Goal: Task Accomplishment & Management: Manage account settings

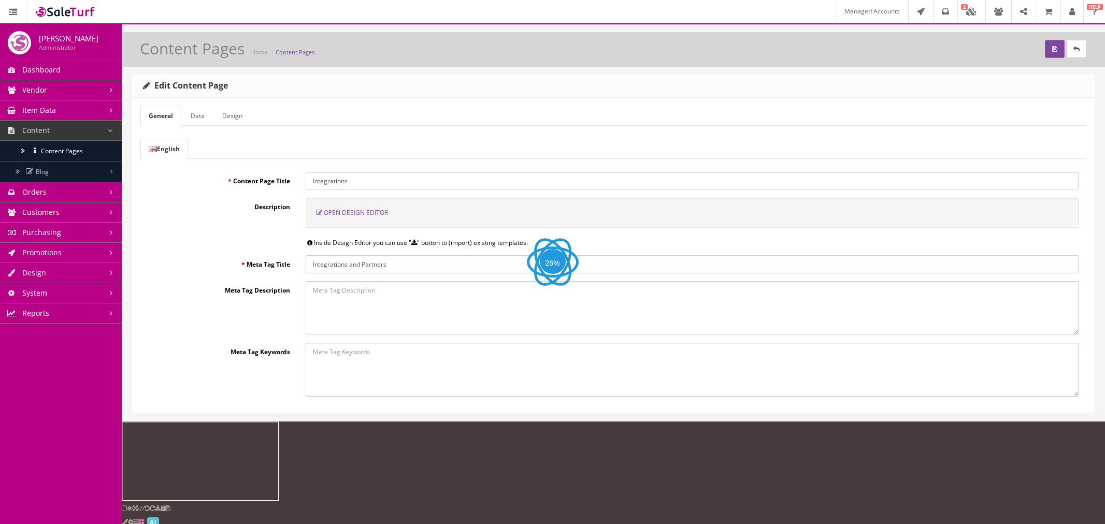
select select "flex"
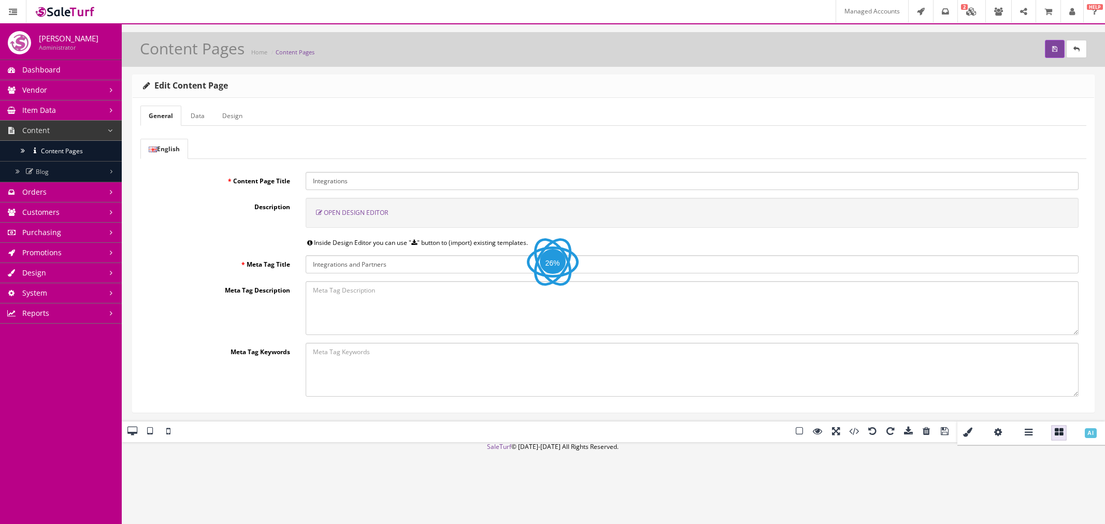
select select "inherit"
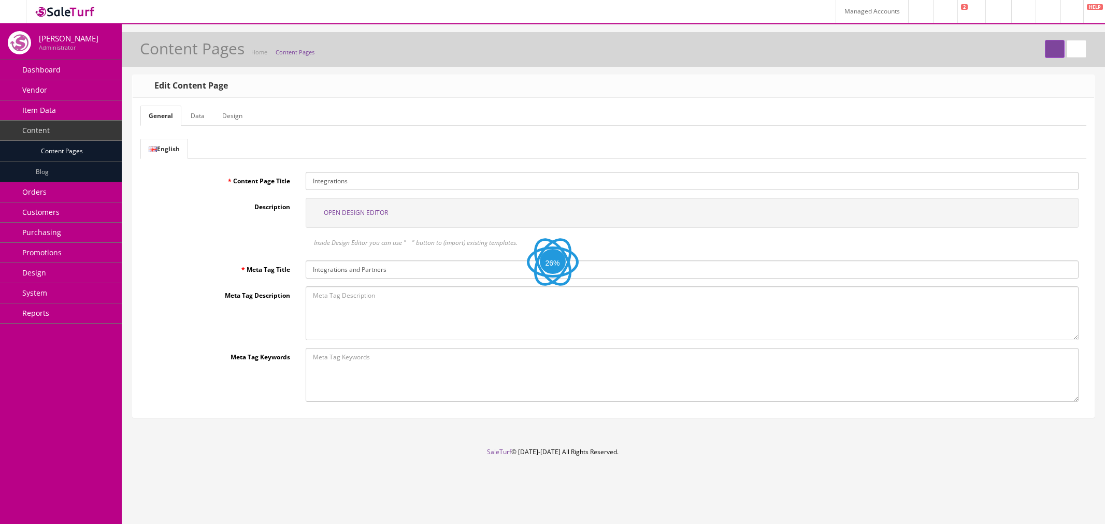
select select "600"
select select "px"
select select "manual"
select select "px"
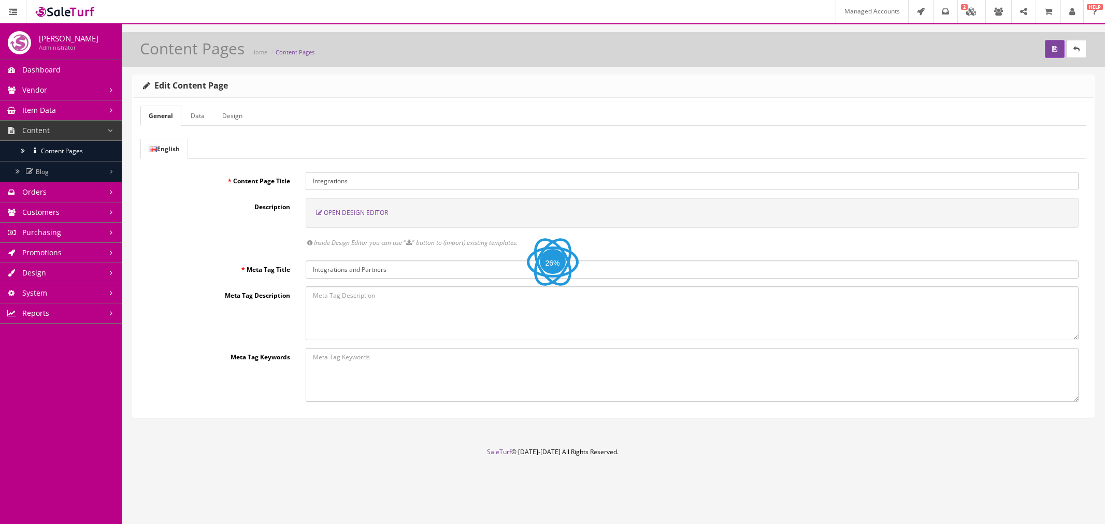
select select "px"
select select "solid"
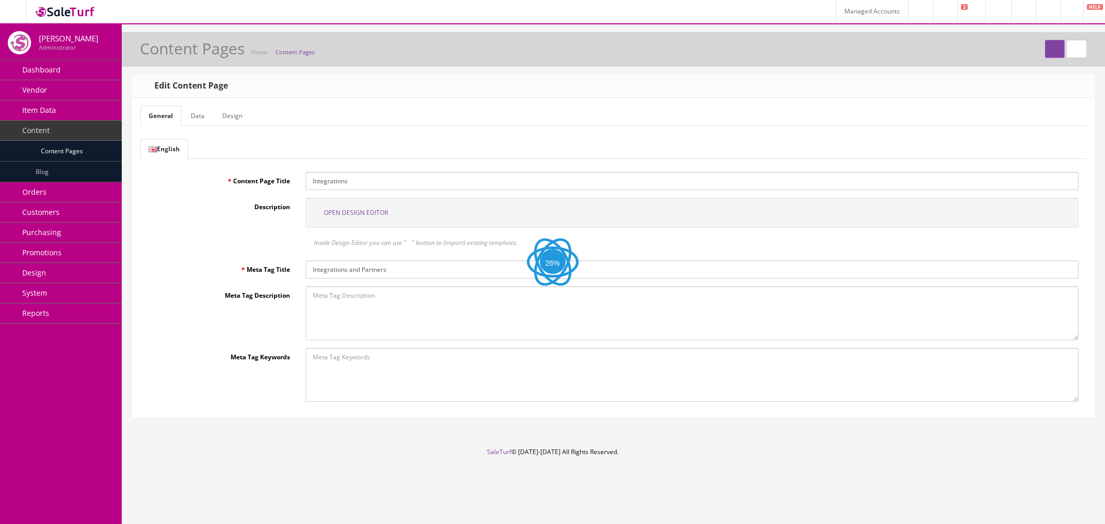
select select "solid"
select select "px"
select select "solid"
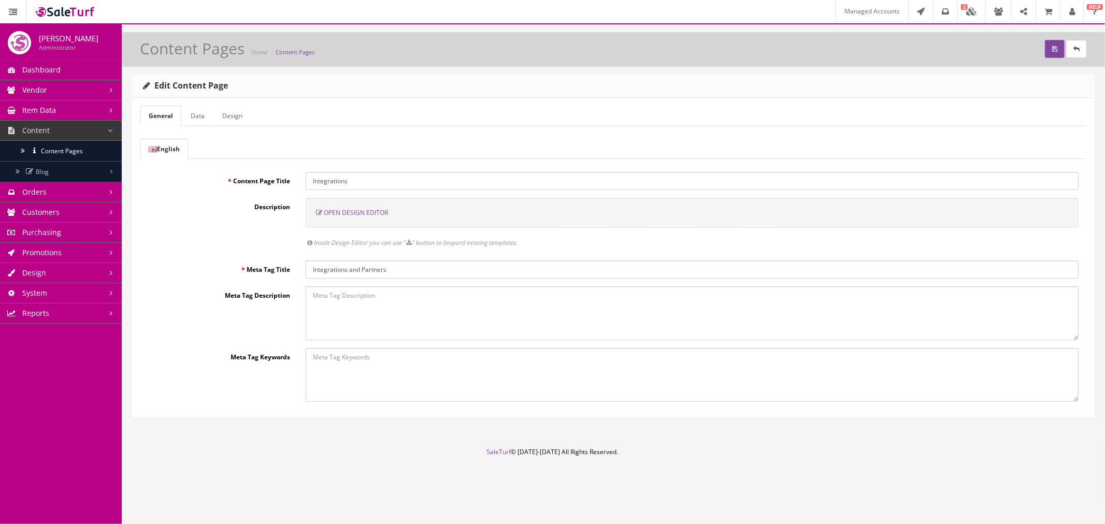
click at [371, 212] on span "Open Design Editor" at bounding box center [356, 212] width 64 height 9
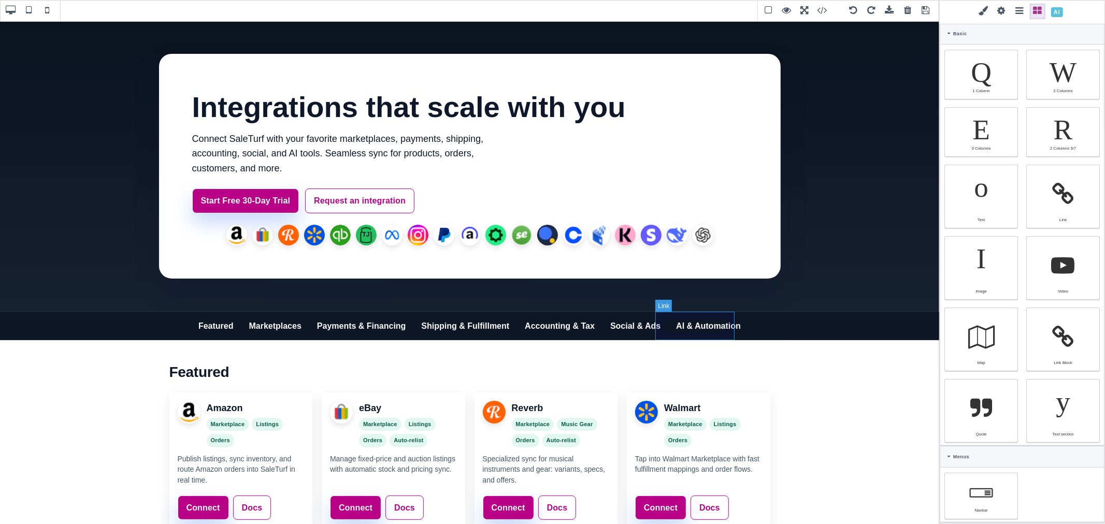
click at [730, 336] on link "AI & Automation" at bounding box center [708, 326] width 80 height 29
type input "15"
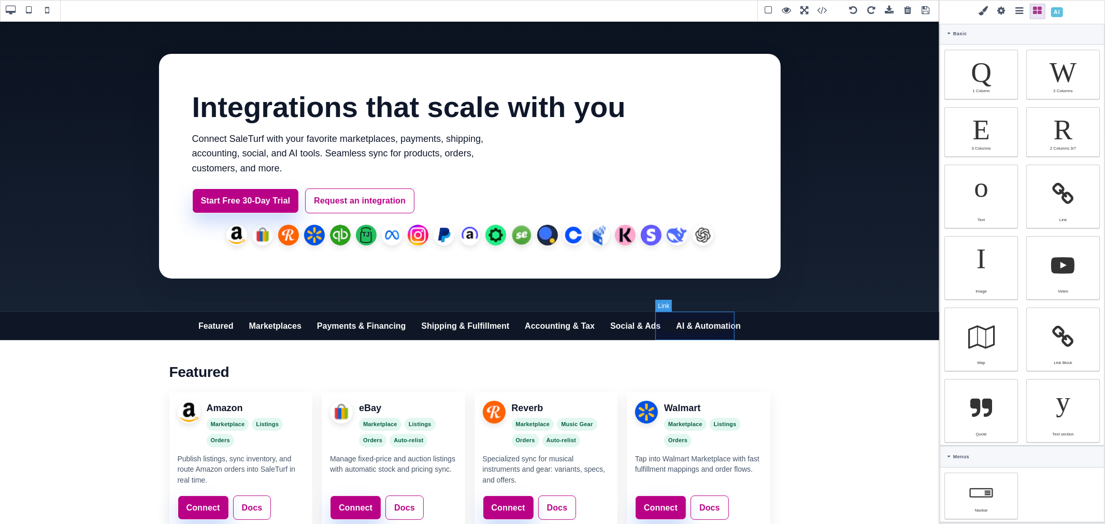
type input "15"
type input "rgb(141, 1, 103)"
select select
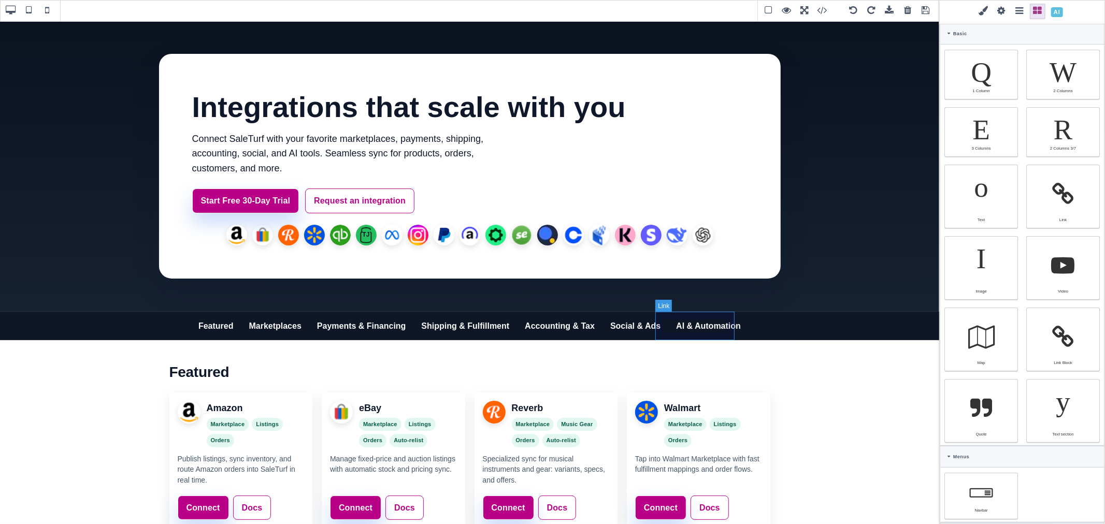
type input "0"
type input "rgb(141, 1, 103)"
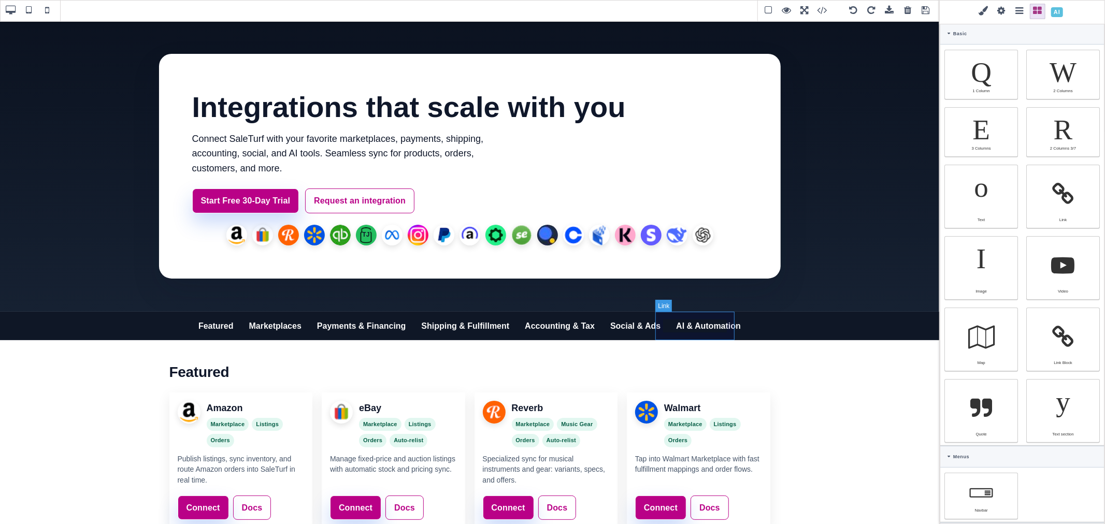
type input "rgb(141, 1, 103)"
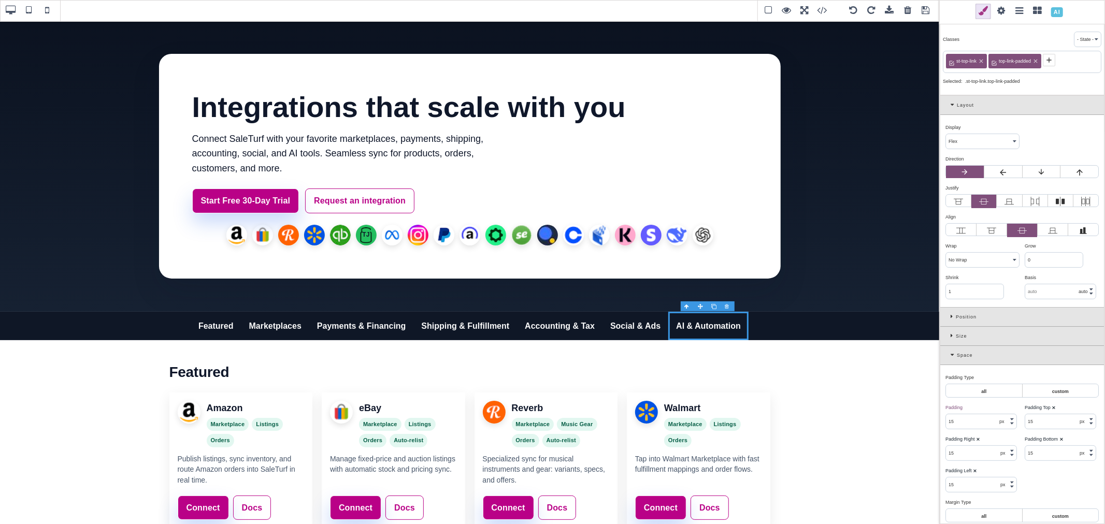
type input "0"
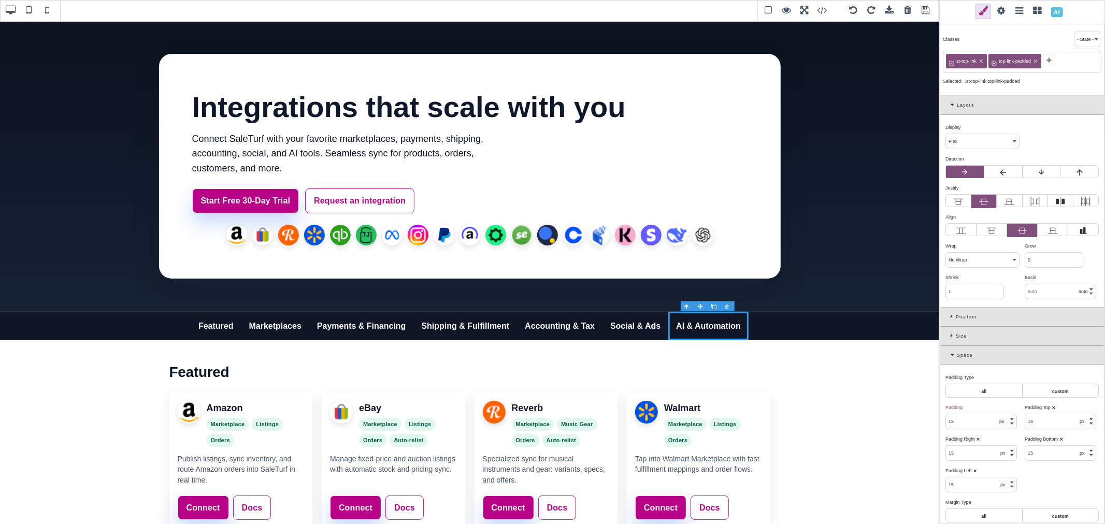
type input "rgb(15, 23, 42)"
select select "normal"
select select
type input "rgb(15, 23, 38)"
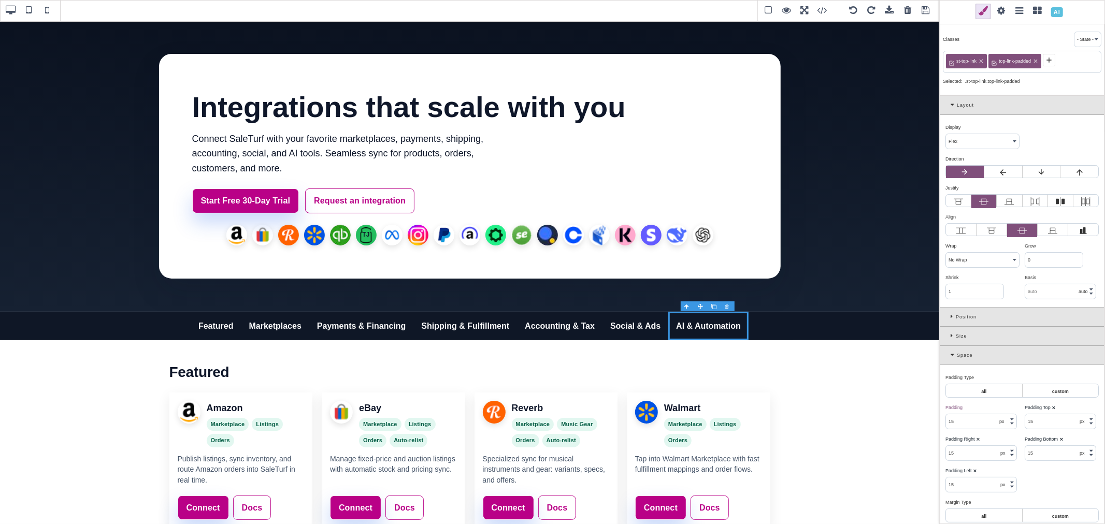
type input "rgb(15, 23, 42)"
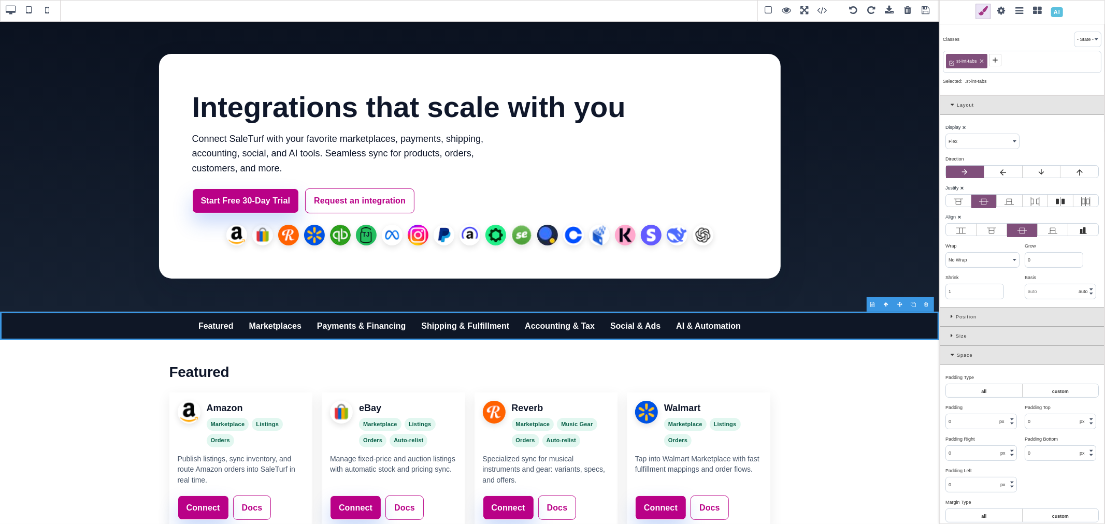
click at [47, 15] on span at bounding box center [47, 11] width 16 height 16
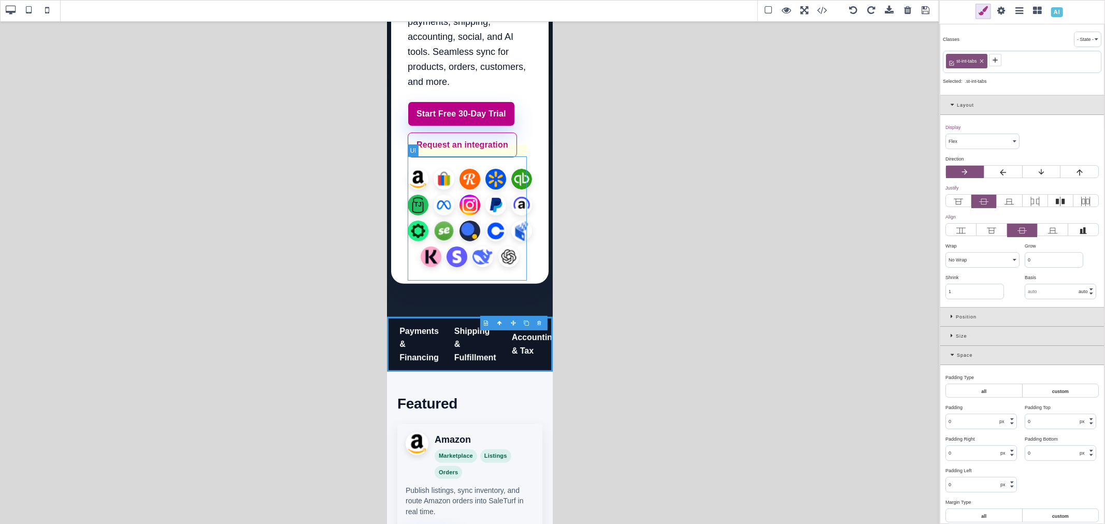
scroll to position [172, 0]
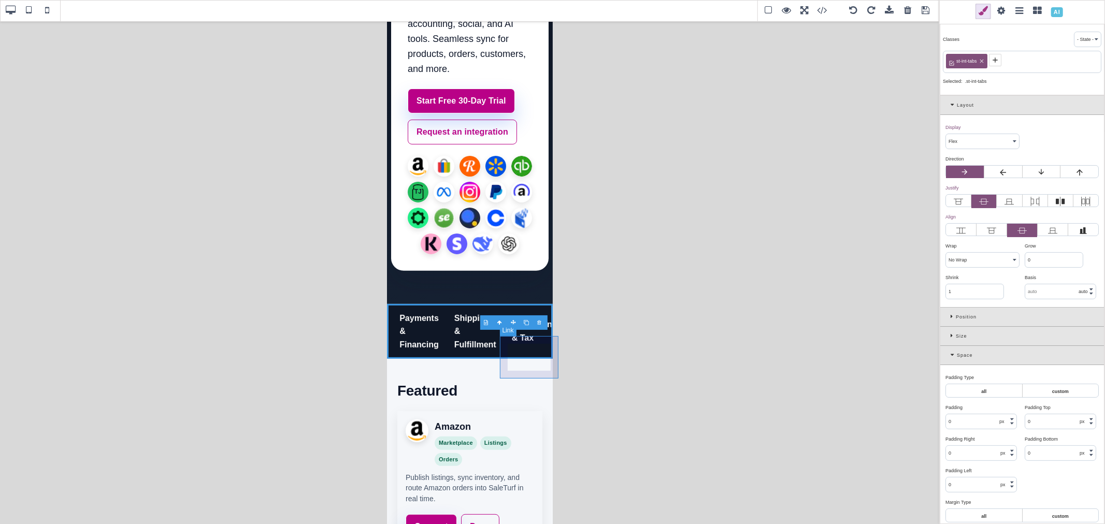
click at [540, 352] on link "Accounting & Tax" at bounding box center [533, 331] width 61 height 42
select select "block"
type input "15"
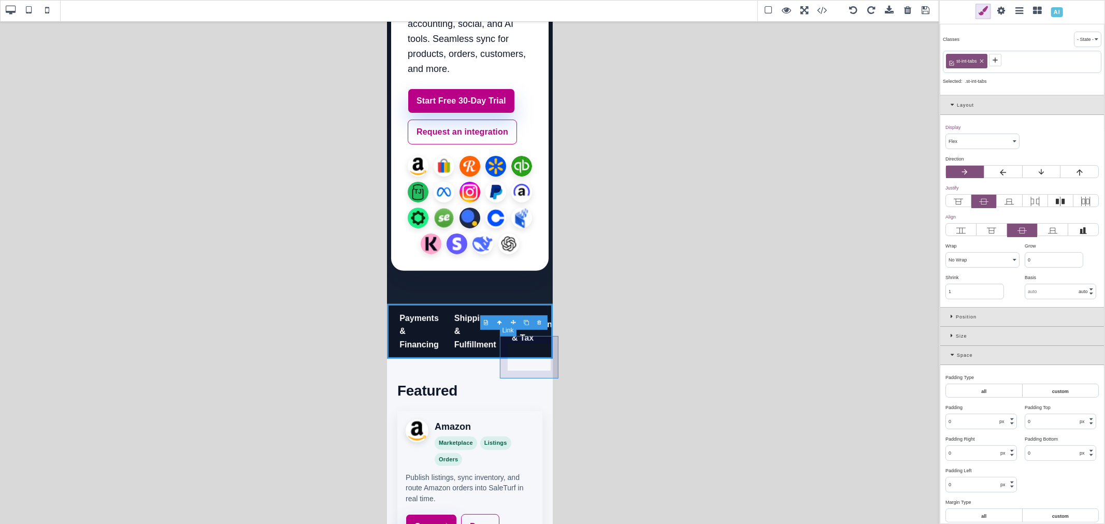
type input "15"
type input "rgb(141, 1, 103)"
select select "600"
select select
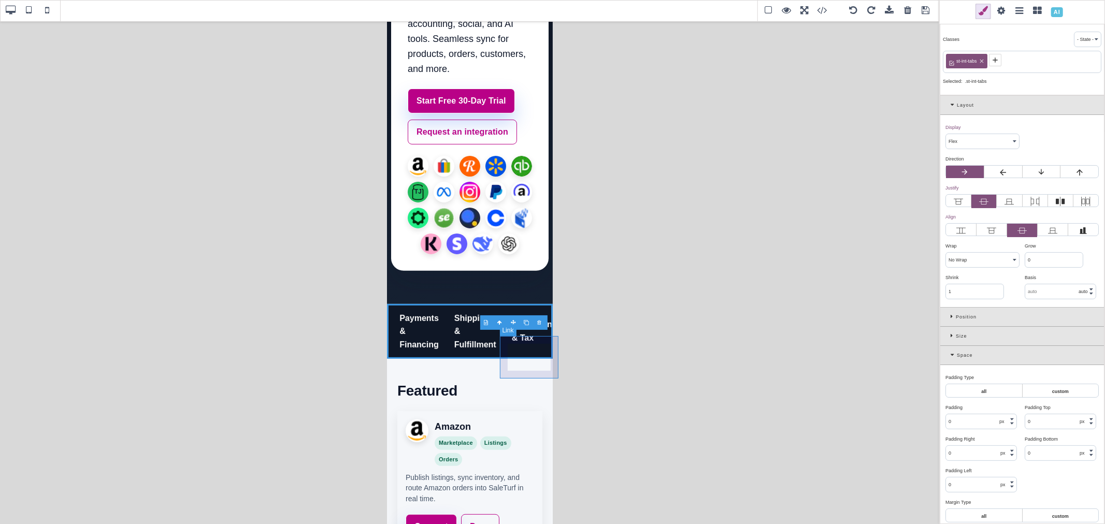
select select
type input "transparent"
type input "rgb(141, 1, 103)"
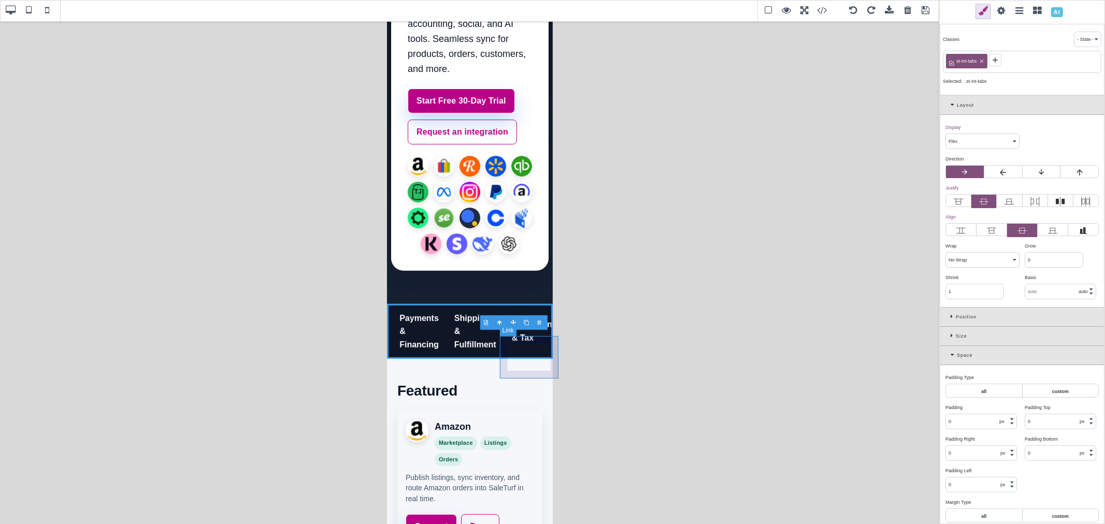
type input "rgb(141, 1, 103)"
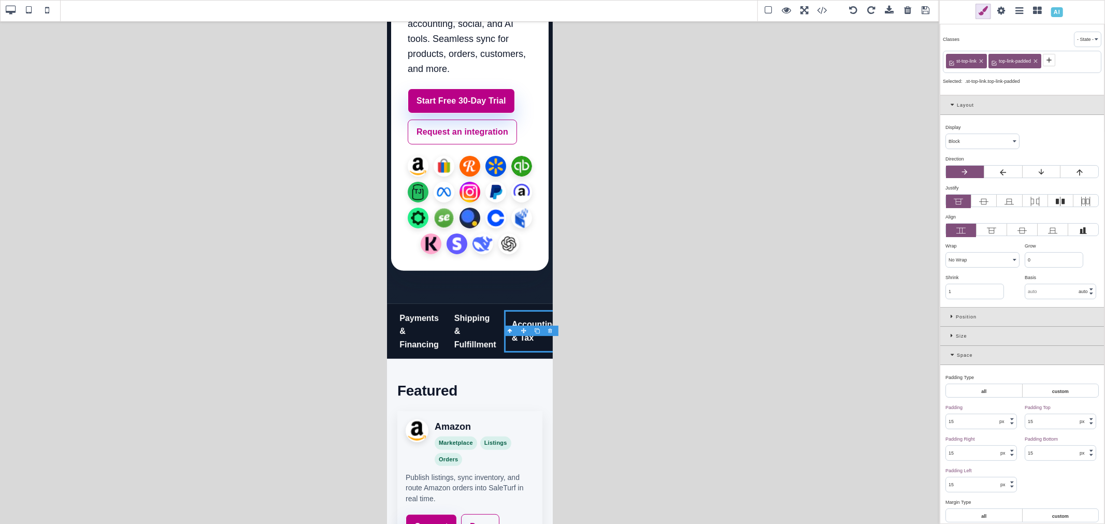
select select "flex"
type input "0"
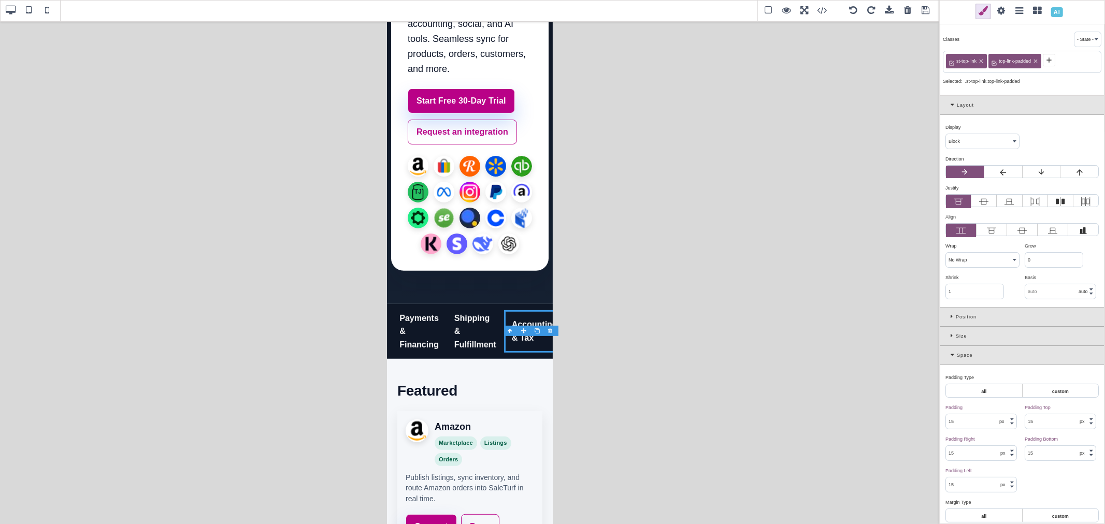
type input "0"
type input "rgb(15, 23, 42)"
select select "normal"
select select
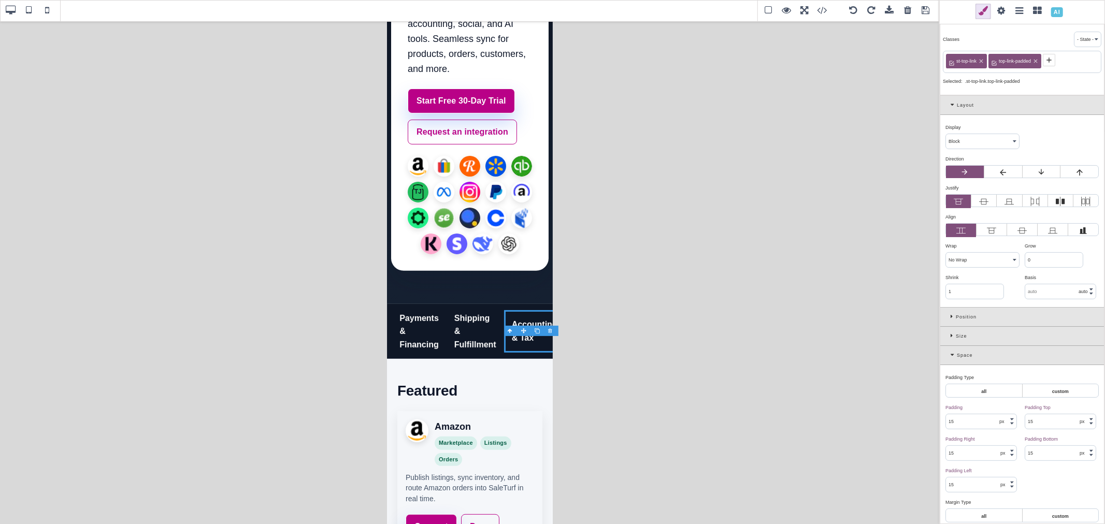
type input "rgb(15, 23, 38)"
type input "rgb(15, 23, 42)"
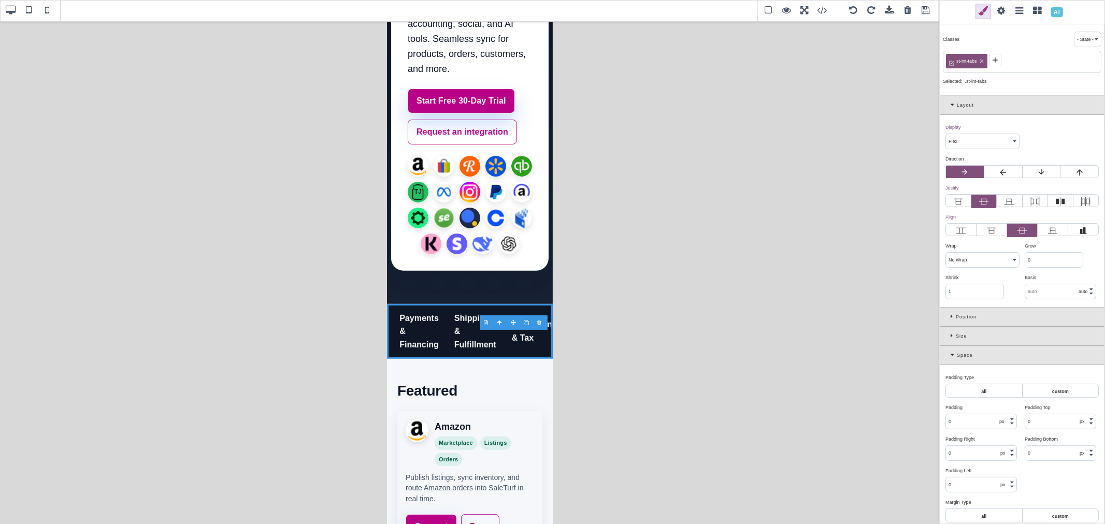
select select "block"
type input "transparent"
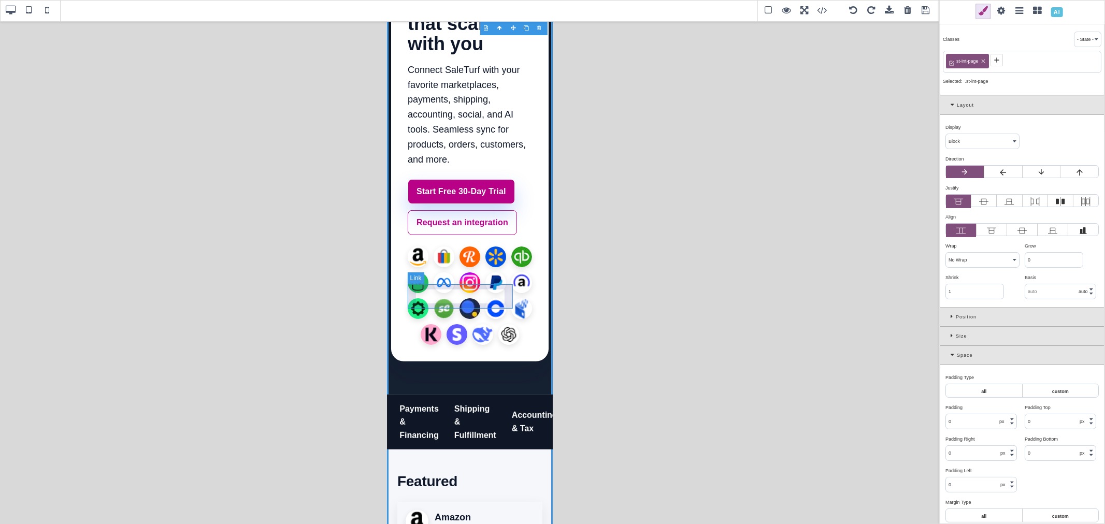
scroll to position [230, 0]
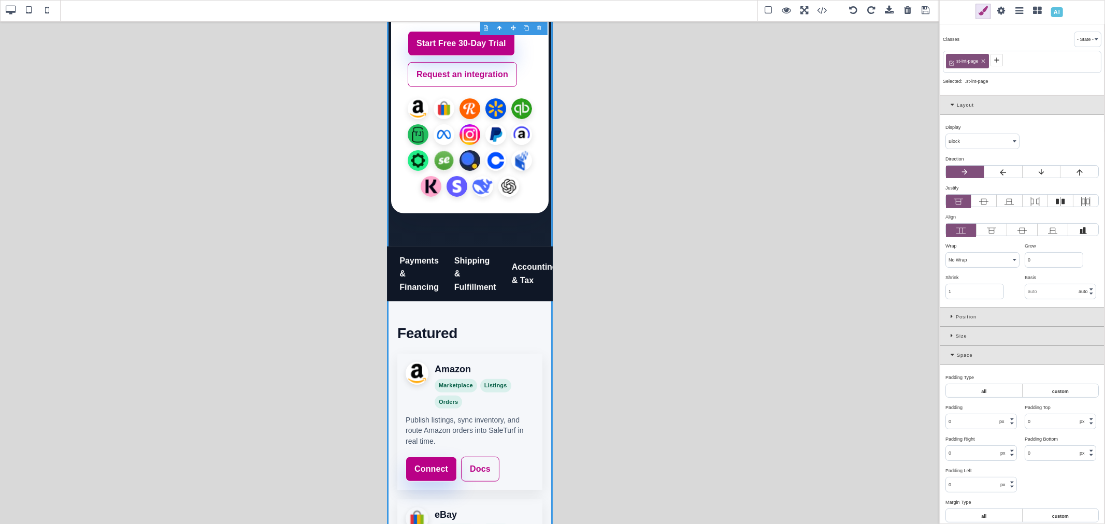
click at [1037, 9] on span at bounding box center [1038, 12] width 16 height 16
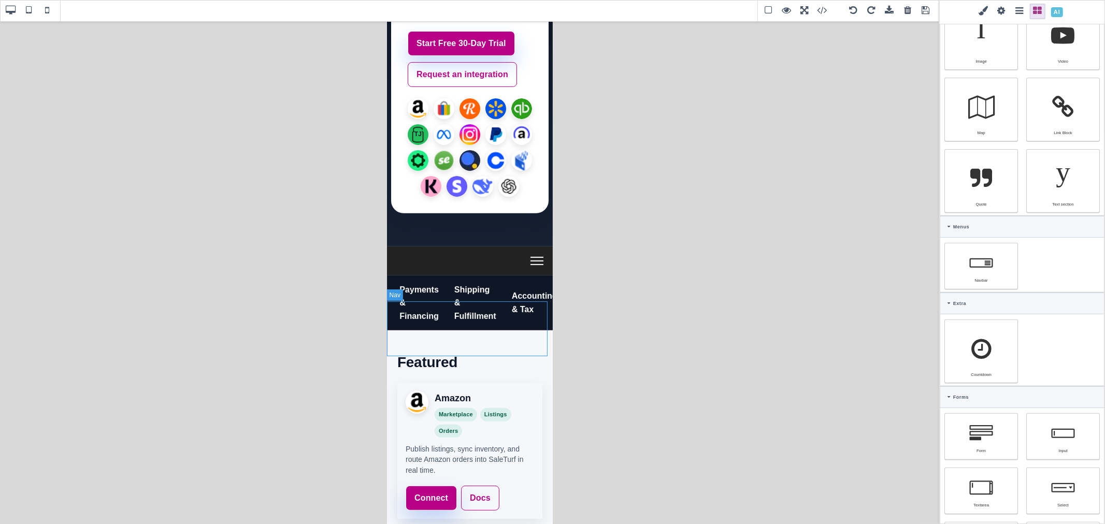
click at [389, 304] on nav "Featured Marketplaces Payments & Financing Shipping & Fulfillment Accounting & …" at bounding box center [469, 303] width 166 height 55
select select "flex"
type input "rgb(15, 23, 38)"
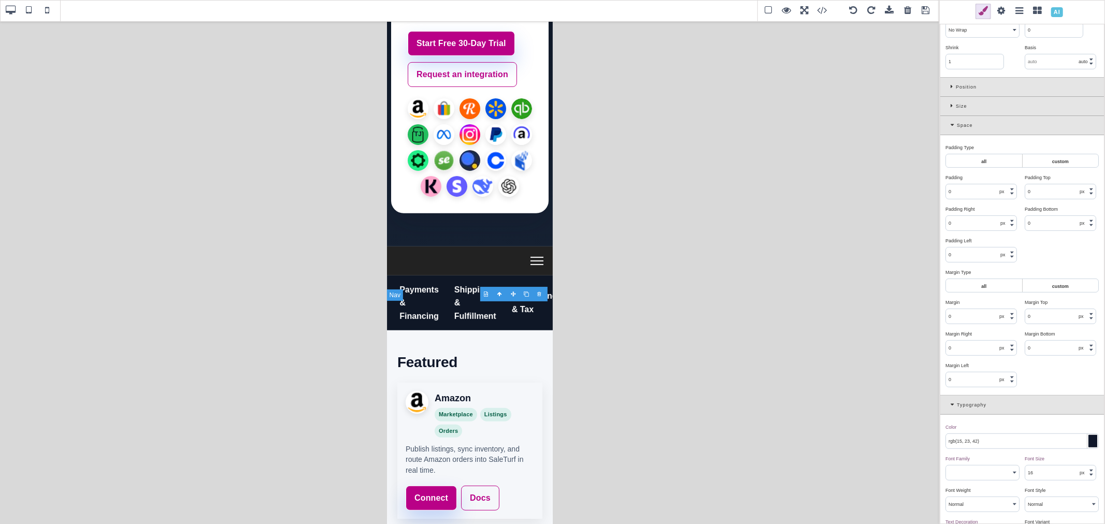
scroll to position [234, 0]
click at [949, 400] on div "Typography" at bounding box center [1022, 401] width 164 height 19
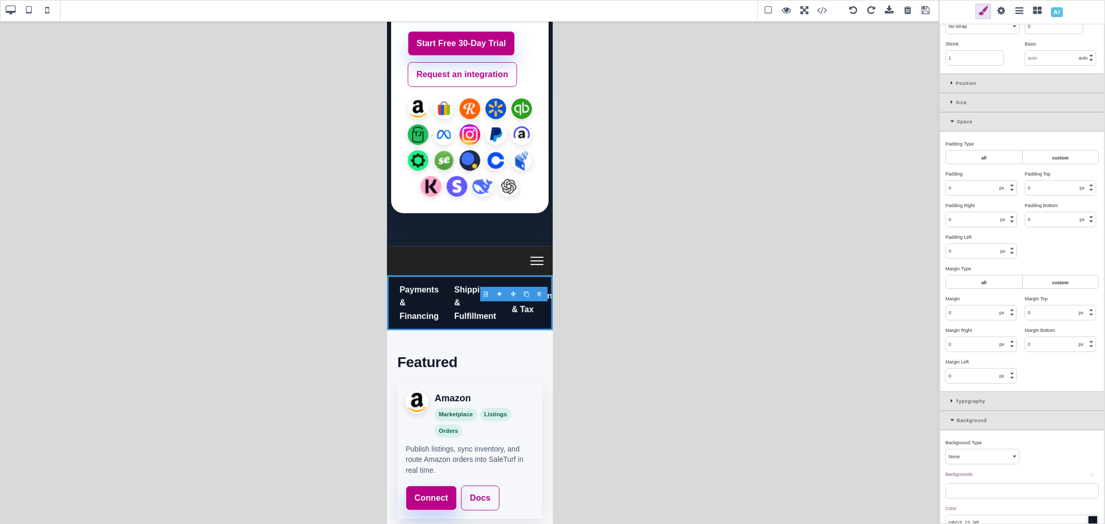
scroll to position [291, 0]
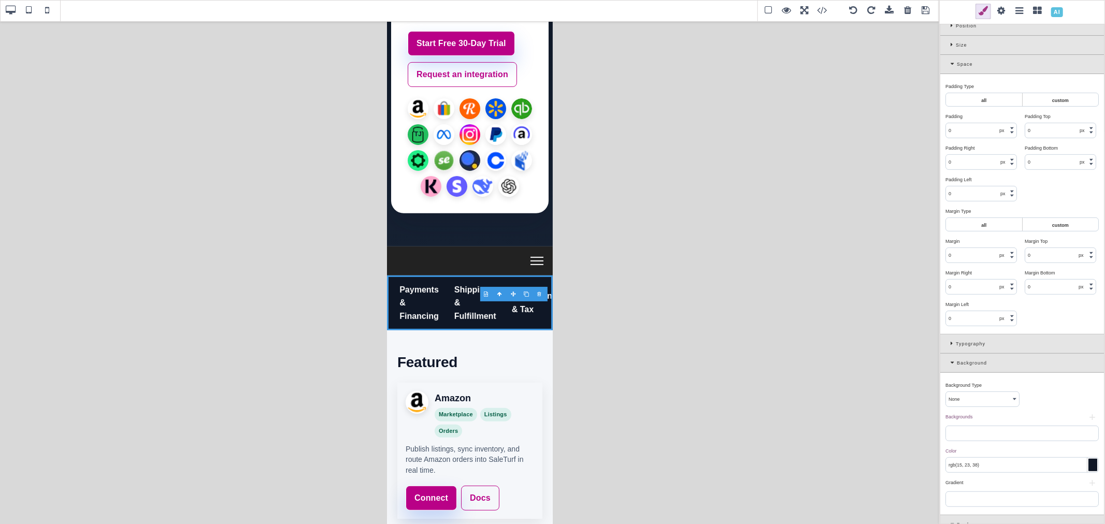
click at [1013, 469] on input "rgb(15, 23, 38)" at bounding box center [1022, 465] width 152 height 15
click at [459, 276] on div "Home About Contact" at bounding box center [469, 261] width 157 height 29
select select "block"
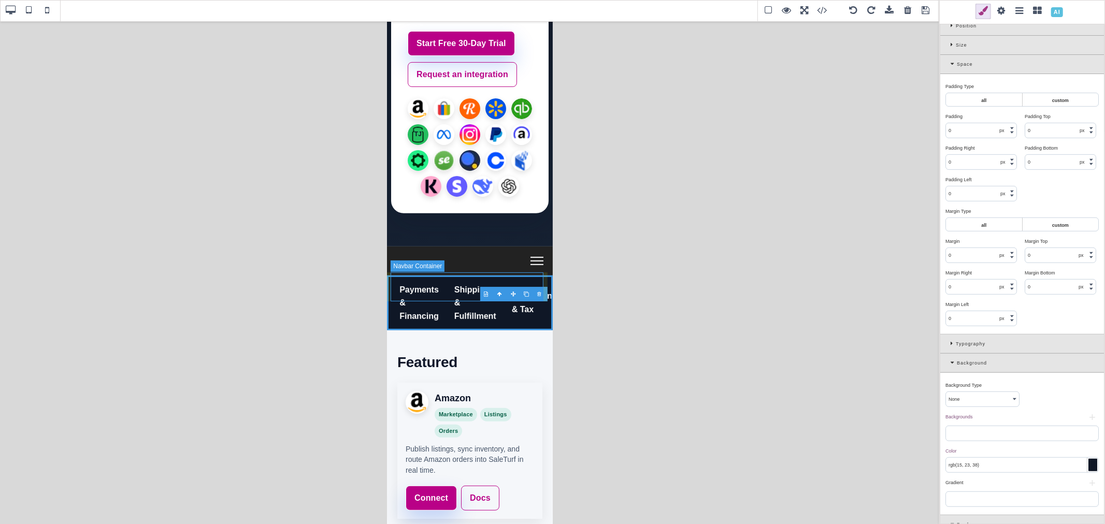
type input "7.76042"
type input "7.74306"
type input "transparent"
type input "rgb(221, 221, 221)"
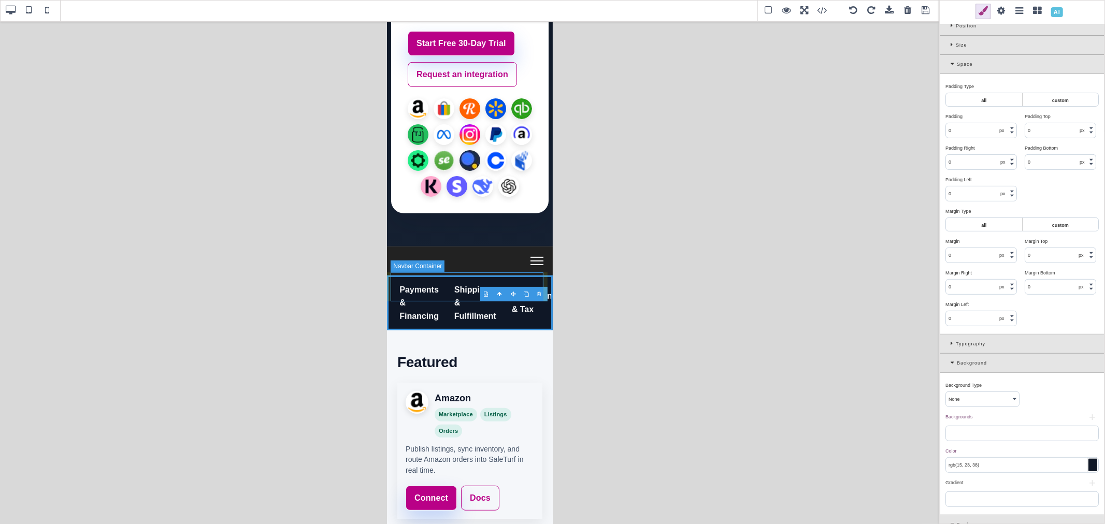
type input "rgb(221, 221, 221)"
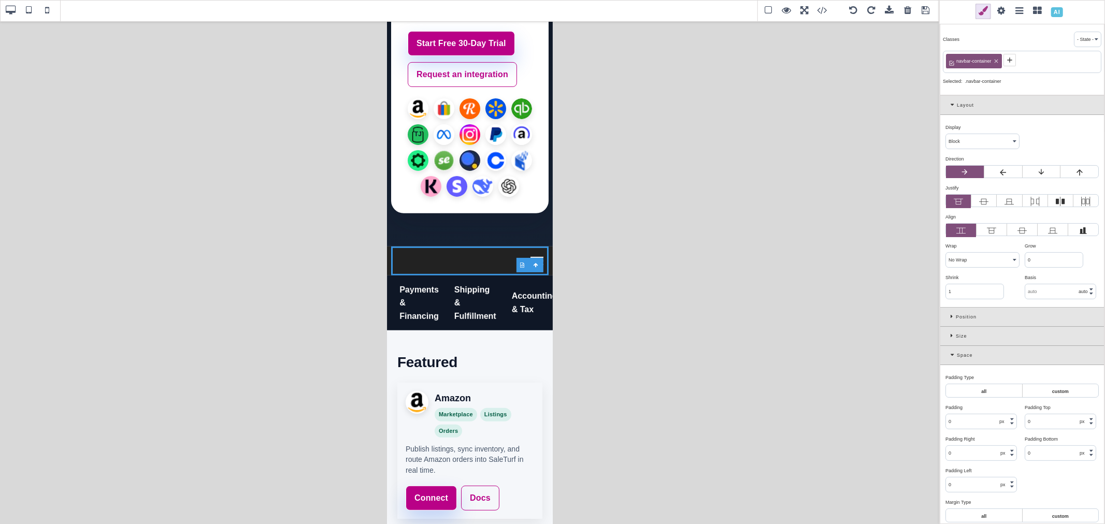
type input "0"
click at [952, 361] on div "Space" at bounding box center [1022, 355] width 164 height 19
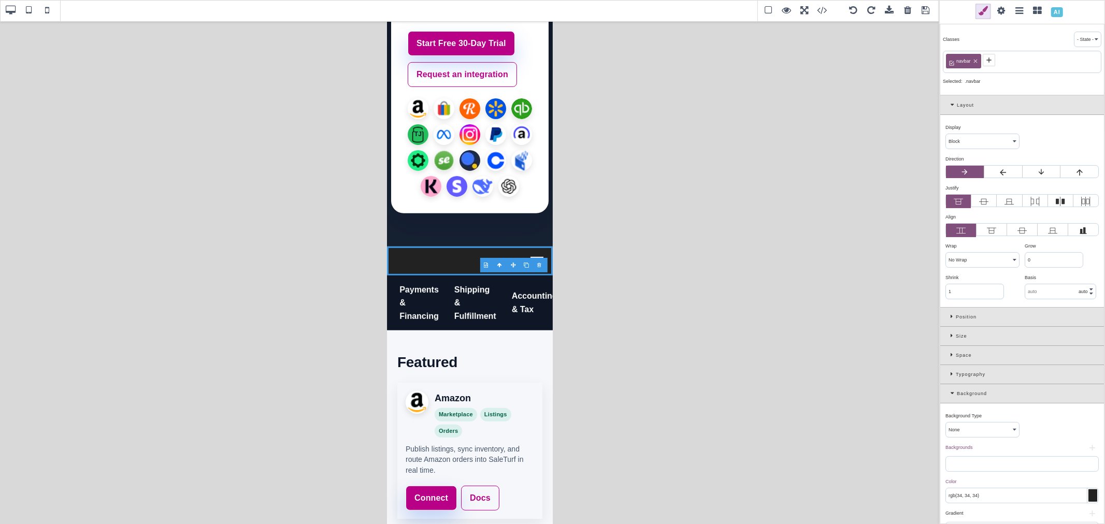
click at [1000, 499] on input "rgb(34, 34, 34)" at bounding box center [1022, 495] width 152 height 15
paste input "15, 23, 38"
click at [1003, 482] on div "Color ⨯" at bounding box center [1020, 481] width 151 height 9
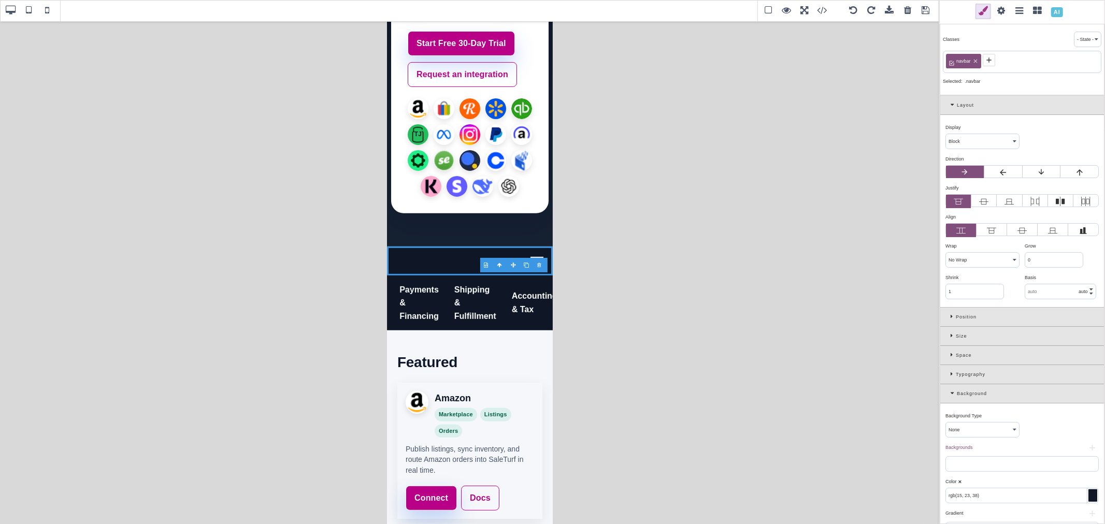
click at [11, 13] on span at bounding box center [11, 11] width 16 height 16
type input "rgb(34, 34, 34)"
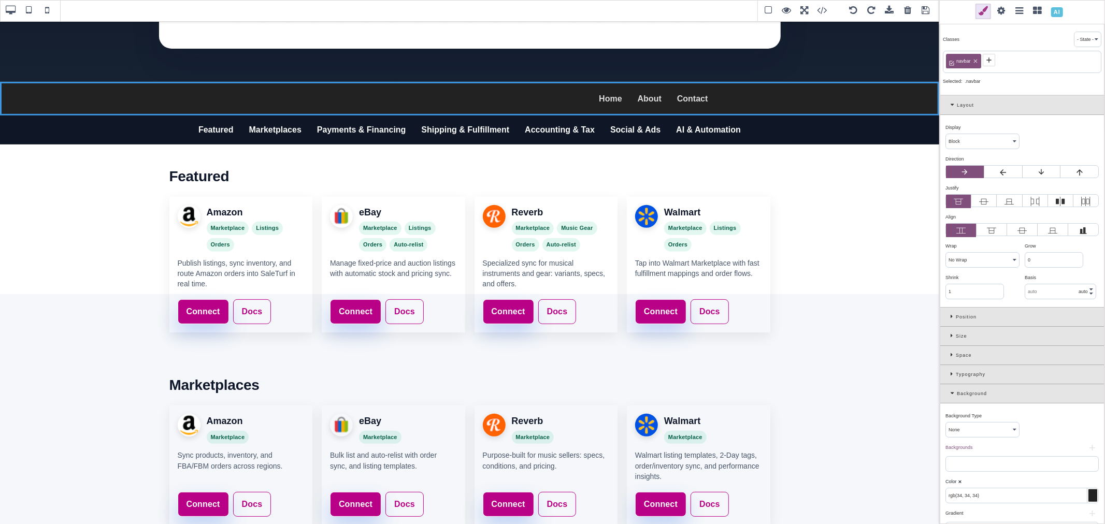
scroll to position [150, 0]
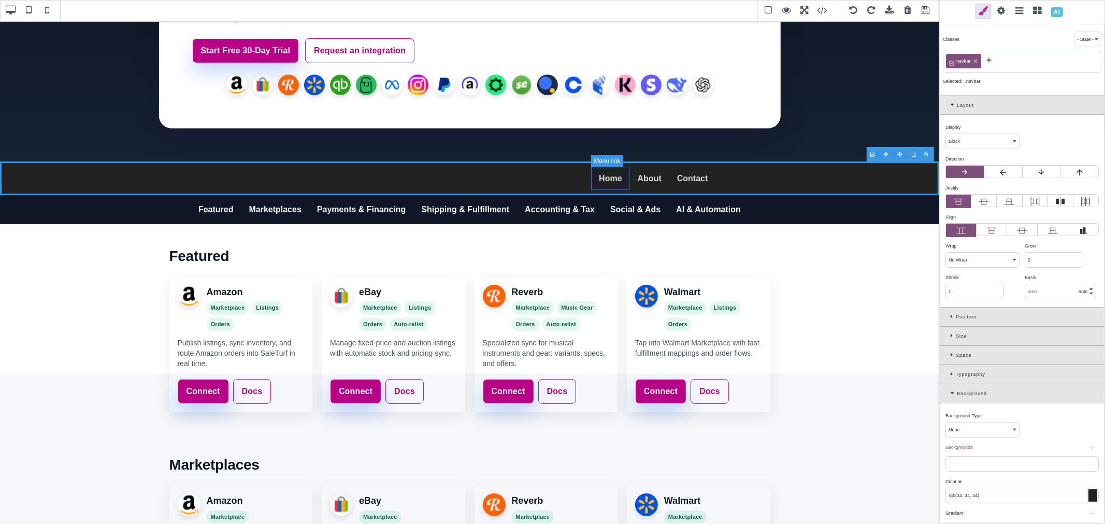
click at [614, 180] on link "Home" at bounding box center [610, 179] width 38 height 24
select select "inline-block"
type input "transparent"
type input "rgb(141, 1, 103)"
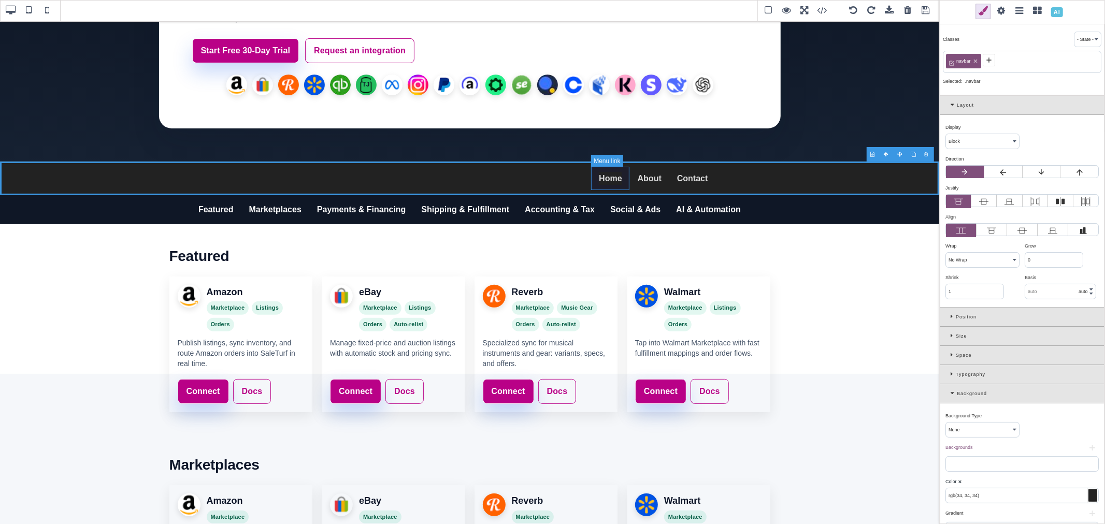
type input "rgb(141, 1, 103)"
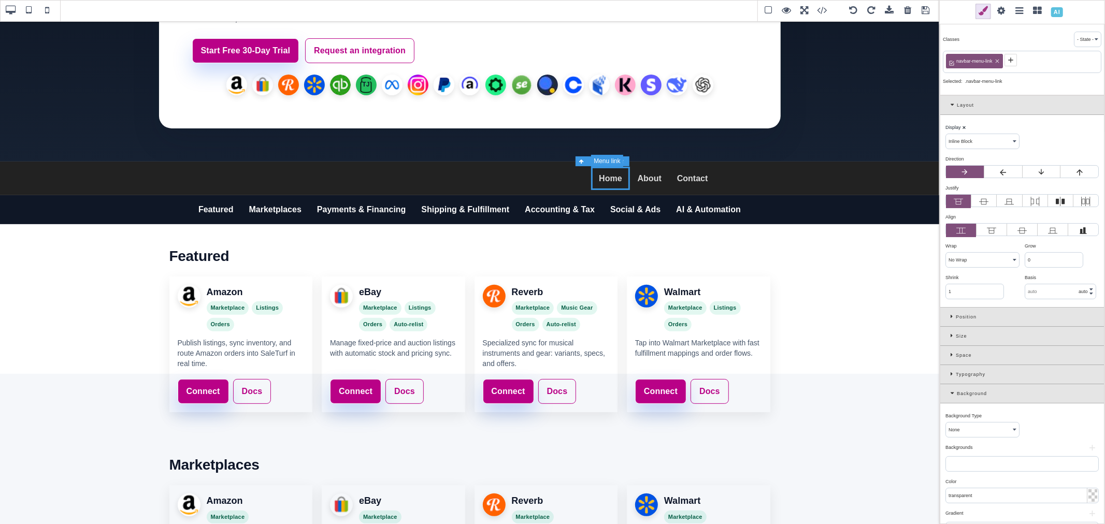
click at [614, 180] on link "Home" at bounding box center [610, 179] width 38 height 24
click at [779, 193] on div "Home About Contact" at bounding box center [469, 179] width 939 height 34
select select "block"
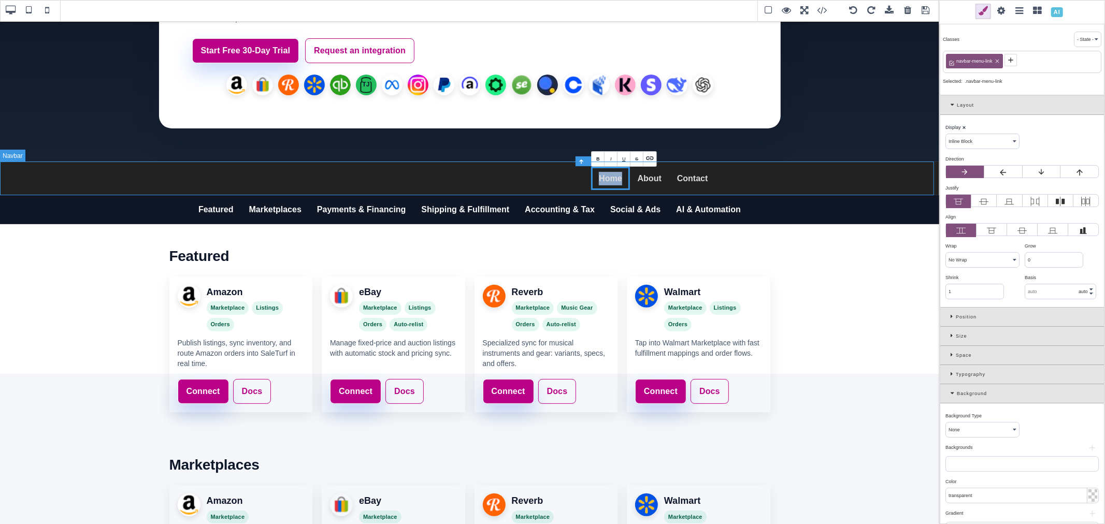
type input "rgb(34, 34, 34)"
type input "rgb(221, 221, 221)"
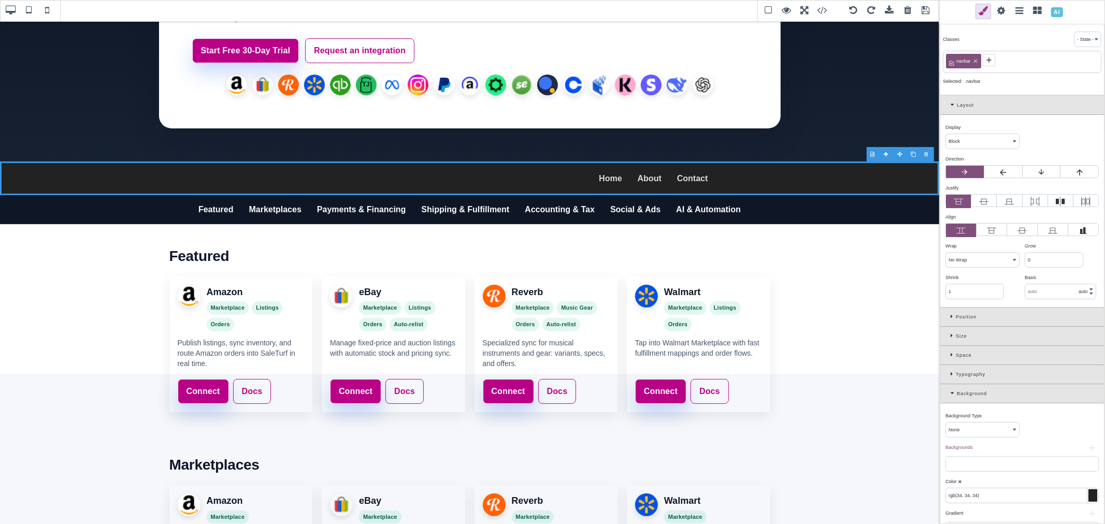
click at [1023, 503] on div "rgb(34, 34, 34)" at bounding box center [1021, 496] width 153 height 16
click at [1023, 501] on input "rgb(34, 34, 34)" at bounding box center [1022, 495] width 152 height 15
paste input "15, 23, 38"
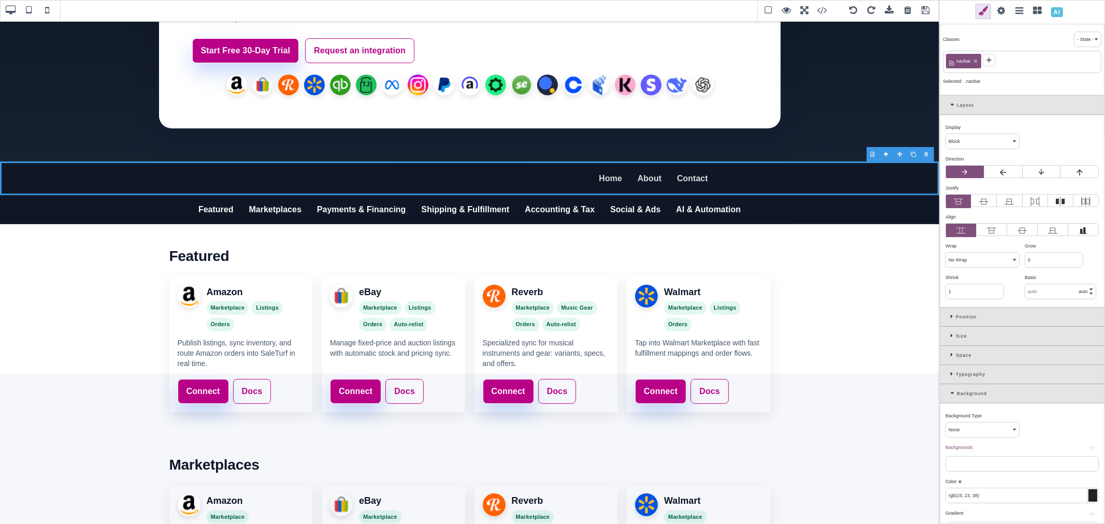
click at [1023, 483] on div "Color ⨯" at bounding box center [1020, 481] width 151 height 9
click at [230, 214] on link "Featured" at bounding box center [216, 209] width 51 height 29
type input "transparent"
type input "rgb(141, 1, 103)"
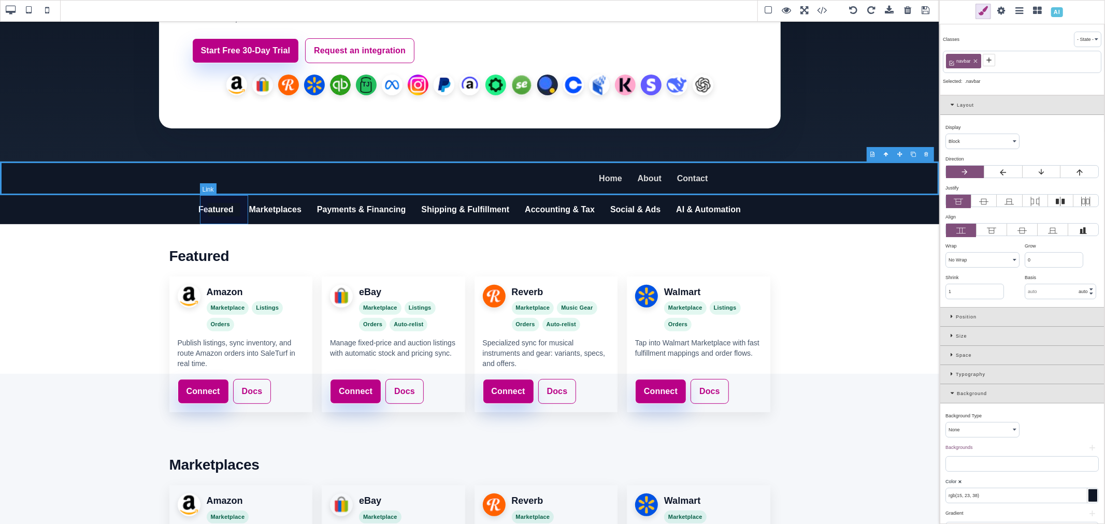
type input "rgb(141, 1, 103)"
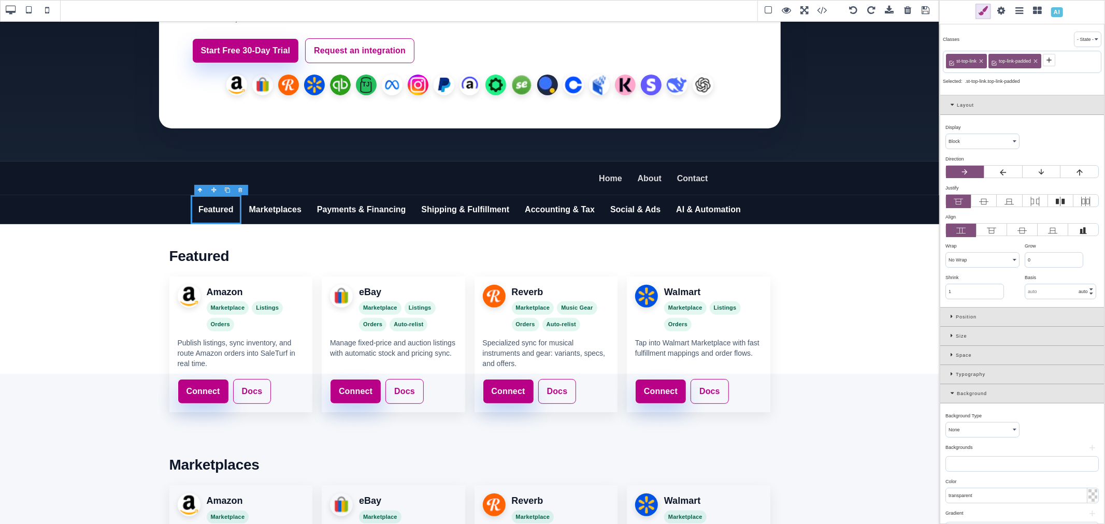
click at [949, 377] on div "Typography" at bounding box center [1022, 374] width 164 height 19
click at [971, 411] on input "rgb(141, 1, 103)" at bounding box center [1022, 411] width 152 height 15
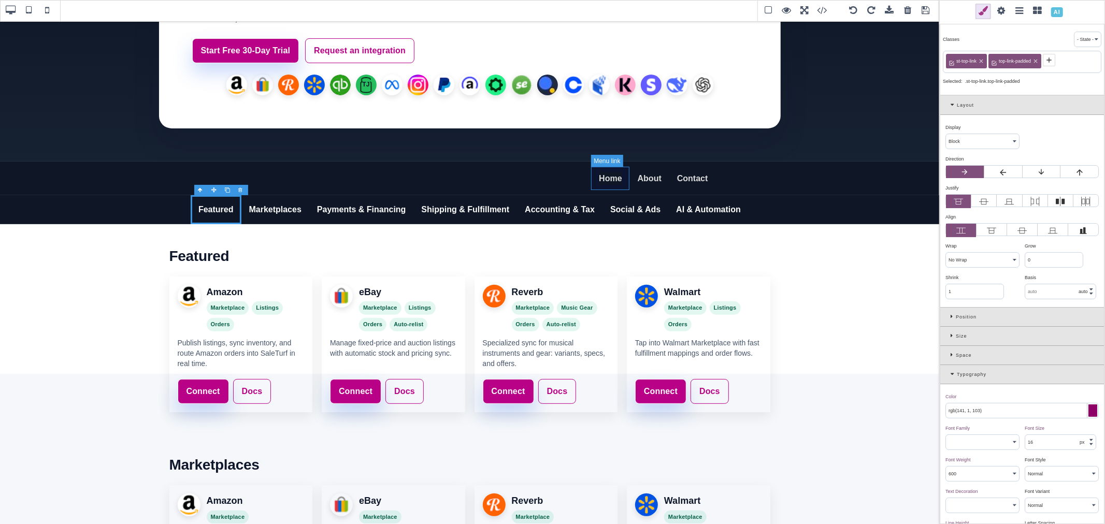
click at [613, 185] on link "Home" at bounding box center [610, 179] width 38 height 24
select select "inline-block"
click at [963, 408] on input "inherit" at bounding box center [1022, 411] width 152 height 15
click at [1088, 411] on div at bounding box center [1092, 411] width 9 height 12
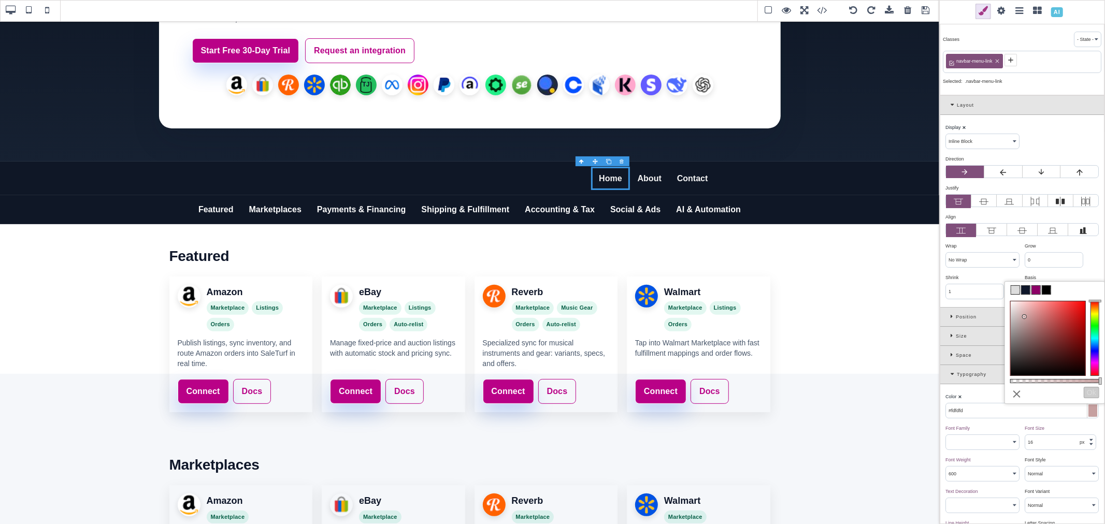
type input "#ffffff"
drag, startPoint x: 1047, startPoint y: 355, endPoint x: 1002, endPoint y: 290, distance: 79.2
click at [1002, 290] on div "B I U S Navbar Classes - State - Hover Click Even/Odd navbar-menu-link Selected…" at bounding box center [552, 262] width 1105 height 524
click at [1090, 392] on button "Ok" at bounding box center [1092, 392] width 16 height 11
type input "#ffffff"
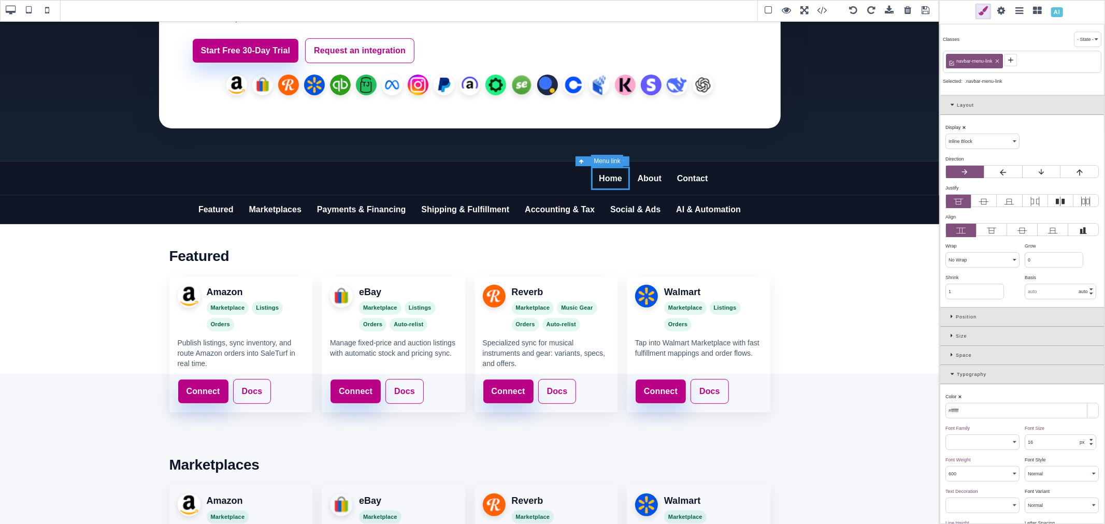
click at [604, 183] on link "Home" at bounding box center [610, 179] width 38 height 24
click at [659, 184] on link "About" at bounding box center [649, 179] width 39 height 24
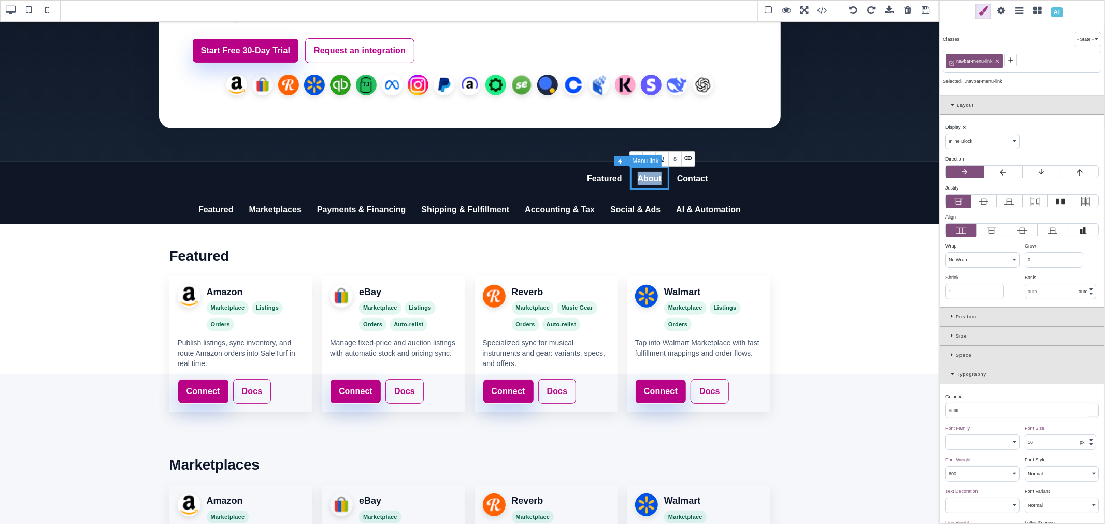
click at [659, 184] on link "About" at bounding box center [649, 179] width 39 height 24
click at [692, 185] on link "Contact" at bounding box center [692, 179] width 47 height 24
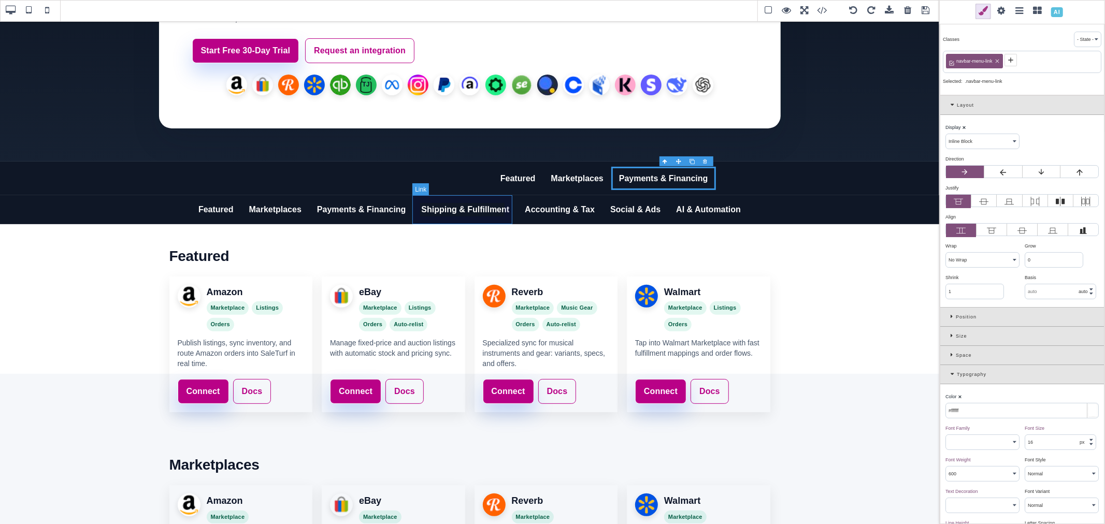
click at [505, 204] on link "Shipping & Fulfillment" at bounding box center [466, 209] width 104 height 29
select select "block"
type input "rgb(141, 1, 103)"
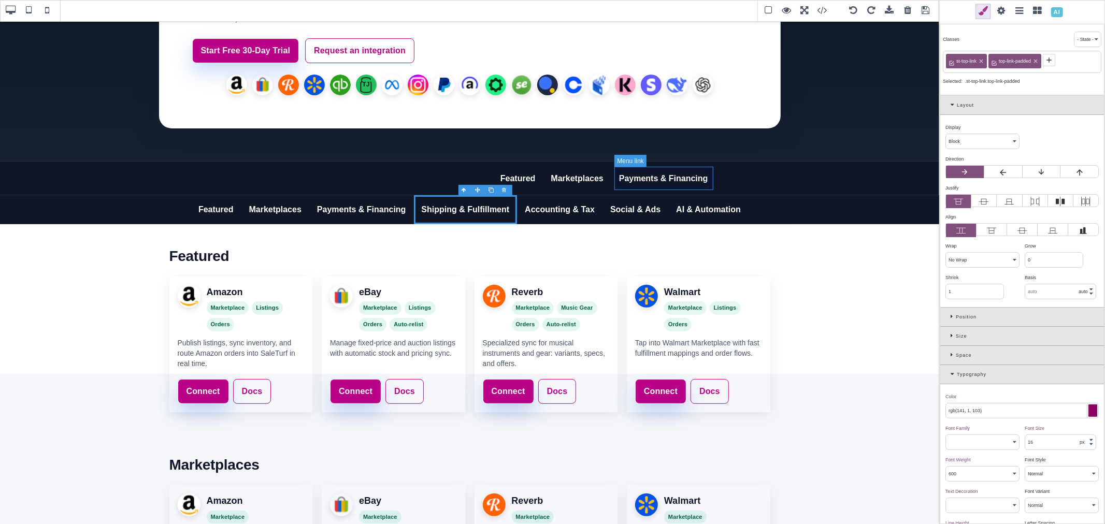
click at [704, 183] on link "Payments & Financing" at bounding box center [663, 179] width 105 height 24
select select "inline-block"
type input "#ffffff"
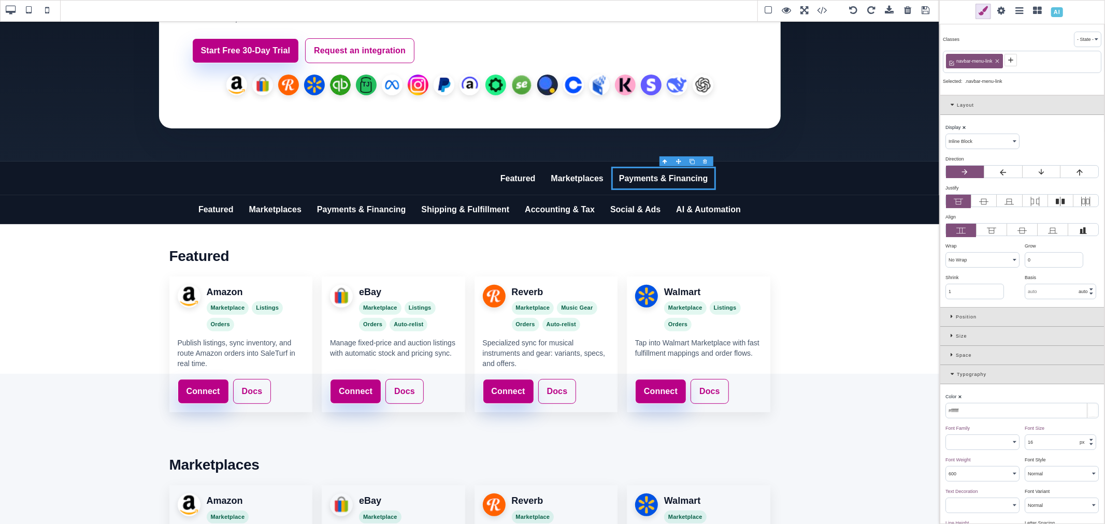
select select "block"
type input "rgb(221, 221, 221)"
select select "normal"
select select
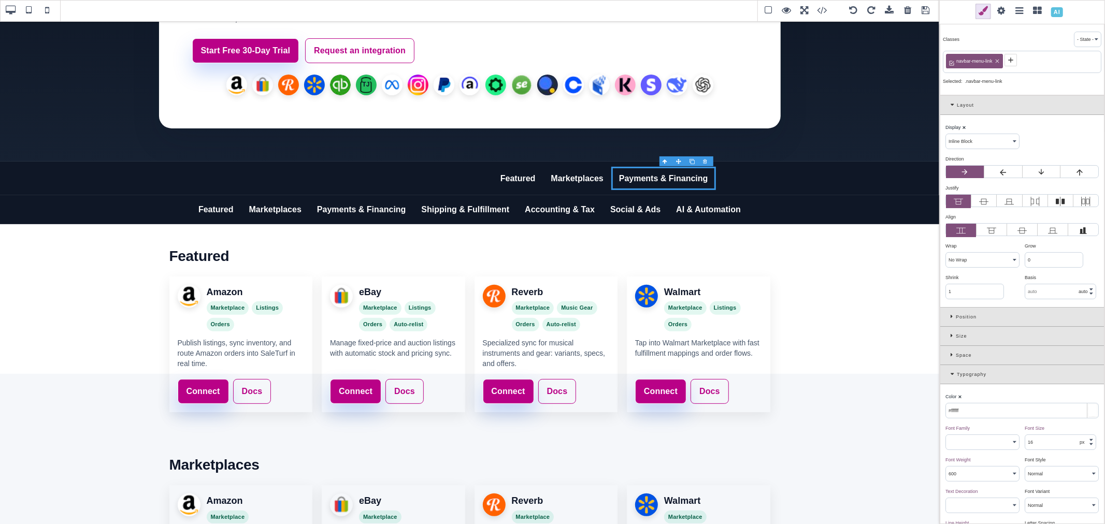
type input "rgb(221, 221, 221)"
click at [658, 171] on link "Payments & Financing" at bounding box center [663, 179] width 105 height 24
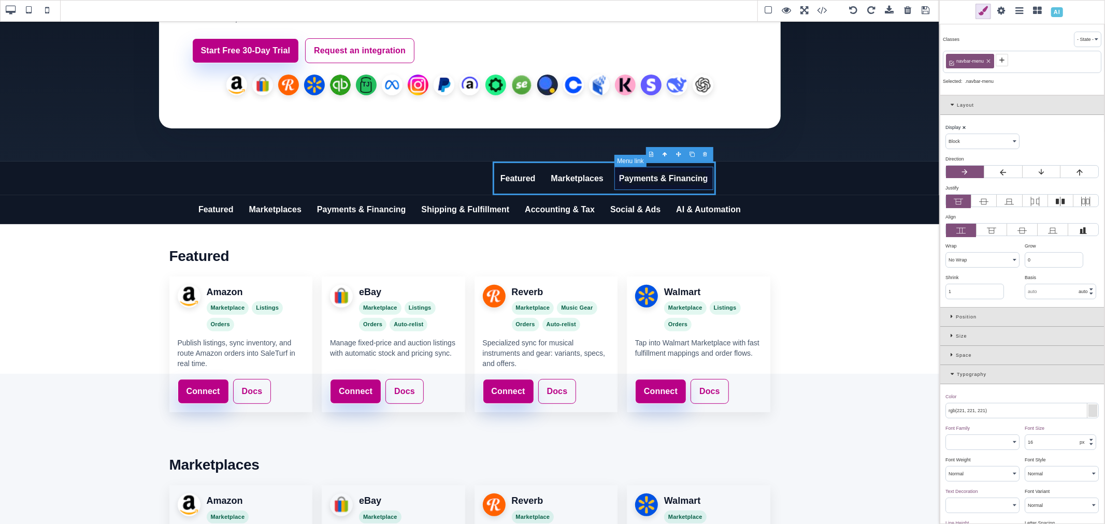
select select "inline-block"
type input "#ffffff"
select select "600"
select select
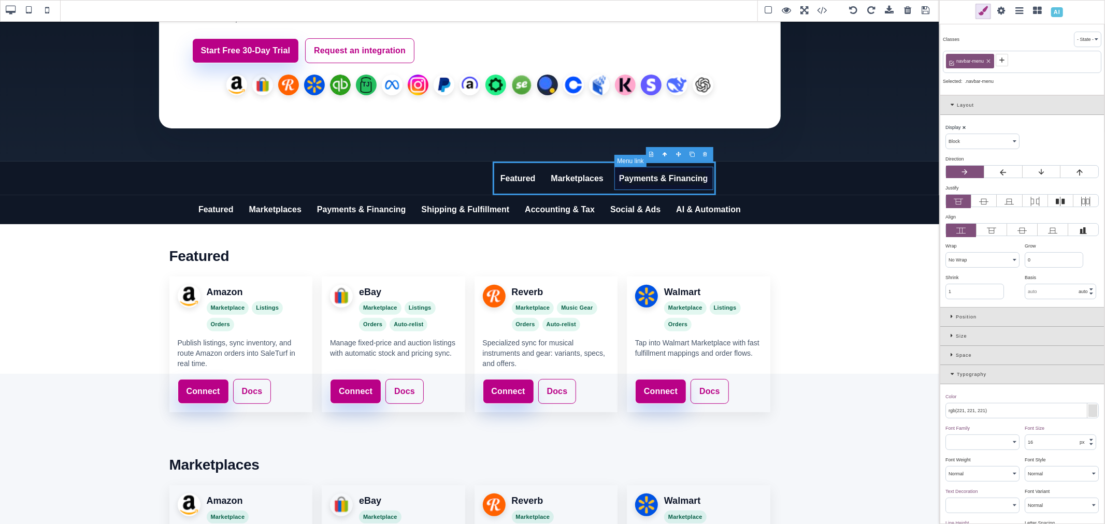
type input "rgb(141, 1, 103)"
click at [692, 161] on div at bounding box center [692, 161] width 13 height 10
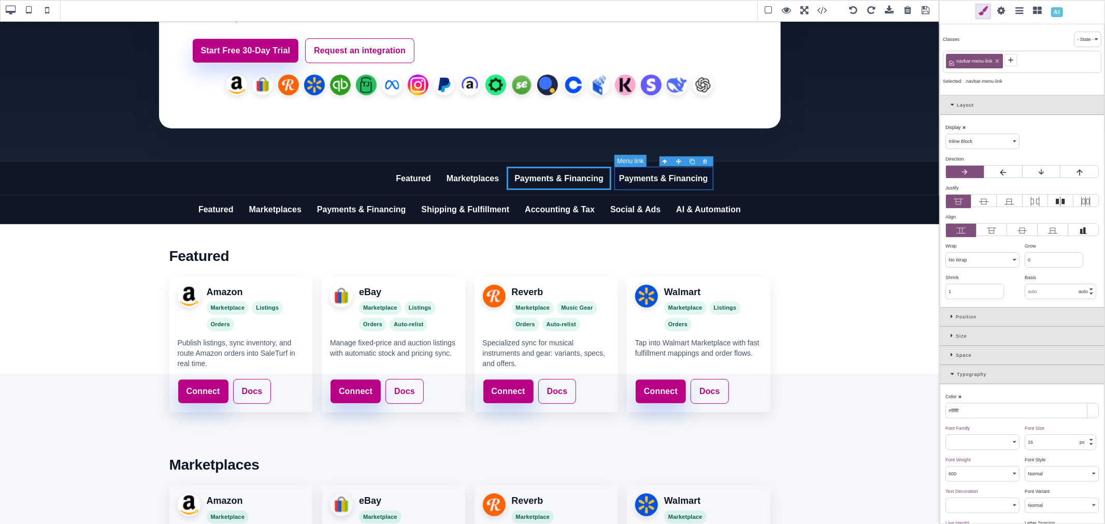
click at [639, 182] on link "Payments & Financing" at bounding box center [663, 179] width 105 height 24
click at [640, 182] on link "Payments & Financing" at bounding box center [663, 179] width 105 height 24
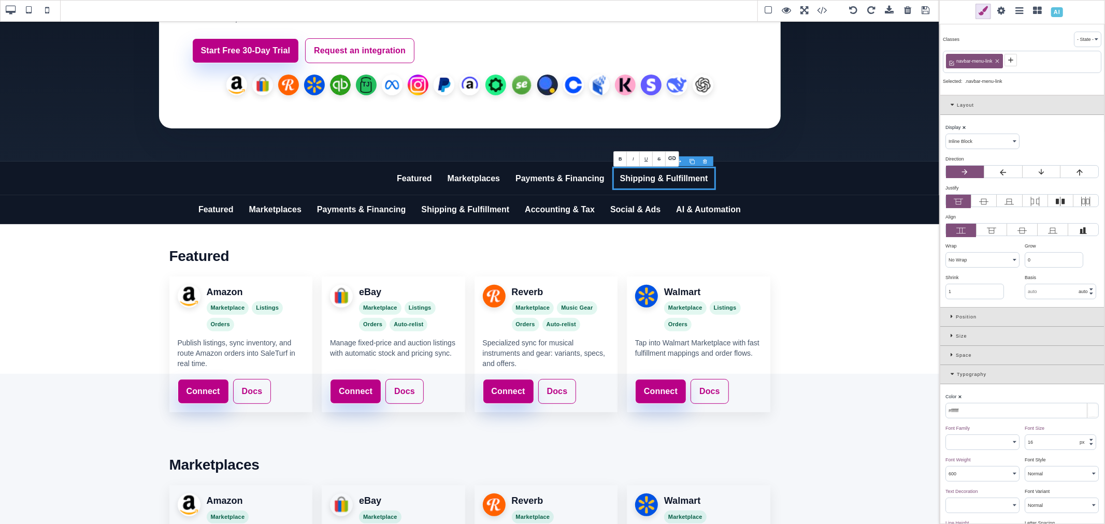
click at [692, 161] on div at bounding box center [692, 161] width 13 height 10
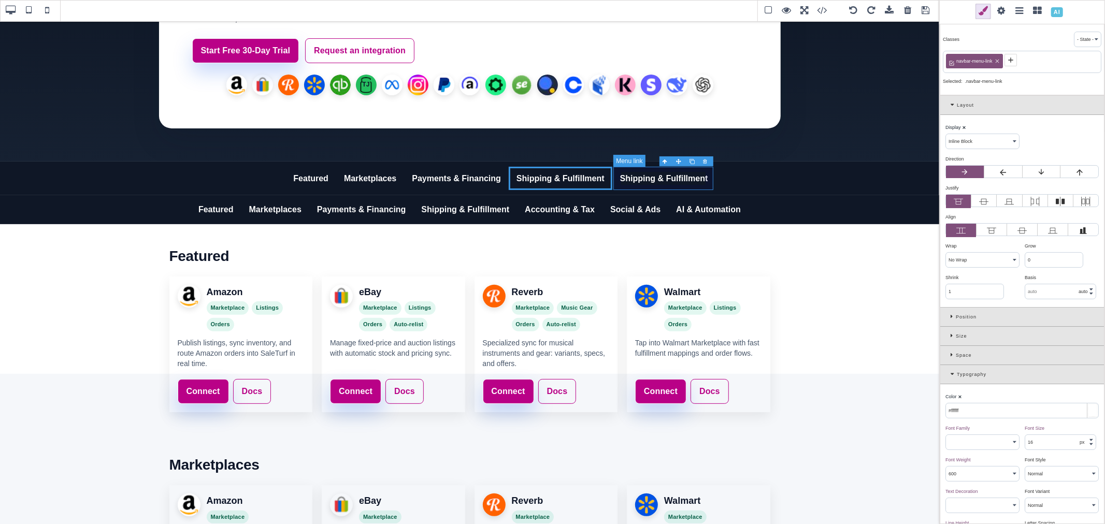
click at [677, 182] on link "Shipping & Fulfillment" at bounding box center [664, 179] width 104 height 24
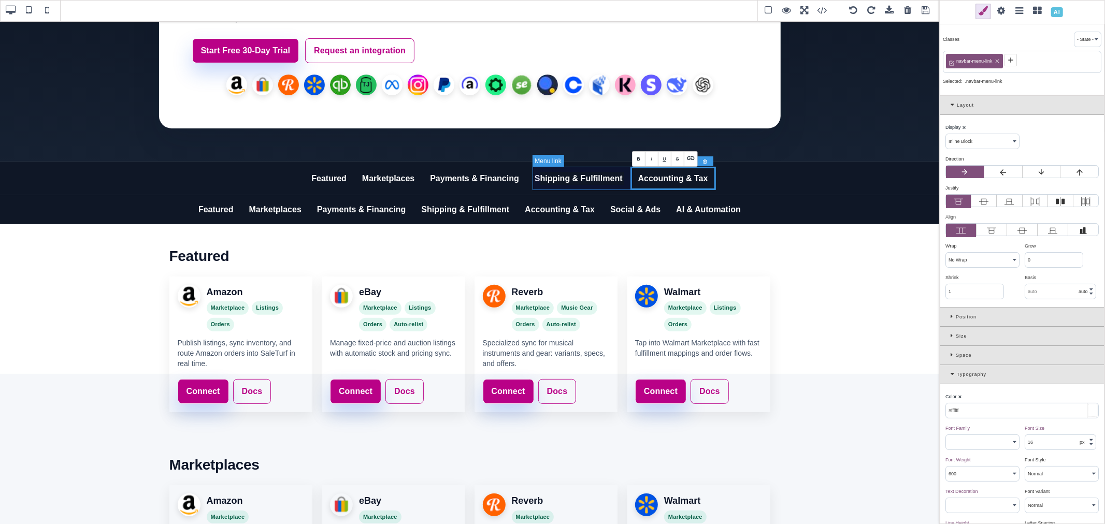
click at [612, 173] on link "Shipping & Fulfillment" at bounding box center [579, 179] width 104 height 24
click at [662, 172] on link "Accounting & Tax" at bounding box center [672, 179] width 85 height 24
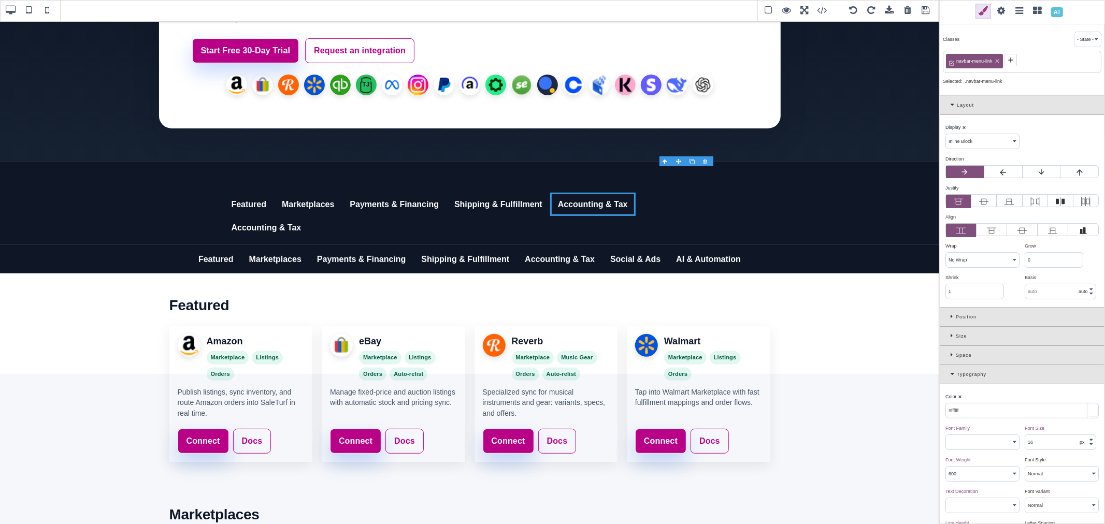
click at [690, 162] on div at bounding box center [692, 161] width 13 height 10
click at [309, 216] on link "Accounting & Tax" at bounding box center [266, 228] width 85 height 24
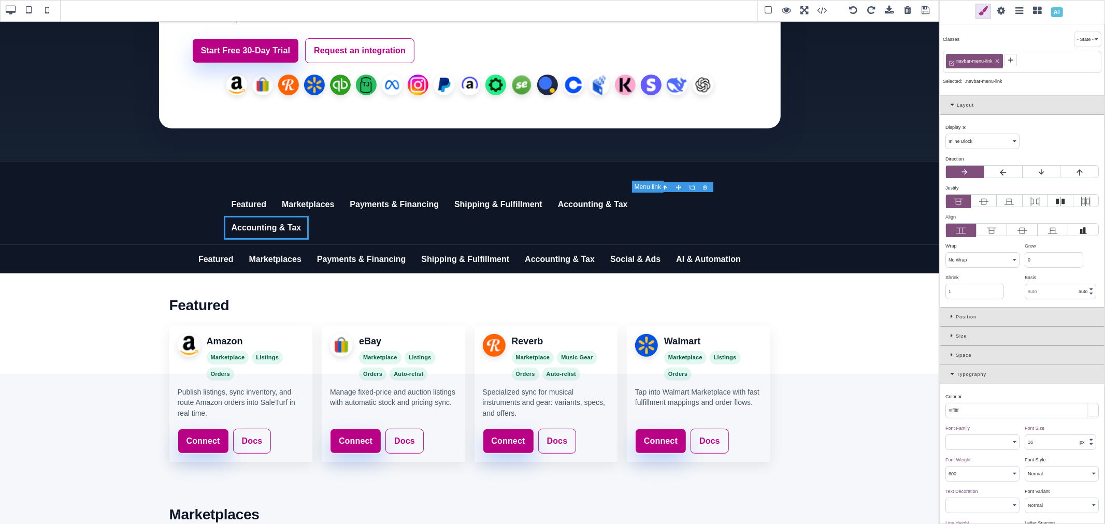
click at [309, 216] on link "Accounting & Tax" at bounding box center [266, 228] width 85 height 24
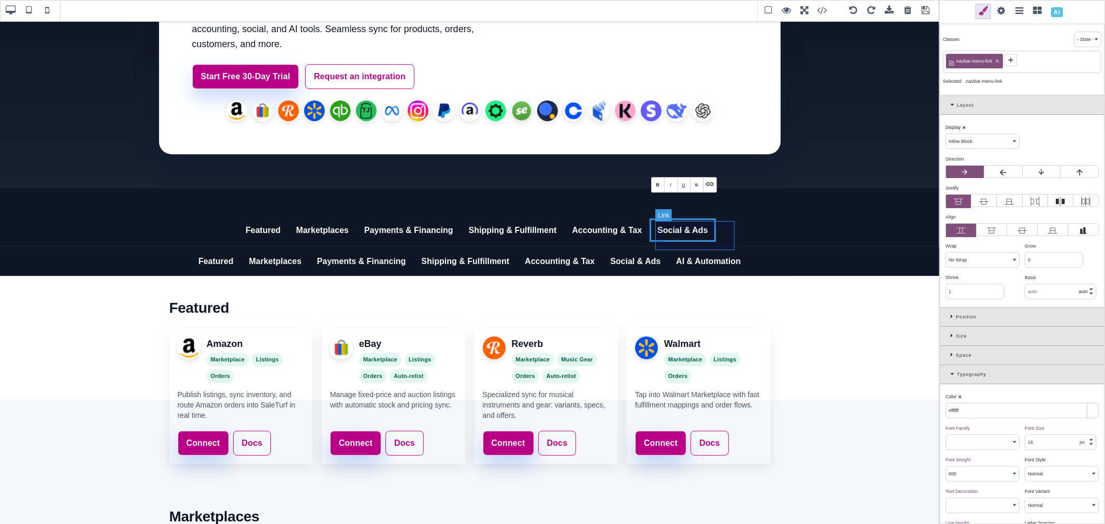
click at [684, 247] on link "AI & Automation" at bounding box center [708, 261] width 80 height 29
select select "block"
type input "rgb(141, 1, 103)"
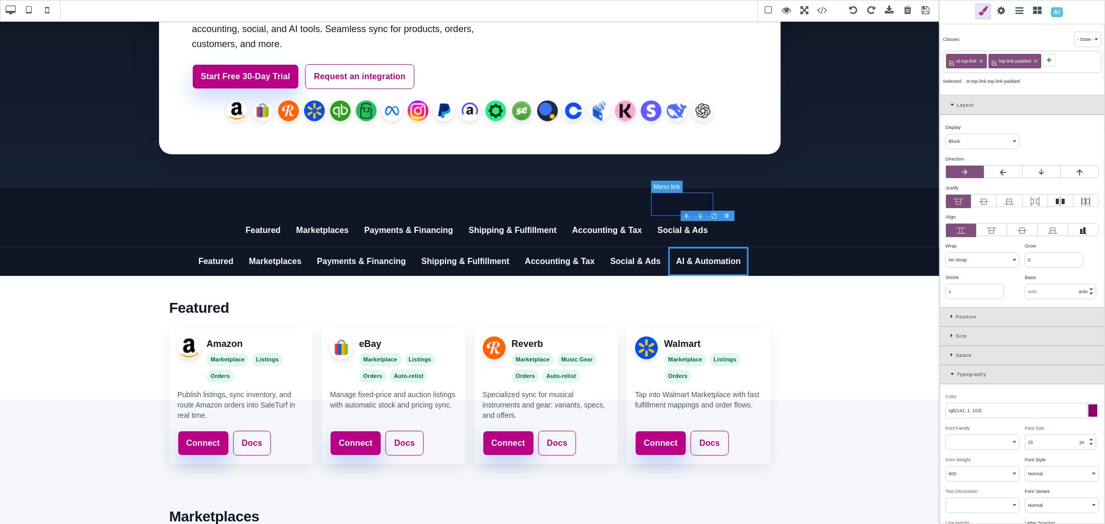
click at [671, 219] on link "Social & Ads" at bounding box center [683, 231] width 66 height 24
select select "inline-block"
type input "#ffffff"
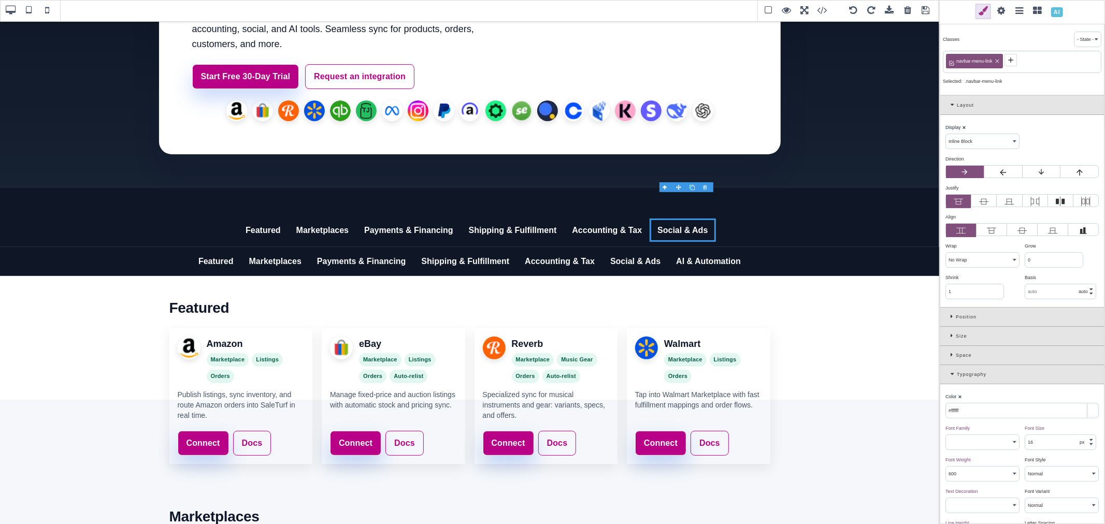
click at [693, 187] on div at bounding box center [692, 187] width 13 height 10
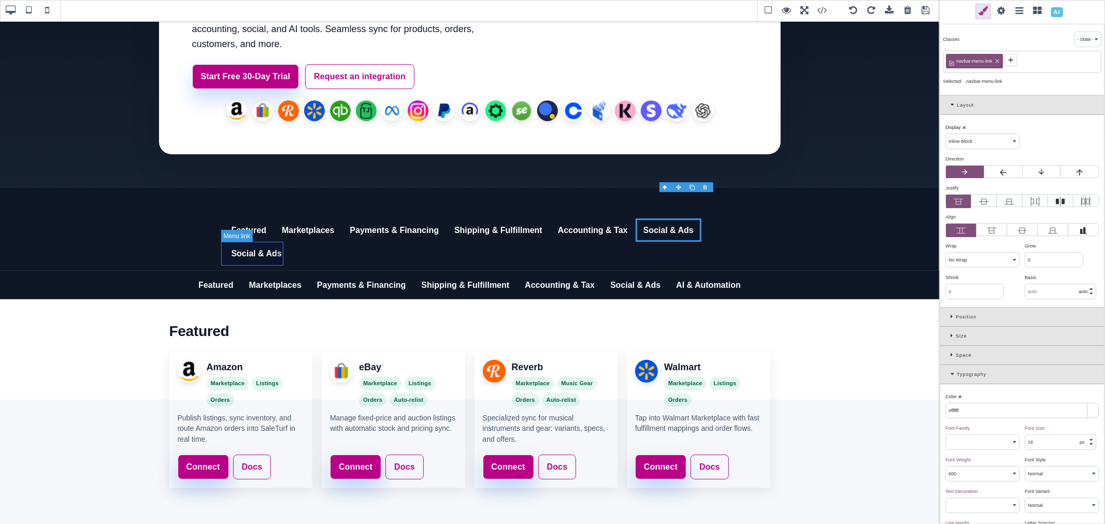
click at [266, 246] on link "Social & Ads" at bounding box center [257, 254] width 66 height 24
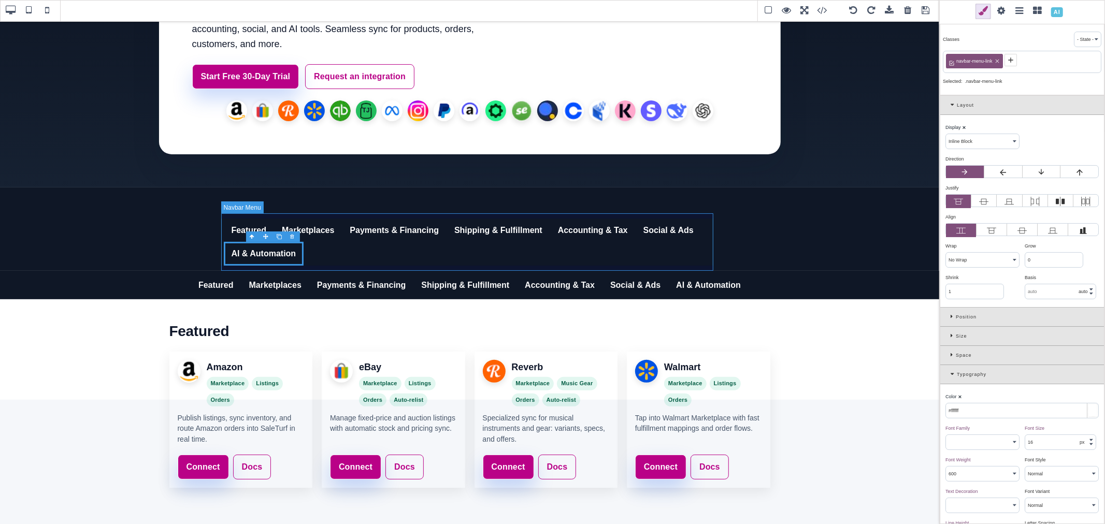
click at [385, 256] on nav "Featured Marketplaces Payments & Financing Shipping & Fulfillment Accounting & …" at bounding box center [470, 241] width 492 height 57
select select "block"
type input "rgb(221, 221, 221)"
select select "normal"
select select
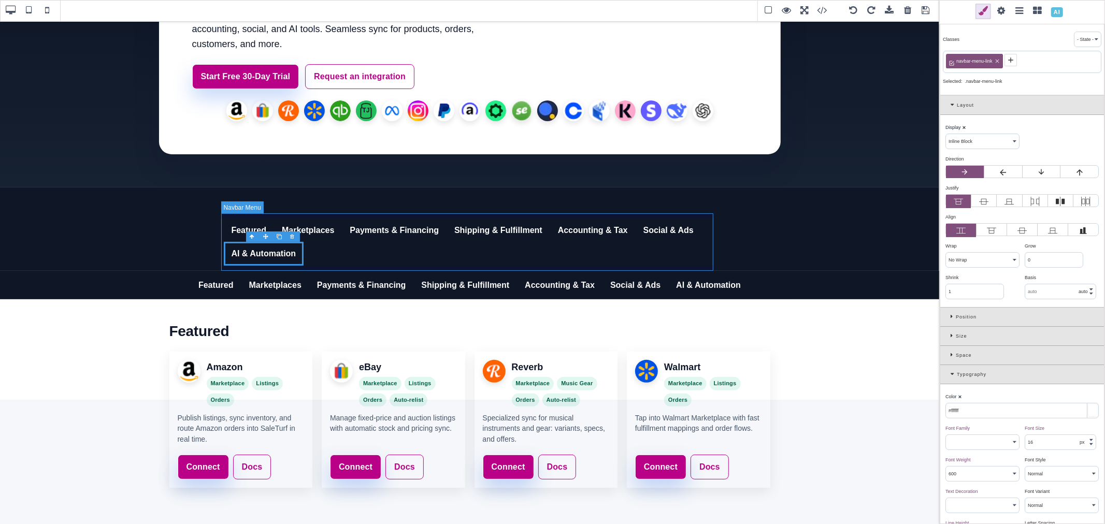
select select
type input "rgb(221, 221, 221)"
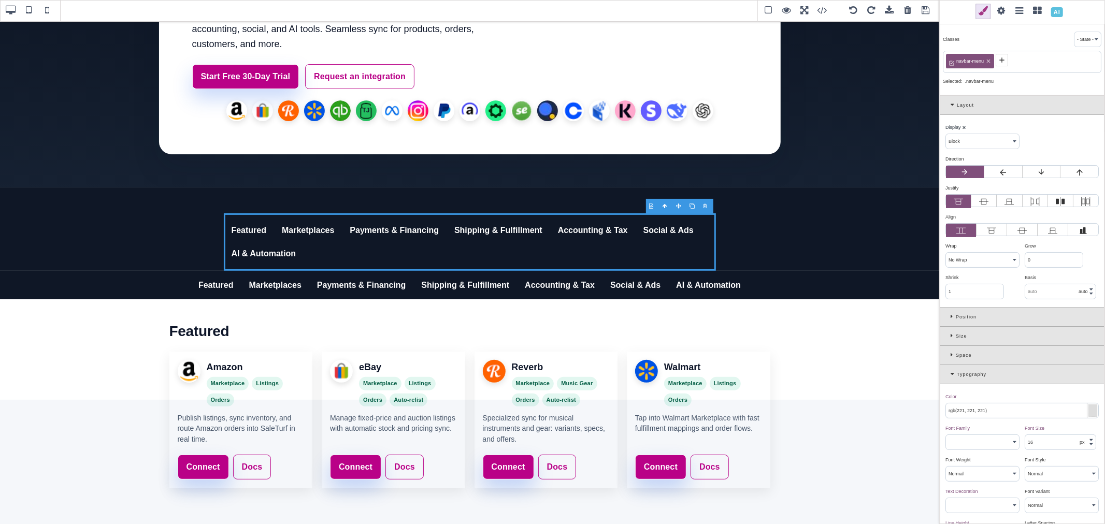
click at [948, 332] on div "Size" at bounding box center [1022, 336] width 164 height 19
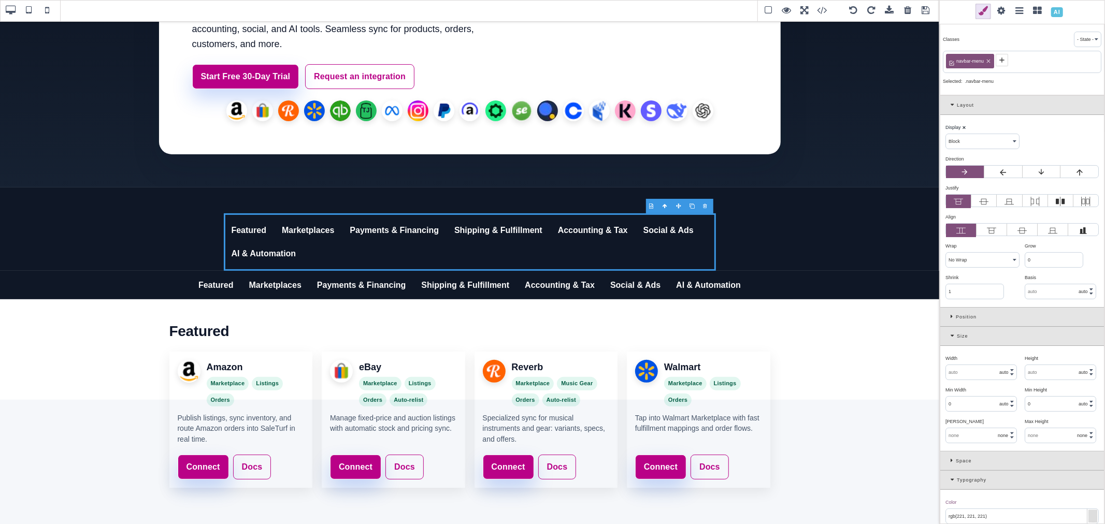
click at [972, 370] on input "text" at bounding box center [981, 372] width 70 height 15
select select "inline-block"
click at [958, 373] on input "text" at bounding box center [981, 372] width 70 height 15
type input "100"
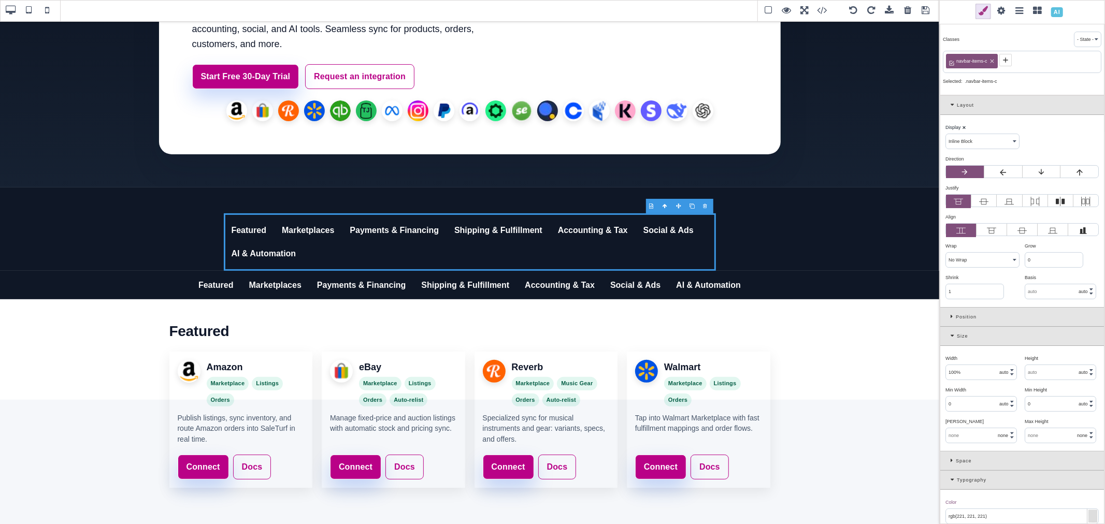
select select "%"
click at [971, 354] on div "Width ⨯ 100 px % em rem auto vw vh" at bounding box center [982, 365] width 79 height 29
select select "block"
type input "95"
type input "950"
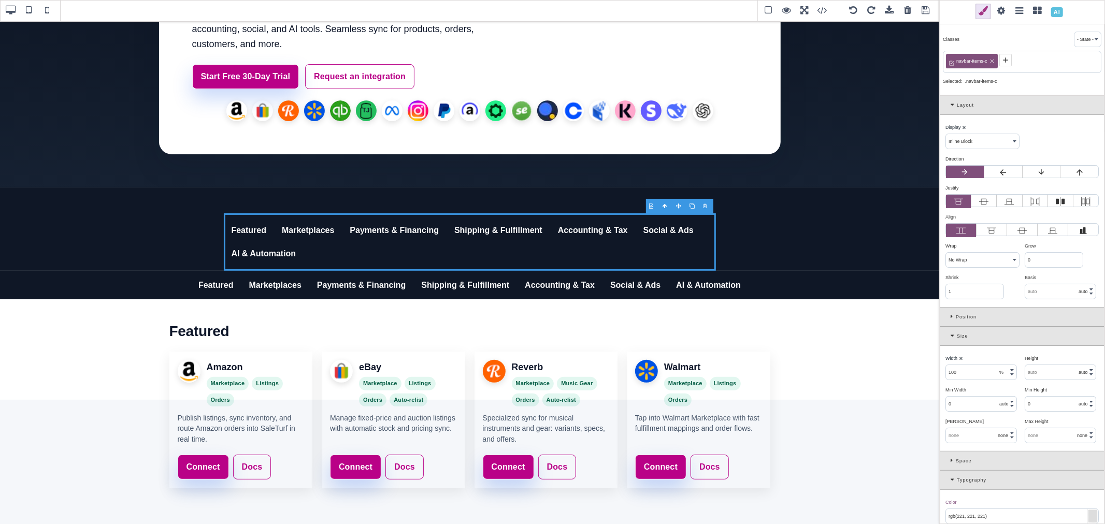
select select "px"
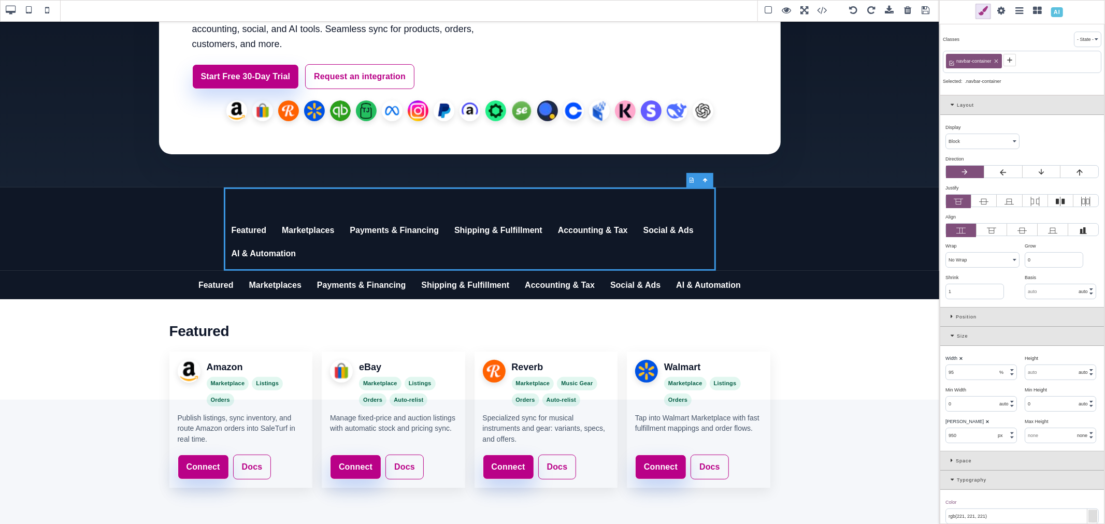
click at [961, 376] on input "95" at bounding box center [981, 372] width 70 height 15
type input "100"
click at [975, 357] on div "Width ⨯" at bounding box center [980, 358] width 71 height 9
type input "50"
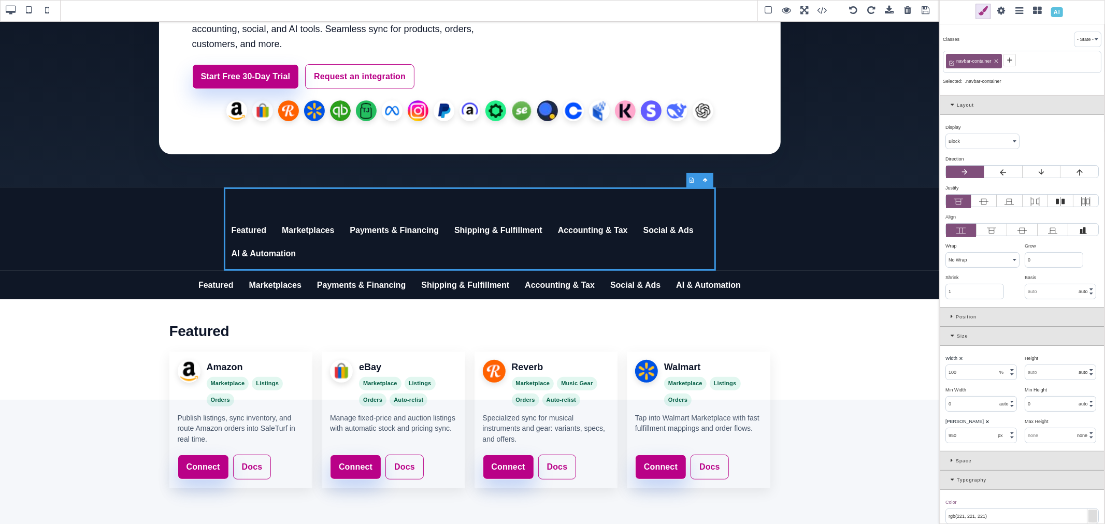
select select "px"
select select "none"
type input "rgb(15, 23, 38)"
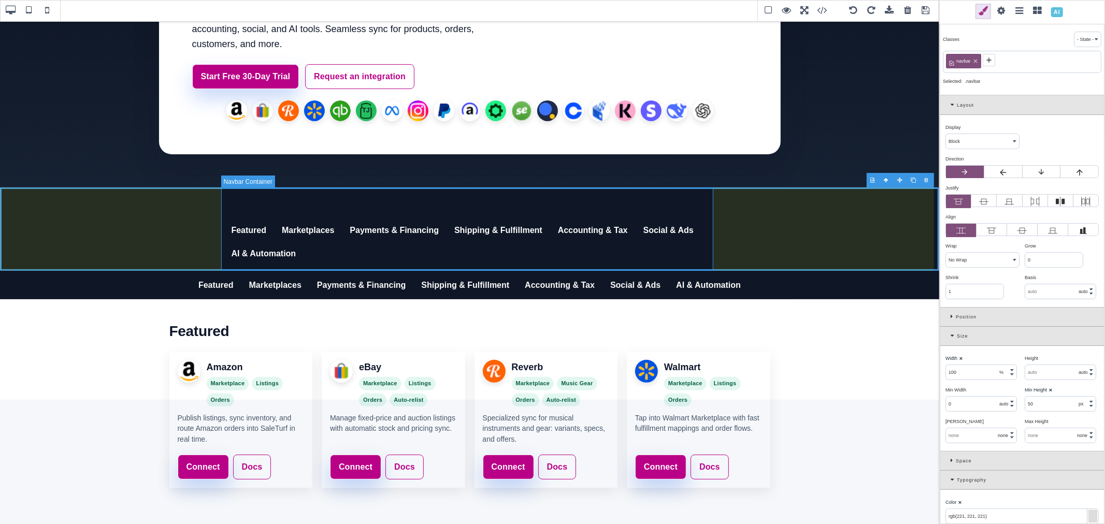
click at [679, 206] on div "Featured Marketplaces Payments & Financing Shipping & Fulfillment Accounting & …" at bounding box center [470, 229] width 492 height 83
type input "0"
type input "950"
select select "px"
type input "transparent"
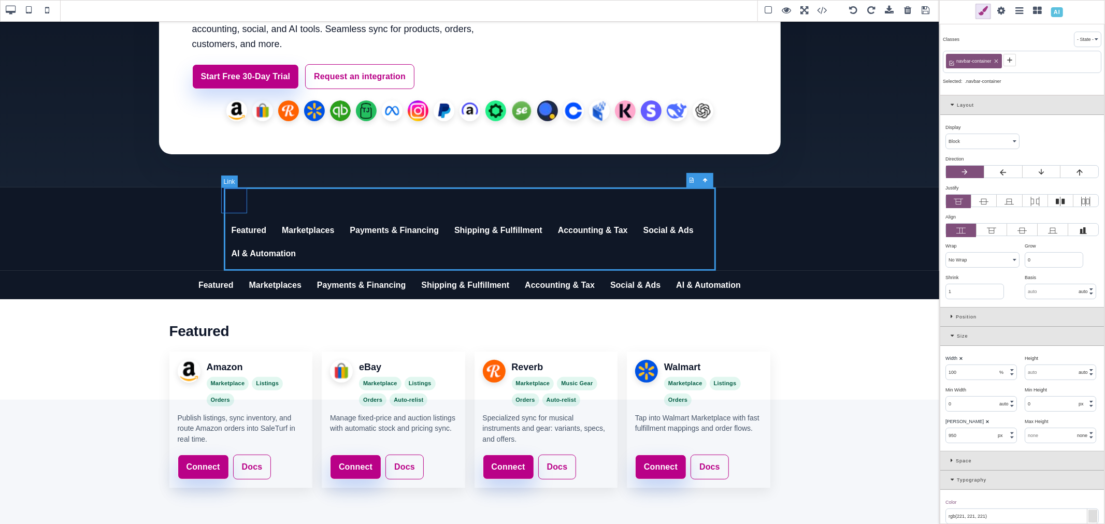
click at [240, 206] on link "SaleTurf Integrations" at bounding box center [237, 201] width 26 height 26
select select "inline-block"
select select "auto"
type input "50"
select select "px"
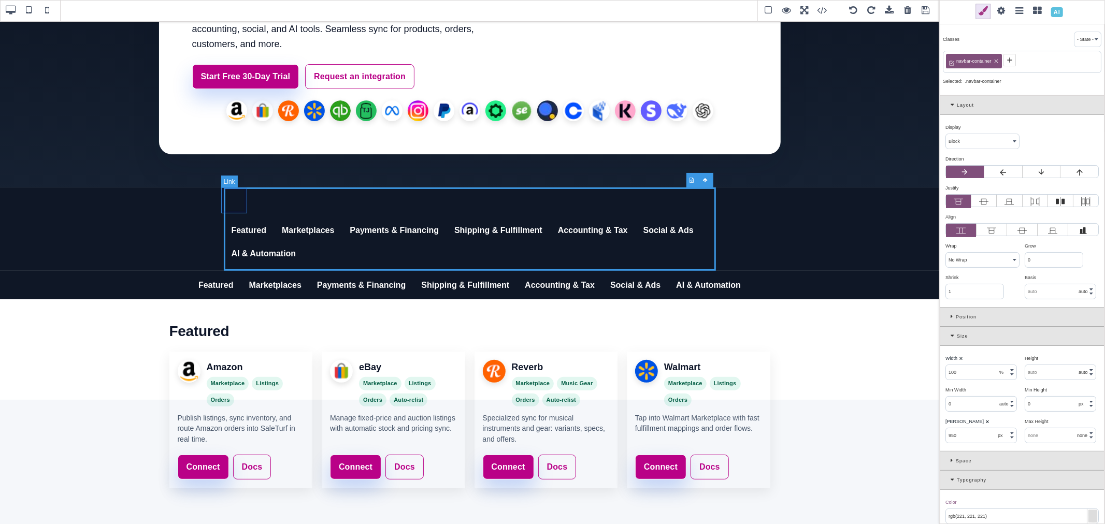
type input "50"
select select "none"
type input "inherit"
select select "600"
select select
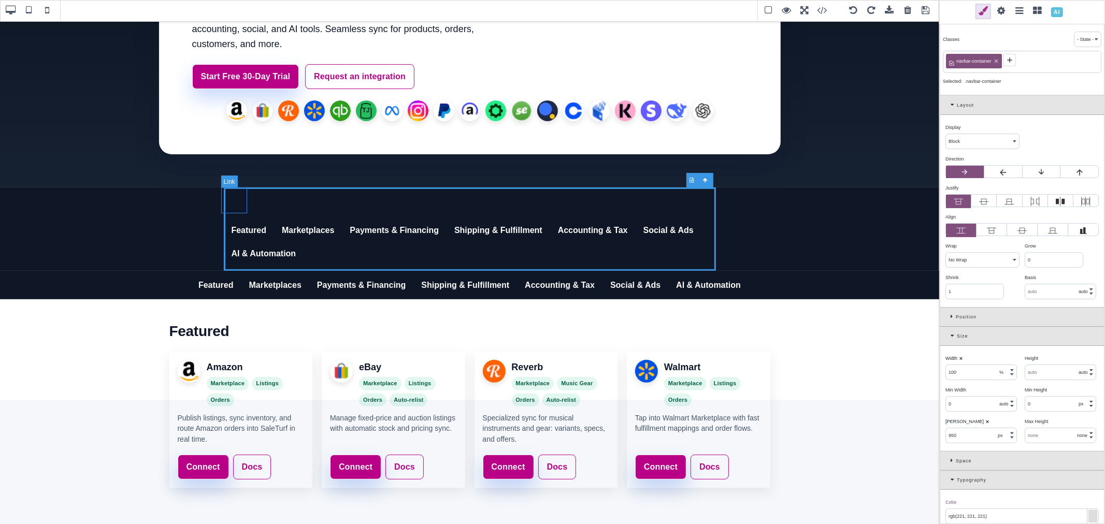
select select
select select "top"
type input "rgb(141, 1, 103)"
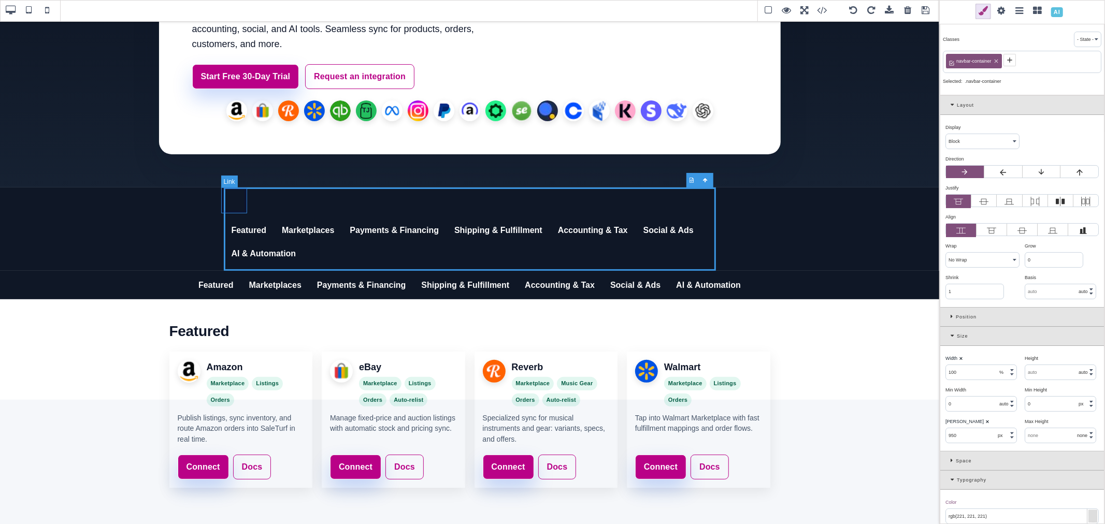
type input "rgb(141, 1, 103)"
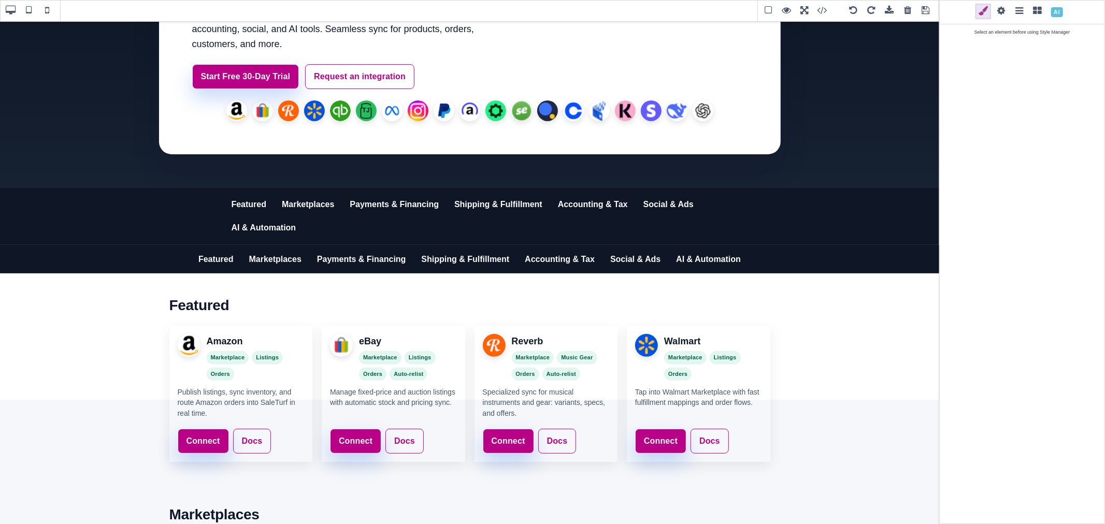
click at [241, 181] on div at bounding box center [240, 182] width 13 height 10
click at [853, 12] on span at bounding box center [853, 11] width 16 height 16
select select
type input "rgb(221, 221, 221)"
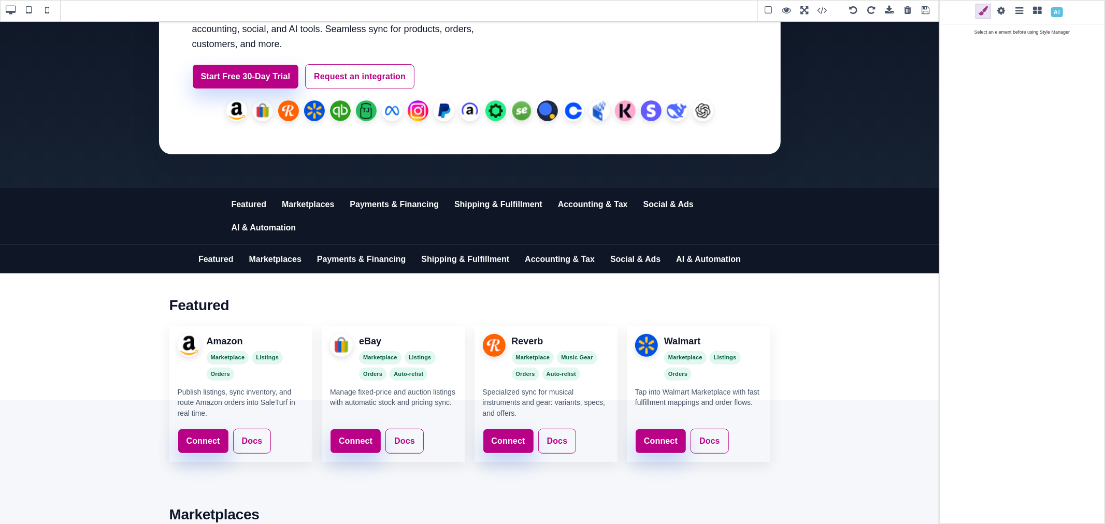
type input "rgb(221, 221, 221)"
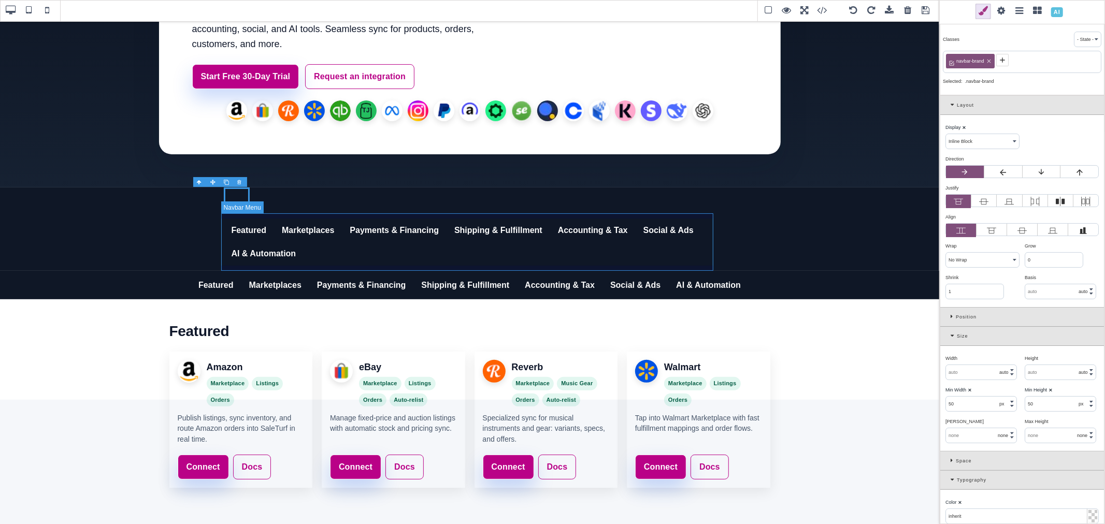
click at [225, 216] on nav "Featured Marketplaces Payments & Financing Shipping & Fulfillment Accounting & …" at bounding box center [470, 241] width 492 height 57
select select "block"
type input "0"
type input "rgb(221, 221, 221)"
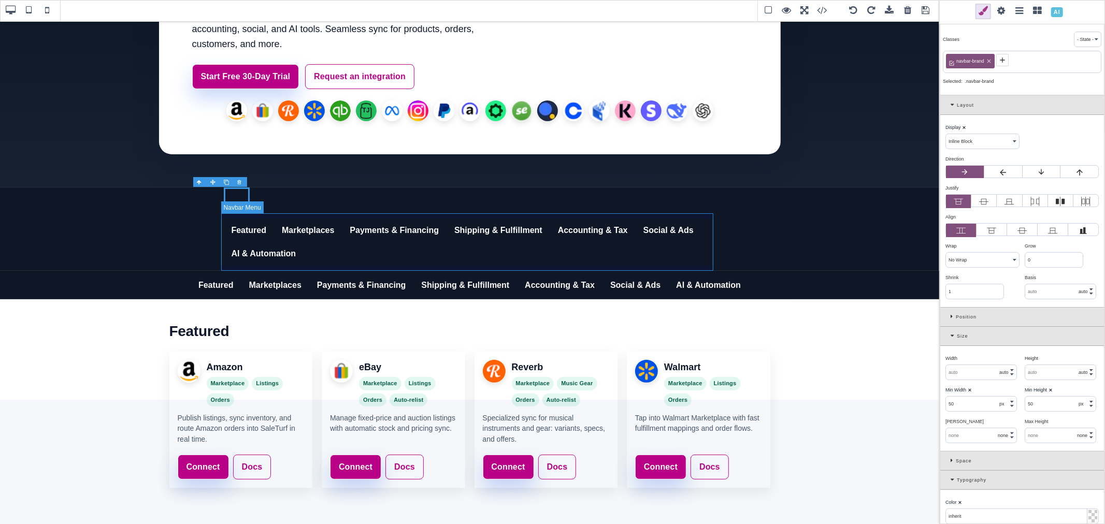
select select "normal"
select select "baseline"
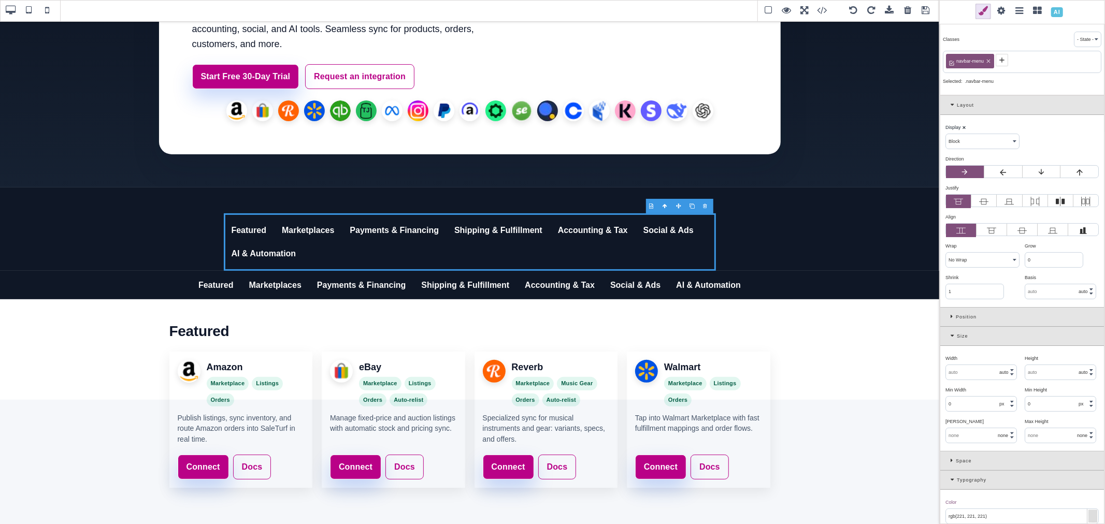
click at [951, 370] on input "text" at bounding box center [981, 372] width 70 height 15
click at [971, 358] on div "Width ⨯" at bounding box center [980, 358] width 71 height 9
click at [670, 237] on link "Social & Ads" at bounding box center [669, 231] width 66 height 24
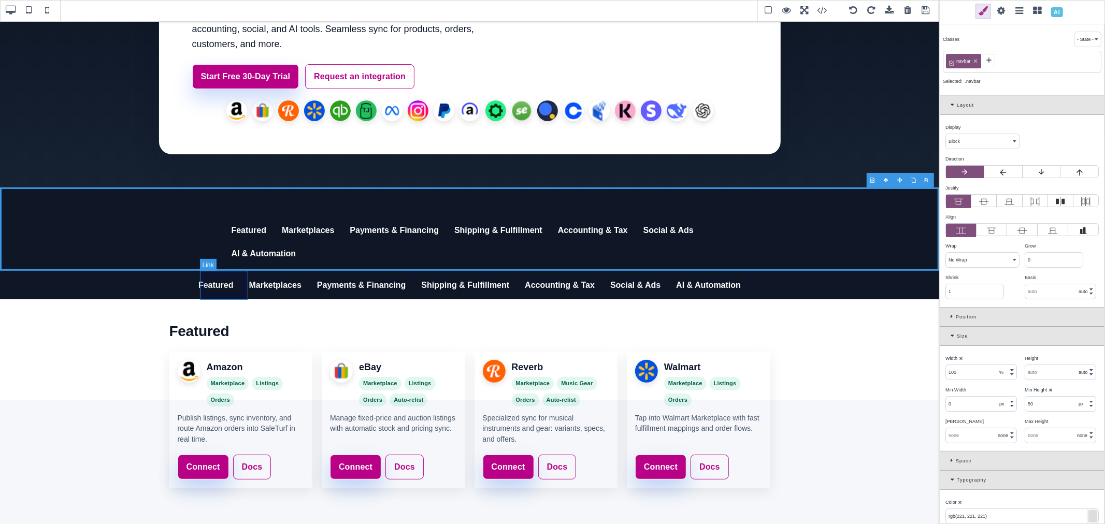
click at [241, 291] on link "Featured" at bounding box center [216, 285] width 51 height 29
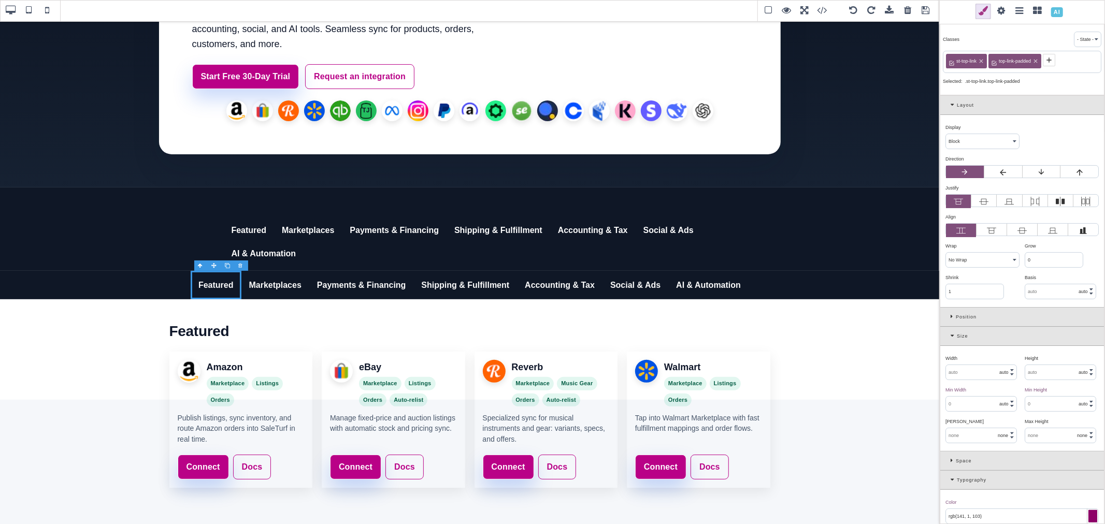
click at [1006, 12] on span at bounding box center [1002, 12] width 16 height 16
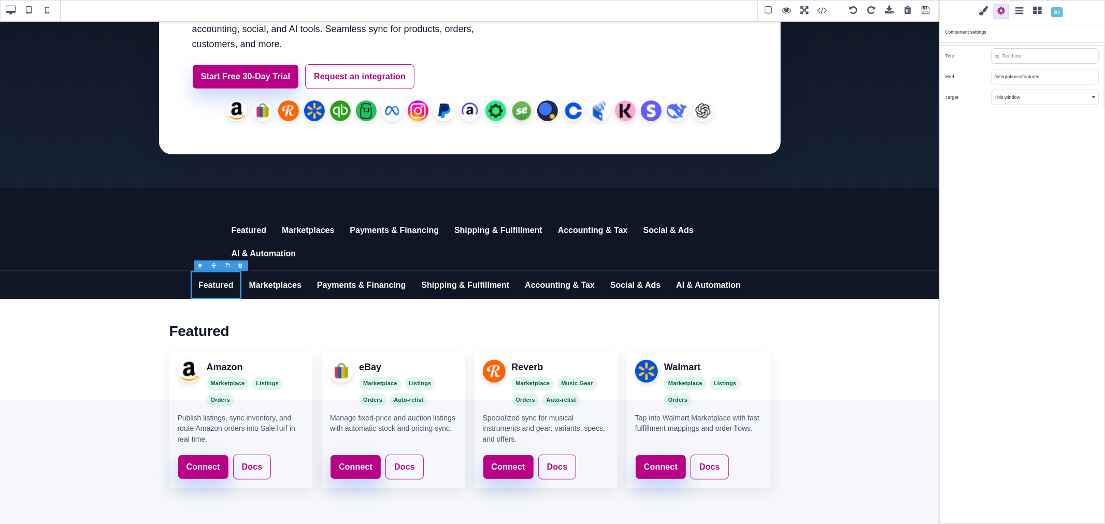
click at [1032, 80] on input "/integrations#featured" at bounding box center [1045, 76] width 106 height 15
click at [259, 236] on link "Featured" at bounding box center [249, 231] width 51 height 24
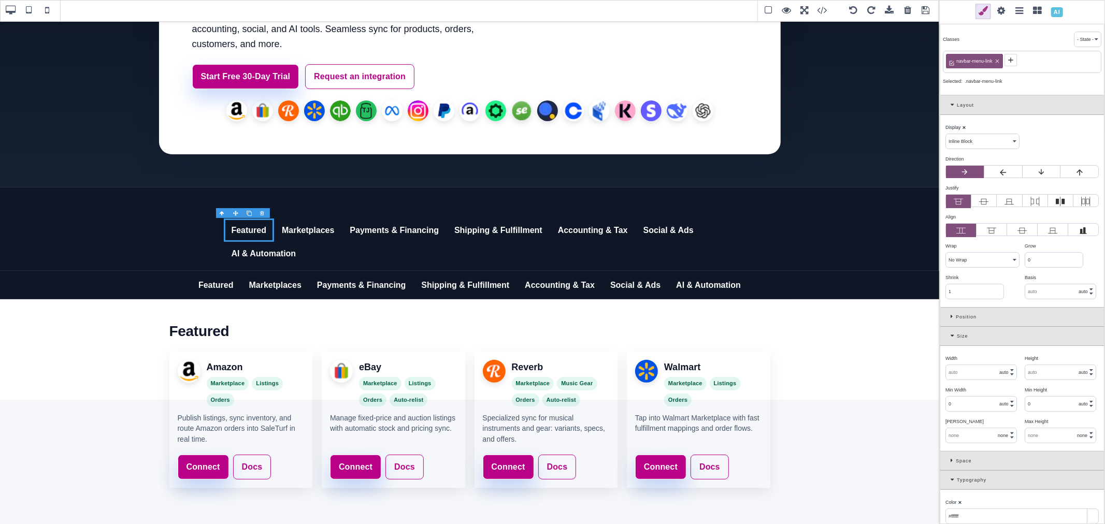
click at [1005, 8] on span at bounding box center [1002, 12] width 16 height 16
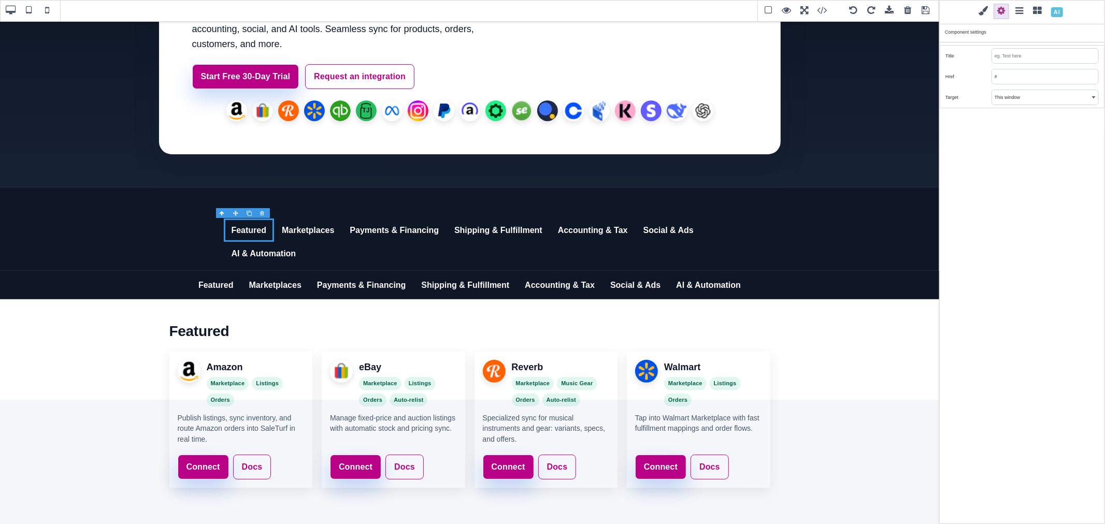
click at [1013, 73] on input "#" at bounding box center [1045, 76] width 106 height 15
paste input "/integrations#featured"
click at [269, 293] on link "Marketplaces" at bounding box center [275, 285] width 68 height 29
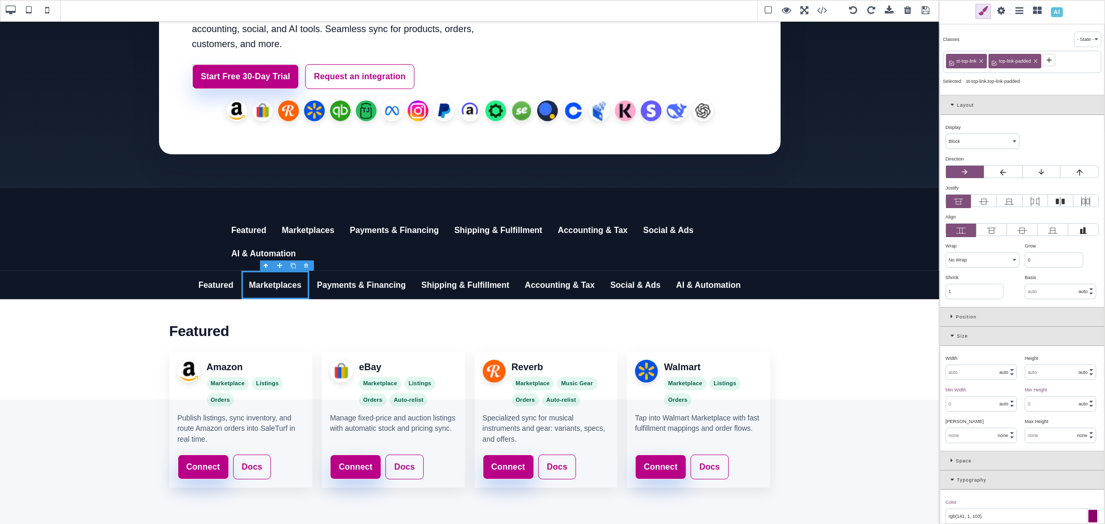
click at [1001, 12] on span at bounding box center [1002, 12] width 16 height 16
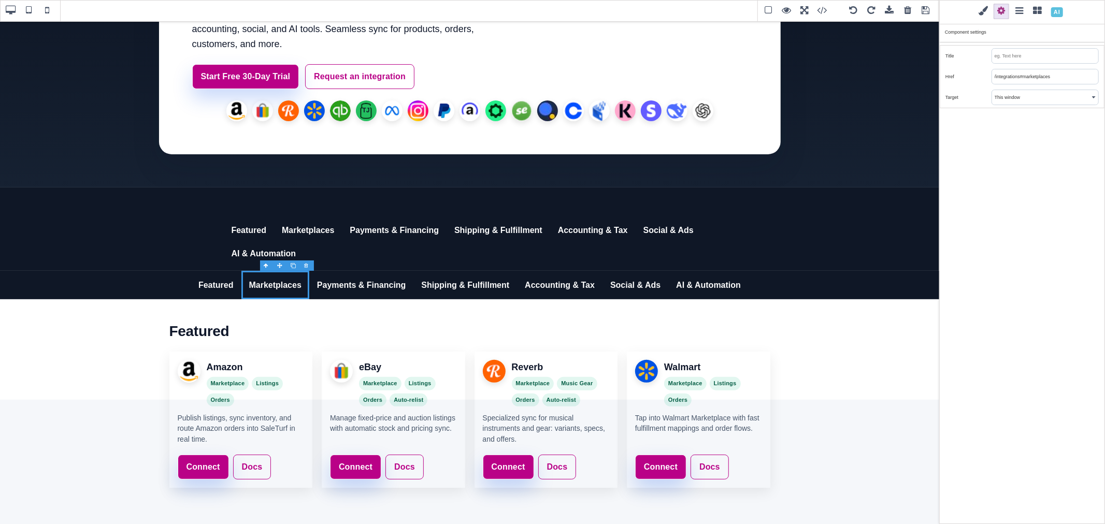
click at [1003, 71] on input "/integrations#marketplaces" at bounding box center [1045, 76] width 106 height 15
click at [320, 228] on link "Marketplaces" at bounding box center [308, 231] width 68 height 24
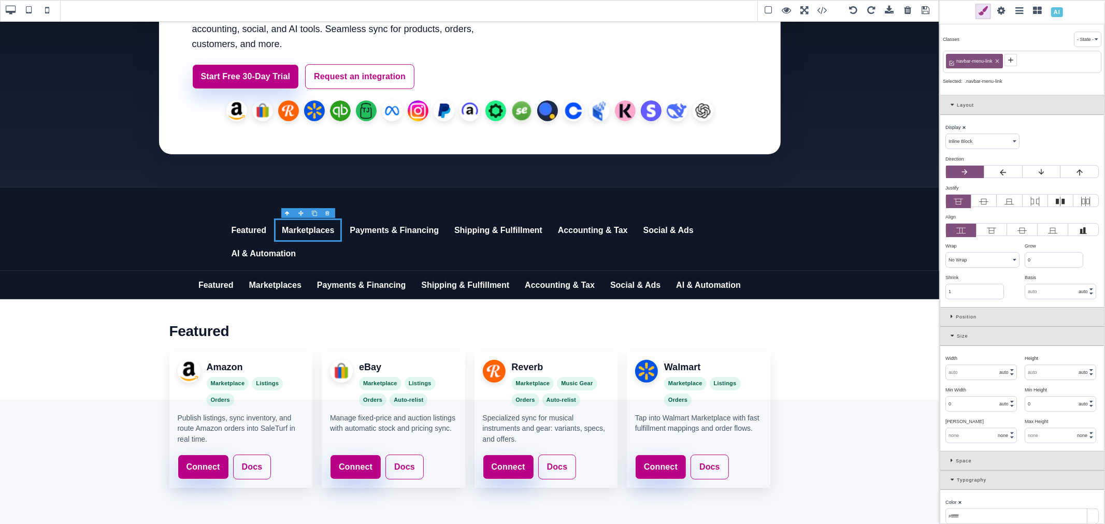
click at [997, 12] on span at bounding box center [1002, 12] width 16 height 16
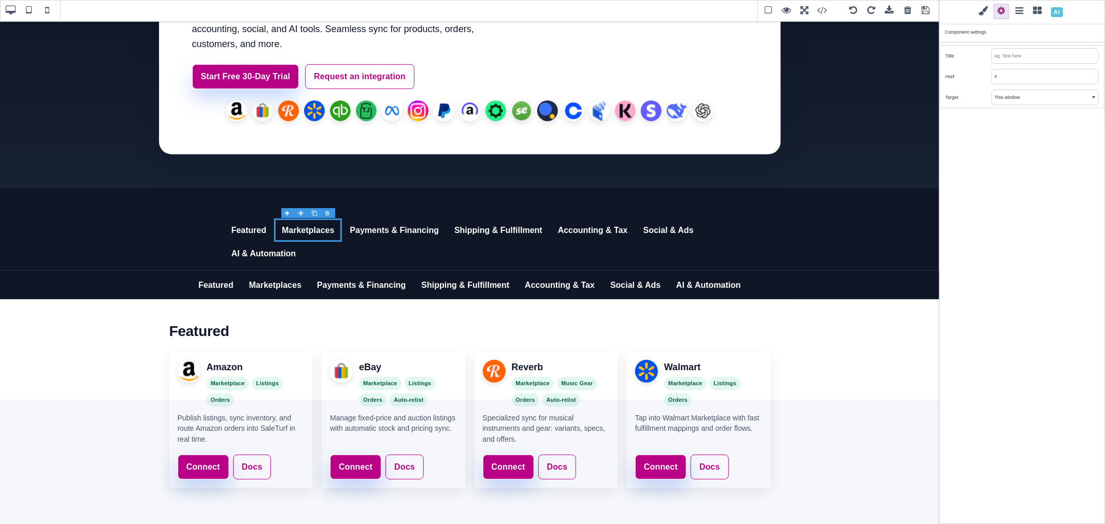
click at [994, 74] on input "#" at bounding box center [1045, 76] width 106 height 15
paste input "/integrations#marketplaces"
click at [350, 293] on link "Payments & Financing" at bounding box center [361, 285] width 105 height 29
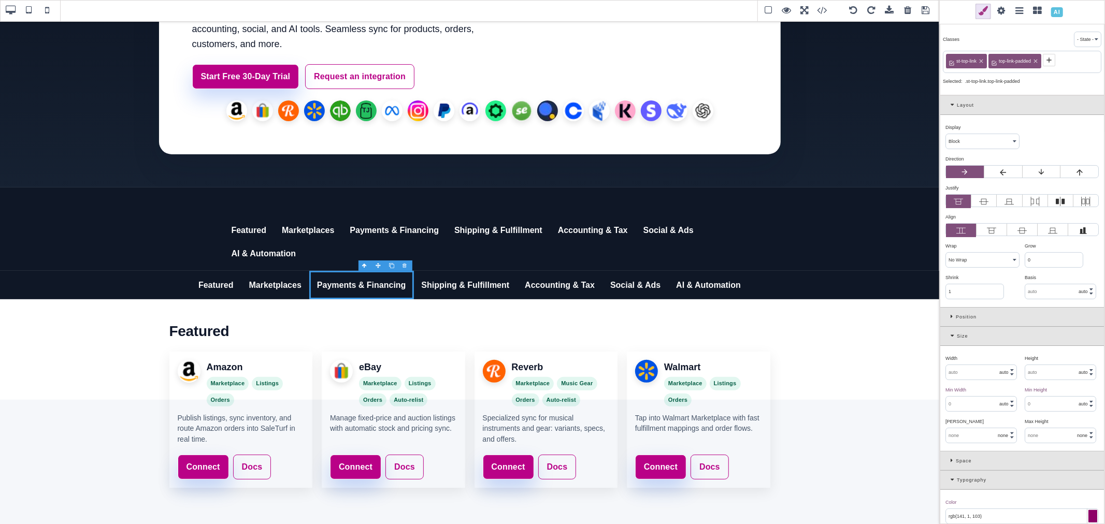
click at [1006, 12] on span at bounding box center [1002, 12] width 16 height 16
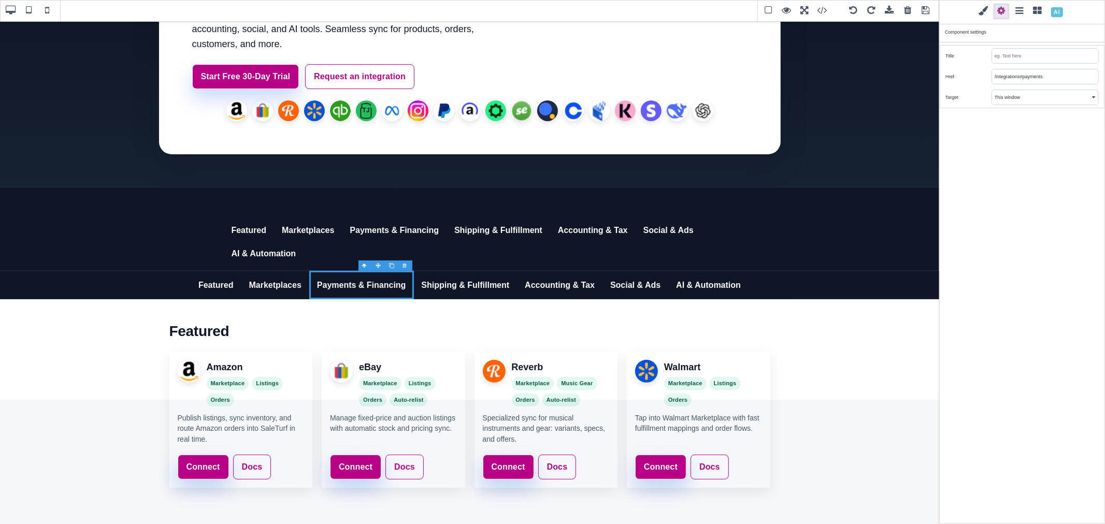
click at [1013, 74] on input "/integrations#payments" at bounding box center [1045, 76] width 106 height 15
click at [376, 223] on link "Payments & Financing" at bounding box center [394, 231] width 105 height 24
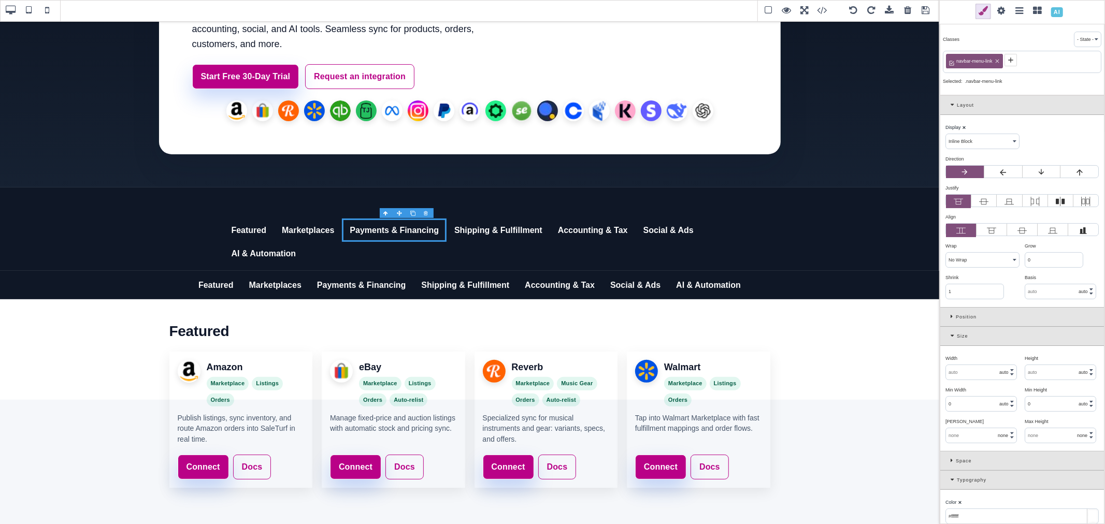
click at [1000, 11] on span at bounding box center [1002, 12] width 16 height 16
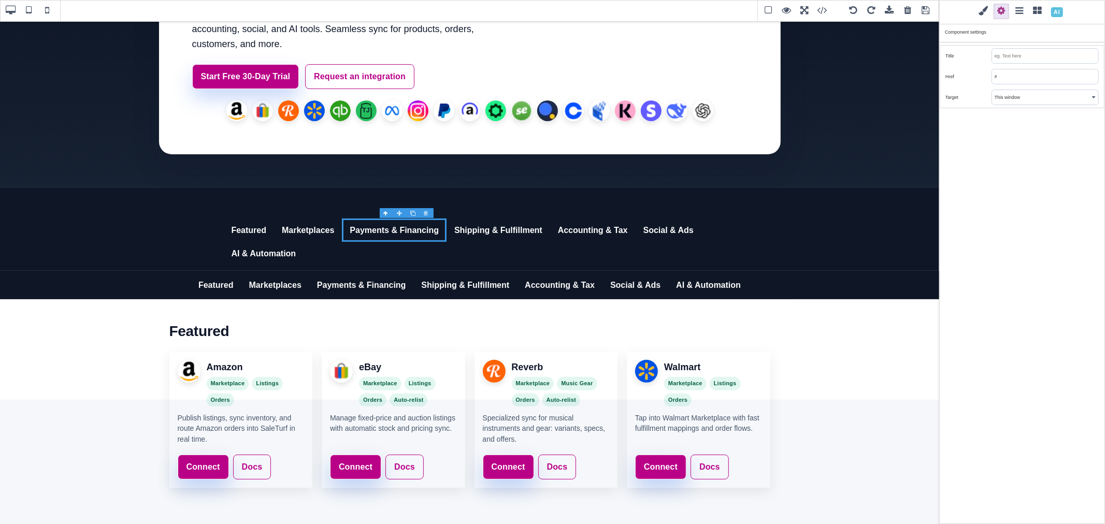
click at [1004, 73] on input "#" at bounding box center [1045, 76] width 106 height 15
paste input "/integrations#payments"
click at [988, 123] on div "Classes - State - Hover Click Even/Odd navbar-menu-link Selected: .navbar-menu-…" at bounding box center [1022, 262] width 166 height 524
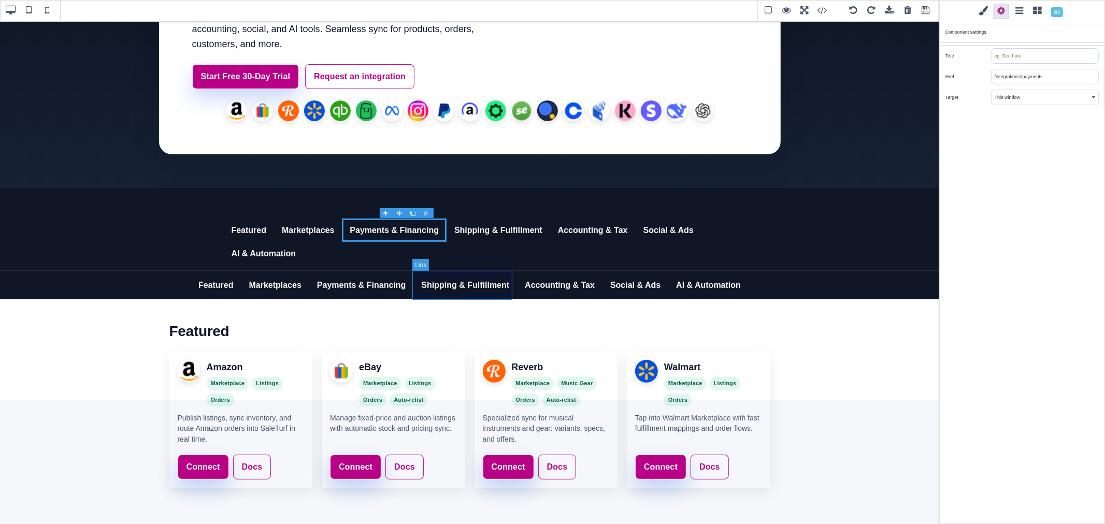
click at [456, 288] on link "Shipping & Fulfillment" at bounding box center [466, 285] width 104 height 29
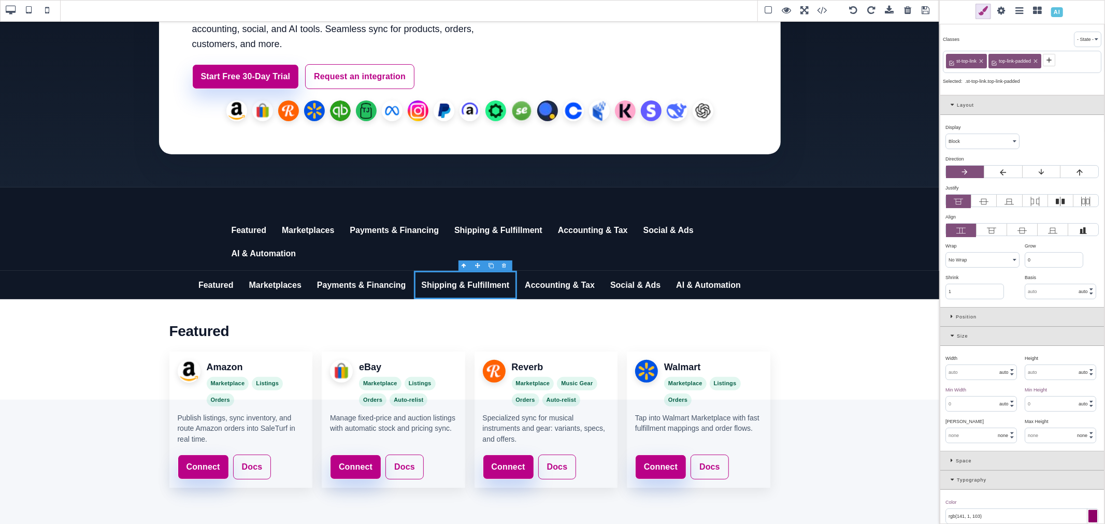
click at [998, 10] on span at bounding box center [1002, 12] width 16 height 16
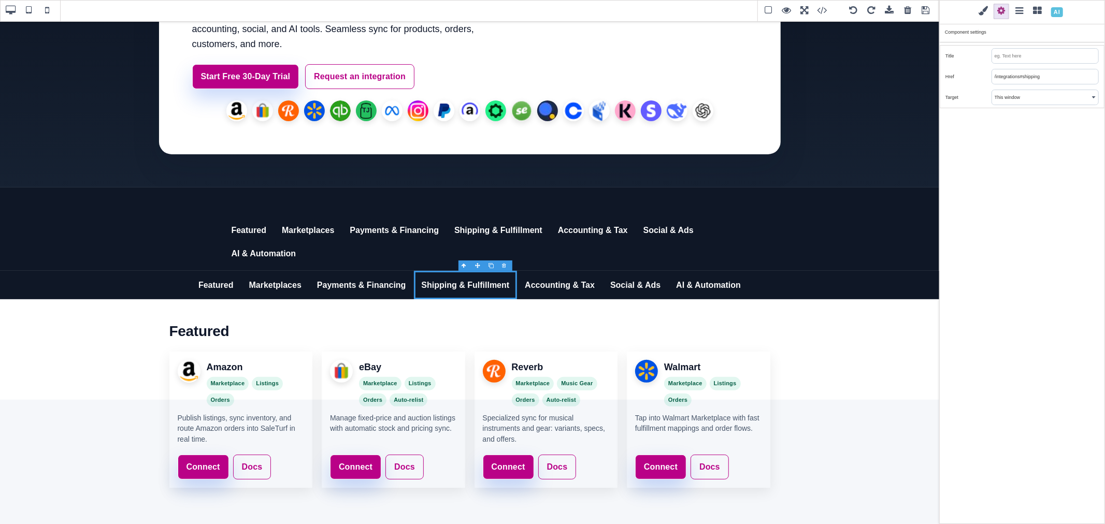
click at [1007, 75] on input "/integrations#shipping" at bounding box center [1045, 76] width 106 height 15
click at [480, 234] on link "Shipping & Fulfillment" at bounding box center [499, 231] width 104 height 24
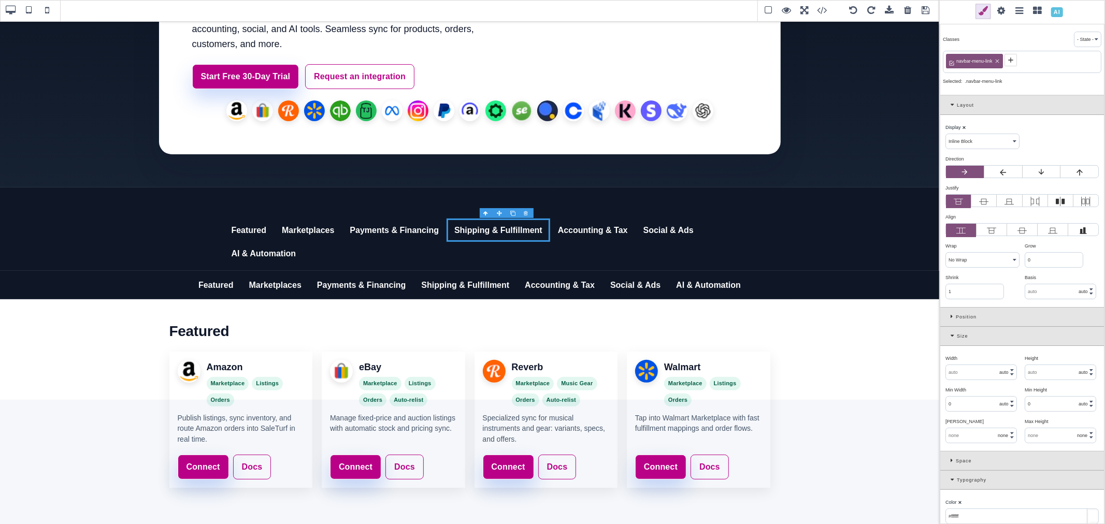
click at [1003, 14] on span at bounding box center [1002, 12] width 16 height 16
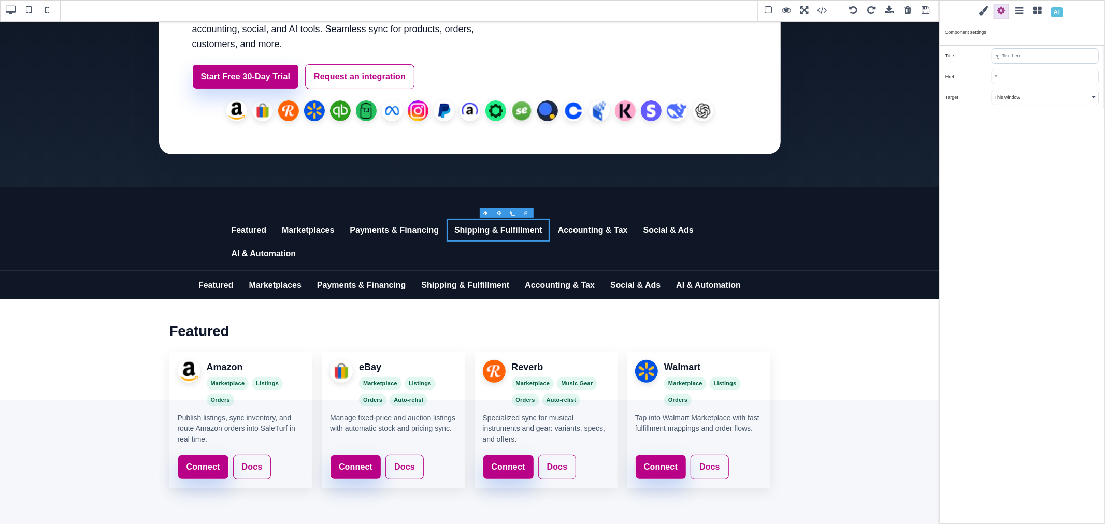
click at [1013, 74] on input "#" at bounding box center [1045, 76] width 106 height 15
paste input "/integrations#shipping"
click at [1000, 137] on div "Classes - State - Hover Click Even/Odd navbar-menu-link Selected: .navbar-menu-…" at bounding box center [1022, 262] width 166 height 524
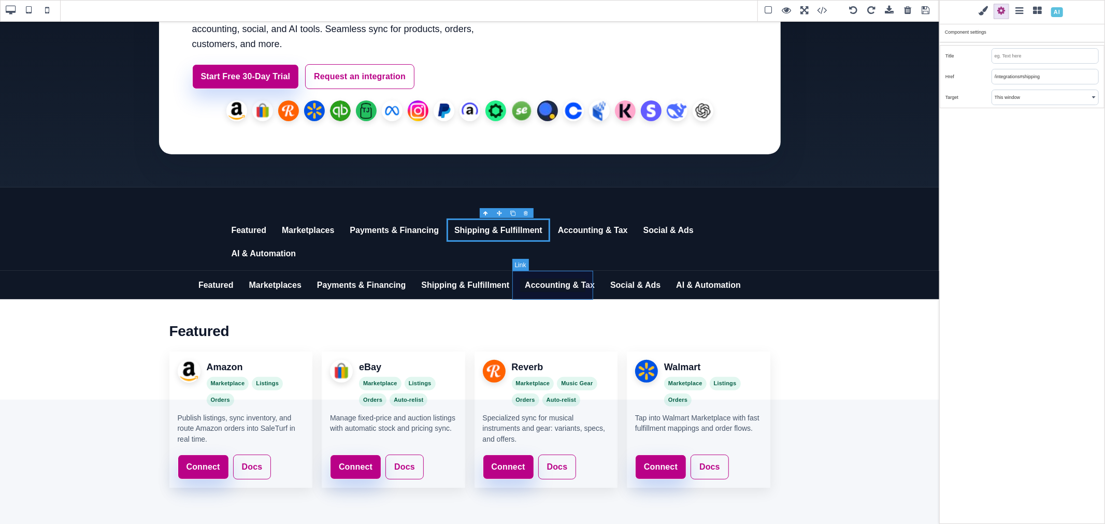
click at [549, 283] on link "Accounting & Tax" at bounding box center [559, 285] width 85 height 29
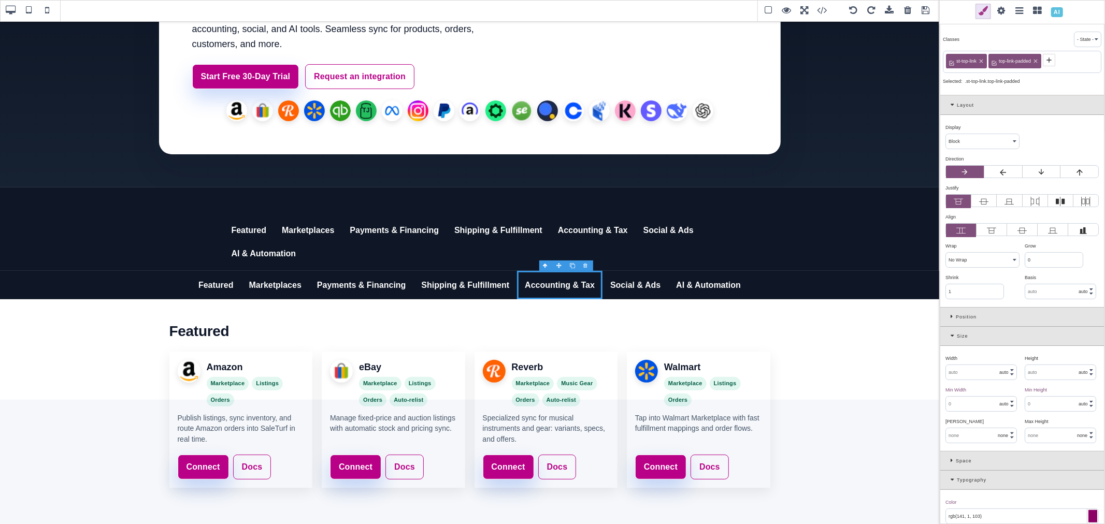
click at [998, 11] on span at bounding box center [1002, 12] width 16 height 16
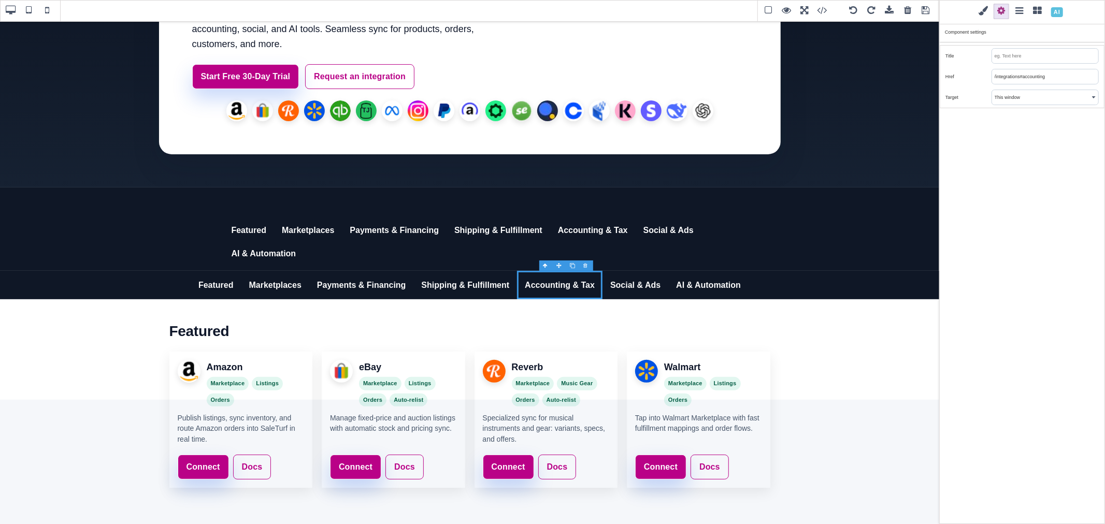
click at [1004, 70] on input "/integrations#accounting" at bounding box center [1045, 76] width 106 height 15
click at [556, 225] on link "Accounting & Tax" at bounding box center [592, 231] width 85 height 24
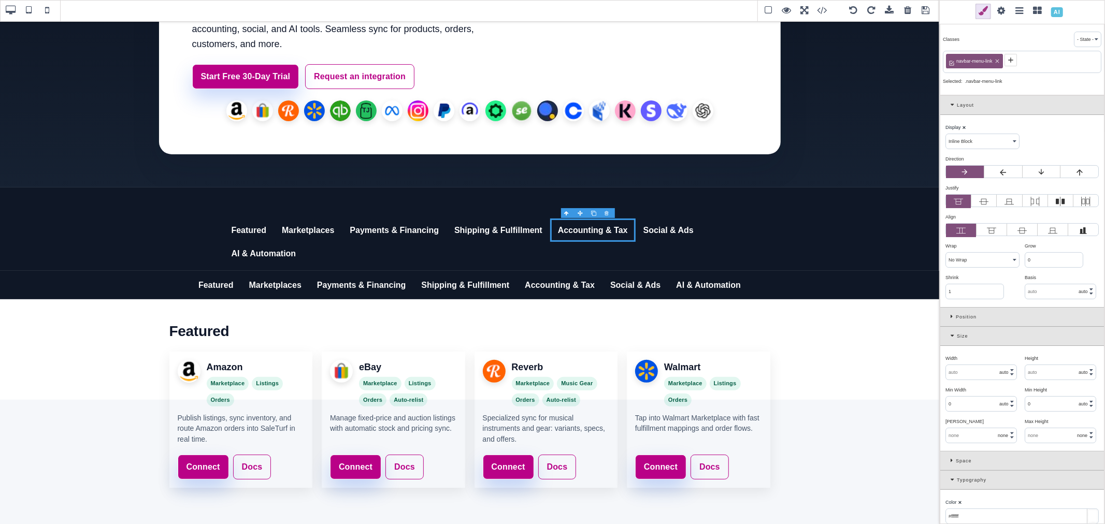
click at [1003, 10] on span at bounding box center [1002, 12] width 16 height 16
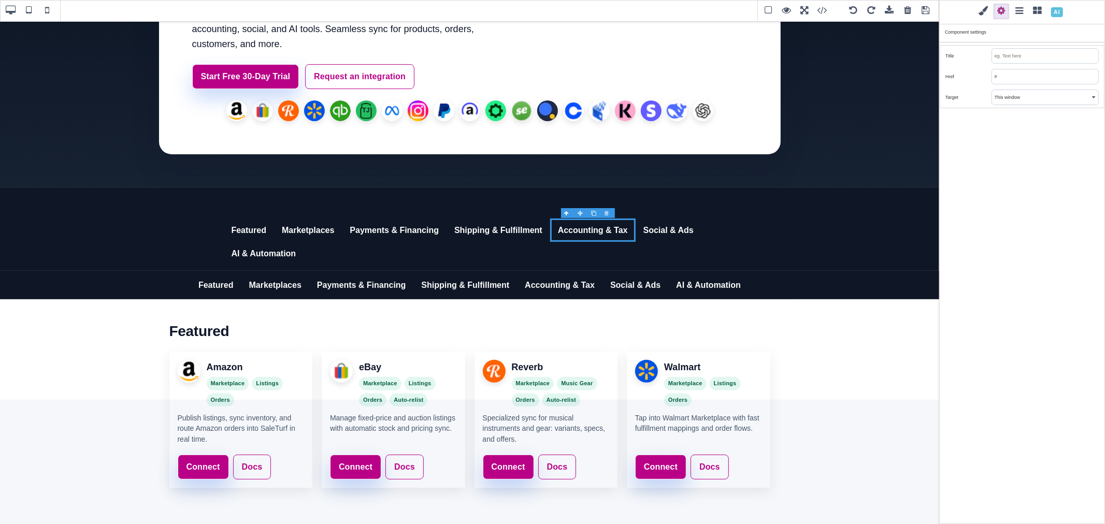
click at [1018, 60] on input "text" at bounding box center [1045, 56] width 106 height 15
click at [1016, 74] on input "#" at bounding box center [1045, 76] width 106 height 15
paste input "/integrations#accounting"
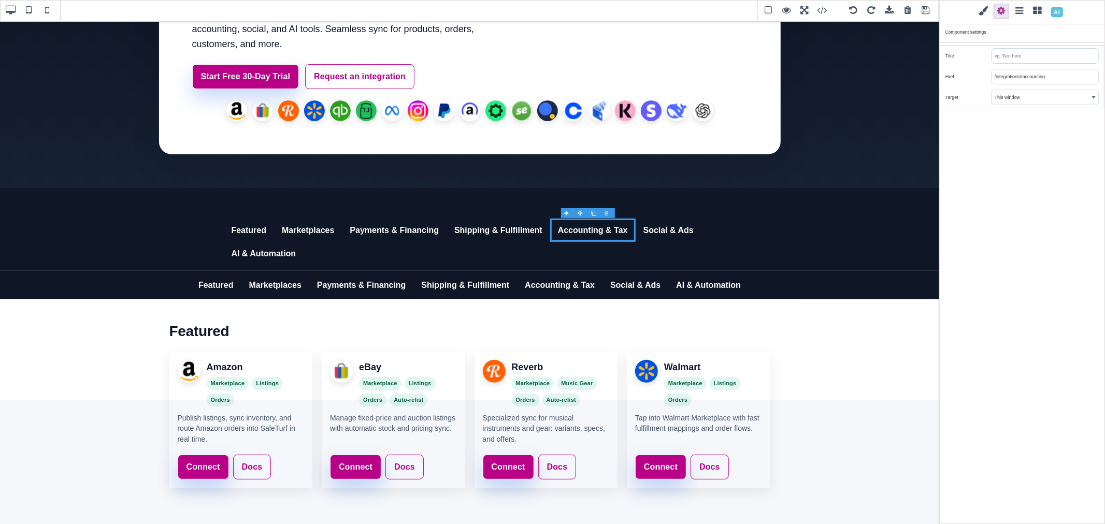
click at [1006, 161] on div "Classes - State - Hover Click Even/Odd navbar-menu-link Selected: .navbar-menu-…" at bounding box center [1022, 262] width 166 height 524
click at [617, 286] on link "Social & Ads" at bounding box center [635, 285] width 66 height 29
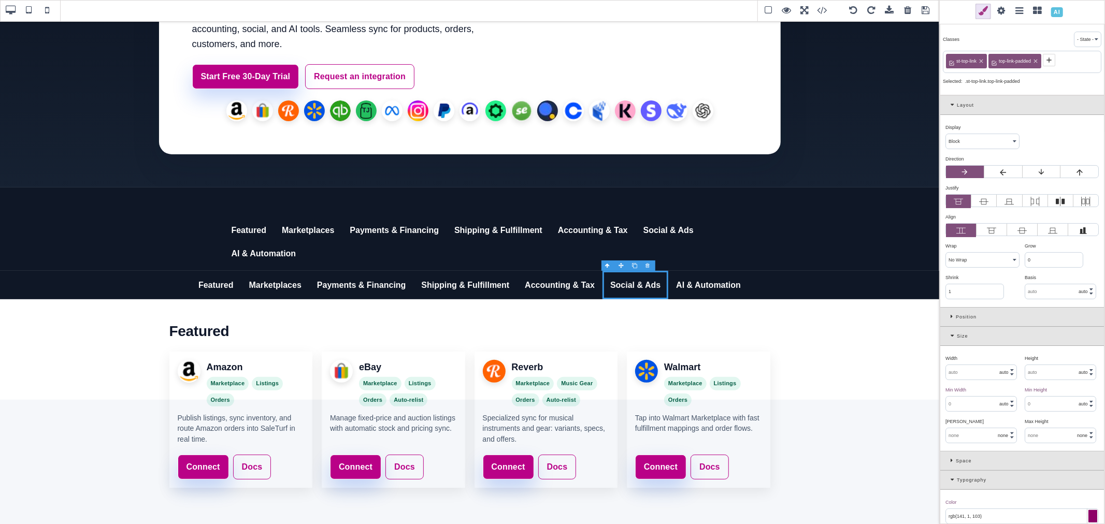
click at [999, 10] on span at bounding box center [1002, 12] width 16 height 16
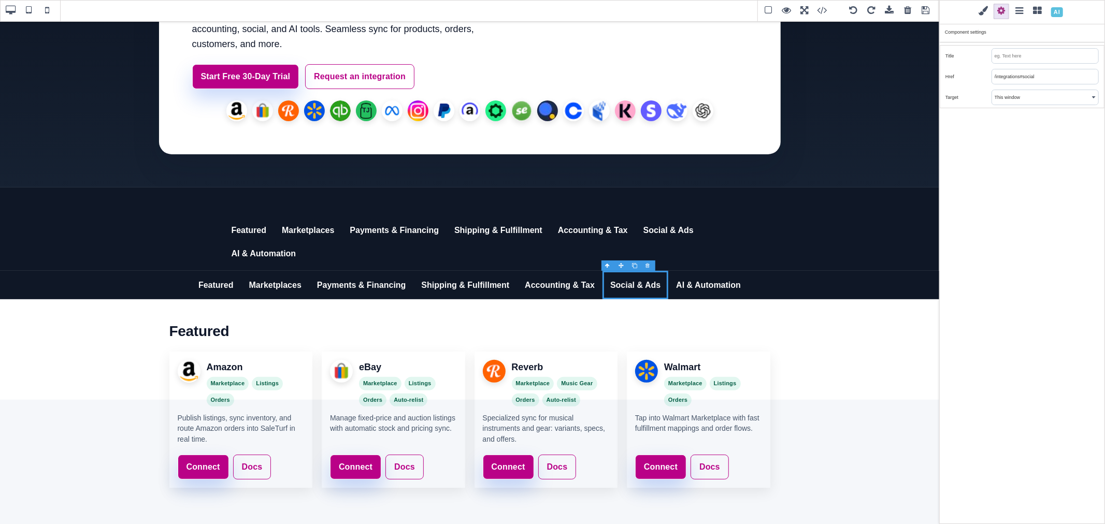
click at [1019, 75] on input "/integrations#social" at bounding box center [1045, 76] width 106 height 15
click at [648, 229] on link "Social & Ads" at bounding box center [669, 231] width 66 height 24
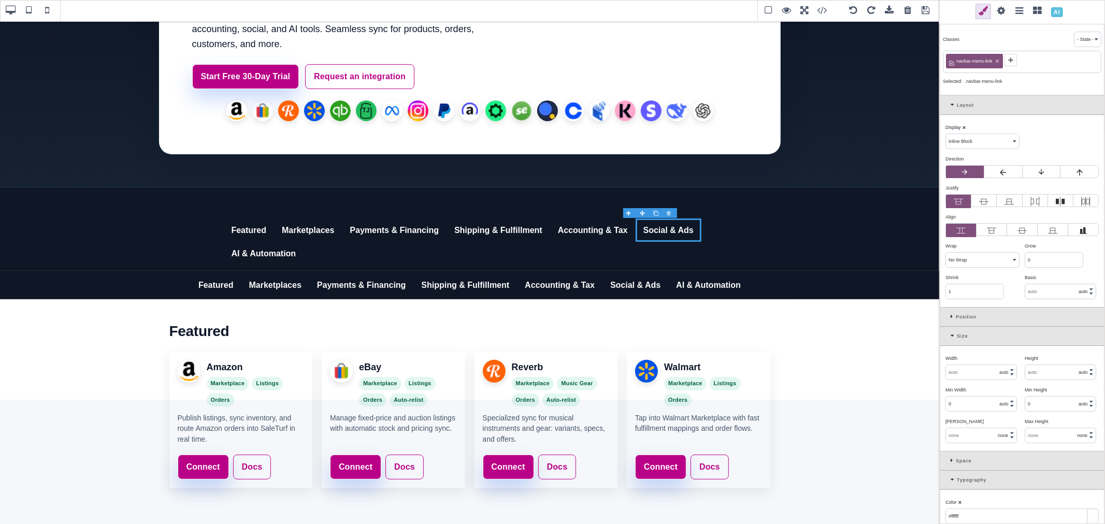
click at [1006, 11] on span at bounding box center [1002, 12] width 16 height 16
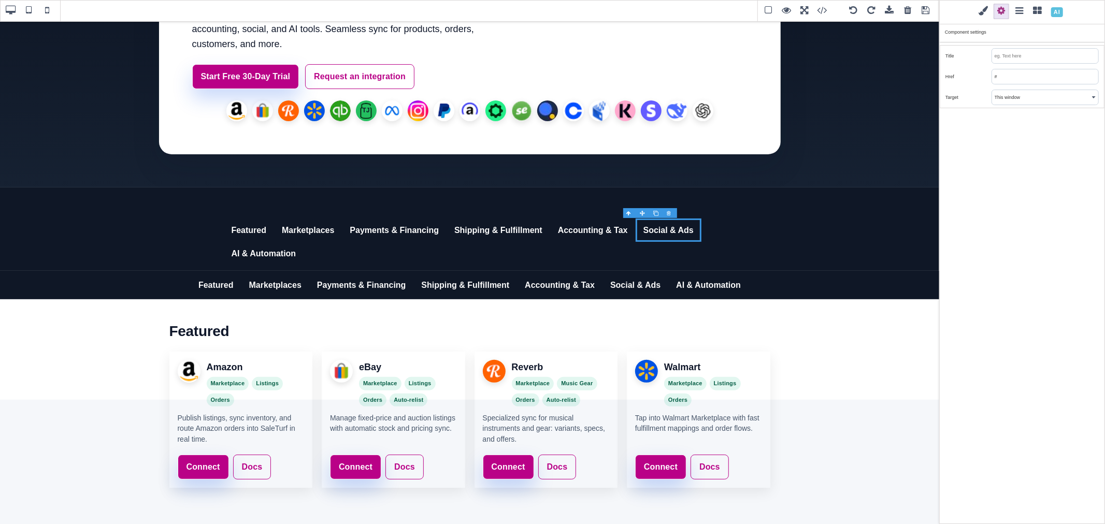
click at [1029, 77] on input "#" at bounding box center [1045, 76] width 106 height 15
paste input "/integrations#social"
click at [241, 261] on link "AI & Automation" at bounding box center [264, 254] width 80 height 24
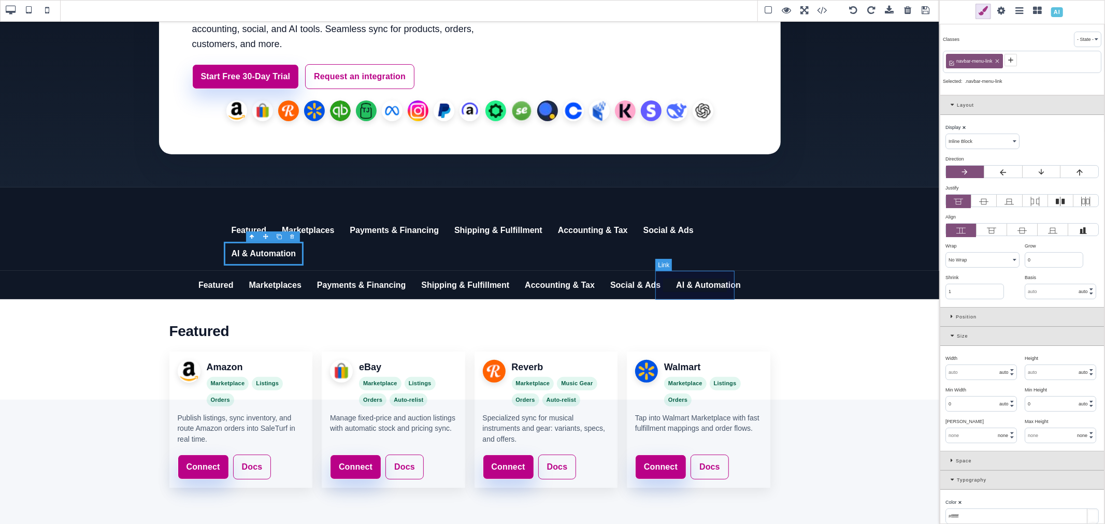
click at [697, 284] on link "AI & Automation" at bounding box center [708, 285] width 80 height 29
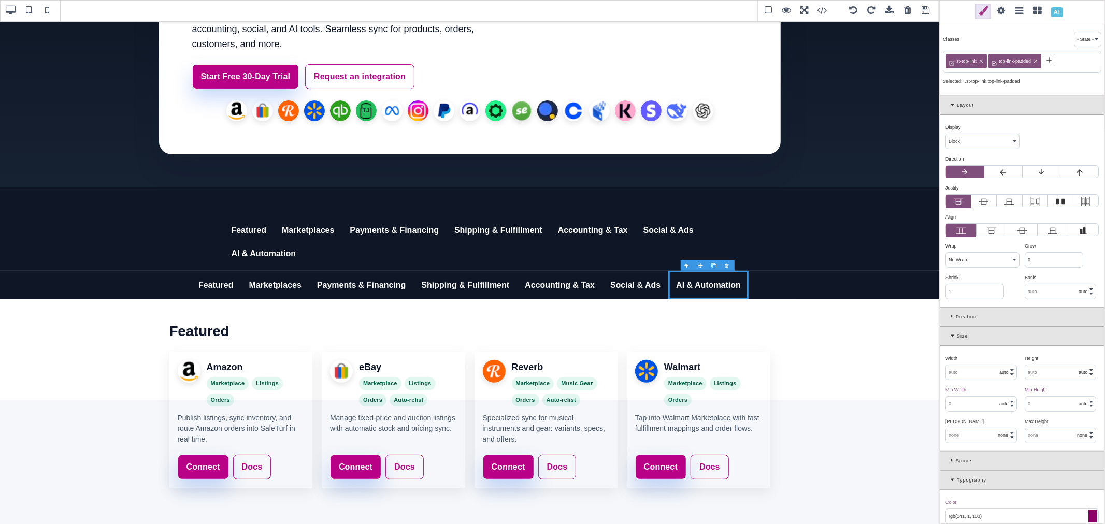
click at [999, 9] on span at bounding box center [1002, 12] width 16 height 16
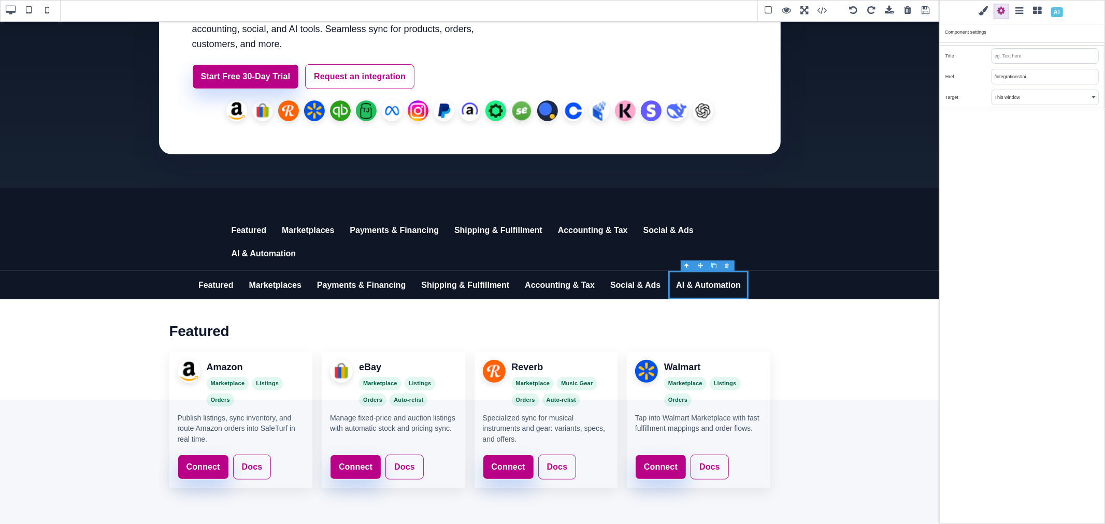
click at [1011, 79] on input "/integrations#ai" at bounding box center [1045, 76] width 106 height 15
click at [289, 254] on link "AI & Automation" at bounding box center [264, 254] width 80 height 24
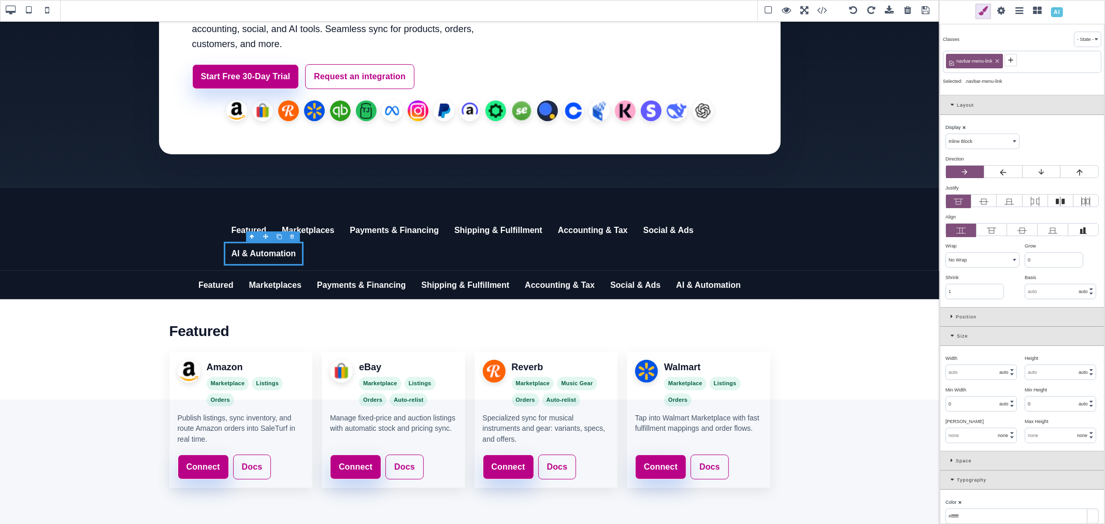
click at [1000, 8] on span at bounding box center [1002, 12] width 16 height 16
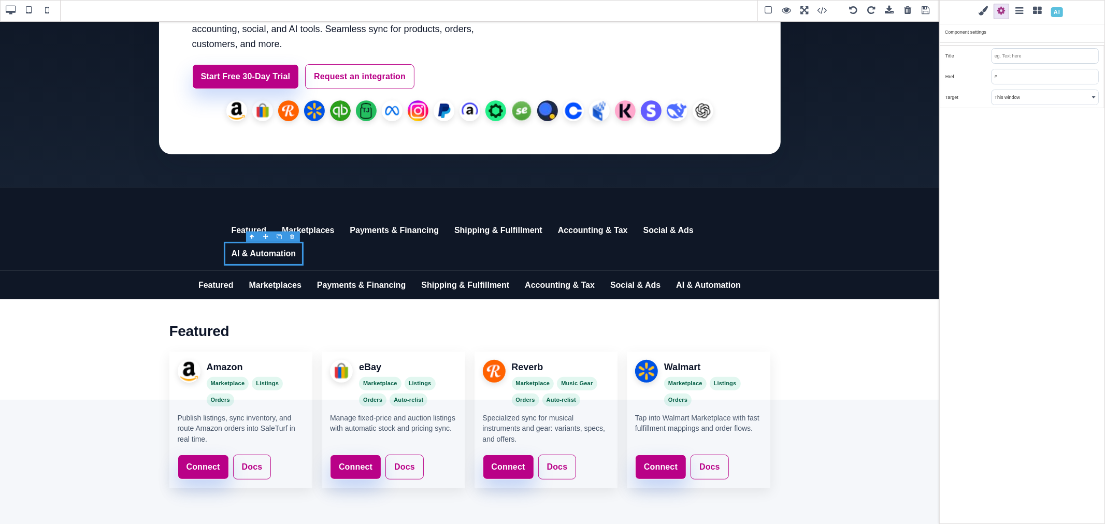
click at [1006, 73] on input "#" at bounding box center [1045, 76] width 106 height 15
paste input "/integrations#ai"
click at [1008, 128] on div "Classes - State - Hover Click Even/Odd navbar-menu-link Selected: .navbar-menu-…" at bounding box center [1022, 262] width 166 height 524
click at [415, 276] on link "Shipping & Fulfillment" at bounding box center [466, 285] width 104 height 29
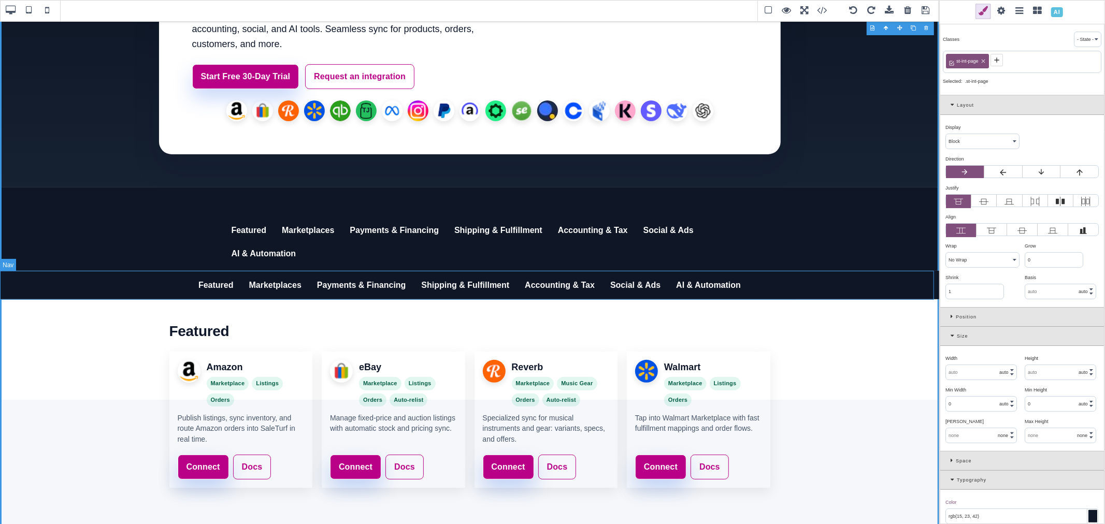
click at [851, 280] on nav "Featured Marketplaces Payments & Financing Shipping & Fulfillment Accounting & …" at bounding box center [469, 285] width 939 height 29
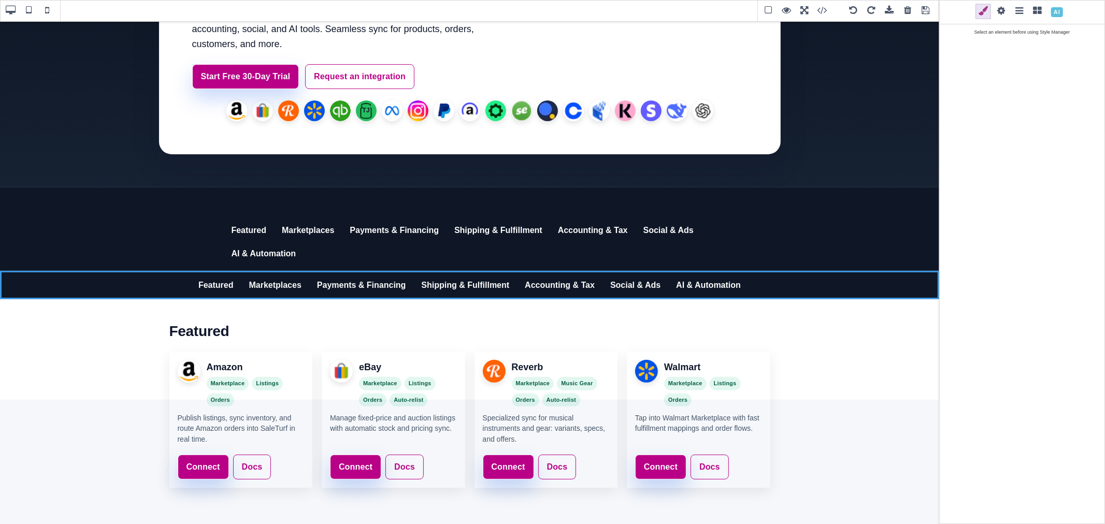
click at [925, 263] on div at bounding box center [926, 263] width 13 height 10
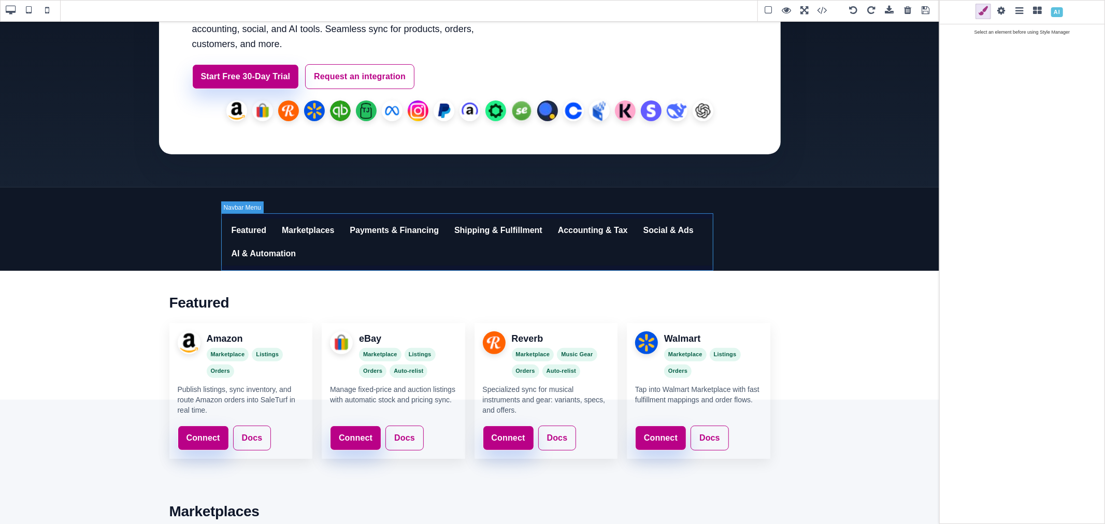
click at [224, 218] on nav "Featured Marketplaces Payments & Financing Shipping & Fulfillment Accounting & …" at bounding box center [470, 241] width 492 height 57
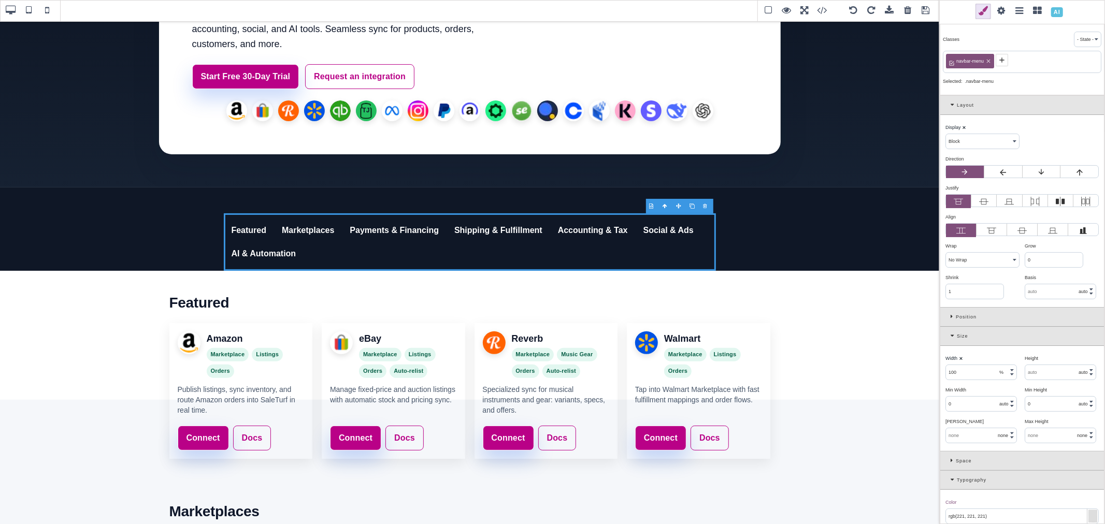
click at [952, 315] on icon at bounding box center [953, 317] width 5 height 6
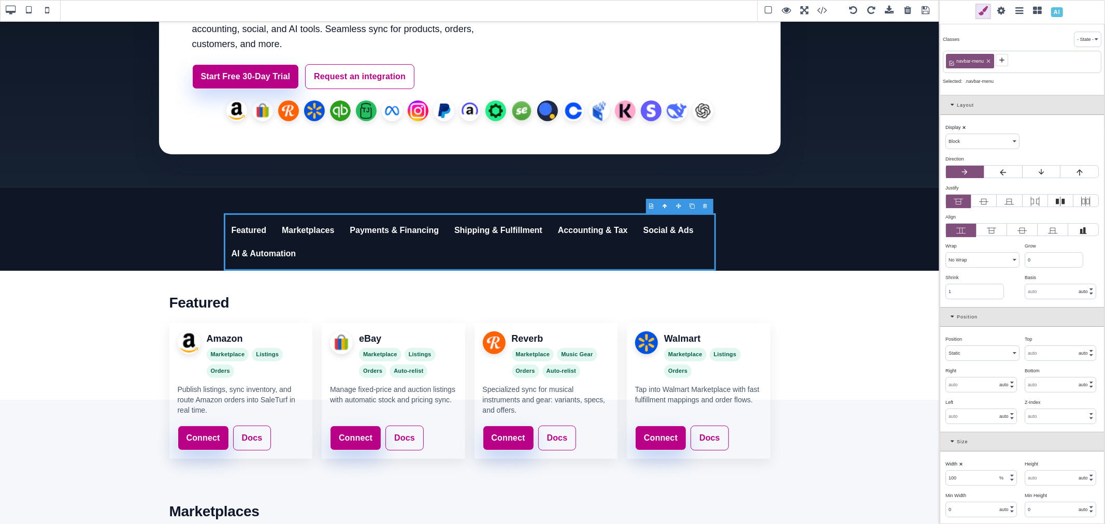
click at [952, 315] on icon at bounding box center [954, 317] width 6 height 6
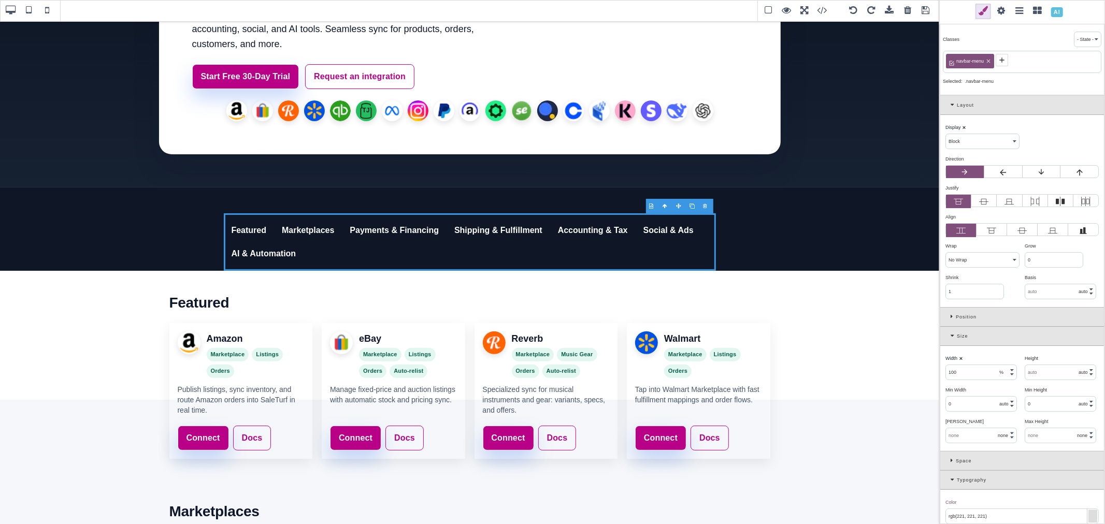
click at [953, 334] on icon at bounding box center [954, 336] width 6 height 6
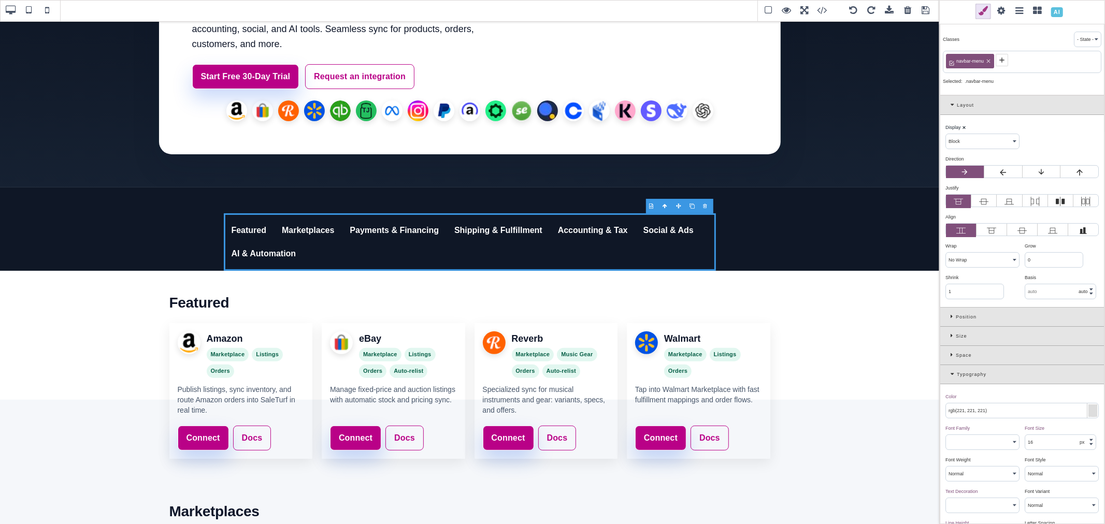
click at [952, 352] on div "Space" at bounding box center [1022, 355] width 164 height 19
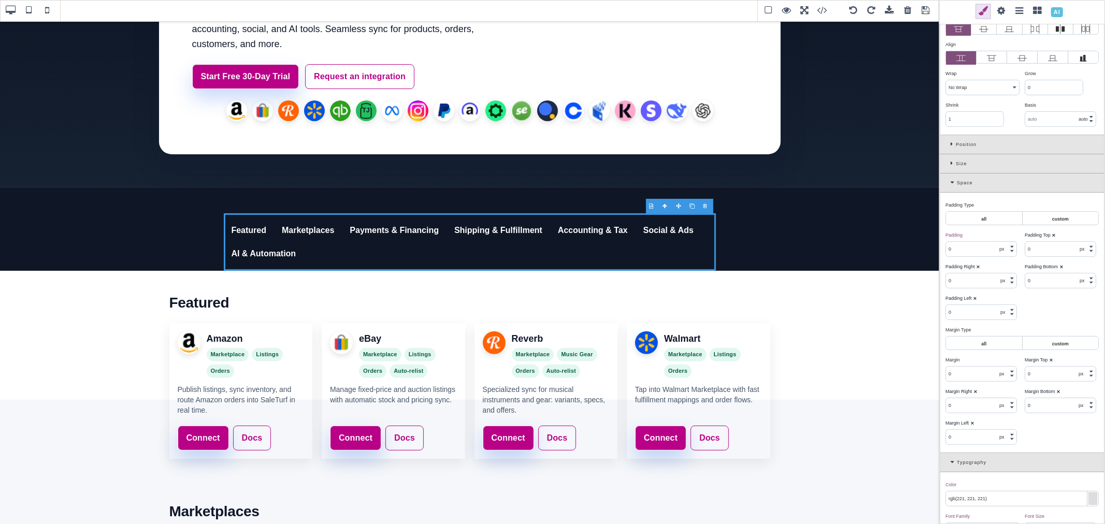
scroll to position [0, 0]
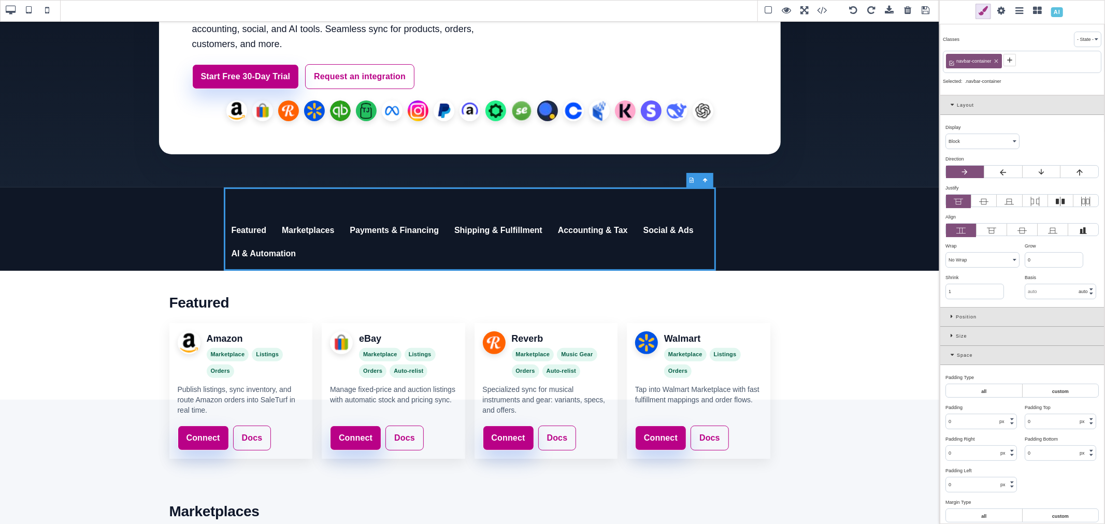
click at [49, 11] on span at bounding box center [47, 11] width 16 height 16
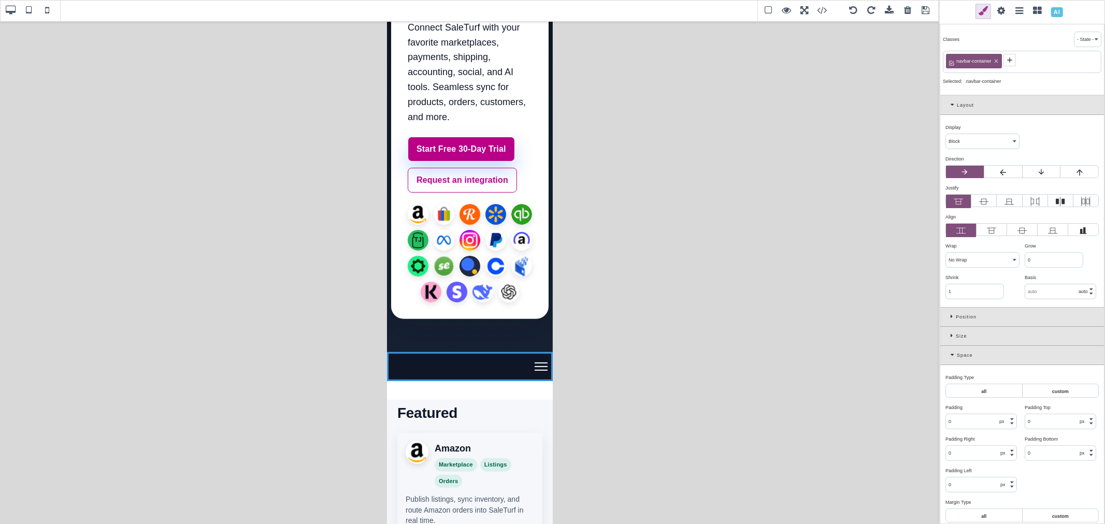
scroll to position [145, 0]
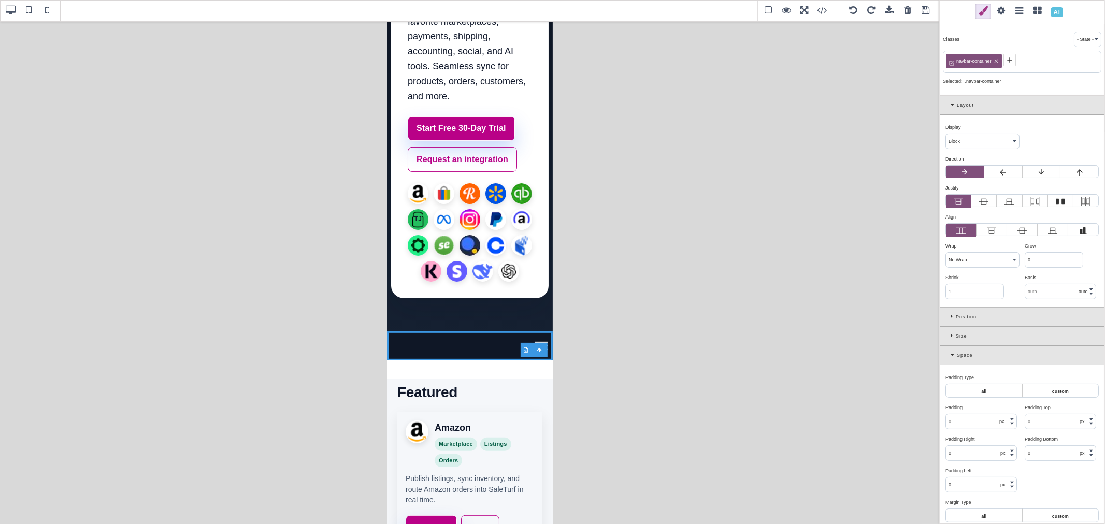
click at [964, 138] on select "Block Inline Inline Block Flex None Contents Table Table Row Table Cell" at bounding box center [982, 141] width 73 height 15
click at [946, 135] on select "Block Inline Inline Block Flex None Contents Table Table Row Table Cell" at bounding box center [982, 141] width 73 height 15
click at [28, 11] on span at bounding box center [29, 11] width 16 height 16
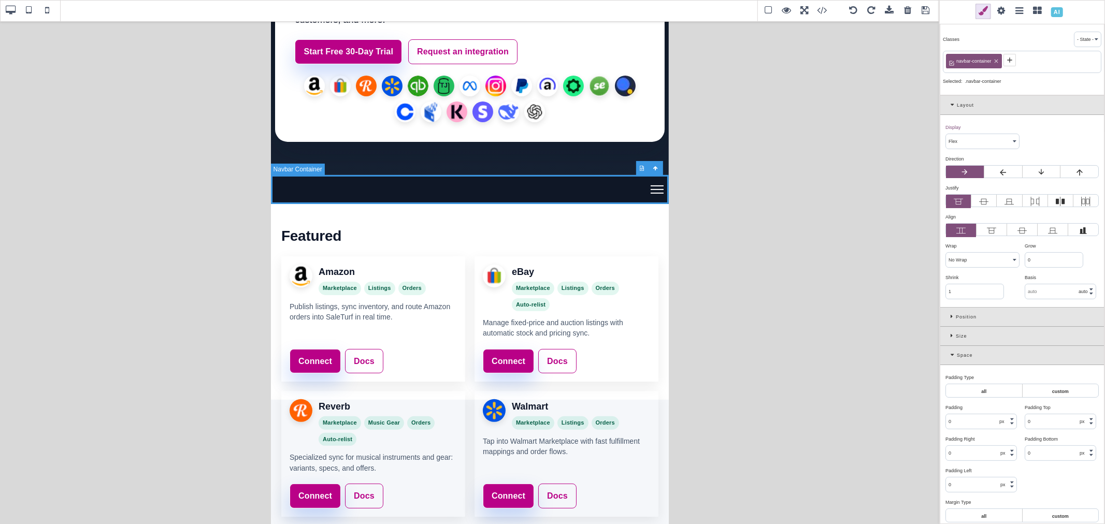
click at [9, 12] on span at bounding box center [11, 11] width 16 height 16
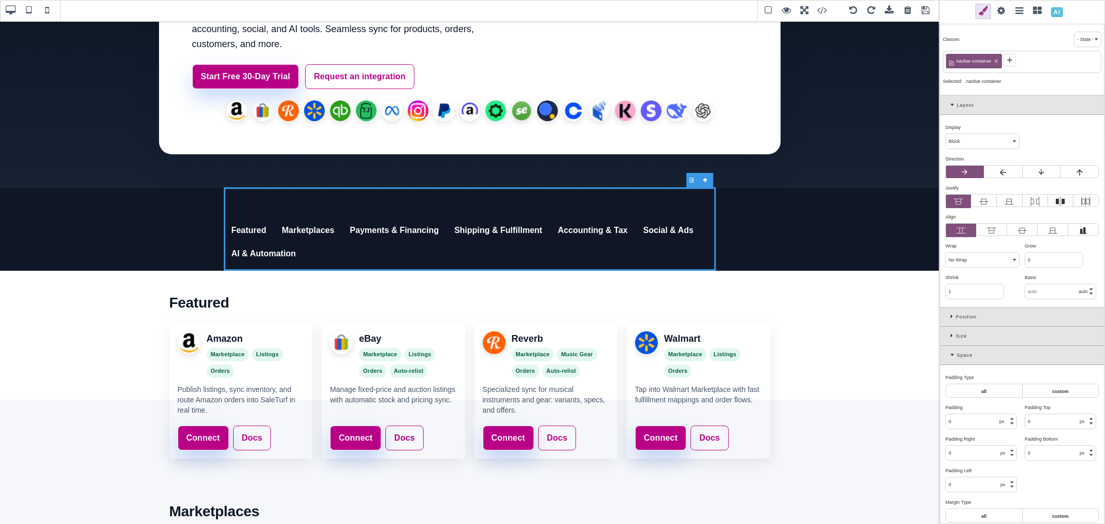
click at [969, 132] on div "Display ⨯" at bounding box center [980, 127] width 71 height 9
click at [981, 138] on select "Block Inline Inline Block Flex None Contents Table Table Row Table Cell" at bounding box center [982, 141] width 73 height 15
click at [946, 135] on select "Block Inline Inline Block Flex None Contents Table Table Row Table Cell" at bounding box center [982, 141] width 73 height 15
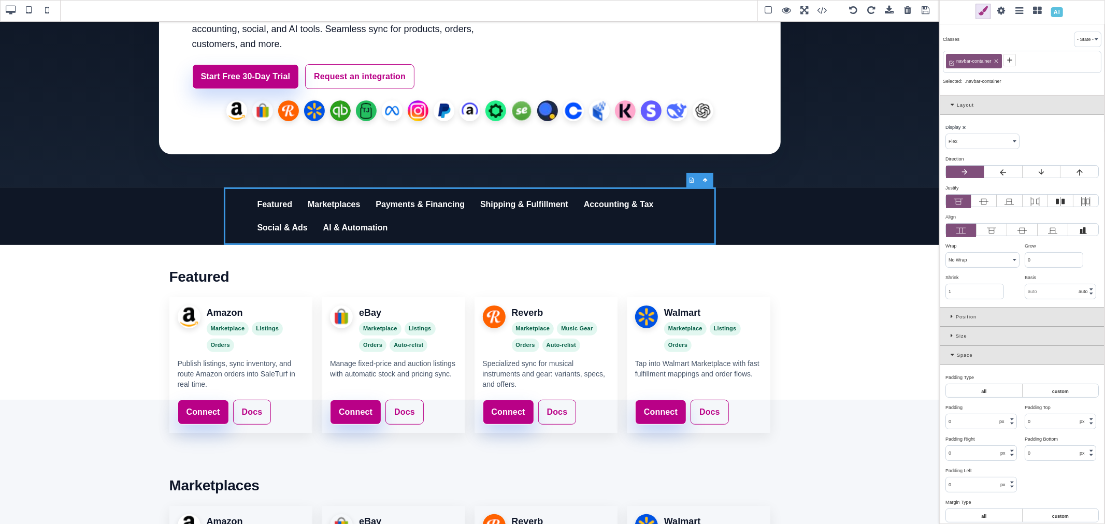
click at [948, 337] on div "Size" at bounding box center [1022, 336] width 164 height 19
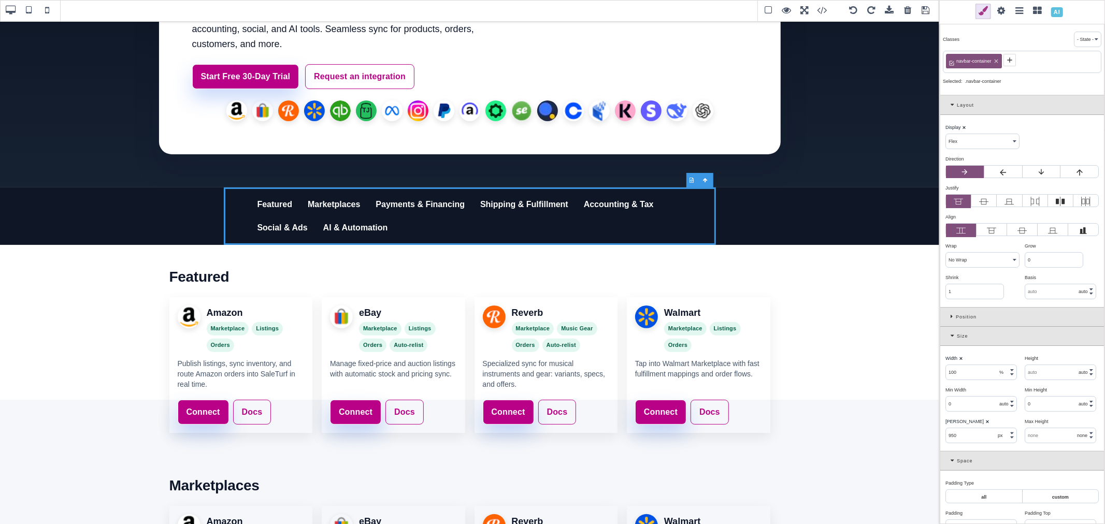
click at [971, 436] on input "950" at bounding box center [981, 435] width 70 height 15
click at [985, 423] on b "⨯" at bounding box center [987, 421] width 4 height 5
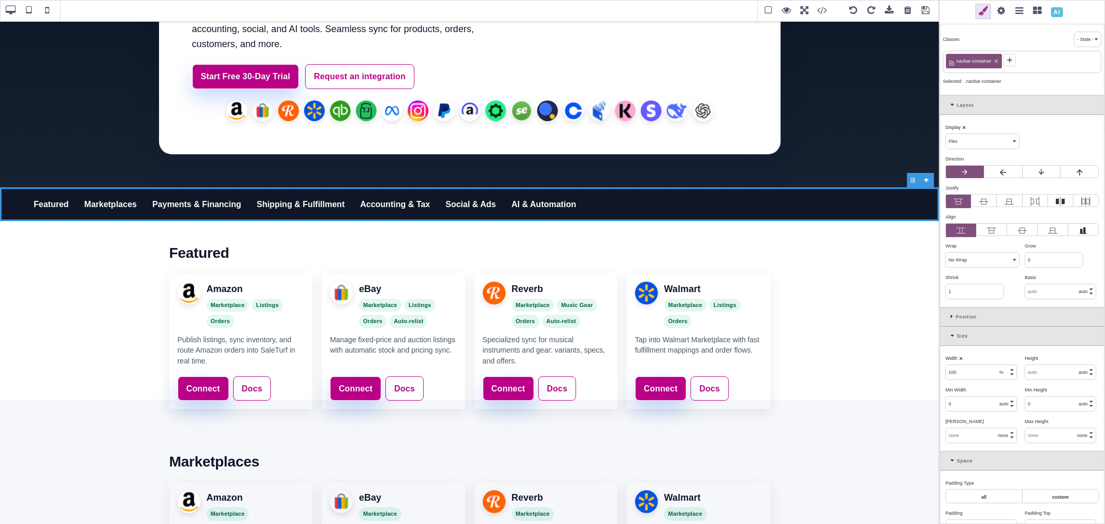
click at [982, 206] on icon at bounding box center [983, 201] width 9 height 9
click at [0, 0] on input "radio" at bounding box center [0, 0] width 0 height 0
click at [983, 204] on icon at bounding box center [983, 201] width 9 height 9
click at [0, 0] on input "radio" at bounding box center [0, 0] width 0 height 0
click at [47, 11] on span at bounding box center [47, 11] width 16 height 16
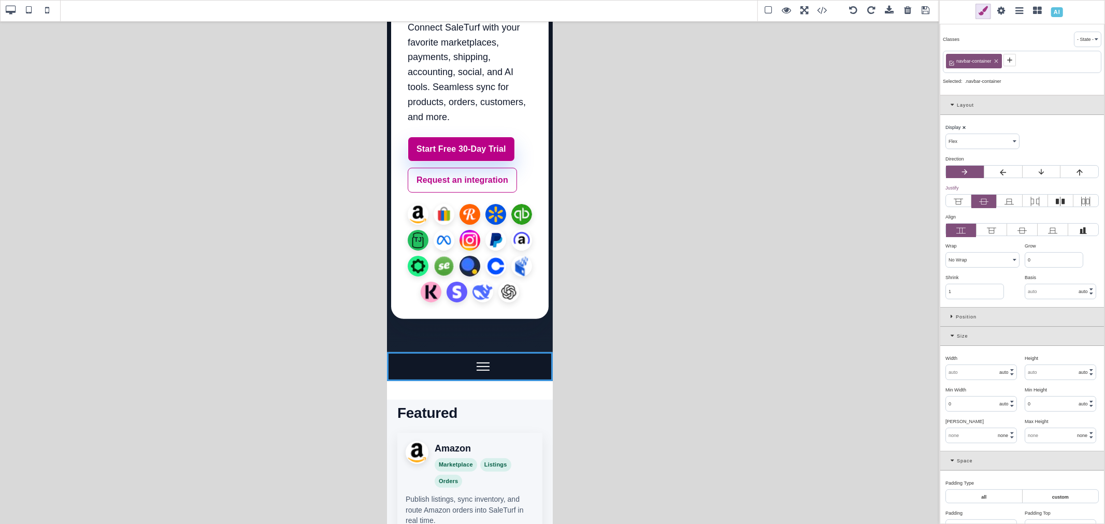
scroll to position [145, 0]
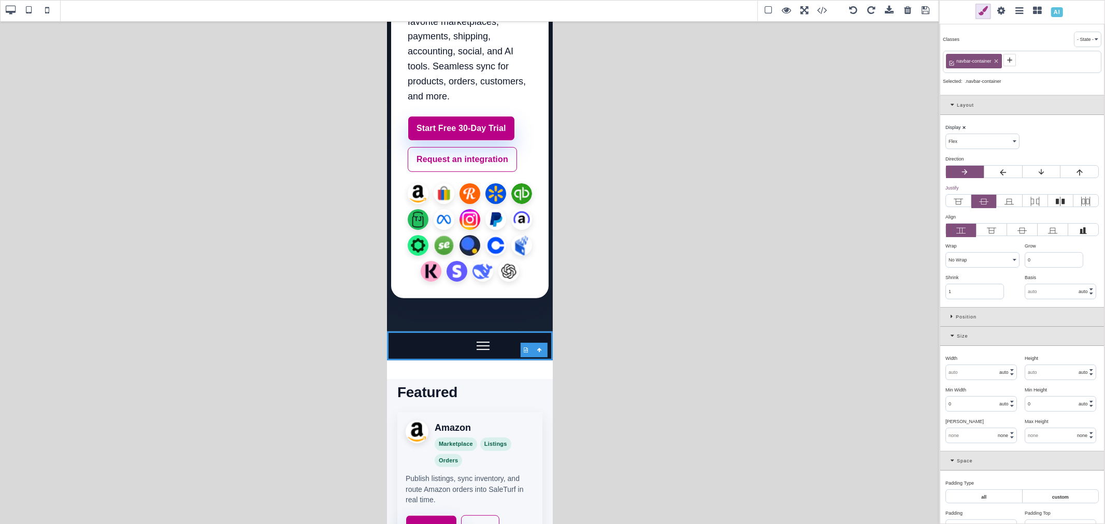
click at [962, 126] on b "⨯" at bounding box center [964, 127] width 4 height 5
click at [965, 138] on select "Block Inline Inline Block Flex None Contents Table Table Row Table Cell" at bounding box center [982, 141] width 73 height 15
click at [946, 135] on select "Block Inline Inline Block Flex None Contents Table Table Row Table Cell" at bounding box center [982, 141] width 73 height 15
click at [12, 11] on span at bounding box center [11, 11] width 16 height 16
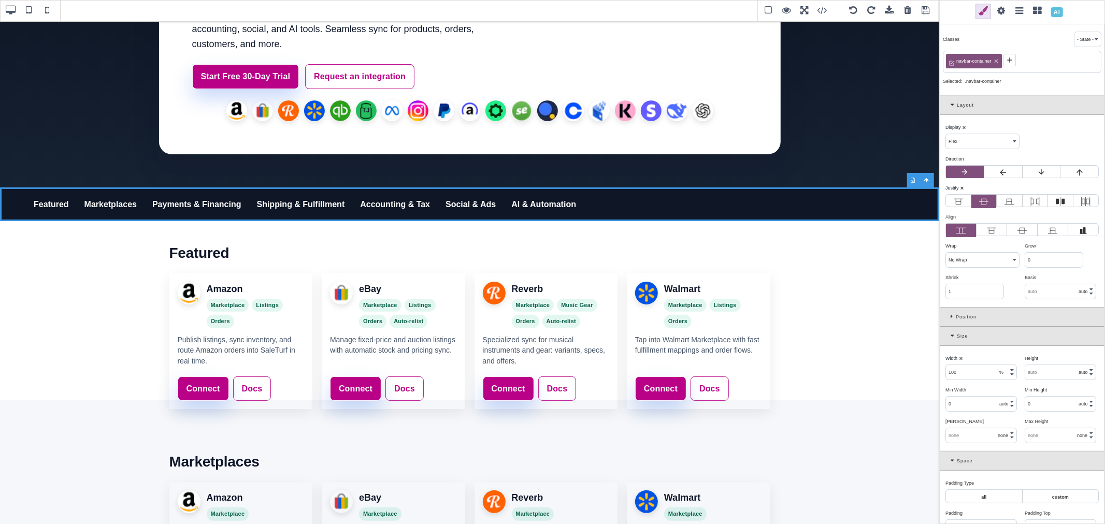
click at [966, 128] on div "Display ⨯" at bounding box center [980, 127] width 71 height 9
click at [966, 140] on select "Block Inline Inline Block Flex None Contents Table Table Row Table Cell" at bounding box center [982, 141] width 73 height 15
click at [946, 135] on select "Block Inline Inline Block Flex None Contents Table Table Row Table Cell" at bounding box center [982, 141] width 73 height 15
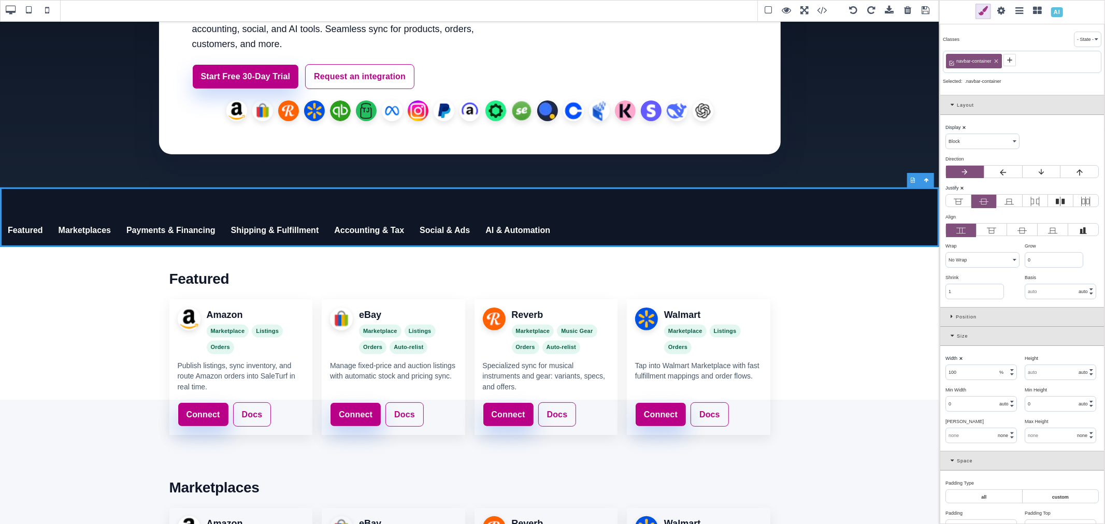
click at [965, 129] on b "⨯" at bounding box center [964, 127] width 4 height 5
click at [963, 127] on div "Display ⨯" at bounding box center [980, 127] width 71 height 9
click at [961, 199] on icon at bounding box center [958, 201] width 9 height 9
click at [0, 0] on input "radio" at bounding box center [0, 0] width 0 height 0
click at [965, 189] on div "Justify ⨯" at bounding box center [1020, 187] width 151 height 9
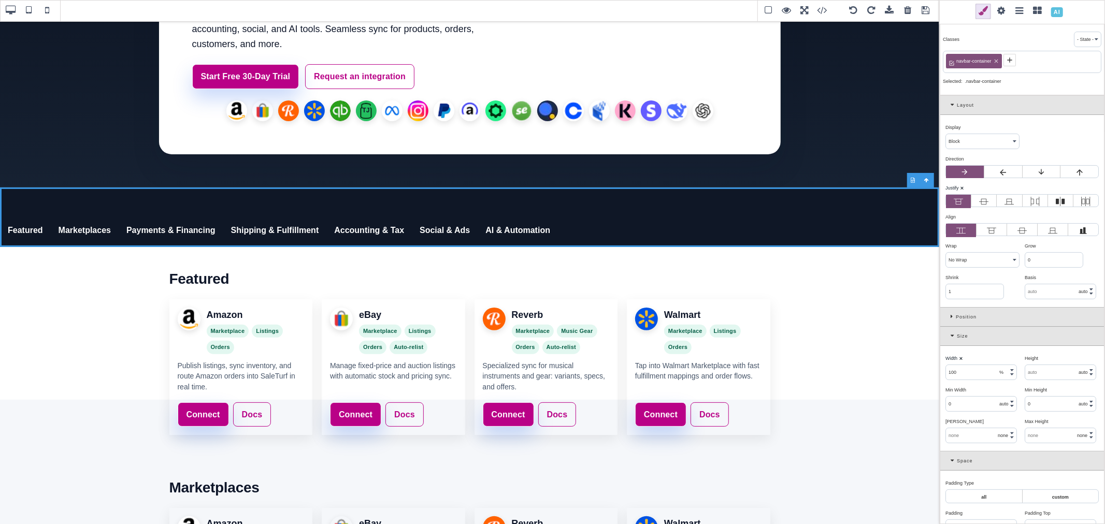
click at [964, 189] on div "Justify ⨯" at bounding box center [1020, 187] width 151 height 9
click at [961, 189] on b "⨯" at bounding box center [962, 187] width 4 height 5
click at [972, 200] on label at bounding box center [983, 201] width 25 height 13
click at [0, 0] on input "radio" at bounding box center [0, 0] width 0 height 0
click at [974, 144] on select "Block Inline Inline Block Flex None Contents Table Table Row Table Cell" at bounding box center [982, 141] width 73 height 15
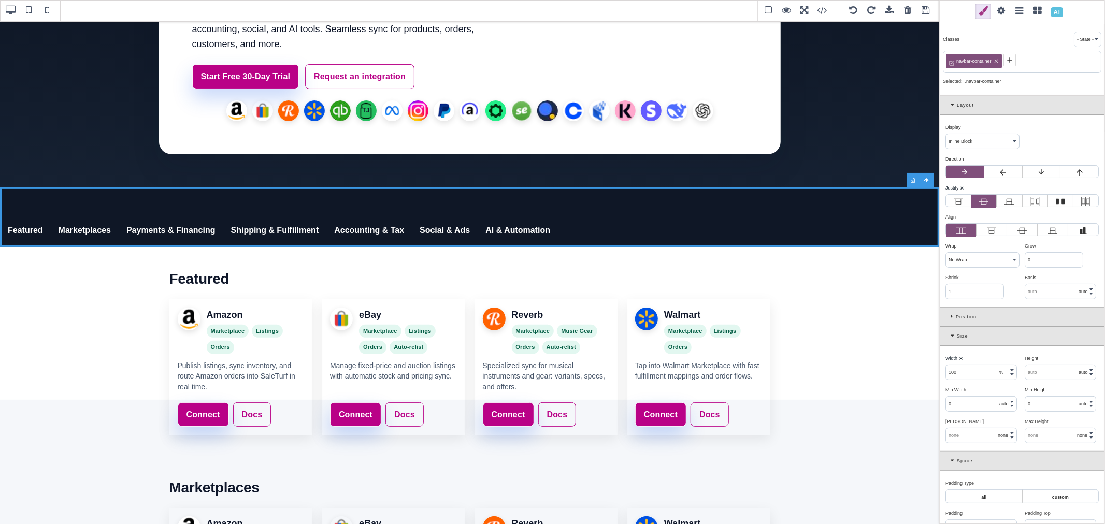
click at [946, 135] on select "Block Inline Inline Block Flex None Contents Table Table Row Table Cell" at bounding box center [982, 141] width 73 height 15
click at [991, 156] on div "Direction ⨯" at bounding box center [1020, 158] width 151 height 9
click at [967, 143] on select "Block Inline Inline Block Flex None Contents Table Table Row Table Cell" at bounding box center [982, 141] width 73 height 15
click at [946, 135] on select "Block Inline Inline Block Flex None Contents Table Table Row Table Cell" at bounding box center [982, 141] width 73 height 15
click at [972, 144] on select "Block Inline Inline Block Flex None Contents Table Table Row Table Cell" at bounding box center [982, 141] width 73 height 15
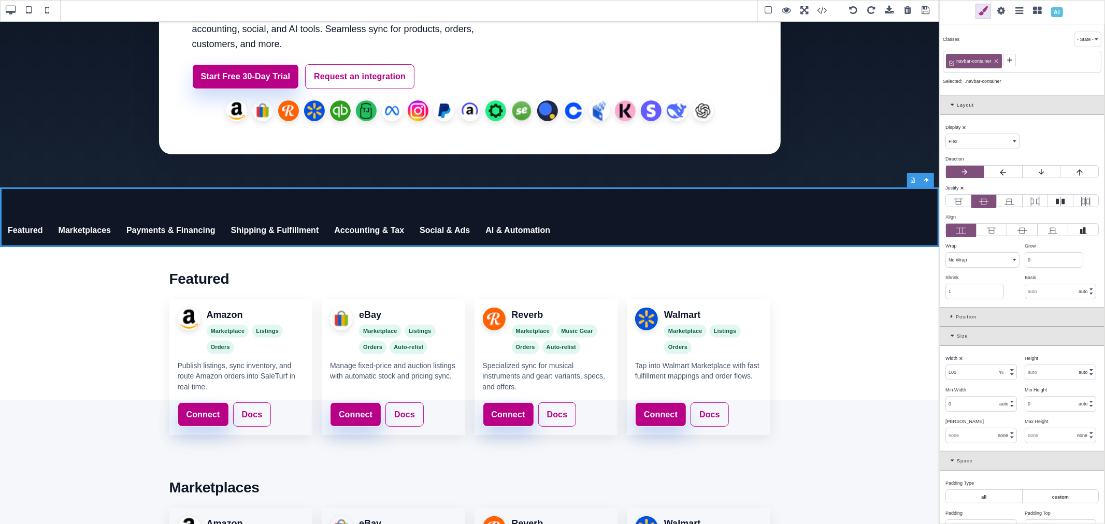
click at [946, 135] on select "Block Inline Inline Block Flex None Contents Table Table Row Table Cell" at bounding box center [982, 141] width 73 height 15
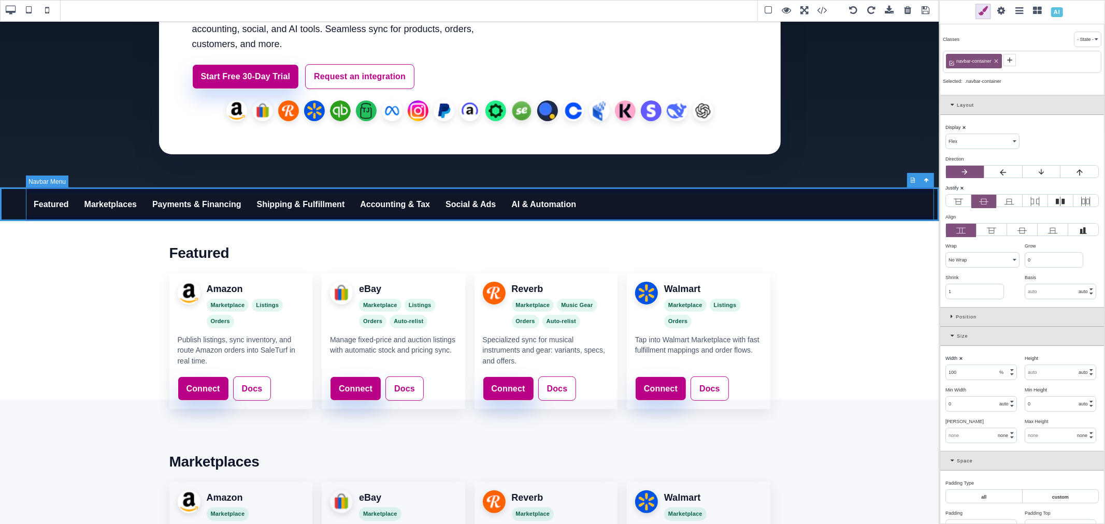
click at [607, 201] on nav "Featured Marketplaces Payments & Financing Shipping & Fulfillment Accounting & …" at bounding box center [482, 205] width 913 height 34
click at [1018, 232] on icon at bounding box center [1021, 230] width 9 height 9
click at [0, 0] on input "radio" at bounding box center [0, 0] width 0 height 0
click at [565, 202] on nav "Featured Marketplaces Payments & Financing Shipping & Fulfillment Accounting & …" at bounding box center [482, 205] width 913 height 34
click at [986, 205] on icon at bounding box center [983, 201] width 9 height 9
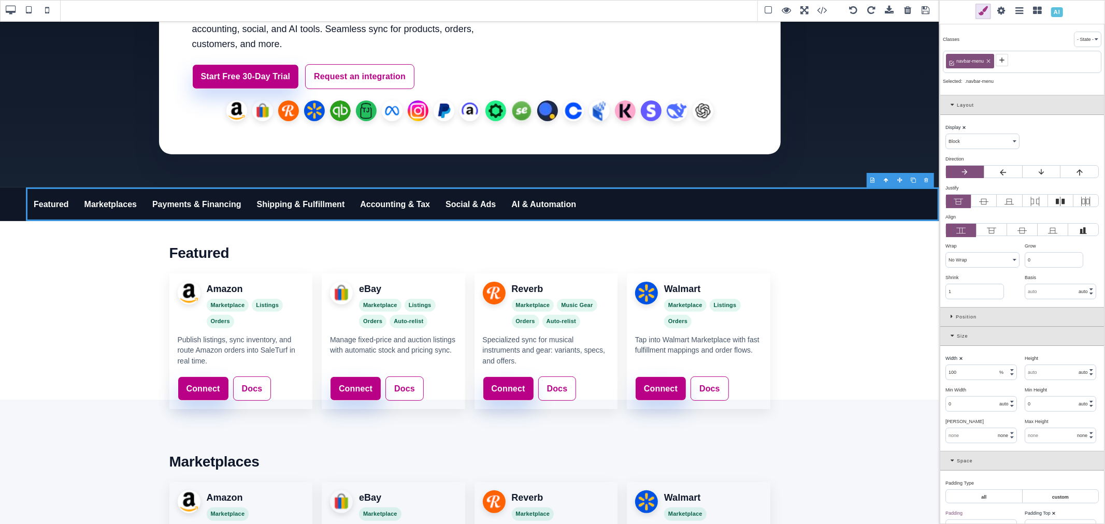
click at [0, 0] on input "radio" at bounding box center [0, 0] width 0 height 0
click at [1013, 228] on label at bounding box center [1022, 230] width 30 height 13
click at [0, 0] on input "radio" at bounding box center [0, 0] width 0 height 0
click at [632, 197] on nav "Featured Marketplaces Payments & Financing Shipping & Fulfillment Accounting & …" at bounding box center [482, 205] width 913 height 34
click at [17, 190] on div "Featured Marketplaces Payments & Financing Shipping & Fulfillment Accounting & …" at bounding box center [469, 205] width 939 height 34
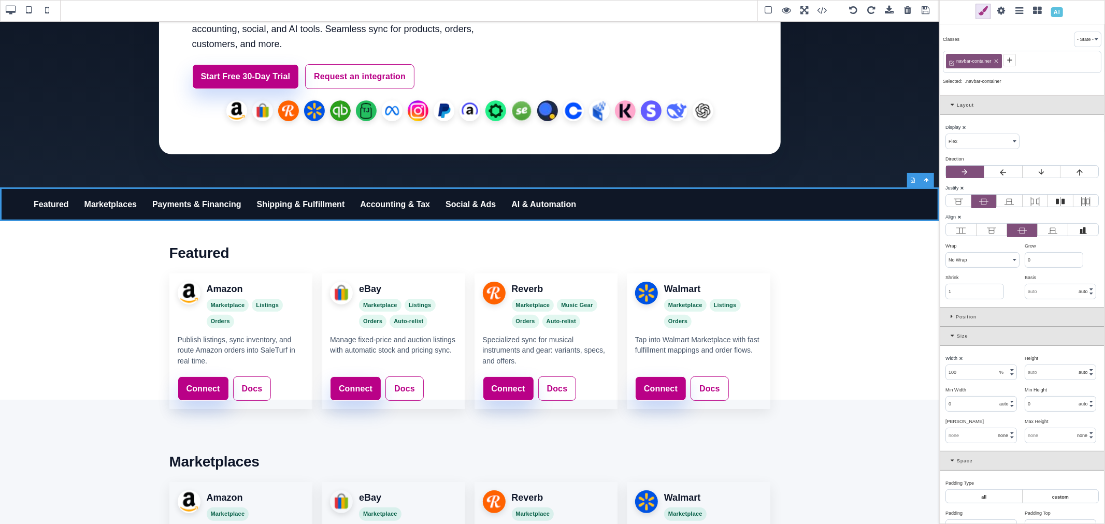
click at [966, 433] on input "text" at bounding box center [981, 435] width 70 height 15
click at [978, 420] on div "Max Width ⨯" at bounding box center [980, 421] width 71 height 9
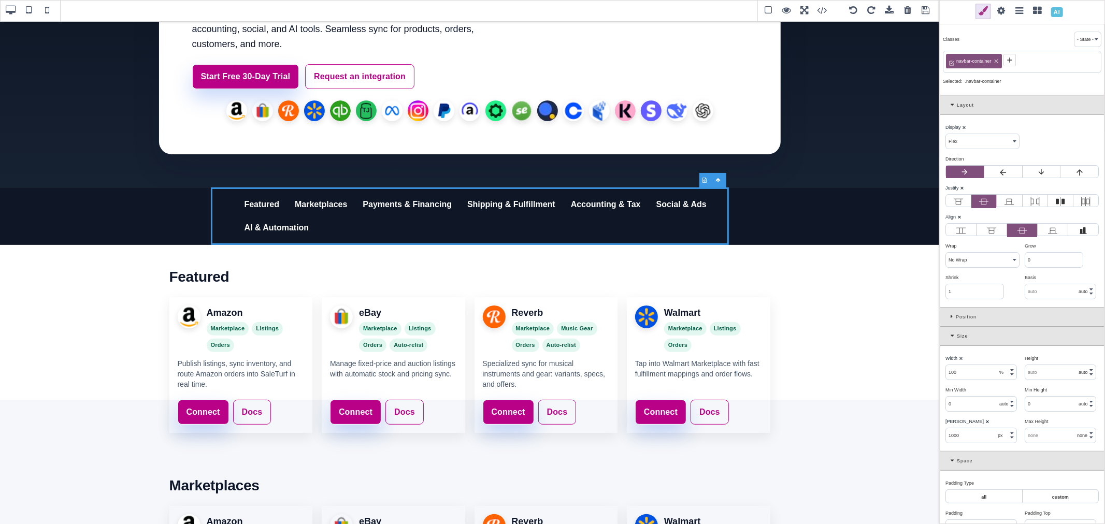
click at [991, 437] on input "1000" at bounding box center [981, 435] width 70 height 15
click at [969, 433] on input "1000" at bounding box center [981, 435] width 70 height 15
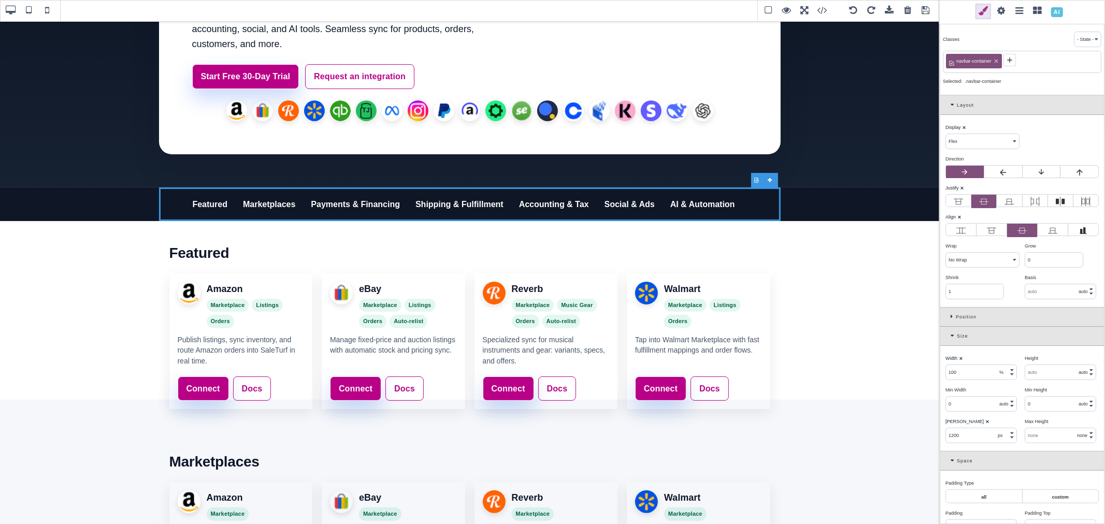
click at [982, 426] on div "Max Width ⨯" at bounding box center [980, 421] width 71 height 9
click at [960, 218] on b "⨯" at bounding box center [959, 216] width 4 height 5
click at [974, 436] on input "1200" at bounding box center [981, 435] width 70 height 15
click at [965, 439] on input "1200" at bounding box center [981, 435] width 70 height 15
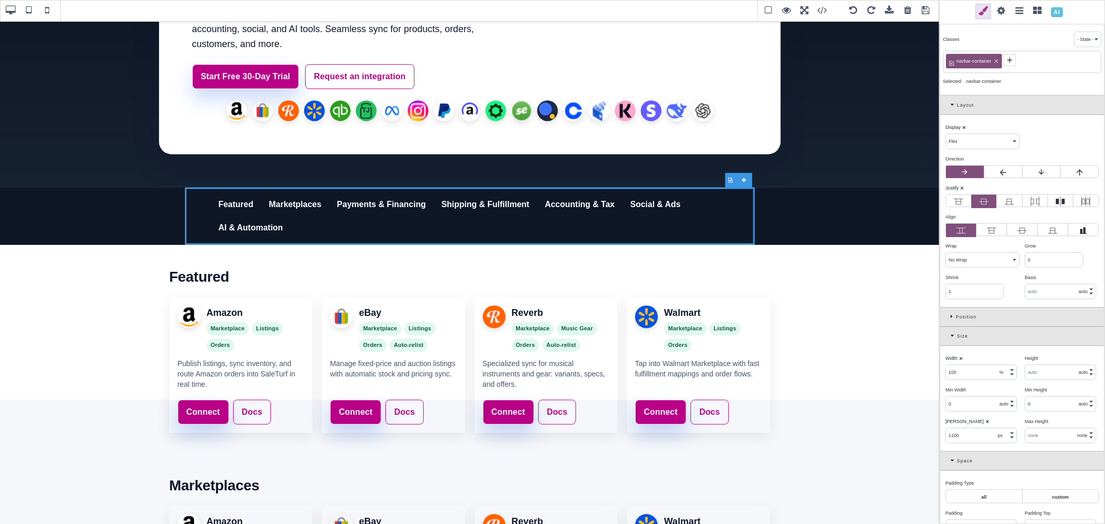
click at [992, 423] on div "Max Width ⨯" at bounding box center [980, 421] width 71 height 9
click at [965, 439] on input "1100" at bounding box center [981, 435] width 70 height 15
click at [49, 12] on span at bounding box center [47, 11] width 16 height 16
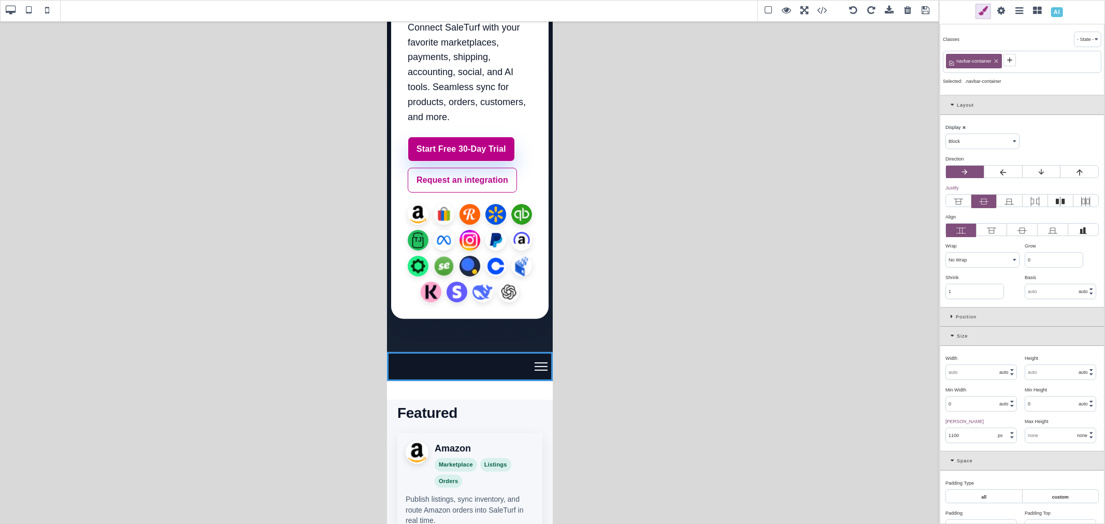
scroll to position [145, 0]
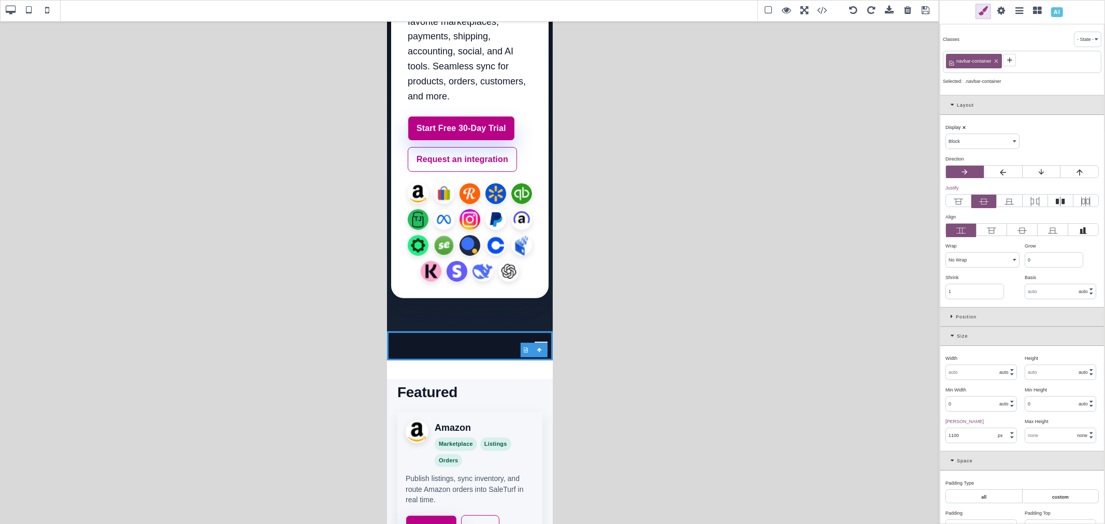
click at [6, 11] on span at bounding box center [11, 11] width 16 height 16
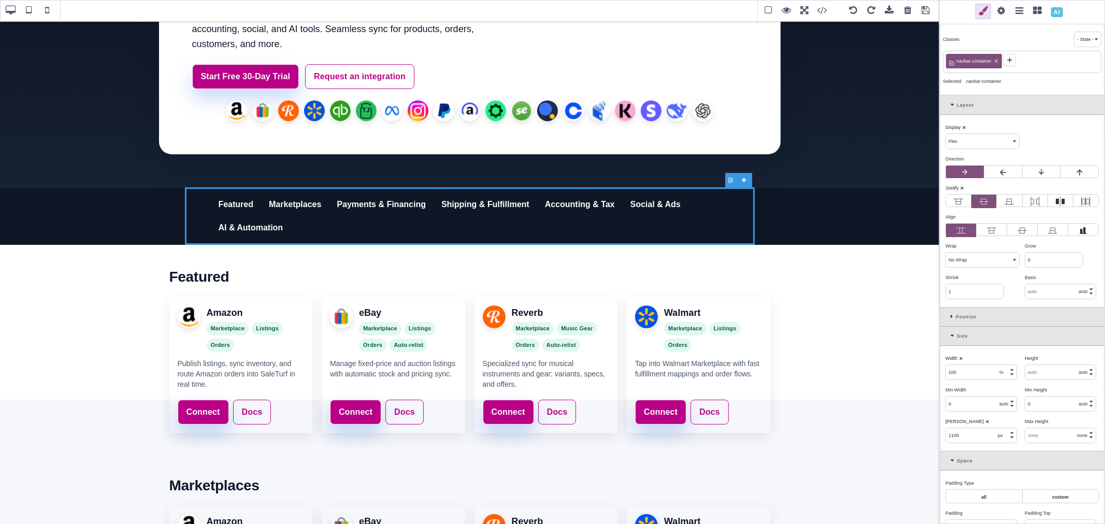
click at [926, 13] on span at bounding box center [926, 11] width 16 height 16
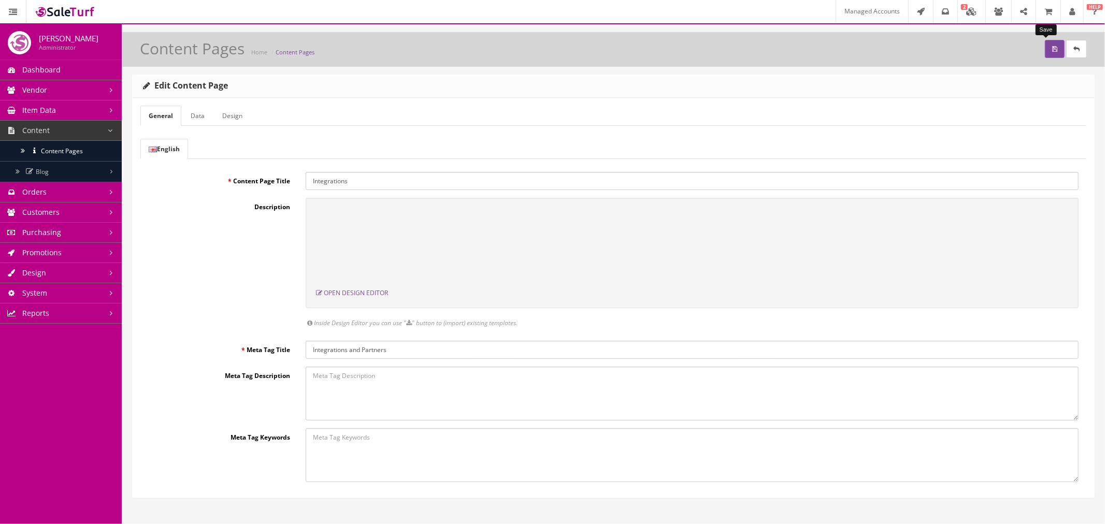
click at [1052, 49] on icon "submit" at bounding box center [1054, 49] width 5 height 6
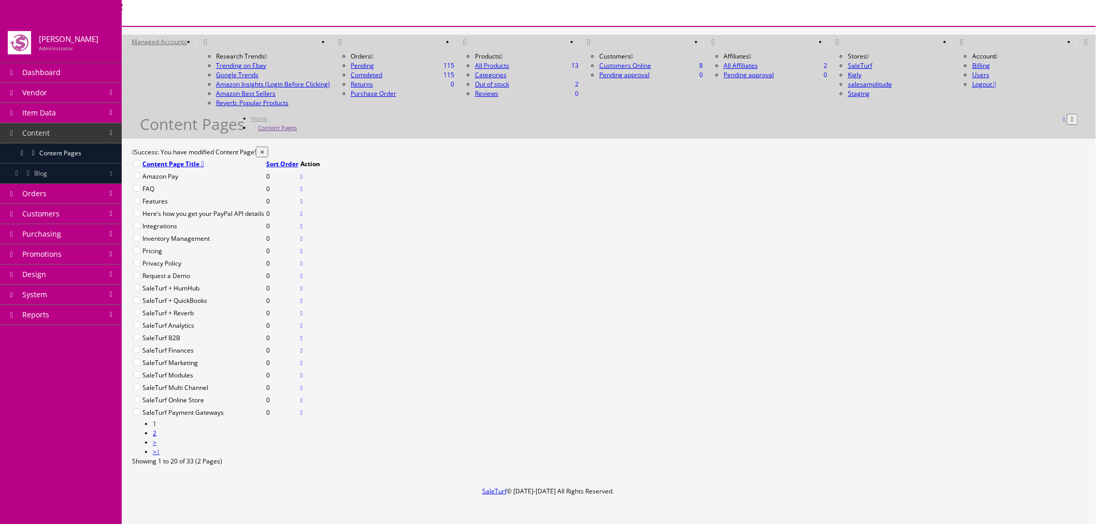
scroll to position [268, 0]
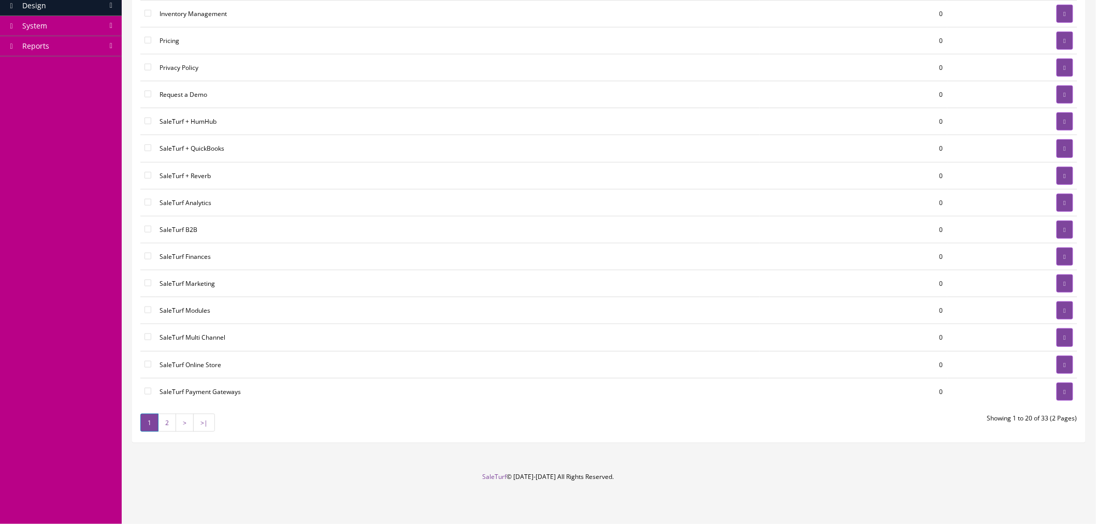
click at [169, 422] on link "2" at bounding box center [167, 423] width 18 height 18
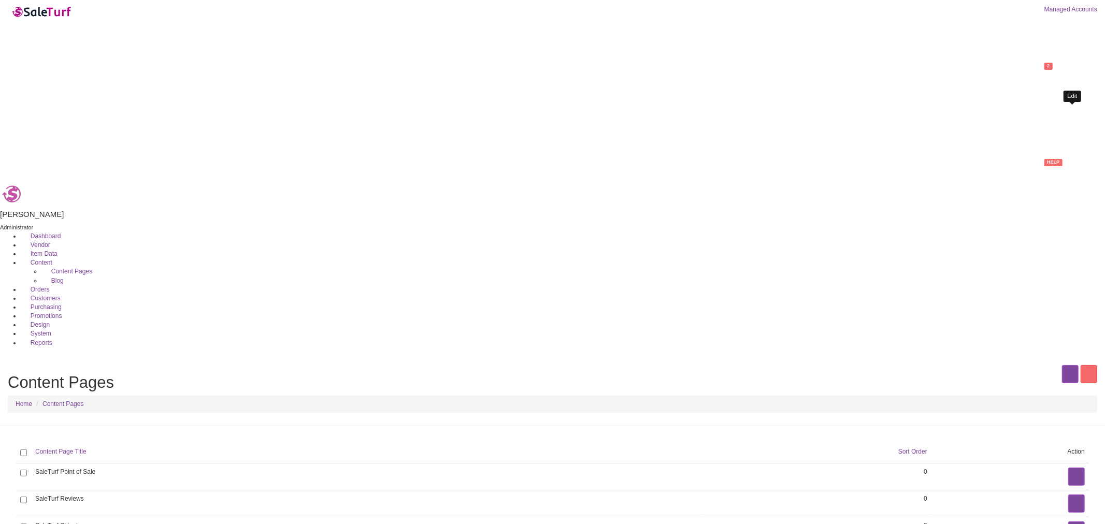
click at [1075, 473] on icon at bounding box center [1076, 476] width 2 height 6
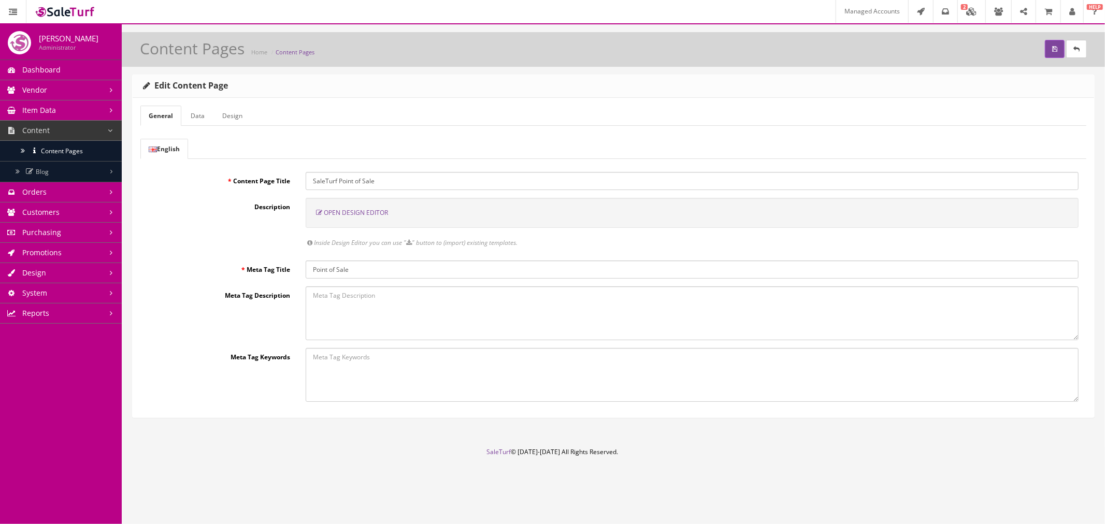
click at [353, 211] on span "Open Design Editor" at bounding box center [356, 212] width 64 height 9
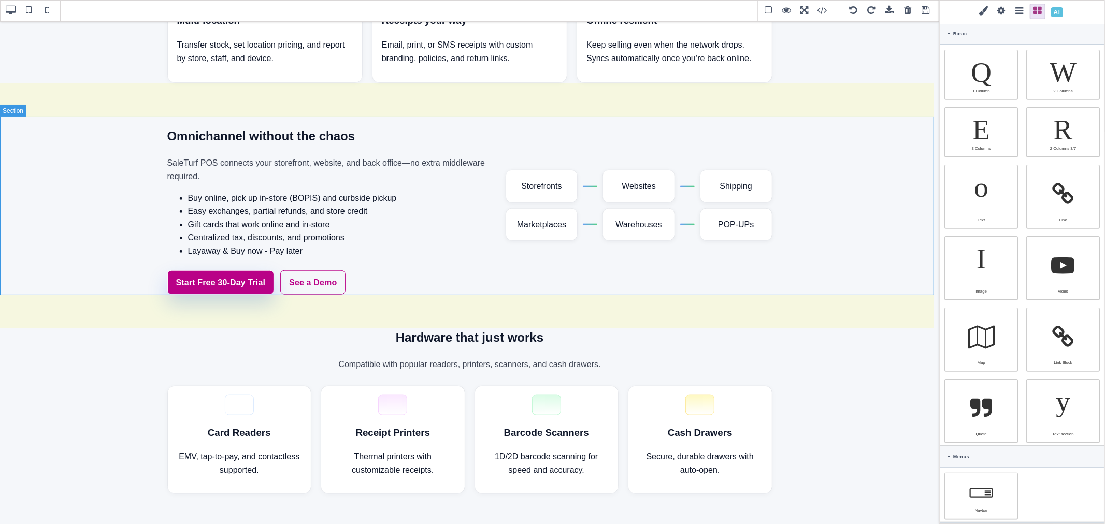
scroll to position [748, 0]
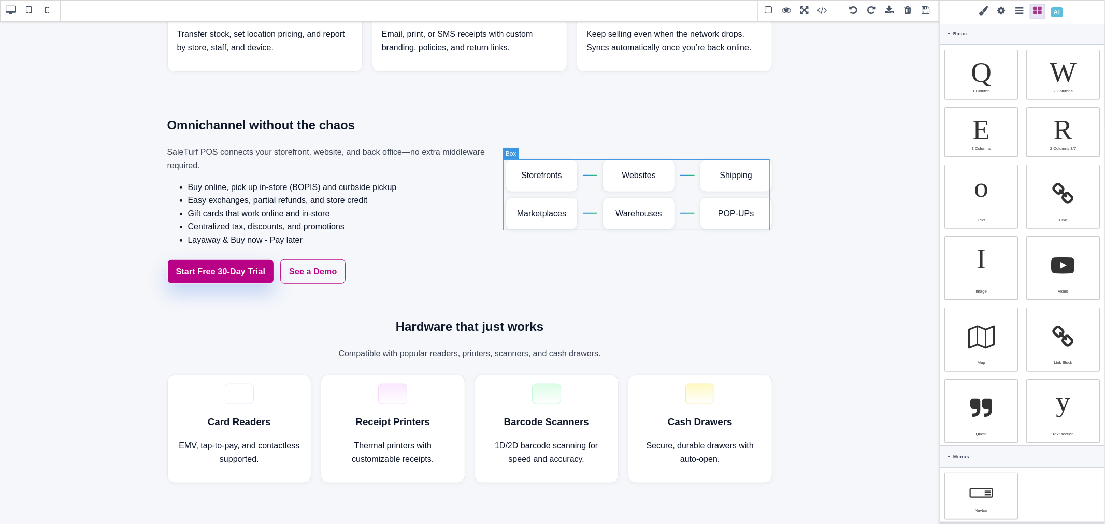
click at [578, 220] on div "Storefronts Websites Shipping Marketplaces Warehouses POP-UPs" at bounding box center [639, 194] width 267 height 71
select select
type input "rgb(15, 23, 42)"
select select
type input "16"
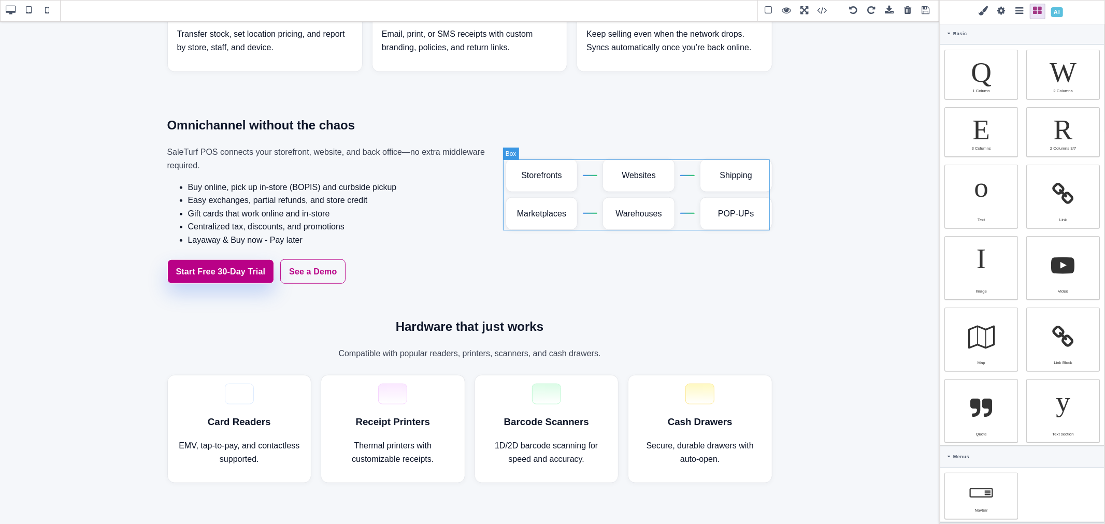
select select "px"
select select
type input "25.6px"
select select
type input "0"
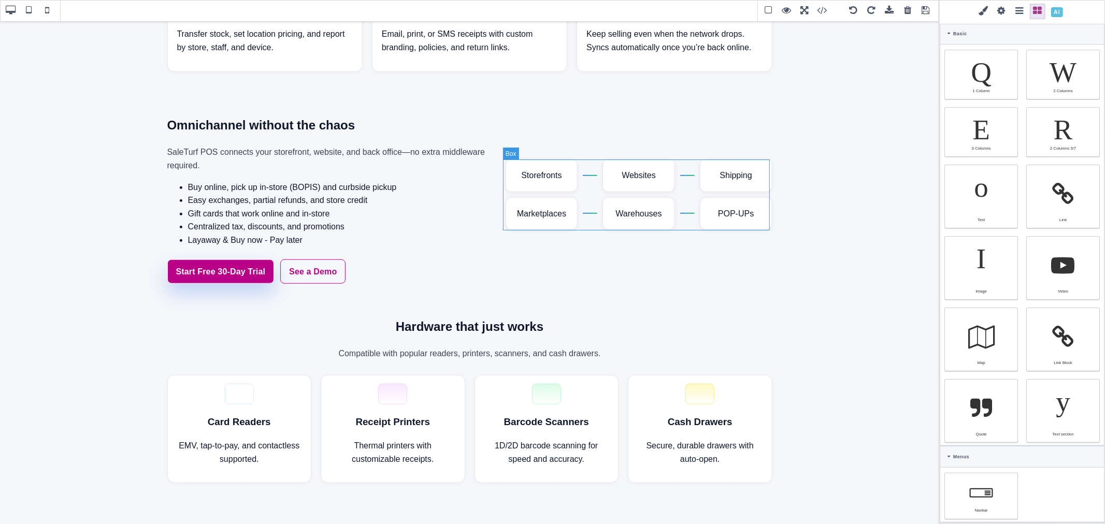
select select "px"
type input "0"
select select "px"
type input "0"
select select "px"
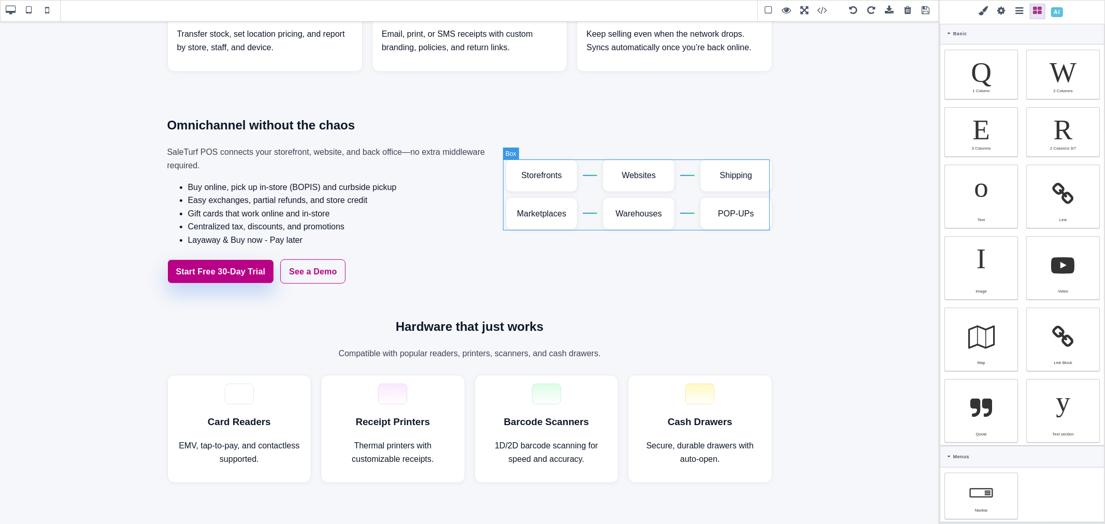
type input "0"
select select "px"
type input "rgb(15, 23, 42)"
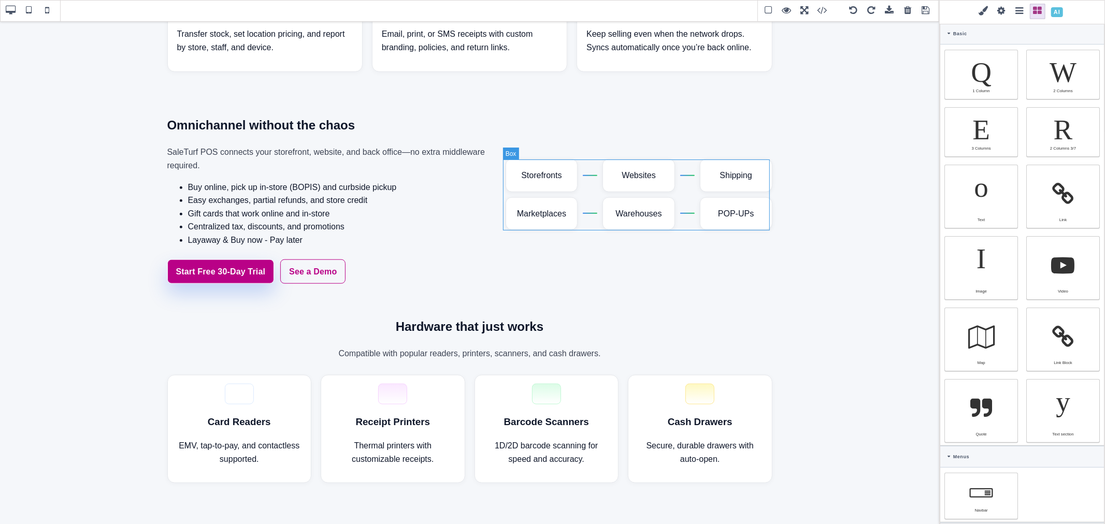
type input "rgb(15, 23, 42)"
type input "2.22222"
select select "px"
select select "solid"
type input "rgb(59, 151, 227)"
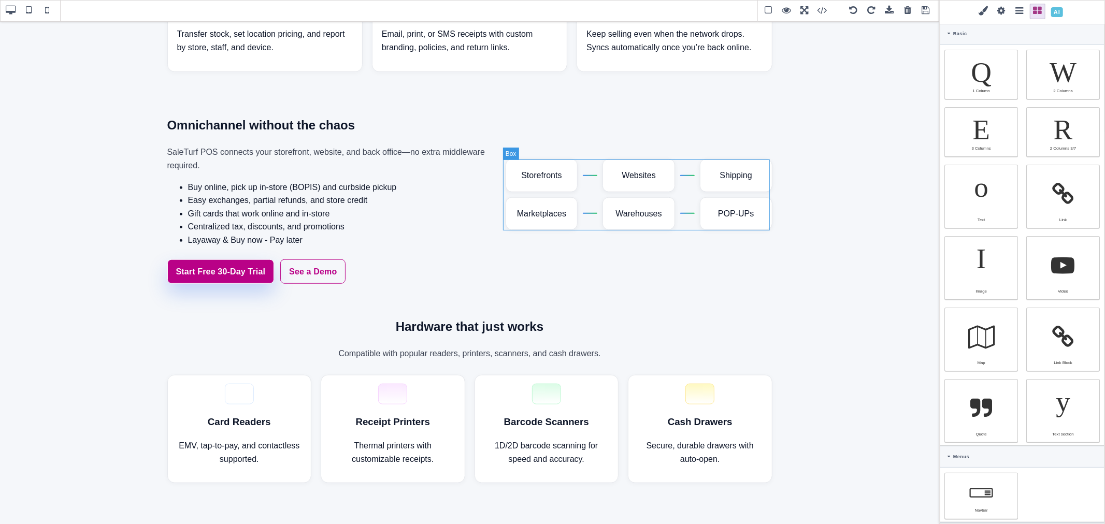
type input "-3.00347"
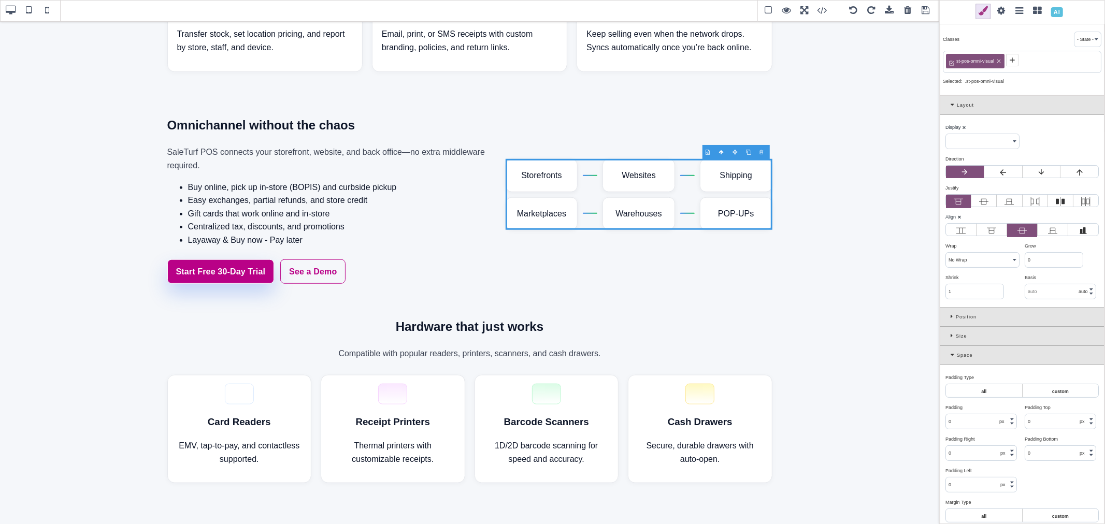
click at [47, 12] on span at bounding box center [47, 11] width 16 height 16
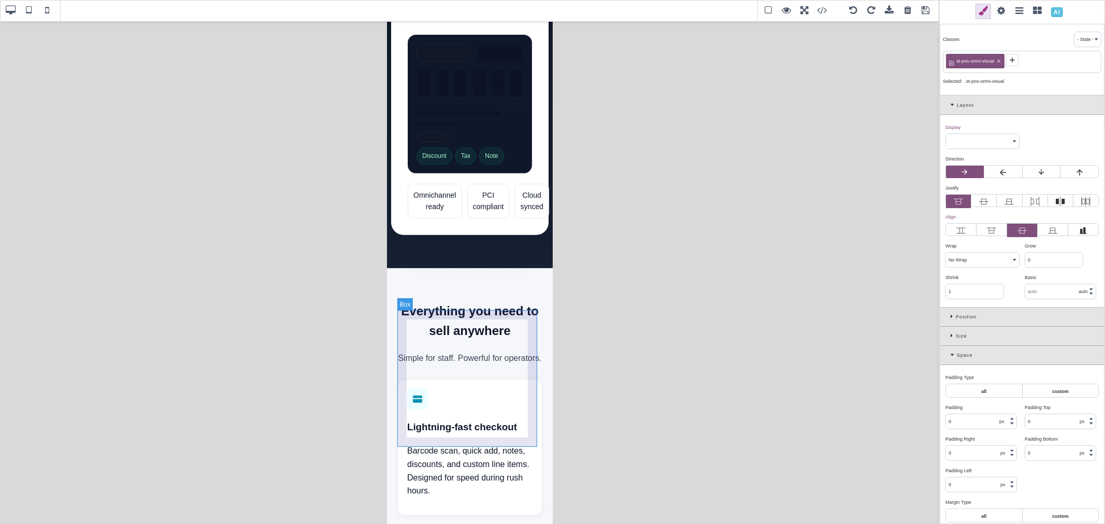
scroll to position [404, 0]
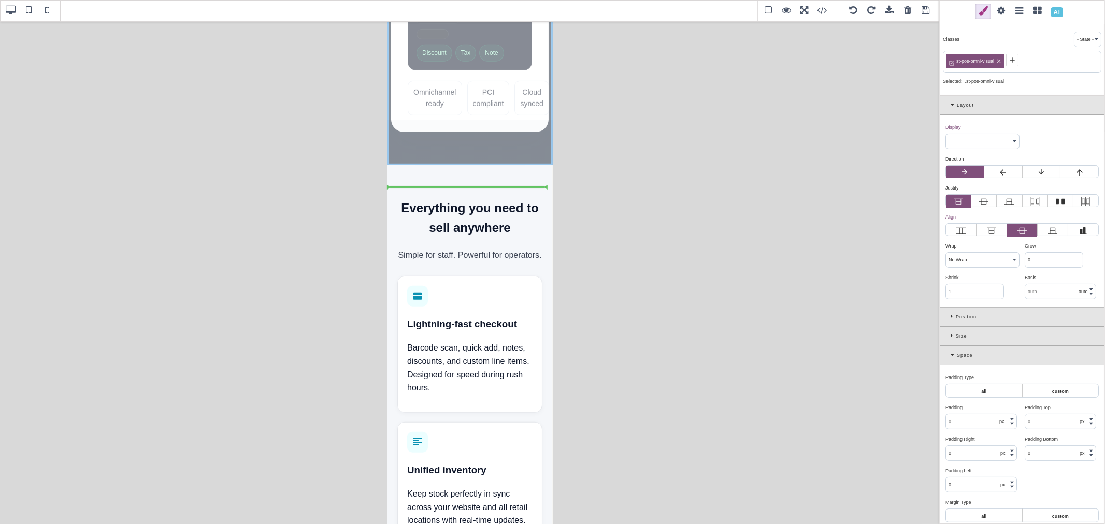
drag, startPoint x: 530, startPoint y: 168, endPoint x: 957, endPoint y: 211, distance: 429.0
select select "block"
type input "64"
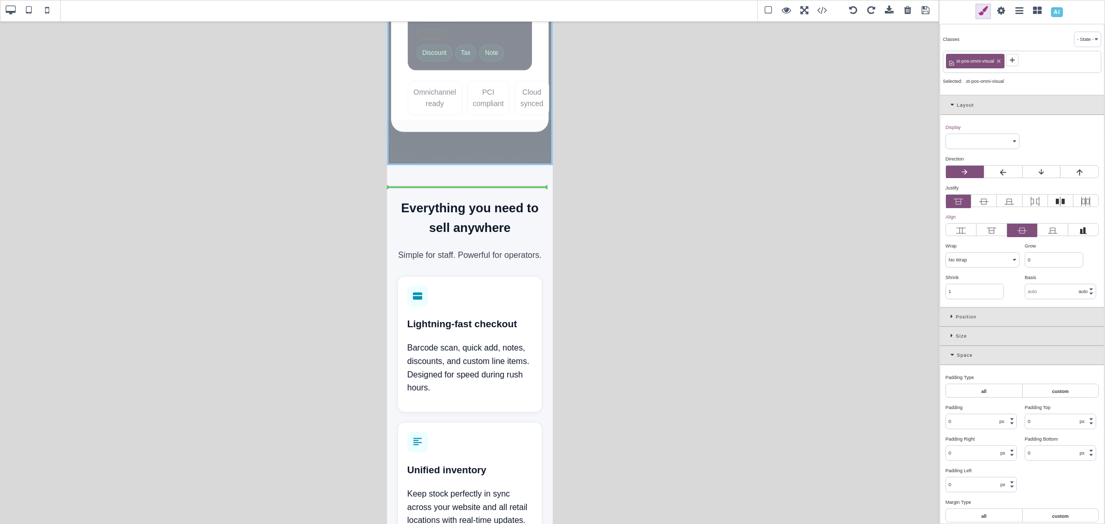
type input "rgb(255, 255, 255)"
select select
type input "rgb(255, 255, 255)"
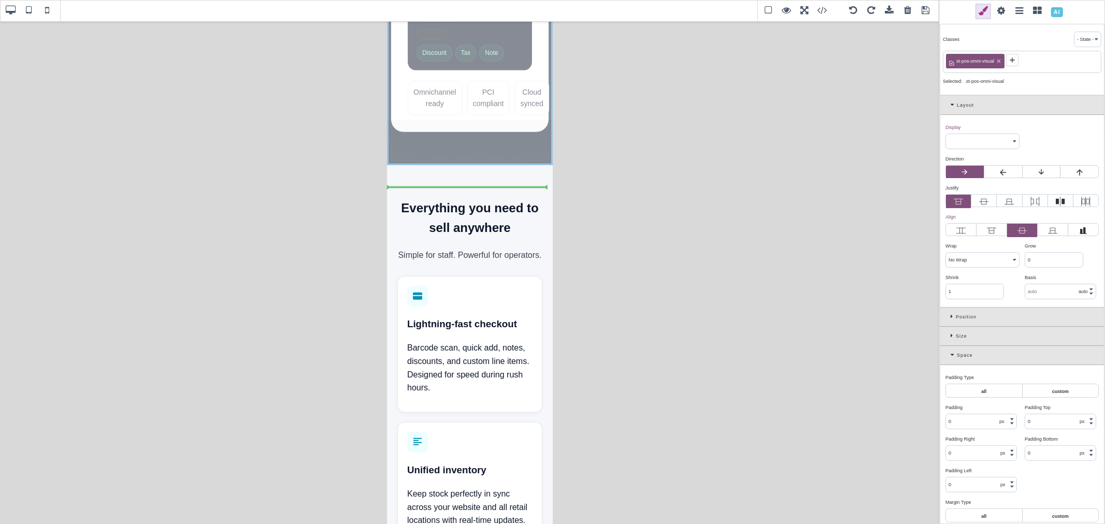
type input "rgb(255, 255, 255)"
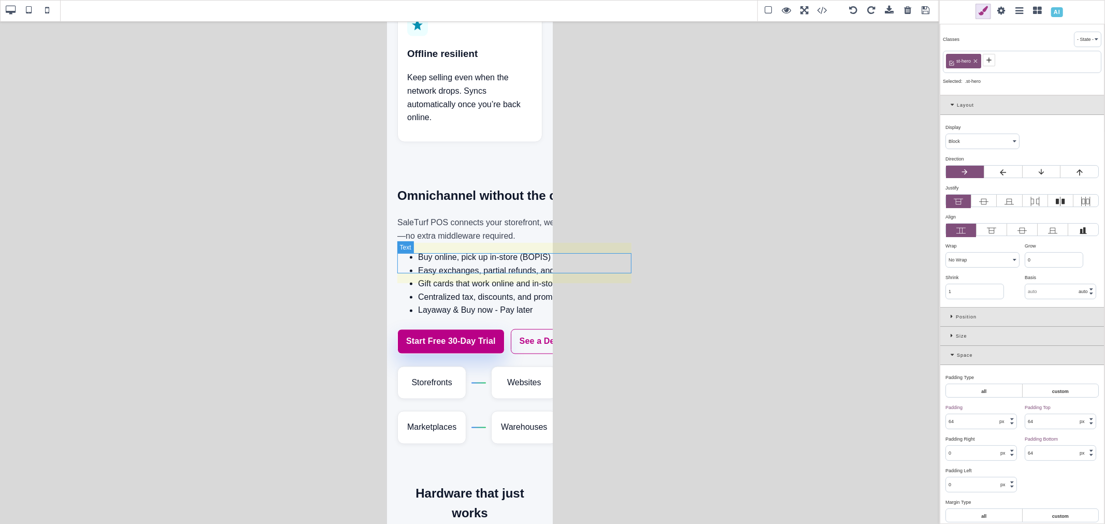
scroll to position [1382, 0]
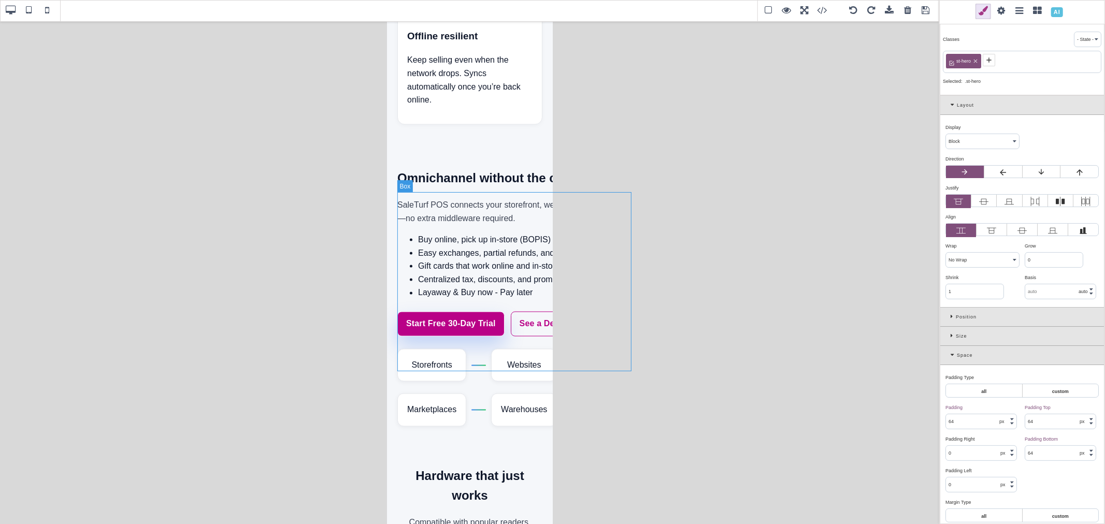
click at [451, 203] on div "Omnichannel without the chaos SaleTurf POS connects your storefront, website, a…" at bounding box center [515, 247] width 237 height 179
type input "0"
type input "rgb(15, 23, 42)"
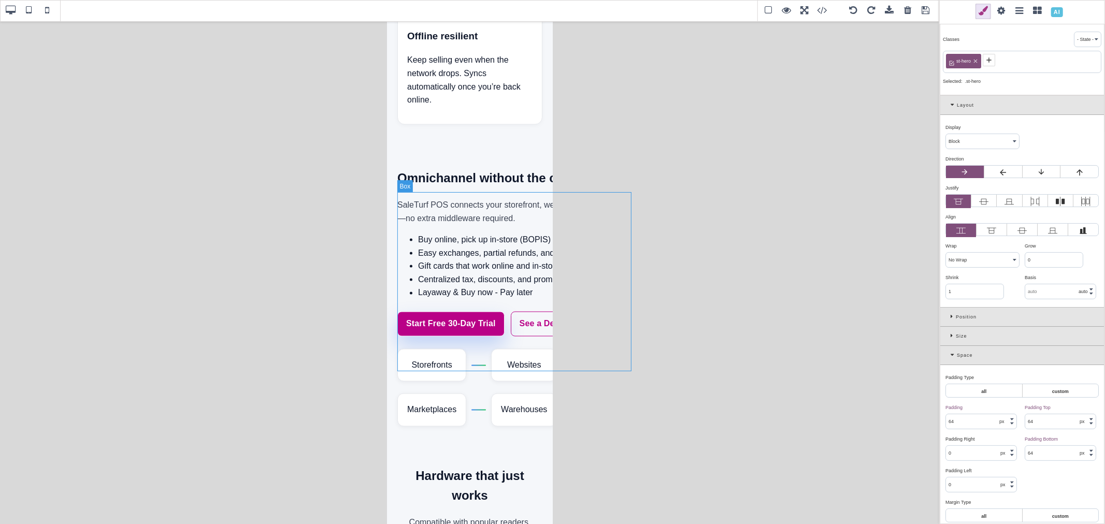
select select
type input "rgb(15, 23, 42)"
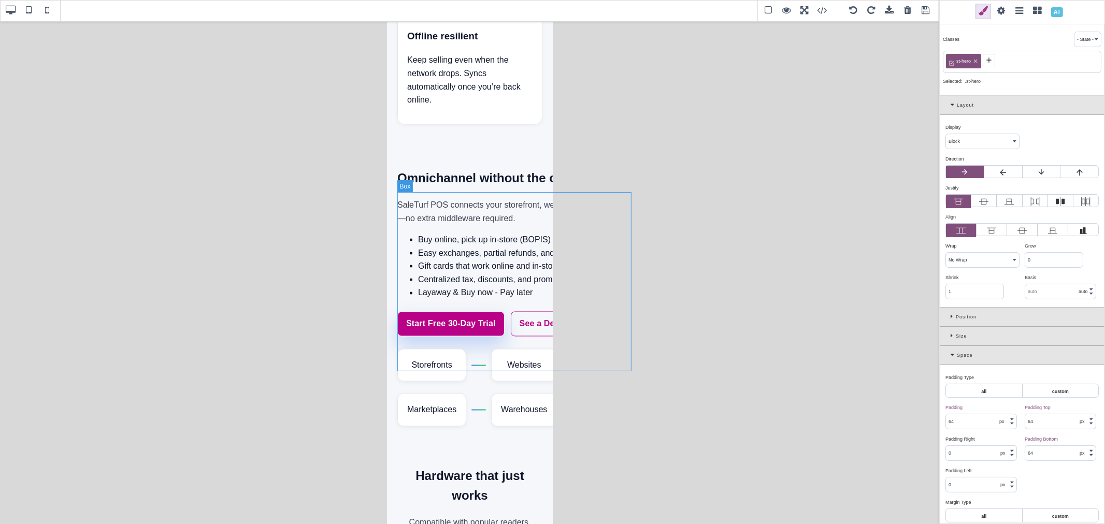
type input "rgb(15, 23, 42)"
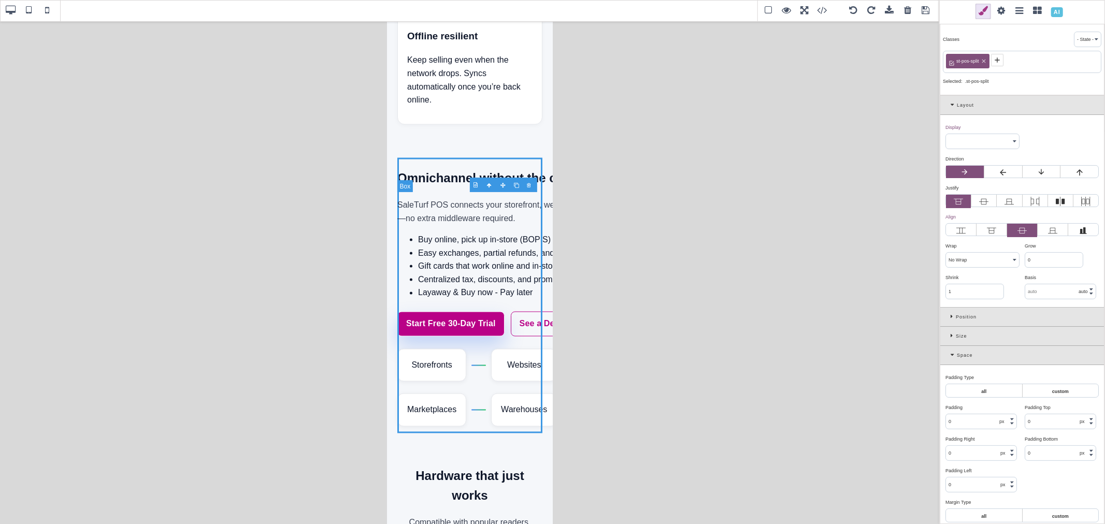
click at [952, 355] on icon at bounding box center [954, 355] width 6 height 6
click at [945, 339] on div "Size" at bounding box center [1022, 336] width 164 height 19
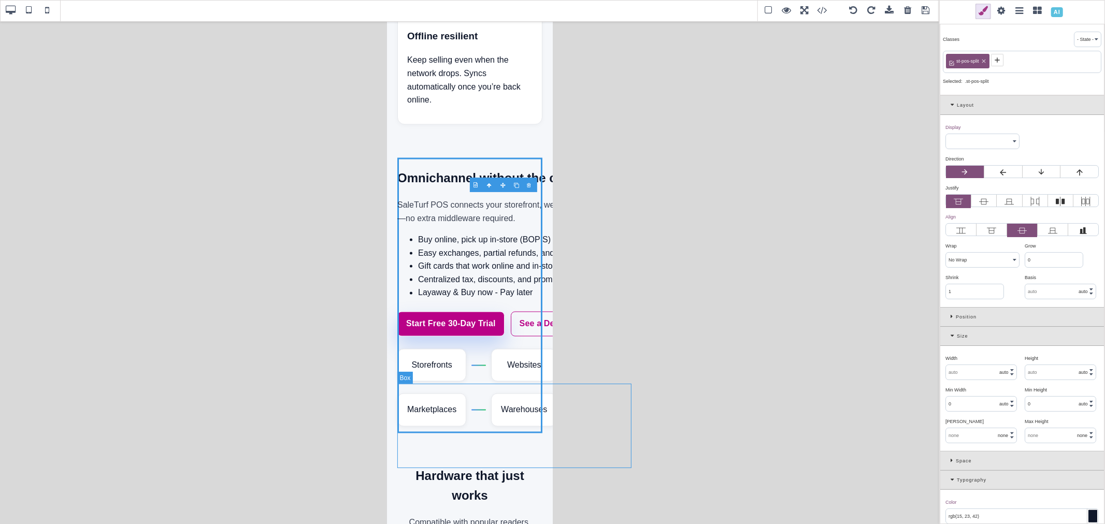
click at [486, 385] on div "Storefronts Websites Shipping Marketplaces Warehouses POP-UPs" at bounding box center [515, 391] width 237 height 84
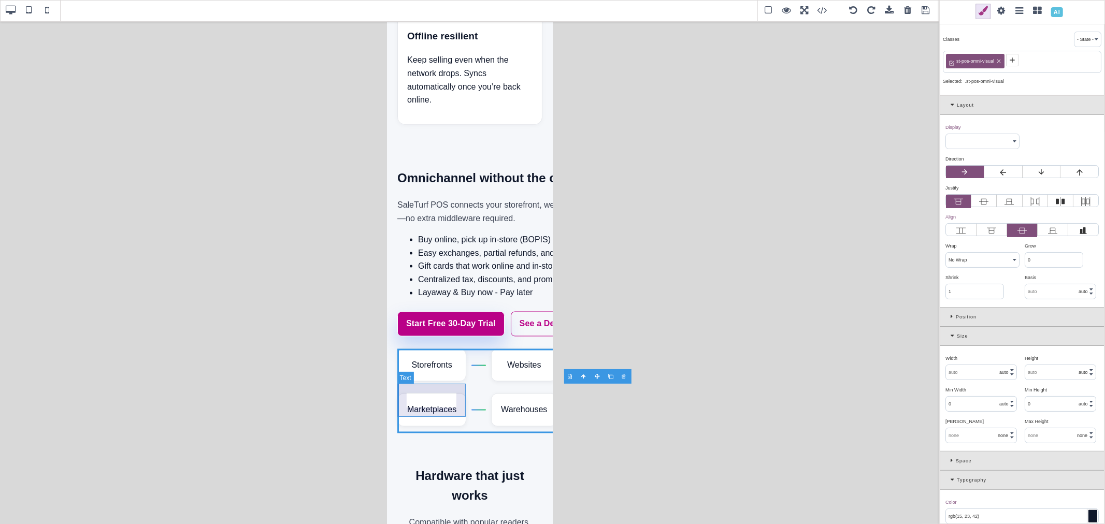
click at [456, 382] on div "Storefronts" at bounding box center [431, 365] width 69 height 33
select select "block"
select select "center"
type input "rgb(255, 255, 255)"
type input "1.11111"
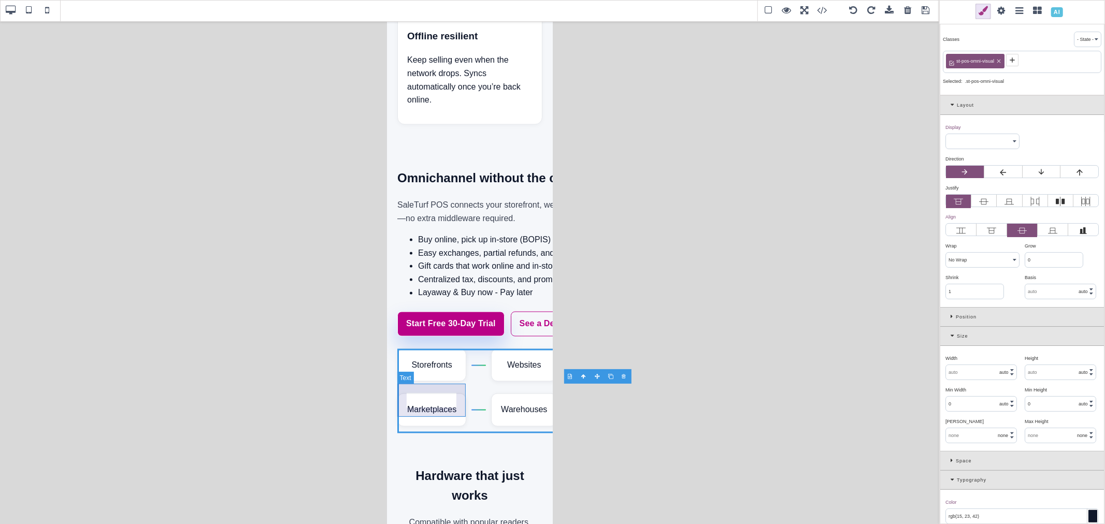
type input "1.11111"
select select "solid"
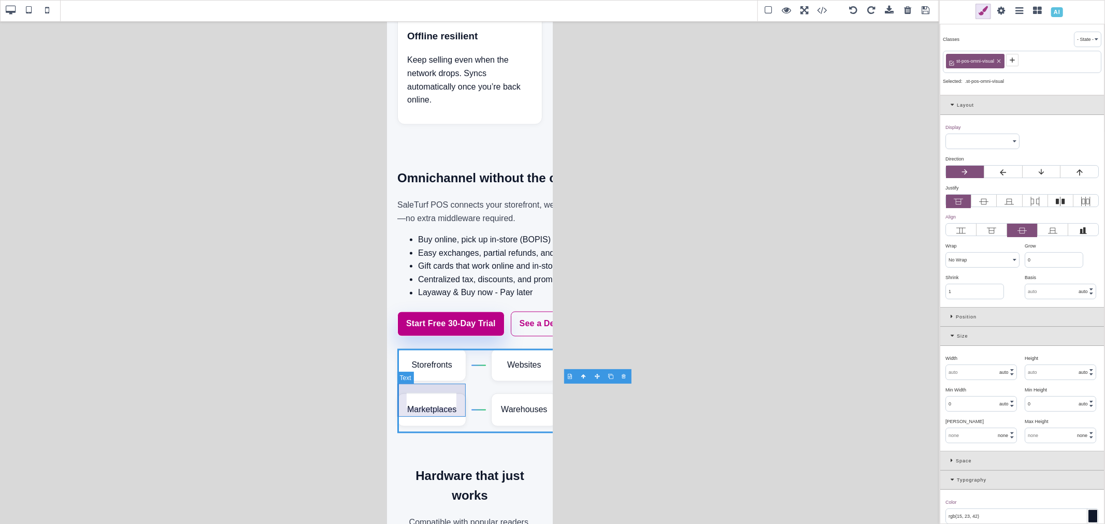
select select "solid"
type input "rgb(229, 231, 235)"
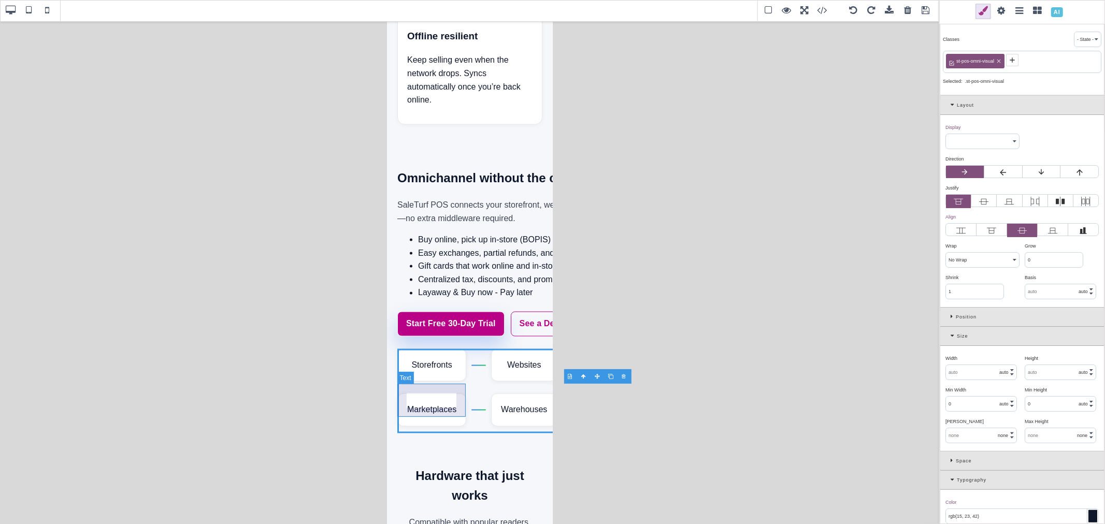
type input "rgb(229, 231, 235)"
type input "12"
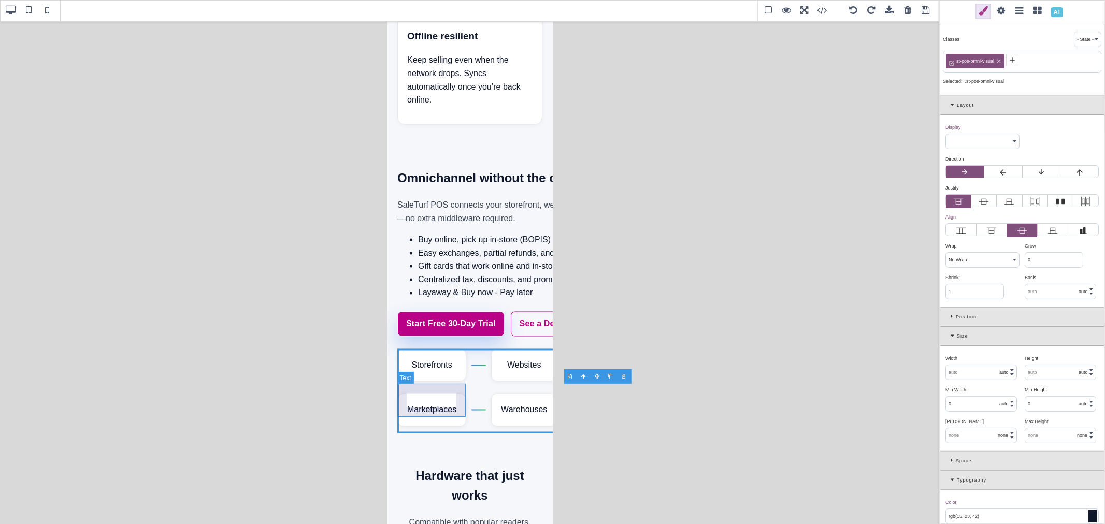
type input "12"
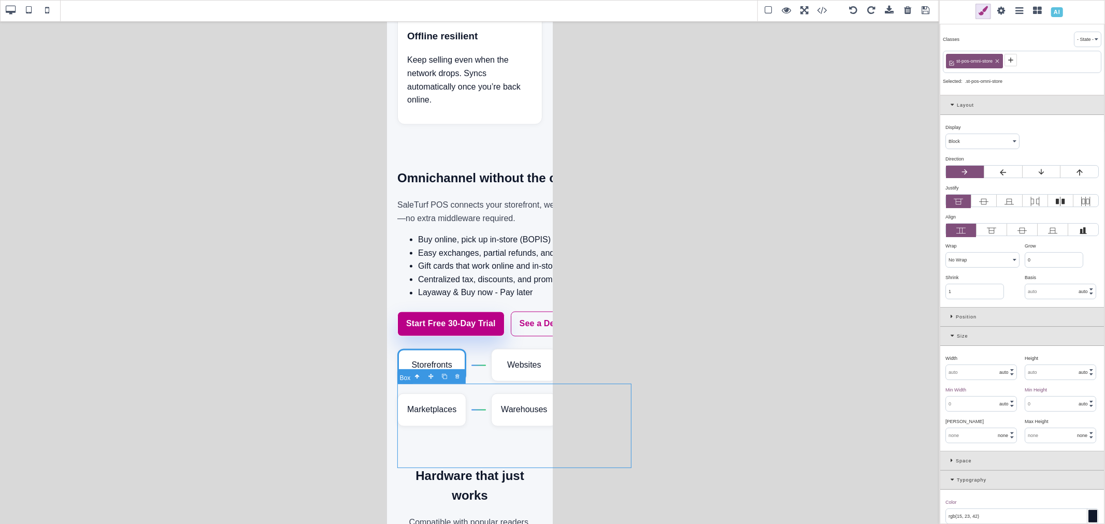
click at [471, 387] on div "Storefronts Websites Shipping Marketplaces Warehouses POP-UPs" at bounding box center [515, 391] width 237 height 84
select select
type input "0"
select select "left"
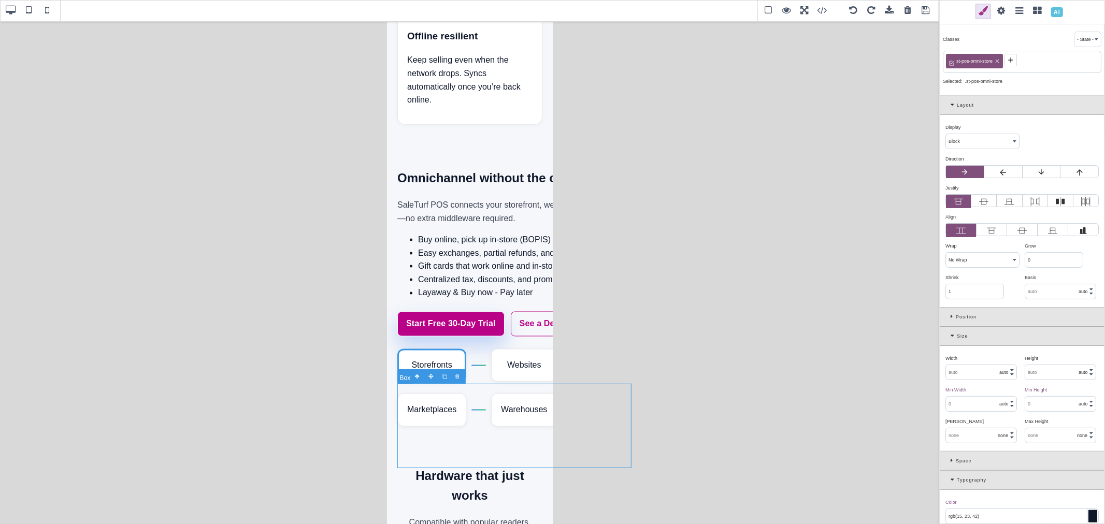
type input "transparent"
type input "0"
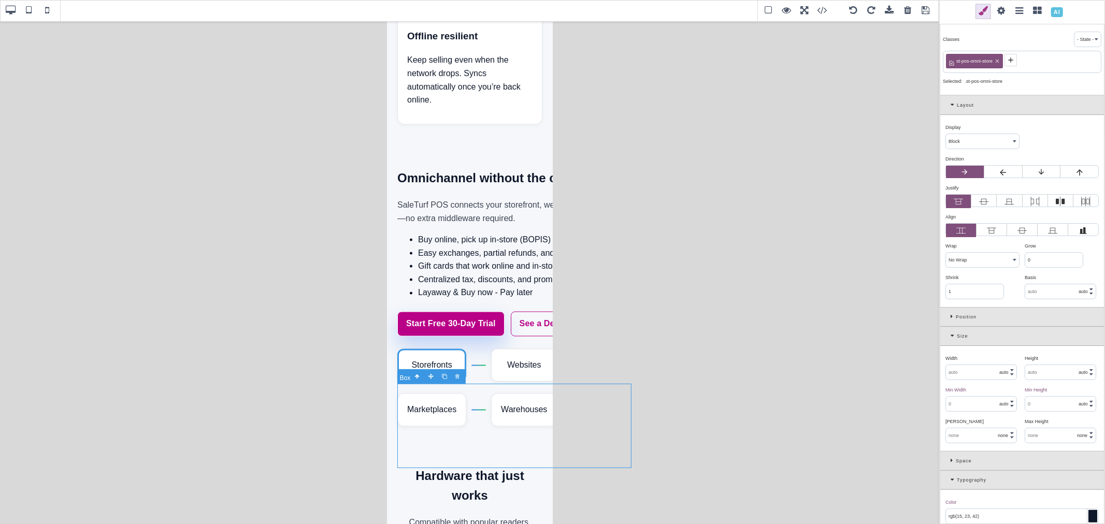
select select "none"
type input "rgb(15, 23, 42)"
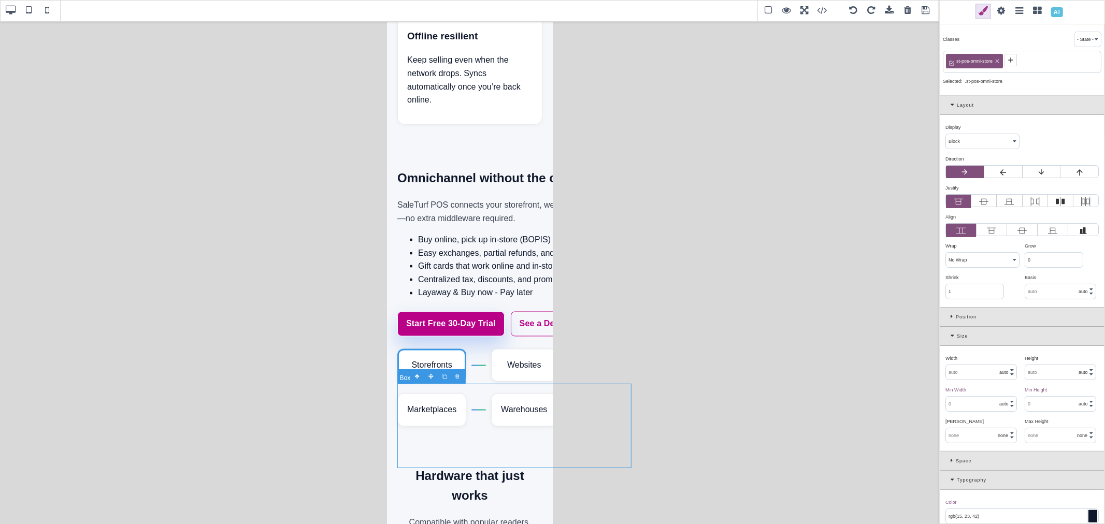
type input "rgb(15, 23, 42)"
type input "0"
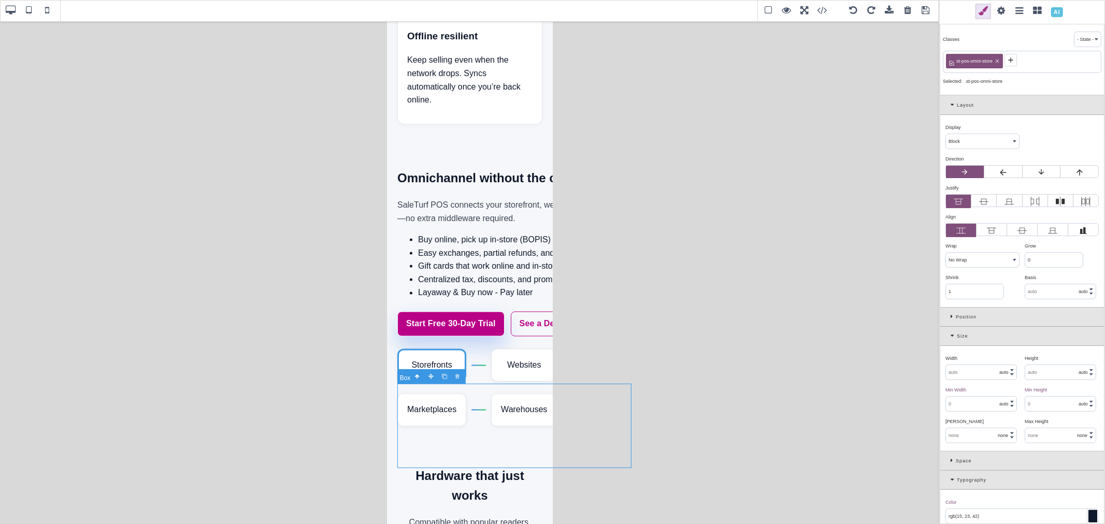
type input "0"
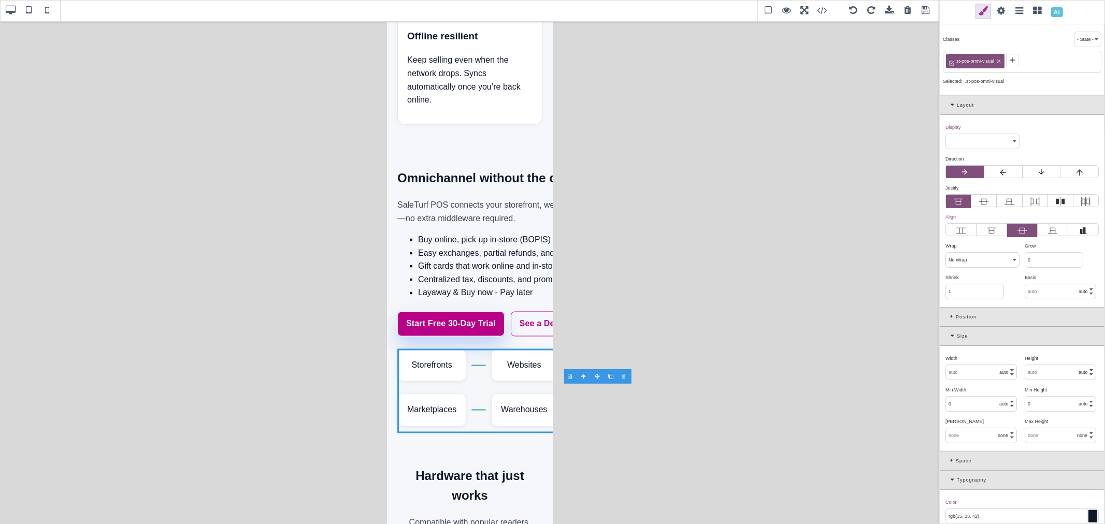
click at [974, 173] on label at bounding box center [965, 172] width 38 height 12
click at [0, 0] on input "radio" at bounding box center [0, 0] width 0 height 0
click at [1000, 172] on icon at bounding box center [1002, 172] width 9 height 9
click at [0, 0] on input "radio" at bounding box center [0, 0] width 0 height 0
click at [964, 172] on icon at bounding box center [965, 172] width 6 height 6
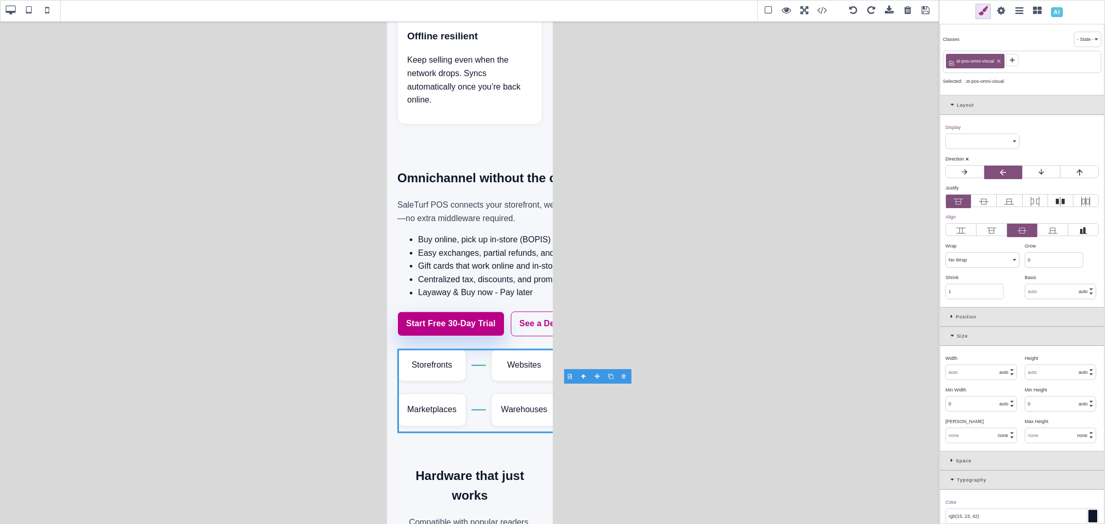
click at [0, 0] on input "radio" at bounding box center [0, 0] width 0 height 0
click at [965, 143] on select "Block Inline Inline Block Flex None Contents Table Table Row Table Cell" at bounding box center [982, 141] width 73 height 15
click at [946, 135] on select "Block Inline Inline Block Flex None Contents Table Table Row Table Cell" at bounding box center [982, 141] width 73 height 15
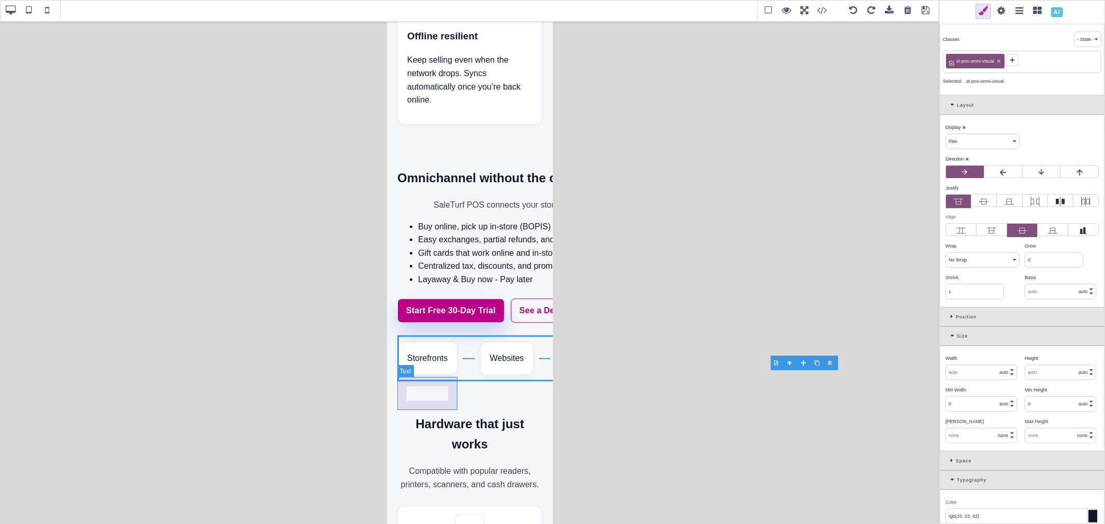
click at [453, 376] on div "Storefronts" at bounding box center [427, 358] width 60 height 33
select select "block"
select select "center"
type input "rgb(255, 255, 255)"
type input "1.11111"
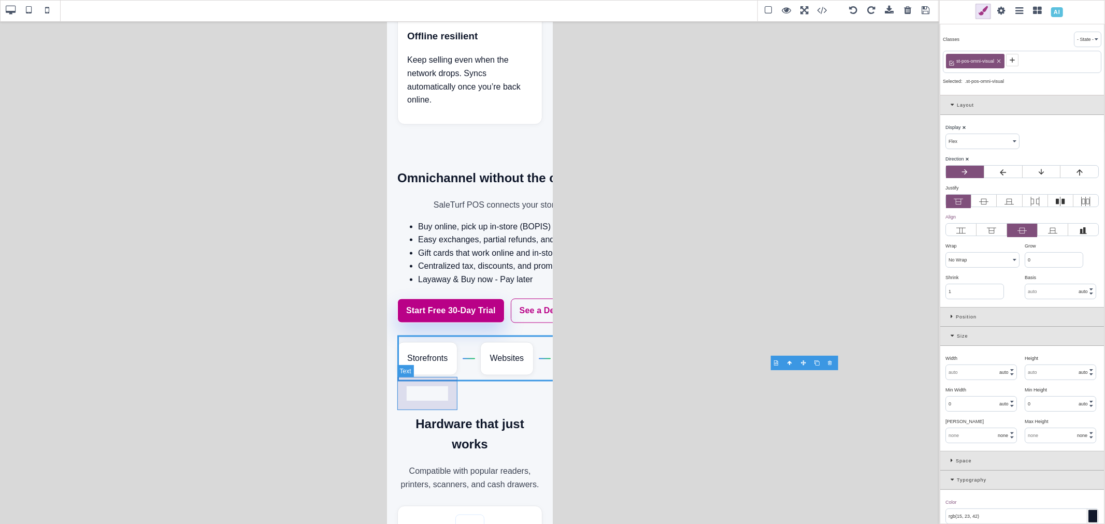
type input "1.11111"
select select "solid"
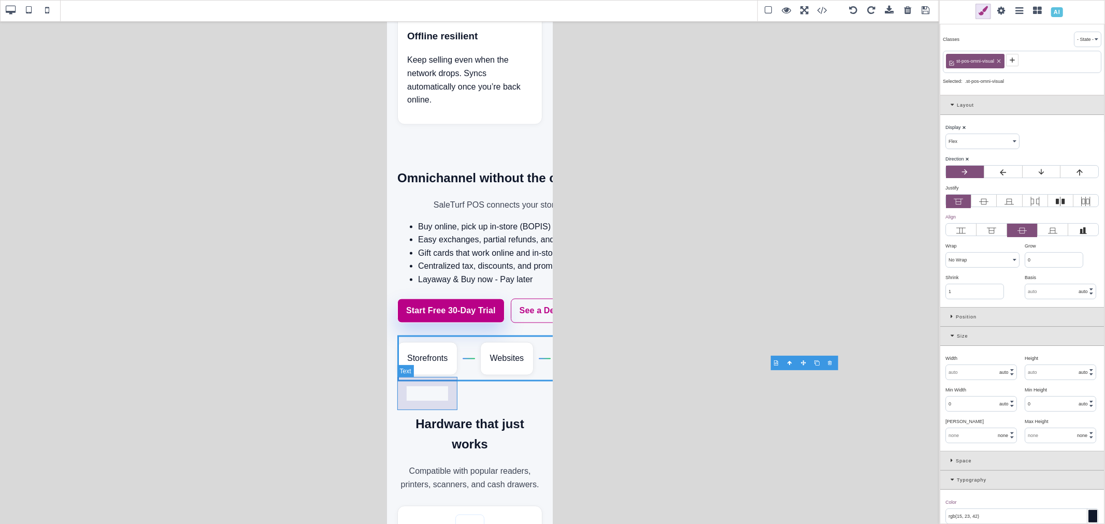
select select "solid"
type input "rgb(229, 231, 235)"
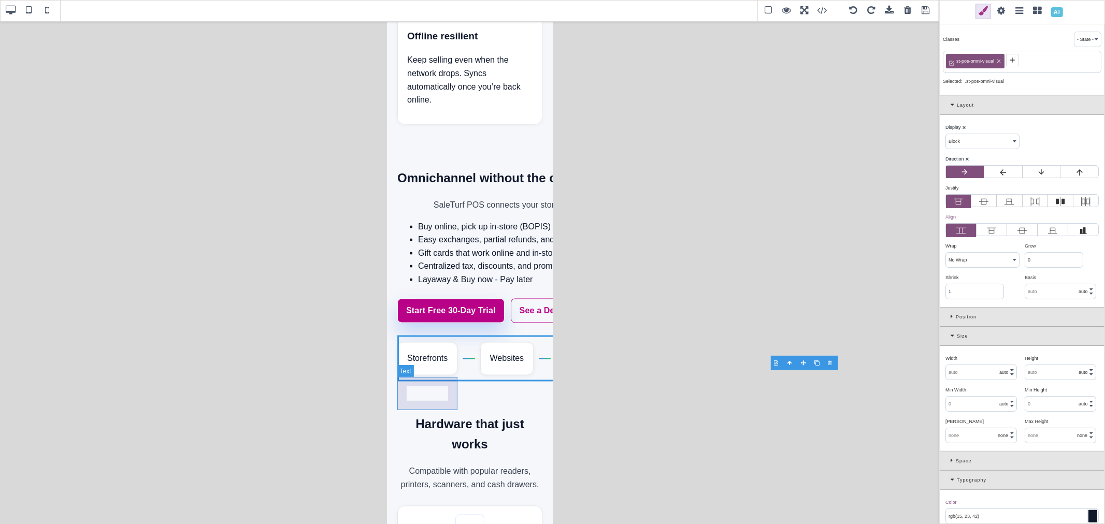
type input "rgb(229, 231, 235)"
type input "12"
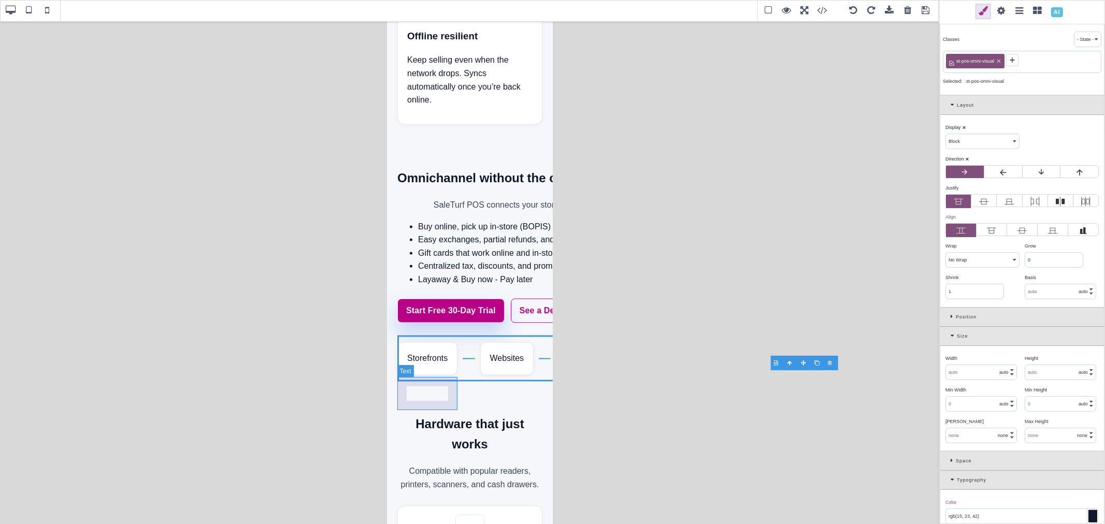
type input "12"
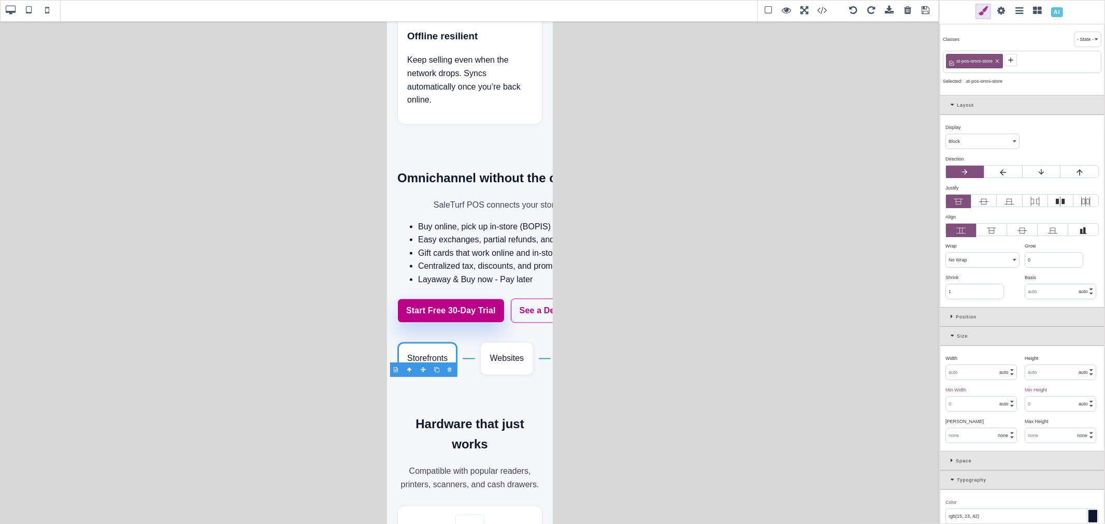
select select "flex"
type input "0"
select select "left"
type input "transparent"
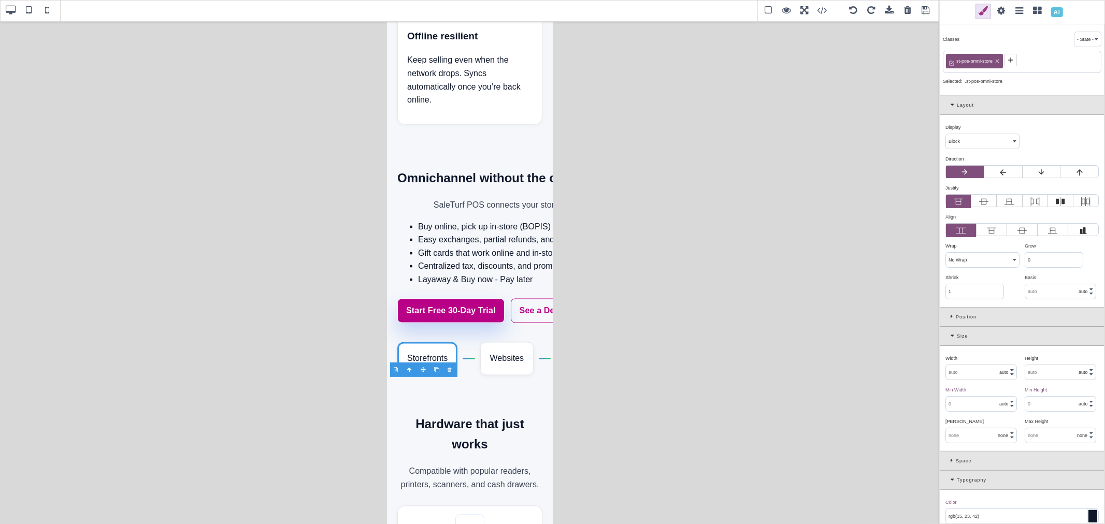
type input "0"
select select "none"
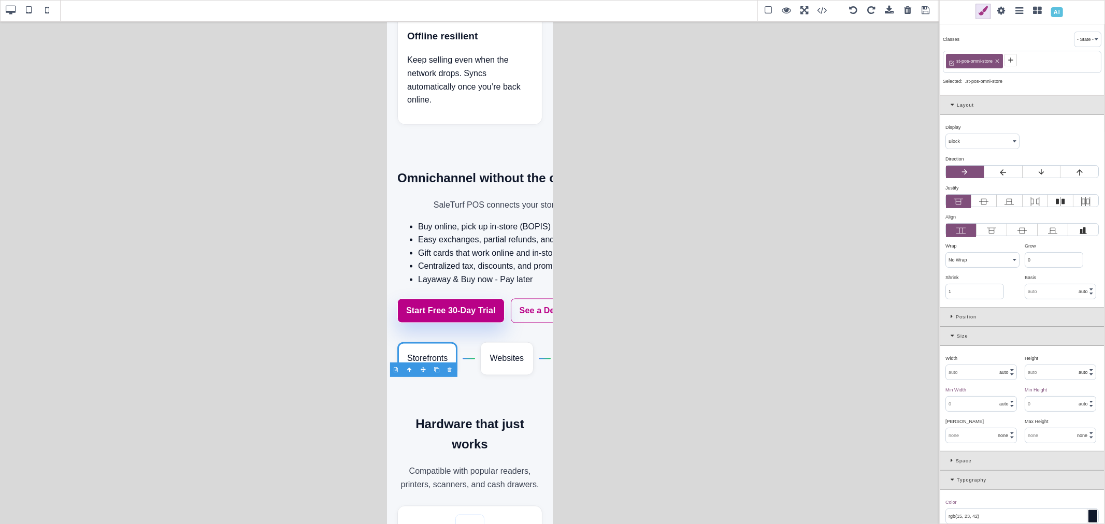
select select "none"
type input "rgb(15, 23, 42)"
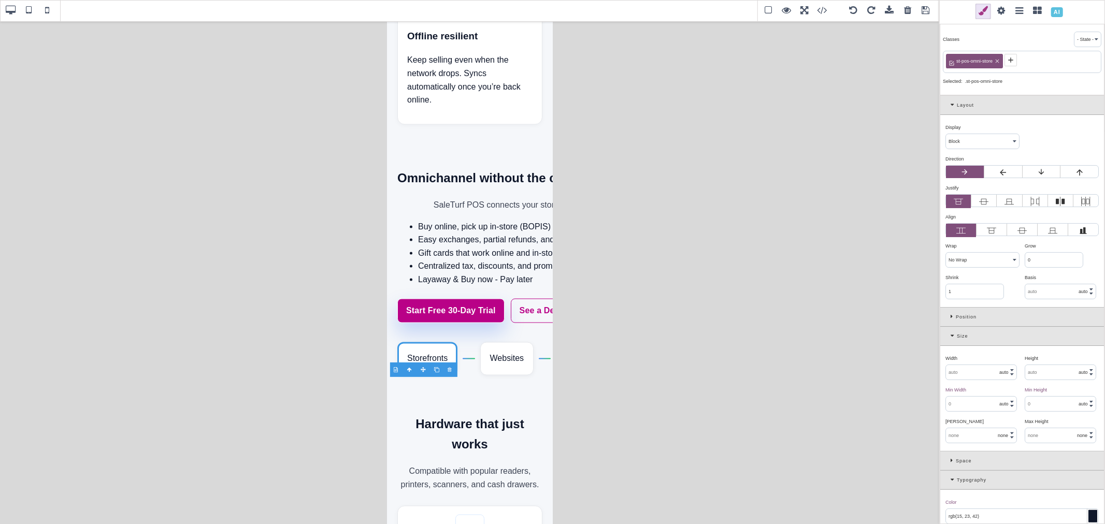
type input "rgb(15, 23, 42)"
type input "0"
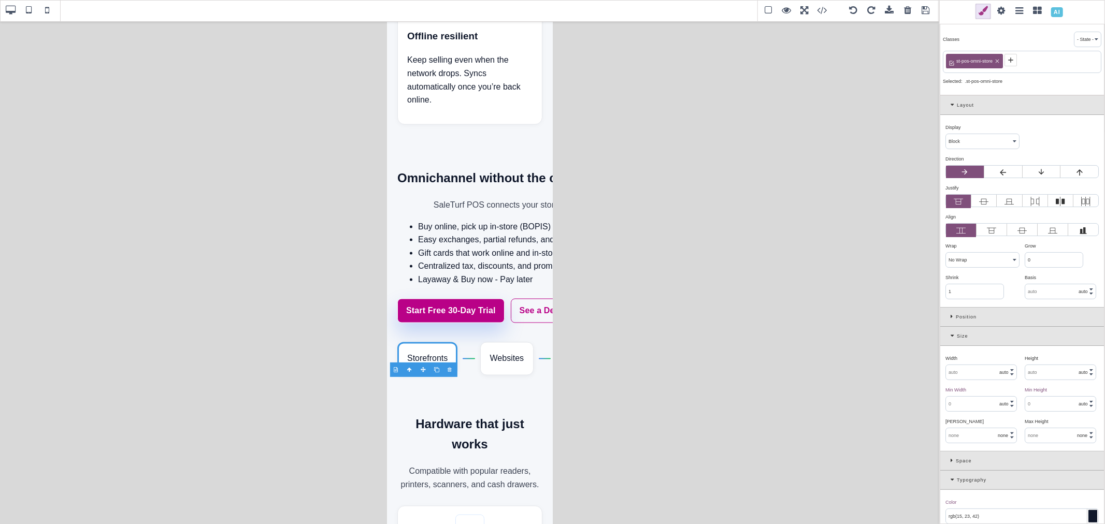
type input "0"
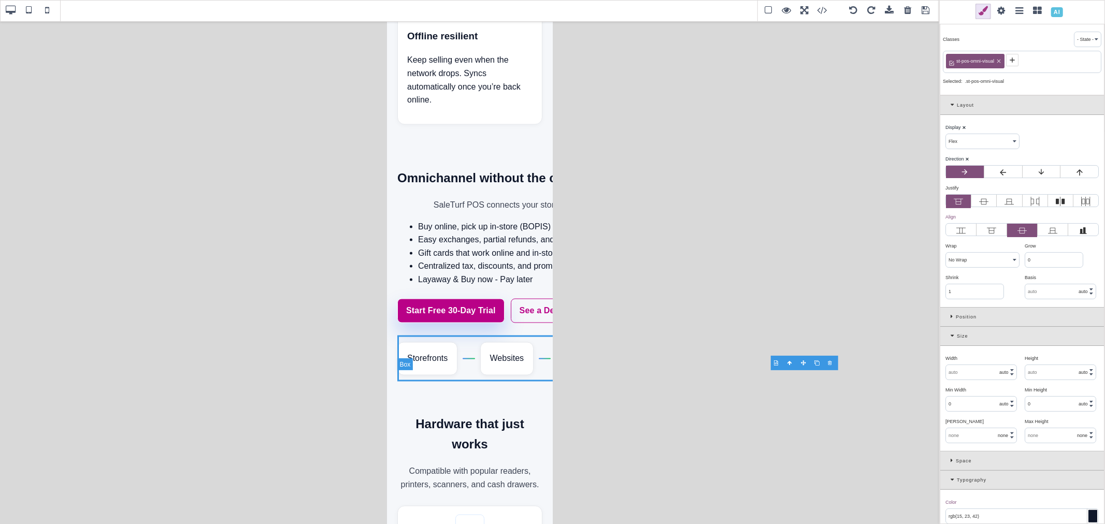
click at [455, 378] on div "Storefronts Websites Shipping Marketplaces Warehouses POP-UPs" at bounding box center [619, 359] width 445 height 46
click at [455, 376] on div "Storefronts" at bounding box center [427, 358] width 60 height 33
select select "block"
select select "center"
type input "rgb(255, 255, 255)"
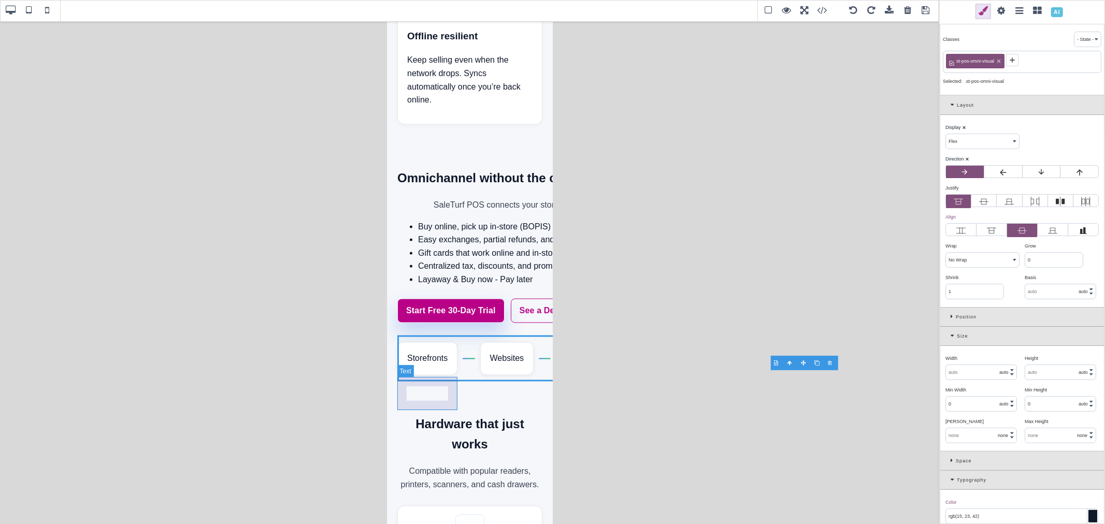
type input "1.11111"
select select "solid"
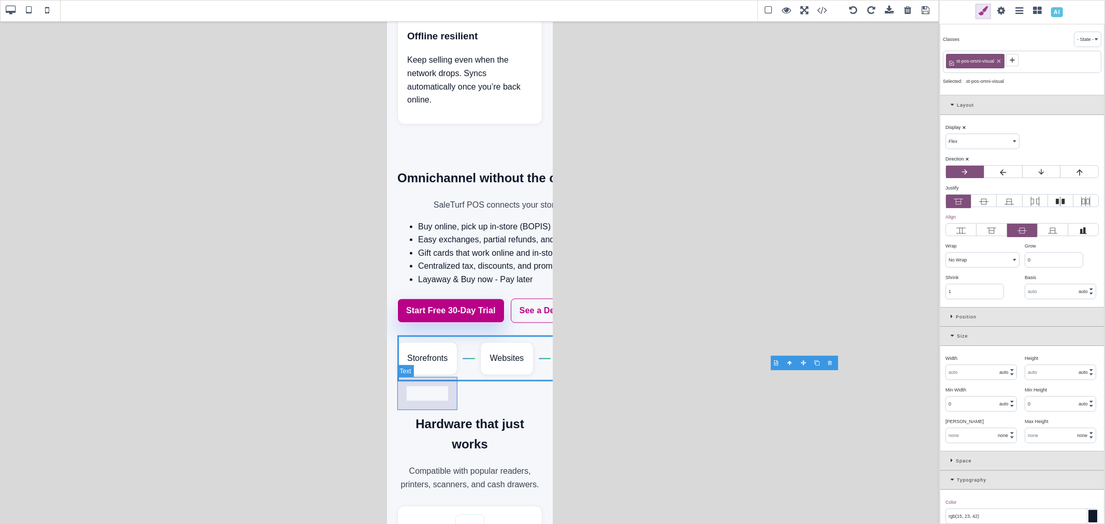
select select "solid"
type input "rgb(229, 231, 235)"
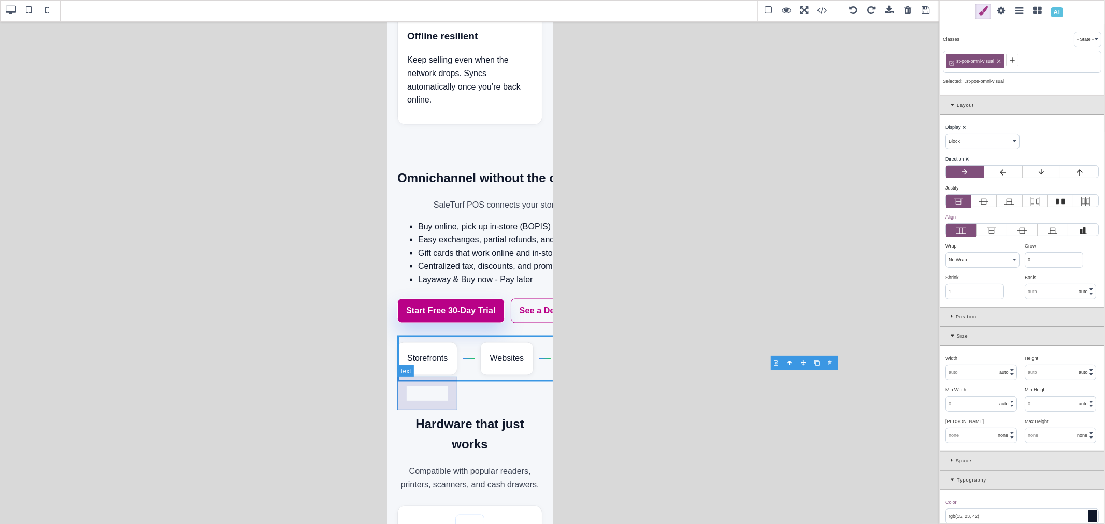
type input "rgb(229, 231, 235)"
type input "12"
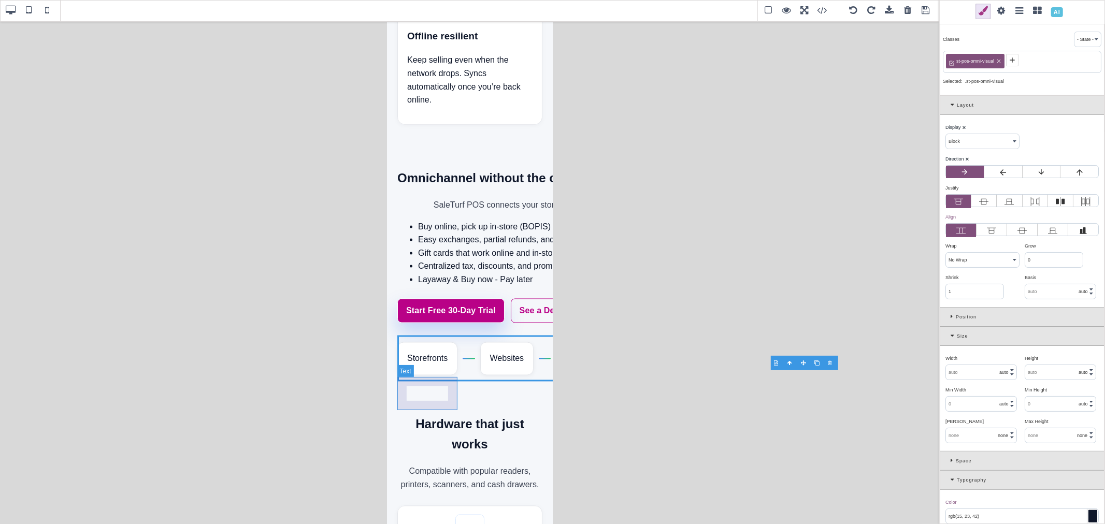
type input "12"
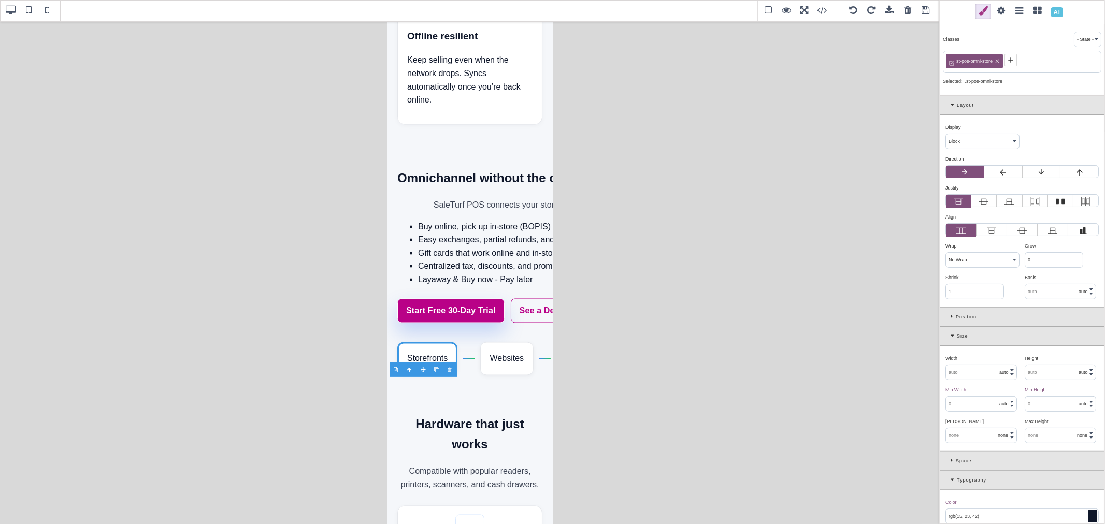
click at [977, 142] on select "Block Inline Inline Block Flex None Contents Table Table Row Table Cell" at bounding box center [982, 141] width 73 height 15
click at [946, 135] on select "Block Inline Inline Block Flex None Contents Table Table Row Table Cell" at bounding box center [982, 141] width 73 height 15
click at [468, 359] on div at bounding box center [468, 358] width 12 height 1
select select "block"
select select "left"
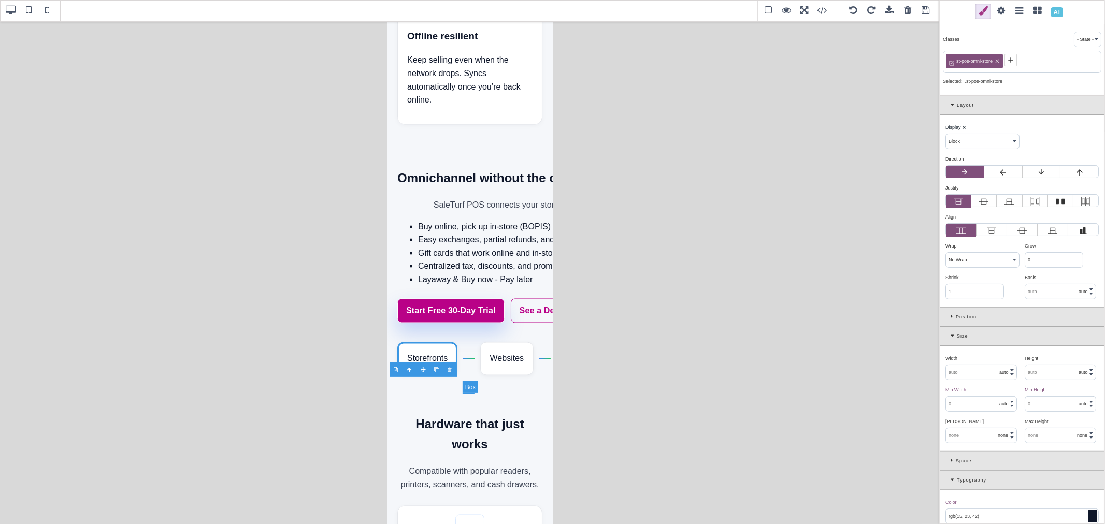
type input "transparent"
type input "0"
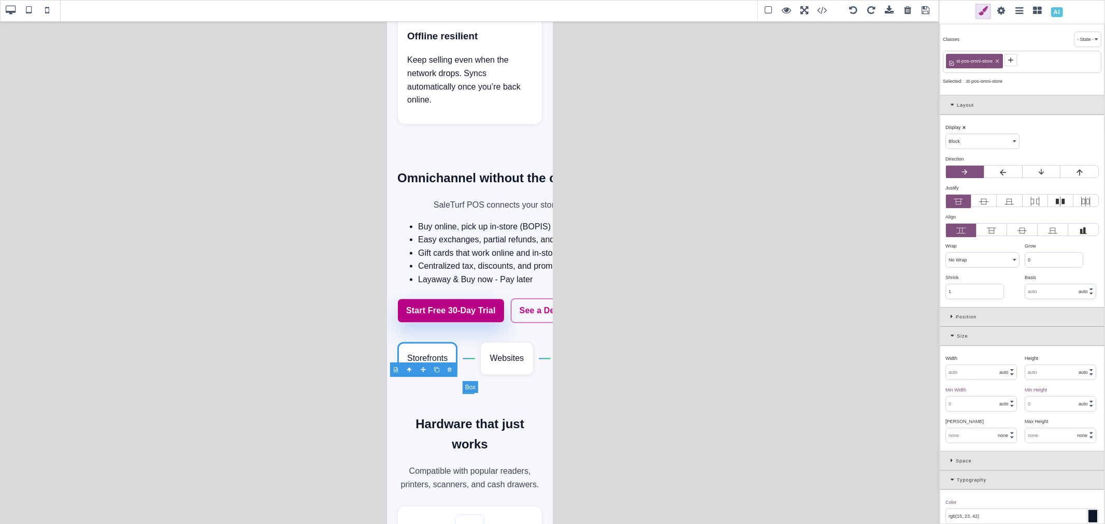
select select "none"
type input "rgb(15, 23, 42)"
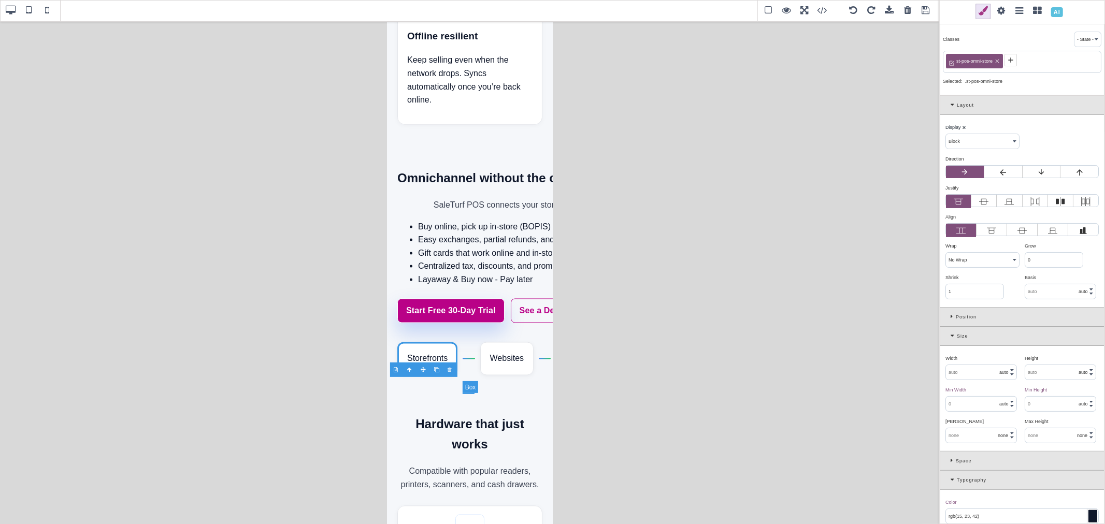
type input "rgb(15, 23, 42)"
type input "2"
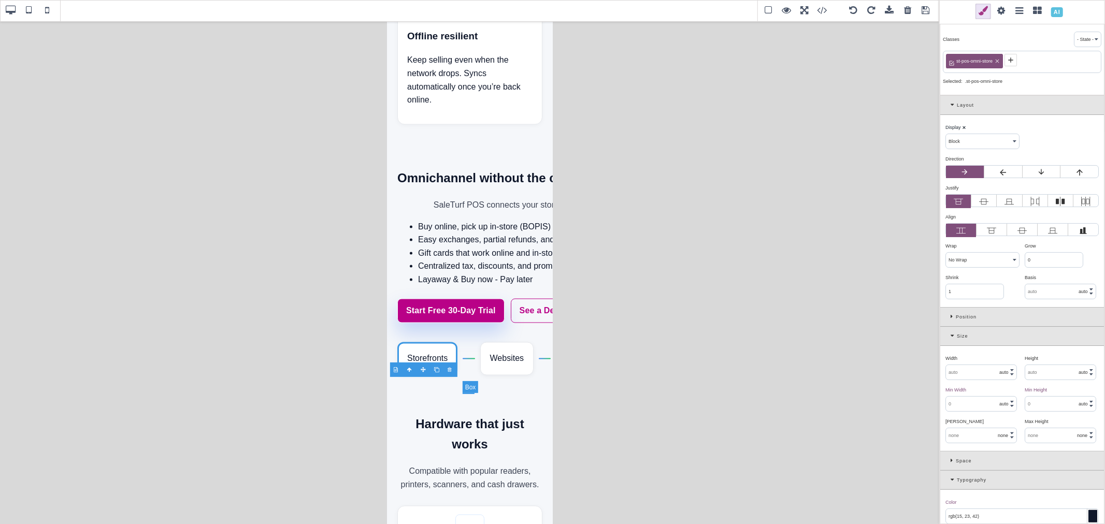
type input "2"
click at [972, 143] on select "Block Inline Inline Block Flex None Contents Table Table Row Table Cell" at bounding box center [982, 141] width 73 height 15
click at [946, 135] on select "Block Inline Inline Block Flex None Contents Table Table Row Table Cell" at bounding box center [982, 141] width 73 height 15
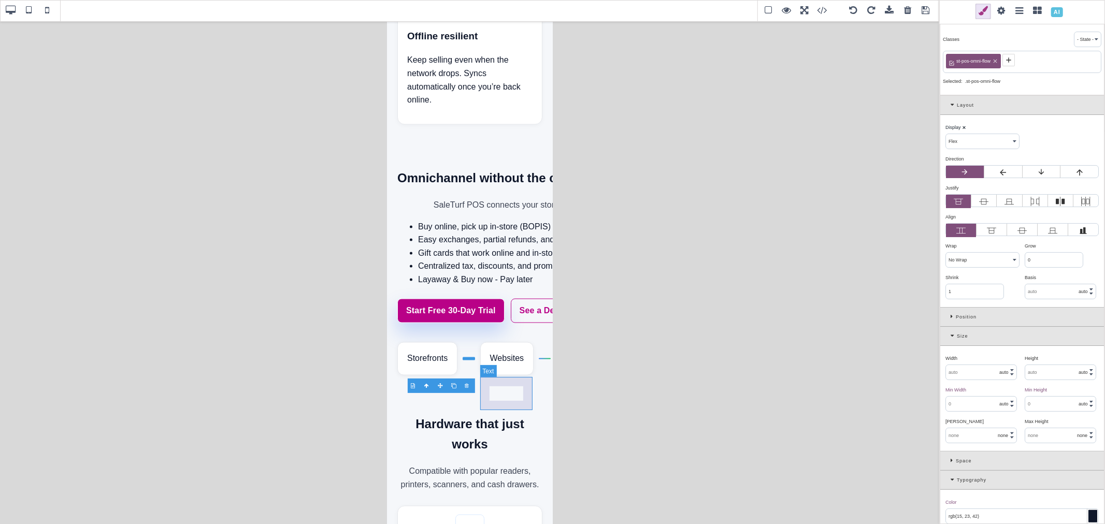
click at [516, 376] on div "Websites" at bounding box center [507, 358] width 54 height 33
select select "block"
select select "center"
type input "rgb(255, 255, 255)"
type input "1.11111"
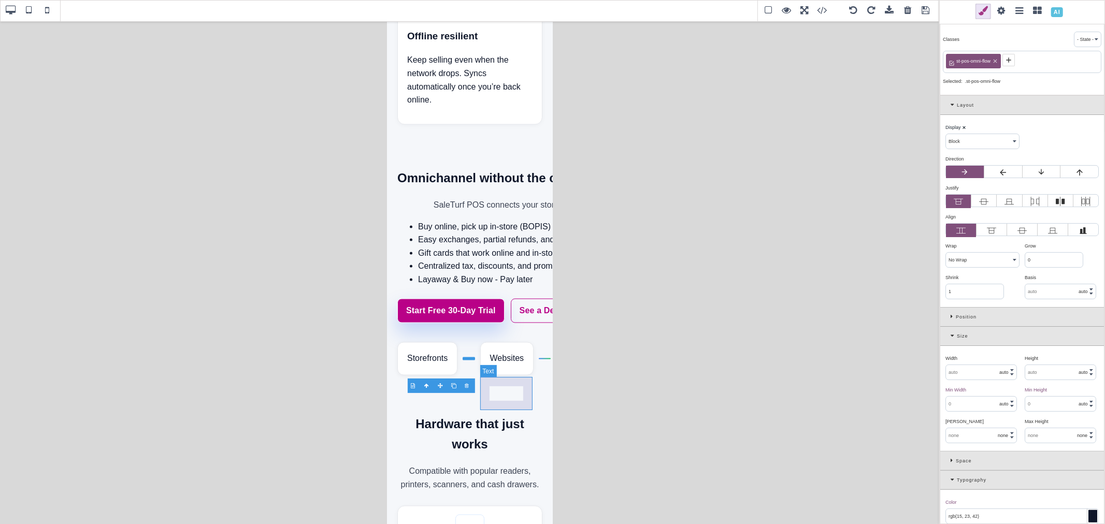
type input "1.11111"
select select "solid"
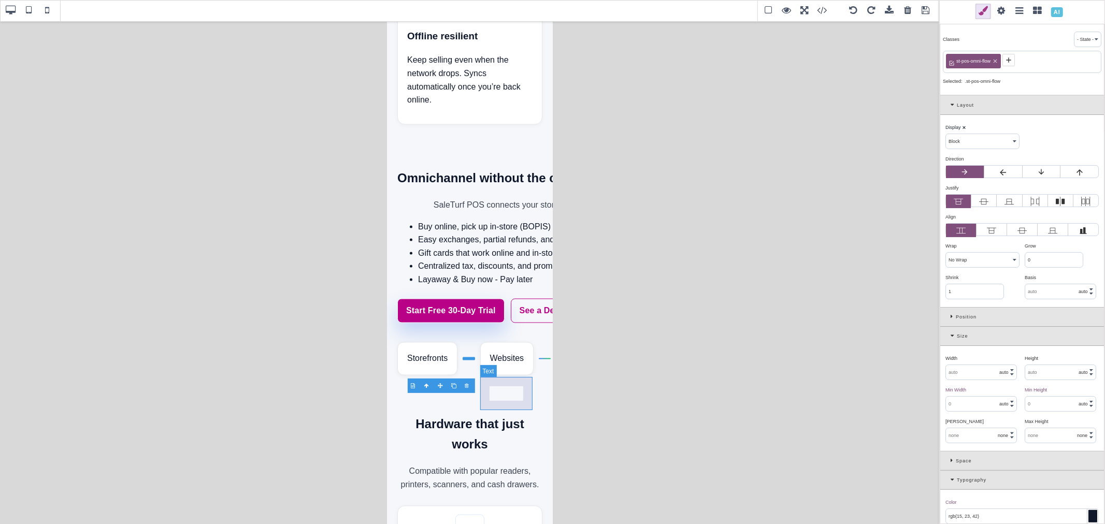
select select "solid"
type input "rgb(229, 231, 235)"
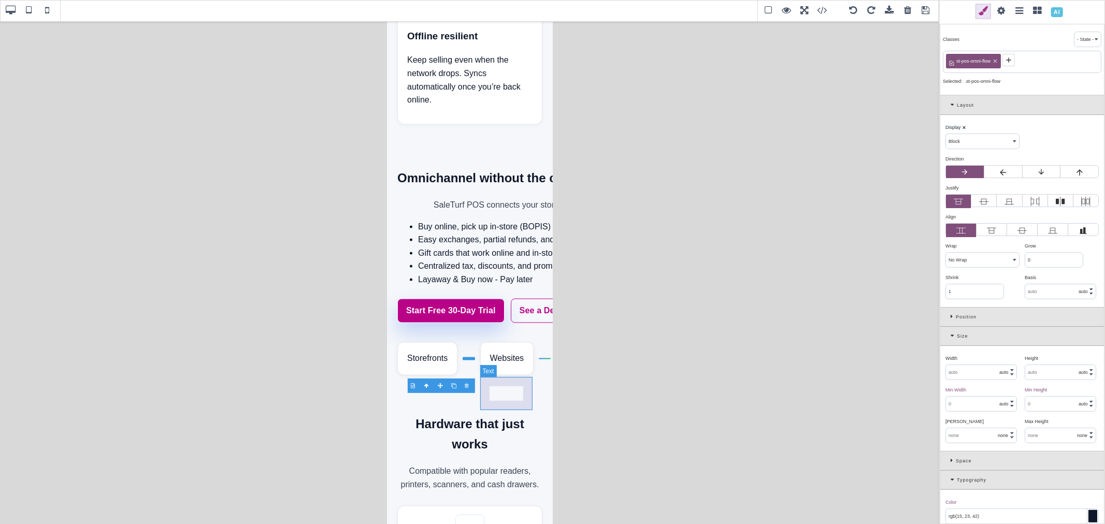
type input "rgb(229, 231, 235)"
type input "12"
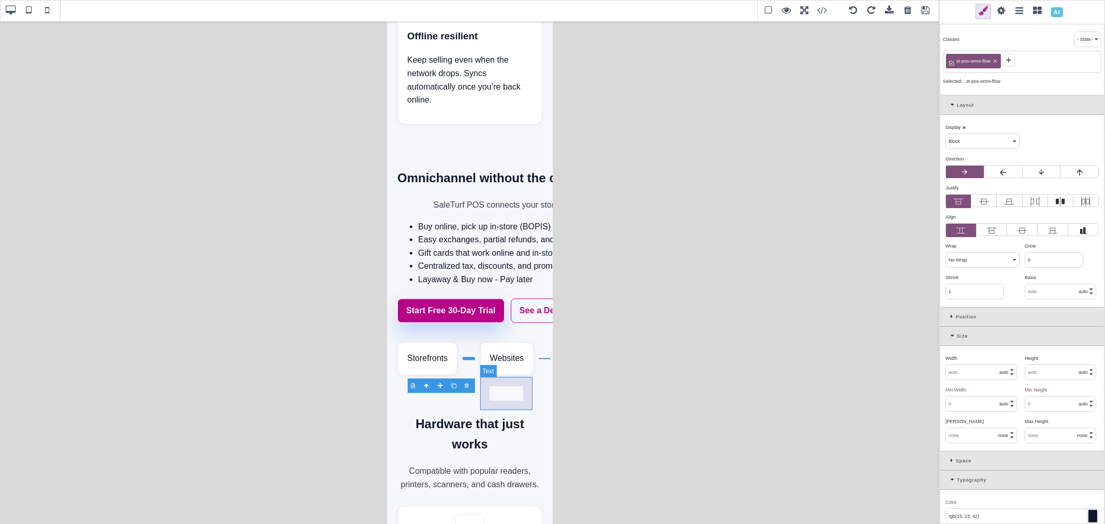
type input "12"
drag, startPoint x: 975, startPoint y: 139, endPoint x: 975, endPoint y: 148, distance: 9.3
click at [975, 139] on select "Block Inline Inline Block Flex None Contents Table Table Row Table Cell" at bounding box center [982, 141] width 73 height 15
select select "flex"
click at [946, 135] on select "Block Inline Inline Block Flex None Contents Table Table Row Table Cell" at bounding box center [982, 141] width 73 height 15
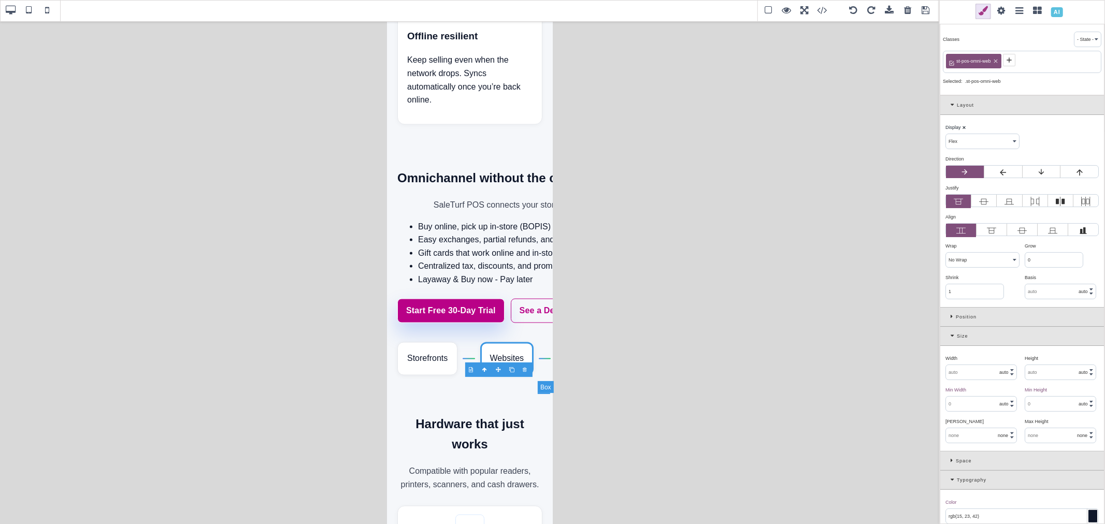
click at [539, 359] on div at bounding box center [544, 358] width 12 height 1
select select "left"
type input "transparent"
type input "0"
click at [961, 142] on select "Block Inline Inline Block Flex None Contents Table Table Row Table Cell" at bounding box center [982, 141] width 73 height 15
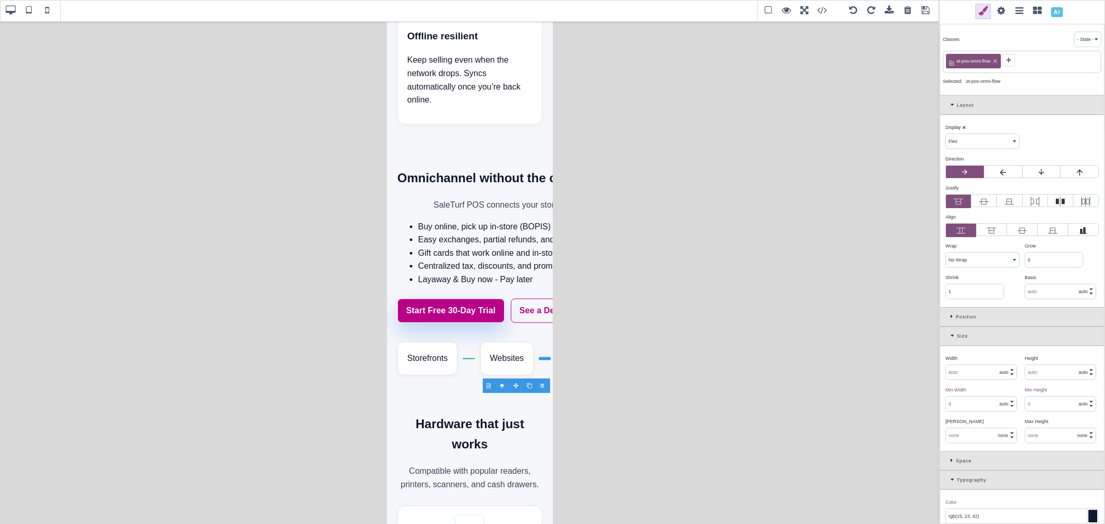
click at [946, 135] on select "Block Inline Inline Block Flex None Contents Table Table Row Table Cell" at bounding box center [982, 141] width 73 height 15
click at [12, 12] on span at bounding box center [11, 11] width 16 height 16
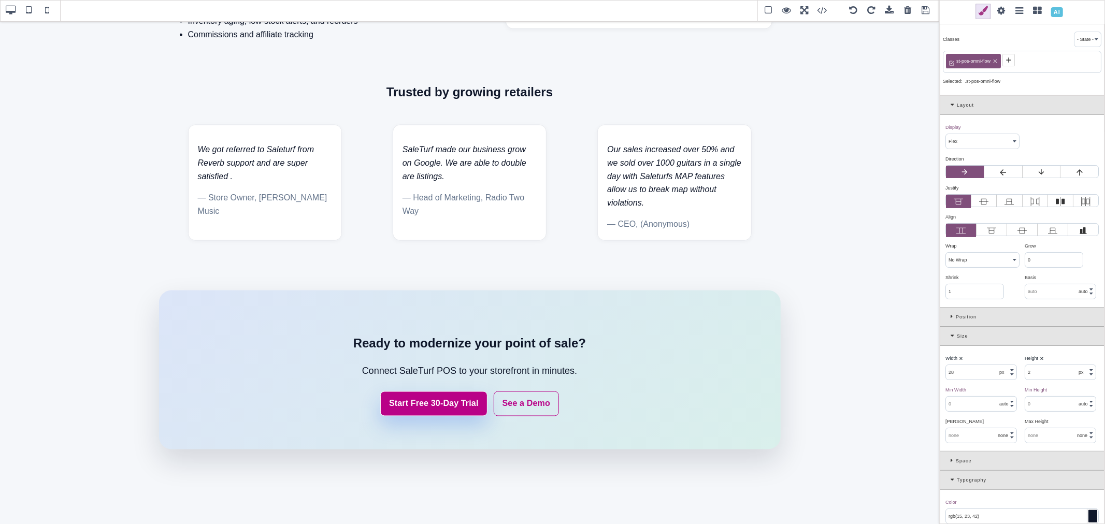
scroll to position [690, 0]
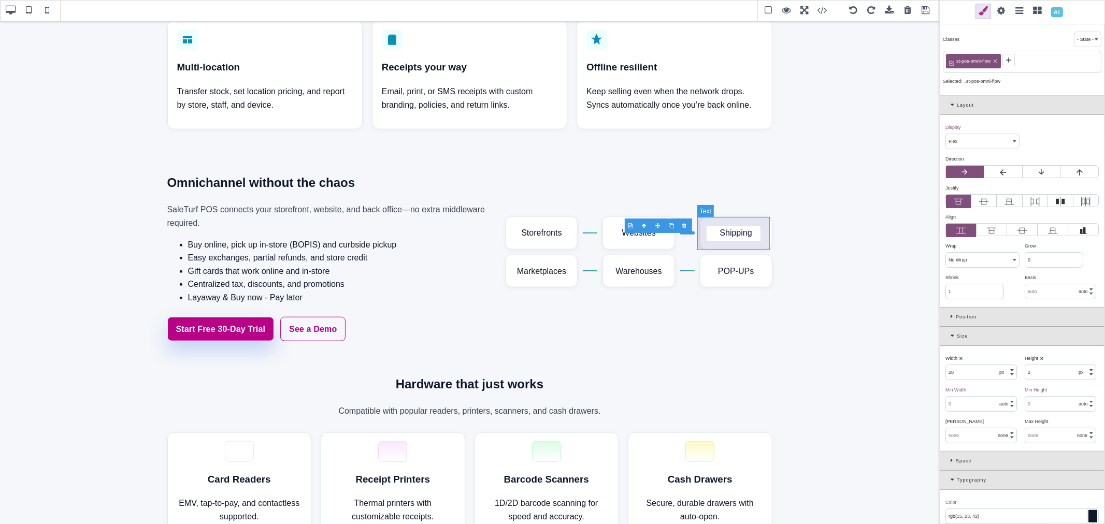
click at [712, 234] on div "Shipping" at bounding box center [736, 233] width 73 height 33
click at [979, 142] on select "Block Inline Inline Block Flex None Contents Table Table Row Table Cell" at bounding box center [982, 141] width 73 height 15
click at [946, 135] on select "Block Inline Inline Block Flex None Contents Table Table Row Table Cell" at bounding box center [982, 141] width 73 height 15
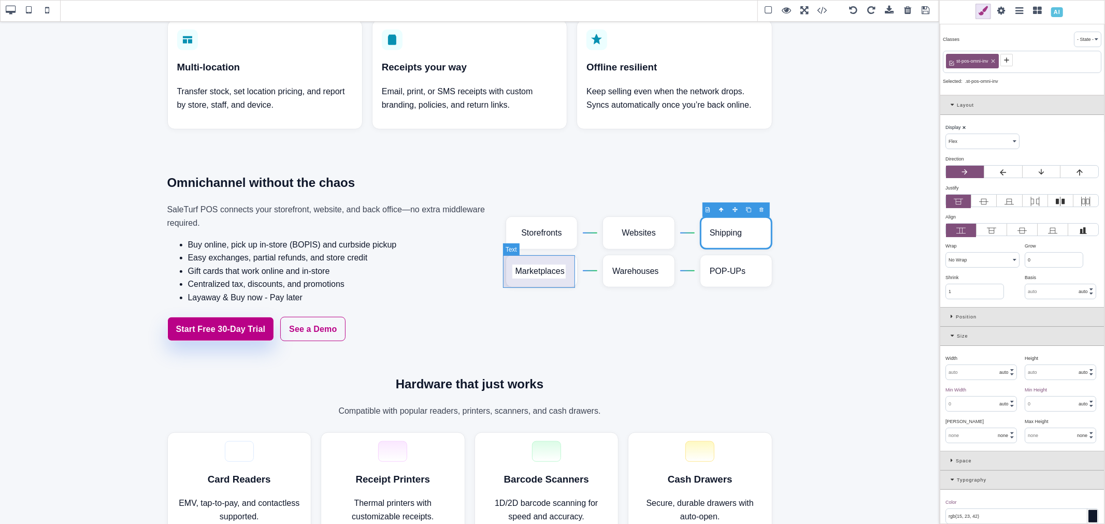
click at [567, 262] on div "Marketplaces" at bounding box center [542, 271] width 73 height 33
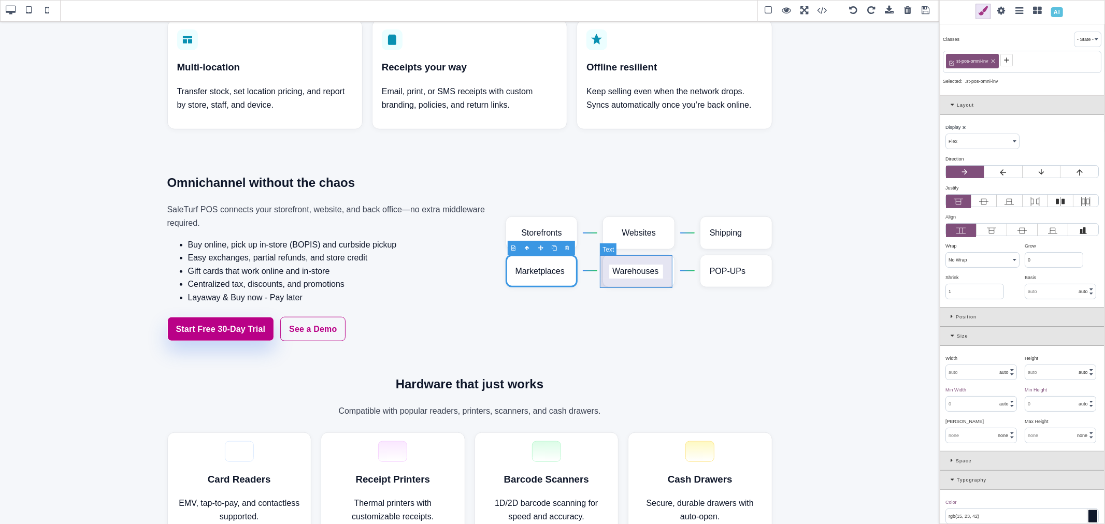
click at [659, 266] on div "Warehouses" at bounding box center [638, 271] width 73 height 33
click at [956, 140] on select "Block Inline Inline Block Flex None Contents Table Table Row Table Cell" at bounding box center [982, 141] width 73 height 15
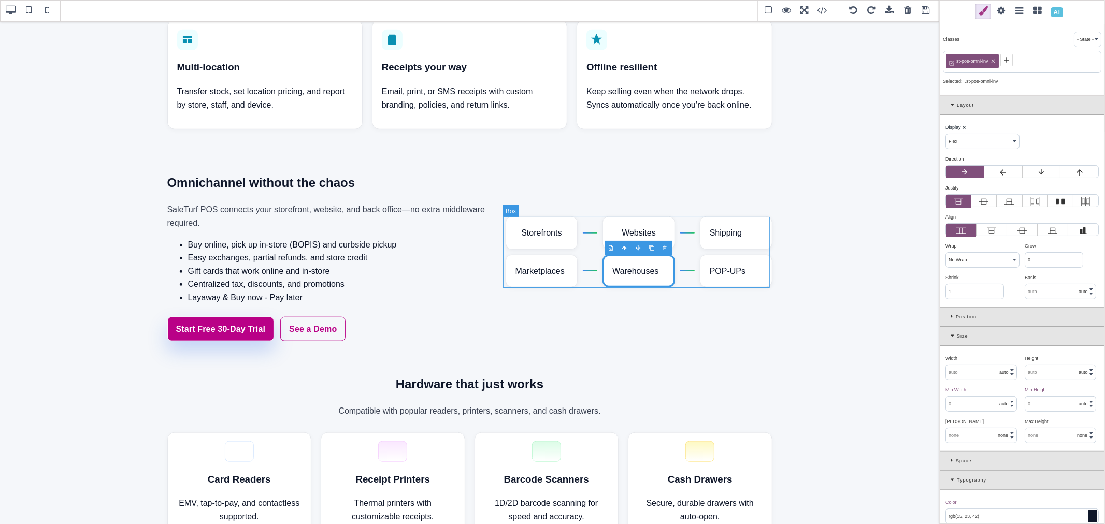
click at [589, 272] on div "Storefronts Websites Shipping Marketplaces Warehouses POP-UPs" at bounding box center [639, 252] width 267 height 71
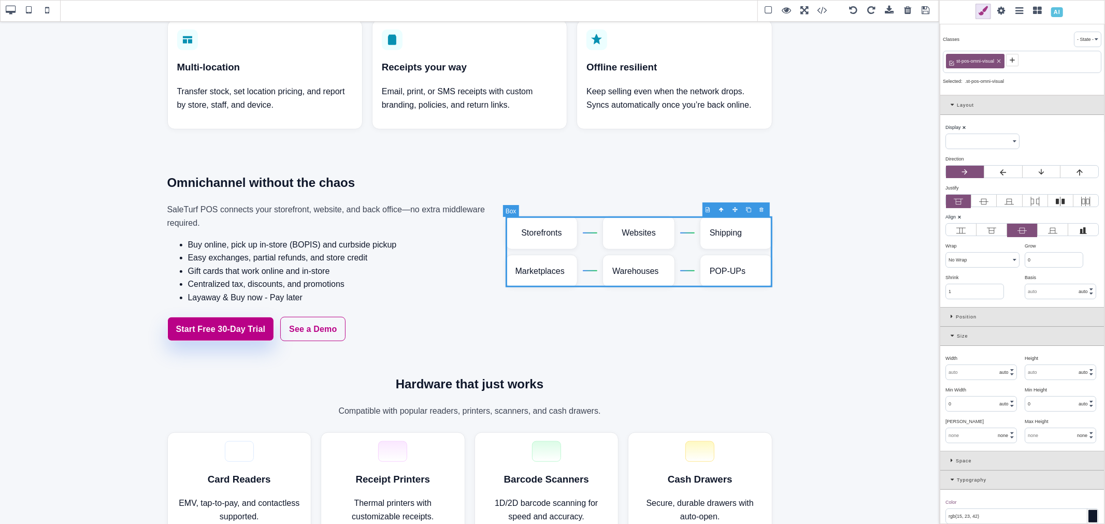
click at [589, 270] on div "Storefronts Websites Shipping Marketplaces Warehouses POP-UPs" at bounding box center [639, 252] width 267 height 71
click at [588, 269] on div "Storefronts Websites Shipping Marketplaces Warehouses POP-UPs" at bounding box center [639, 252] width 267 height 71
click at [588, 271] on div at bounding box center [590, 270] width 15 height 1
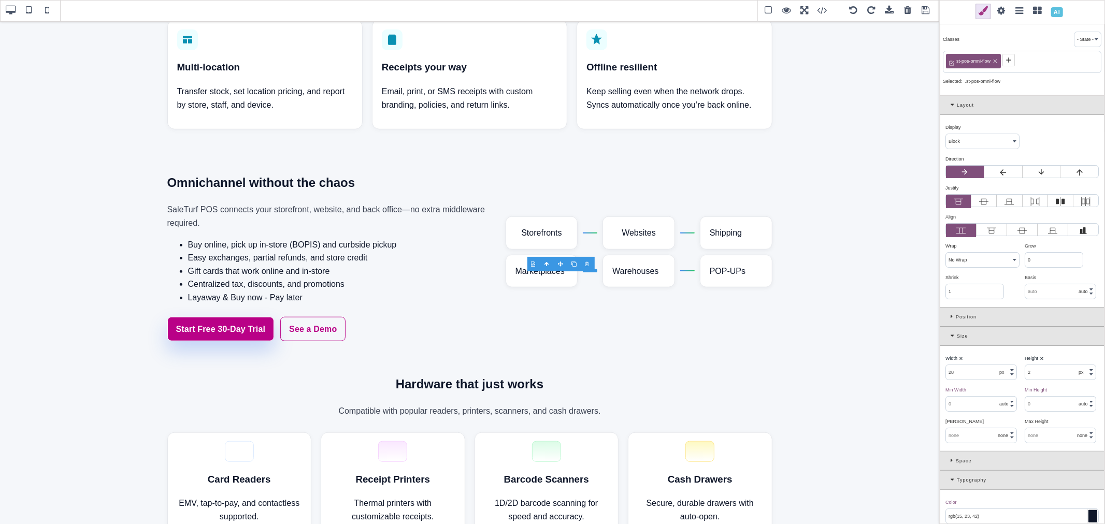
click at [976, 140] on select "Block Inline Inline Block Flex None Contents Table Table Row Table Cell" at bounding box center [982, 141] width 73 height 15
click at [946, 135] on select "Block Inline Inline Block Flex None Contents Table Table Row Table Cell" at bounding box center [982, 141] width 73 height 15
click at [686, 271] on div at bounding box center [687, 270] width 15 height 1
click at [651, 273] on div "Warehouses" at bounding box center [638, 271] width 73 height 33
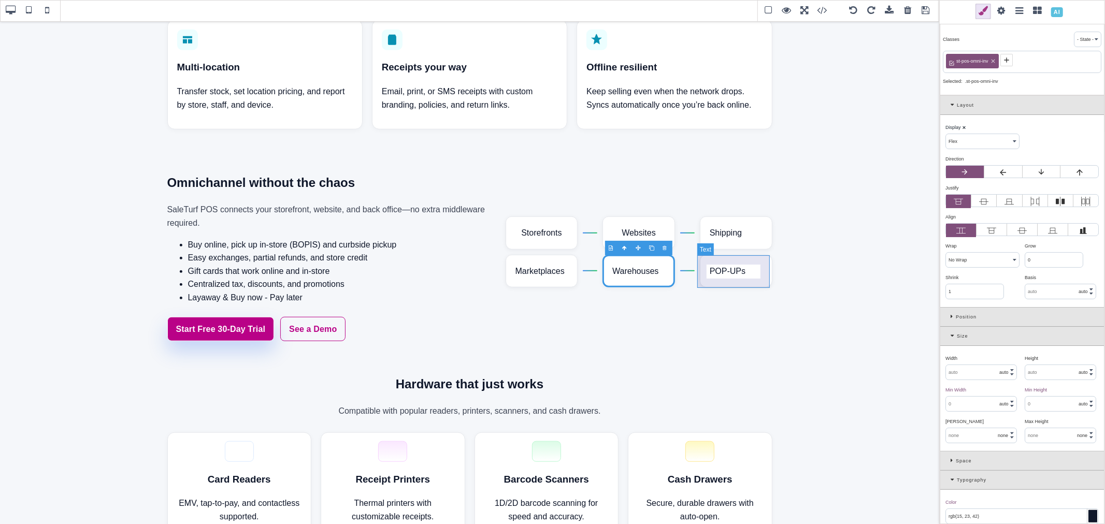
click at [713, 273] on div "POP-UPs" at bounding box center [736, 271] width 73 height 33
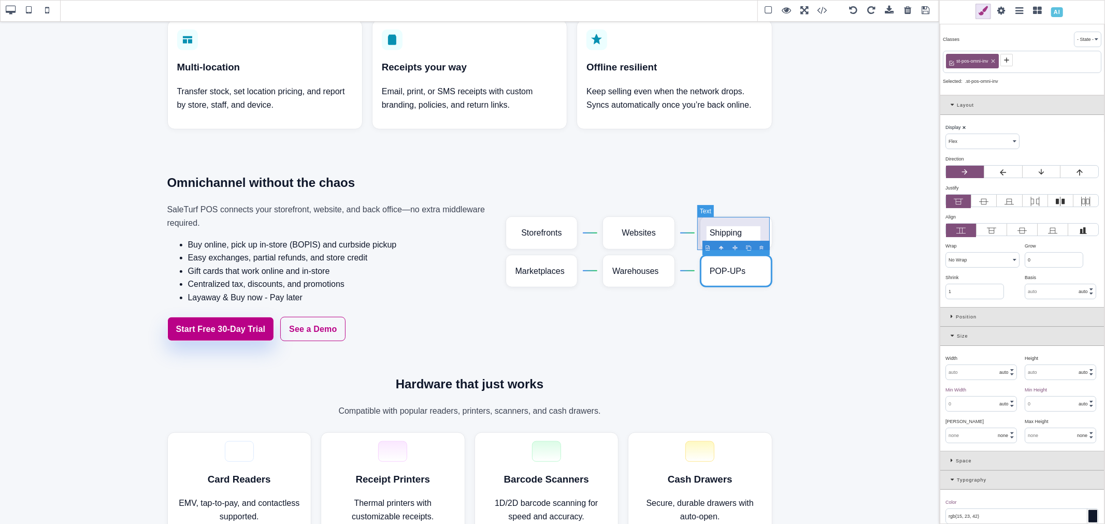
click at [727, 231] on div "Shipping" at bounding box center [736, 233] width 73 height 33
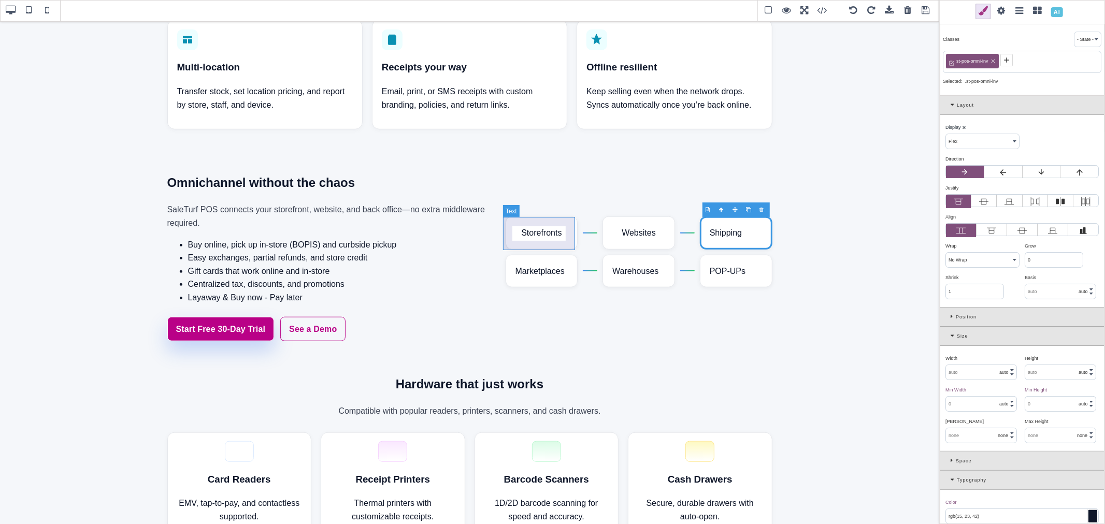
click at [572, 242] on div "Storefronts" at bounding box center [542, 233] width 73 height 33
click at [970, 133] on div "Display ⨯ Block Inline Inline Block Flex None Contents Table Table Row Table Ce…" at bounding box center [982, 134] width 79 height 29
drag, startPoint x: 971, startPoint y: 138, endPoint x: 972, endPoint y: 146, distance: 7.8
click at [971, 138] on select "Block Inline Inline Block Flex None Contents Table Table Row Table Cell" at bounding box center [982, 141] width 73 height 15
click at [946, 135] on select "Block Inline Inline Block Flex None Contents Table Table Row Table Cell" at bounding box center [982, 141] width 73 height 15
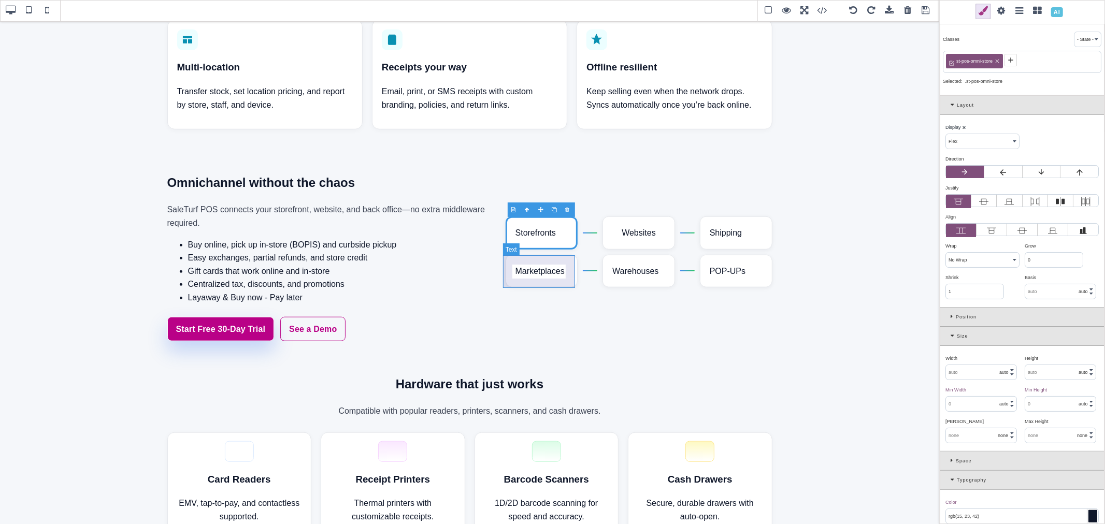
click at [548, 268] on div "Marketplaces" at bounding box center [542, 271] width 73 height 33
click at [588, 271] on div at bounding box center [590, 270] width 15 height 1
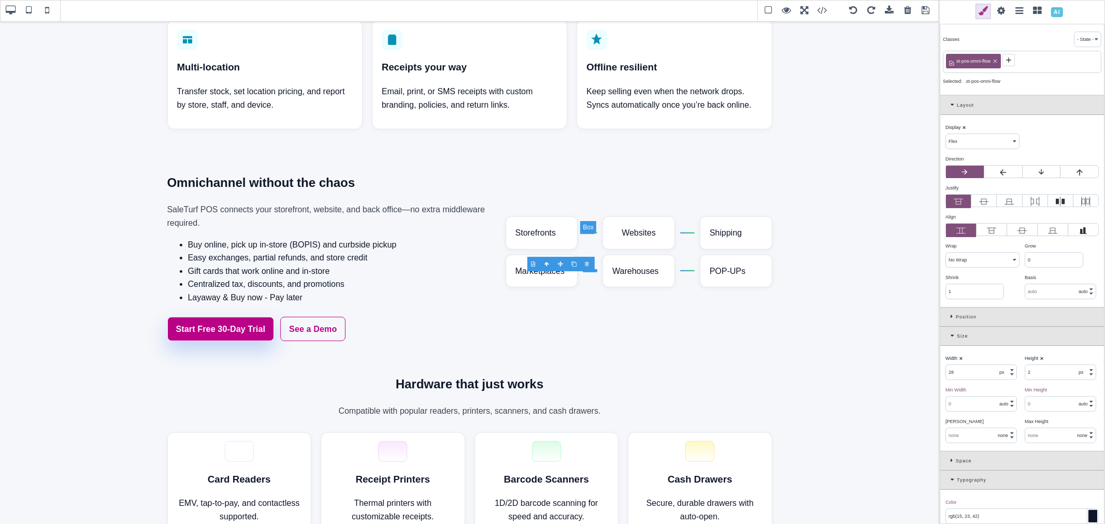
click at [587, 233] on div at bounding box center [590, 233] width 15 height 1
click at [536, 241] on div "Storefronts" at bounding box center [542, 233] width 73 height 33
click at [987, 203] on icon at bounding box center [983, 201] width 9 height 9
click at [0, 0] on input "radio" at bounding box center [0, 0] width 0 height 0
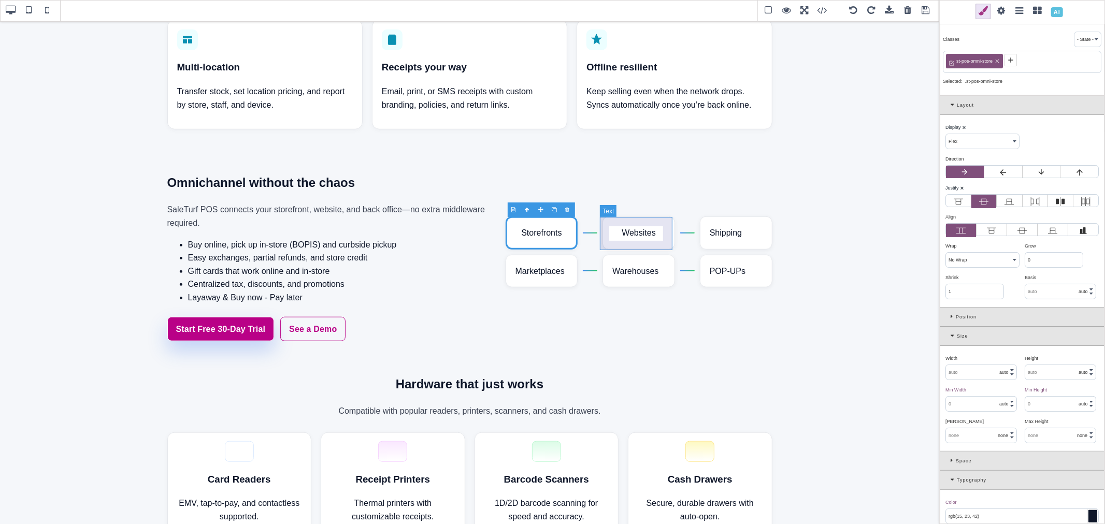
click at [657, 242] on div "Websites" at bounding box center [638, 233] width 73 height 33
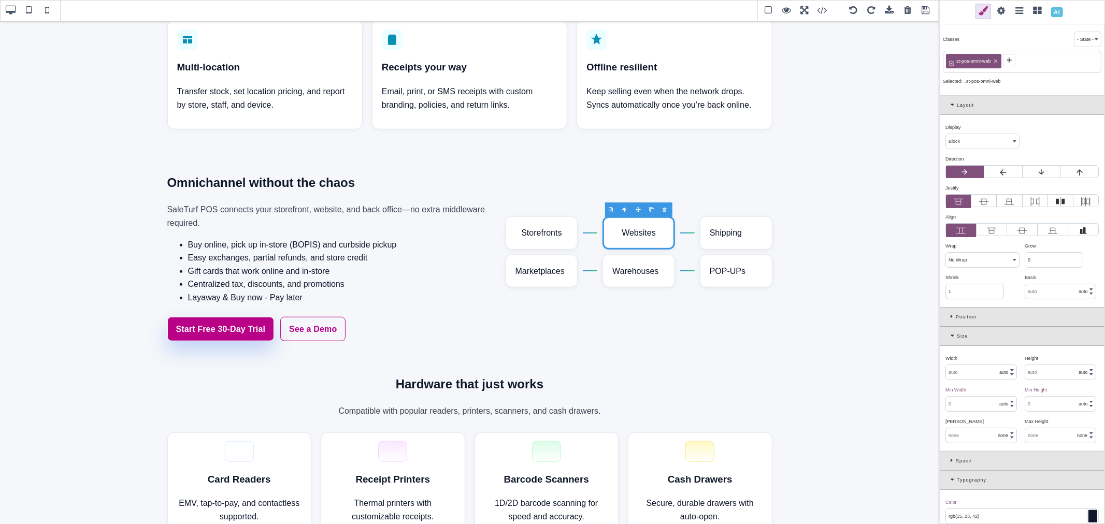
click at [969, 130] on div "Display ⨯" at bounding box center [980, 127] width 71 height 9
click at [971, 139] on select "Block Inline Inline Block Flex None Contents Table Table Row Table Cell" at bounding box center [982, 141] width 73 height 15
click at [946, 135] on select "Block Inline Inline Block Flex None Contents Table Table Row Table Cell" at bounding box center [982, 141] width 73 height 15
click at [986, 201] on icon at bounding box center [983, 201] width 9 height 9
click at [0, 0] on input "radio" at bounding box center [0, 0] width 0 height 0
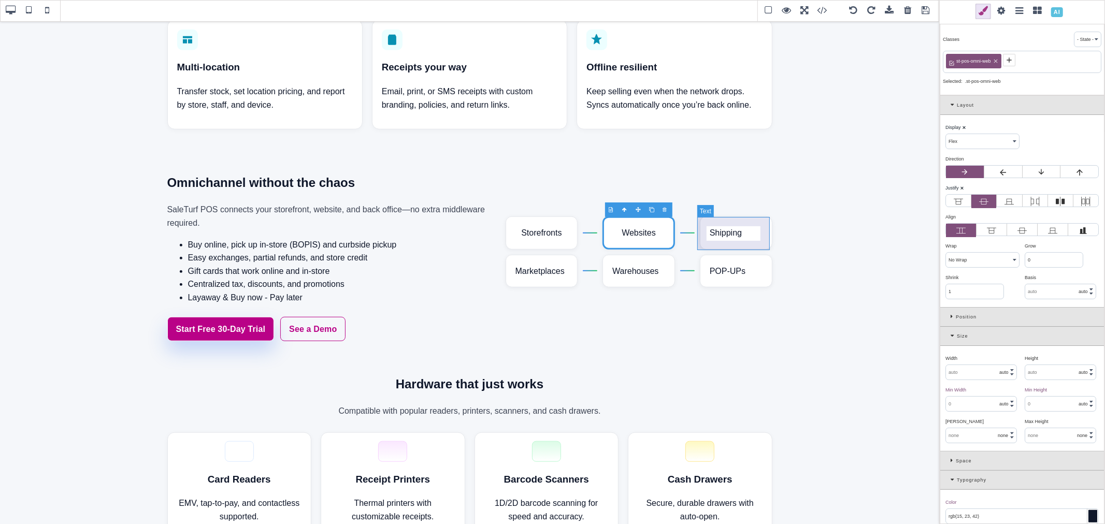
click at [709, 239] on div "Shipping" at bounding box center [736, 233] width 73 height 33
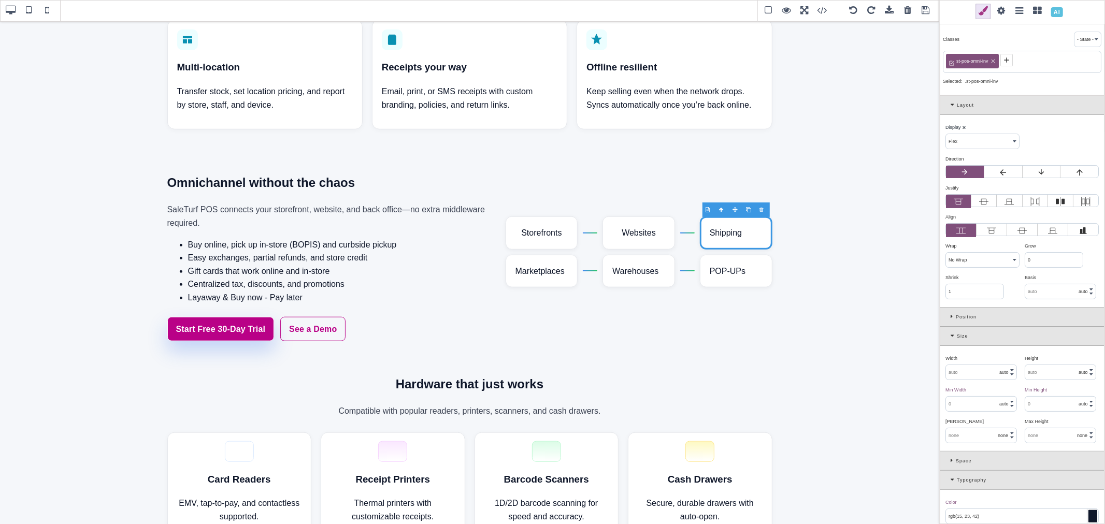
click at [986, 205] on icon at bounding box center [983, 201] width 9 height 9
click at [0, 0] on input "radio" at bounding box center [0, 0] width 0 height 0
click at [564, 270] on div "Marketplaces" at bounding box center [542, 271] width 73 height 33
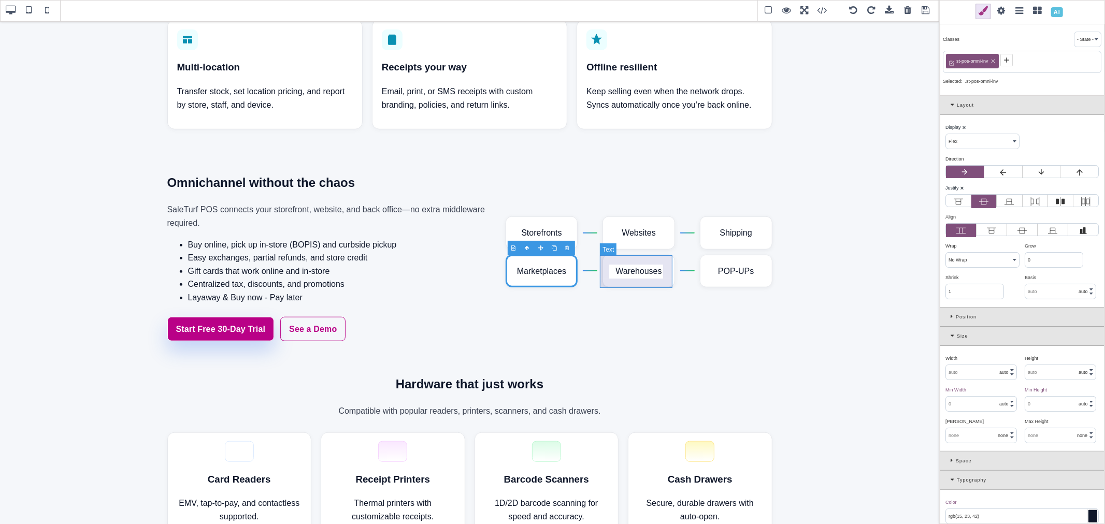
click at [639, 267] on div "Warehouses" at bounding box center [638, 271] width 73 height 33
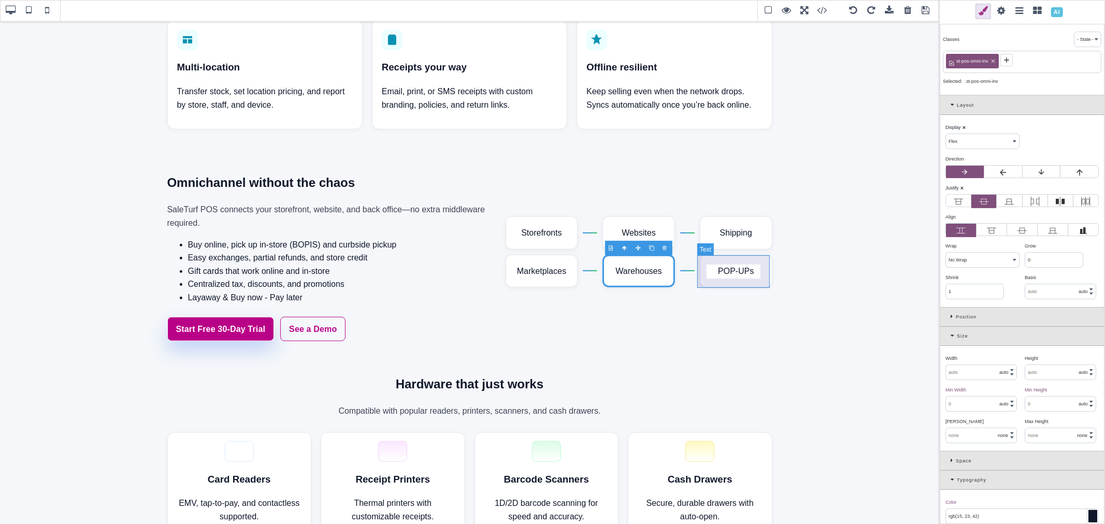
click at [700, 267] on div "POP-UPs" at bounding box center [736, 271] width 73 height 33
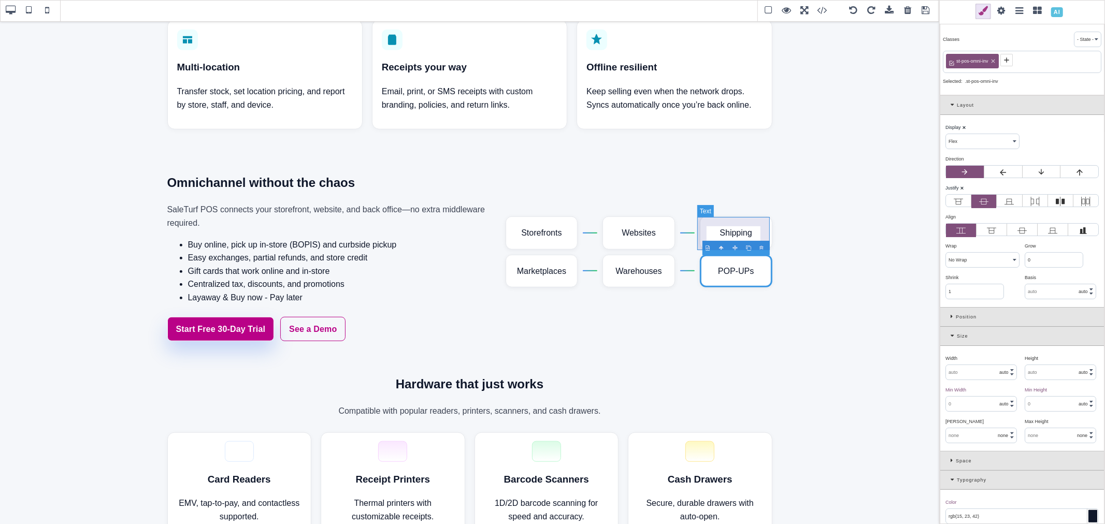
click at [703, 228] on div "Shipping" at bounding box center [736, 233] width 73 height 33
click at [42, 12] on span at bounding box center [47, 11] width 16 height 16
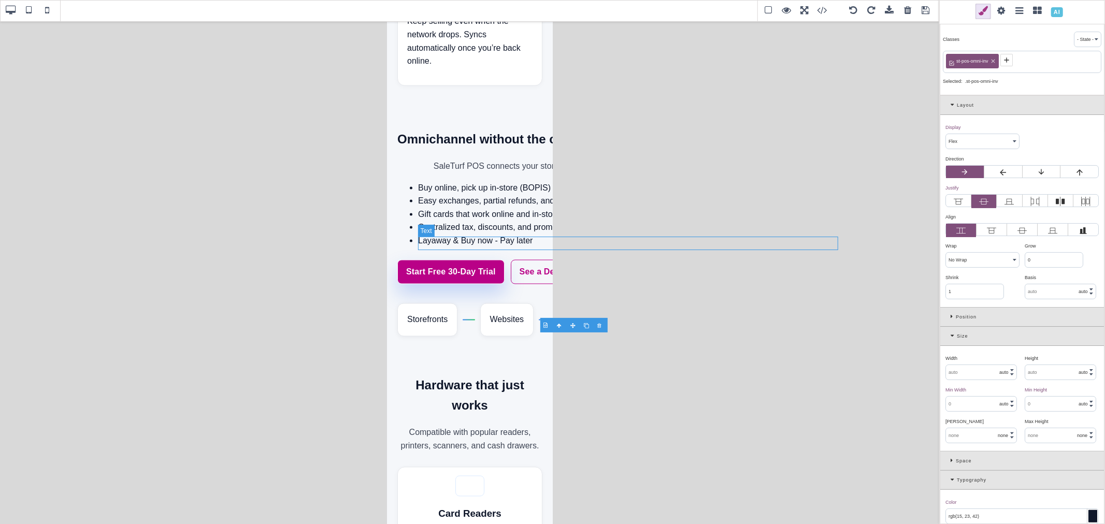
scroll to position [1431, 0]
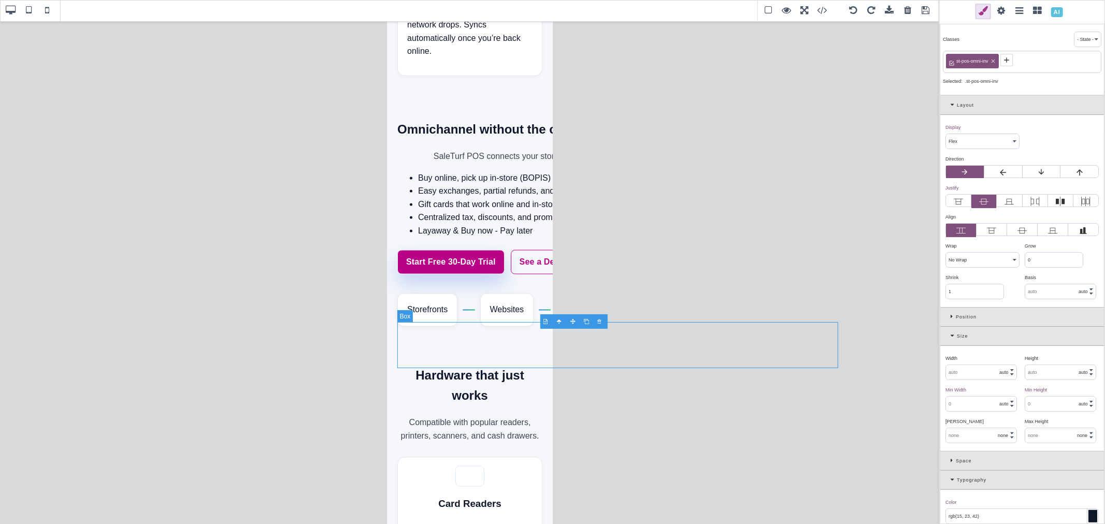
click at [458, 330] on div "Storefronts Websites Shipping Marketplaces Warehouses POP-UPs" at bounding box center [619, 310] width 445 height 46
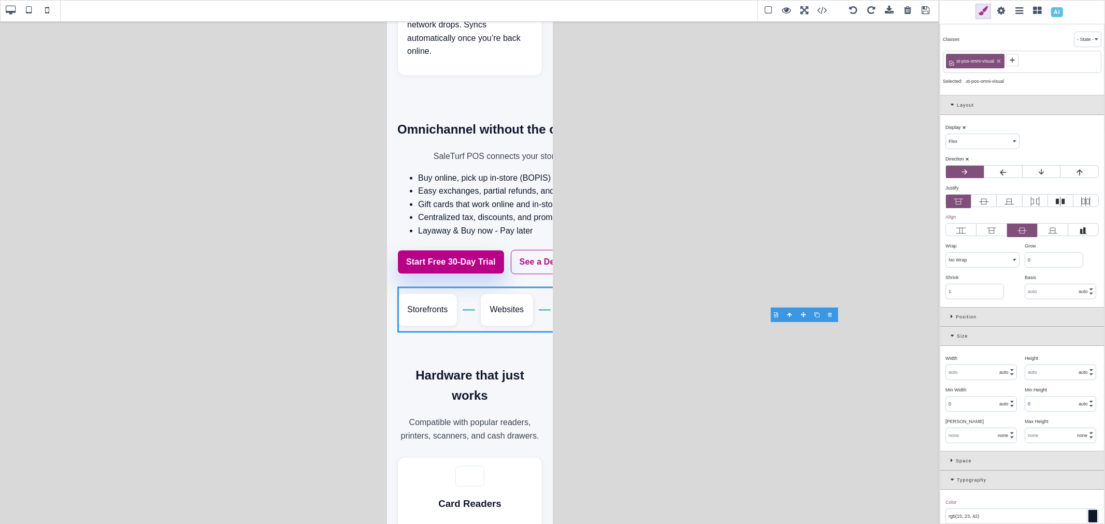
click at [952, 103] on icon at bounding box center [954, 105] width 6 height 6
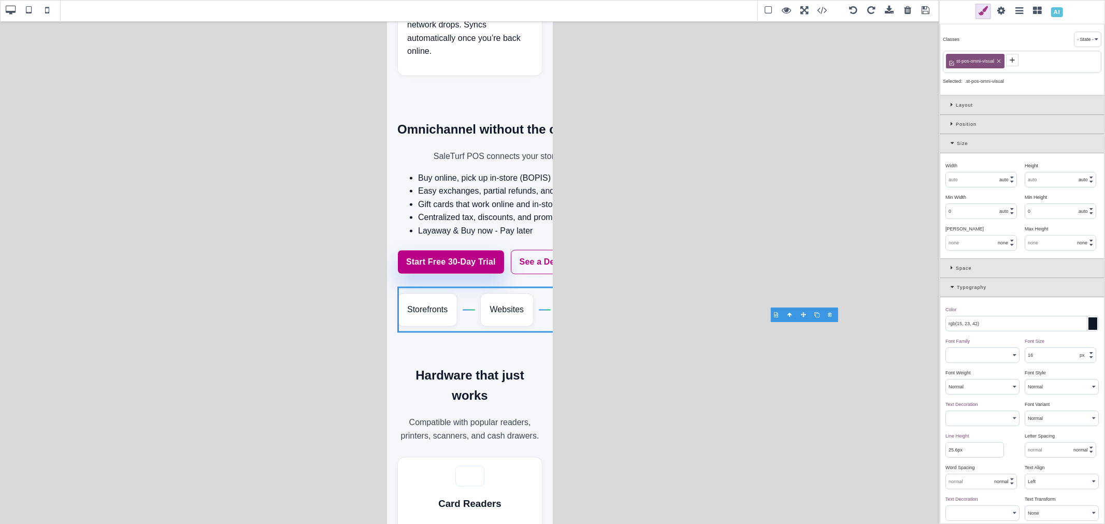
click at [948, 146] on div "Size" at bounding box center [1022, 143] width 164 height 19
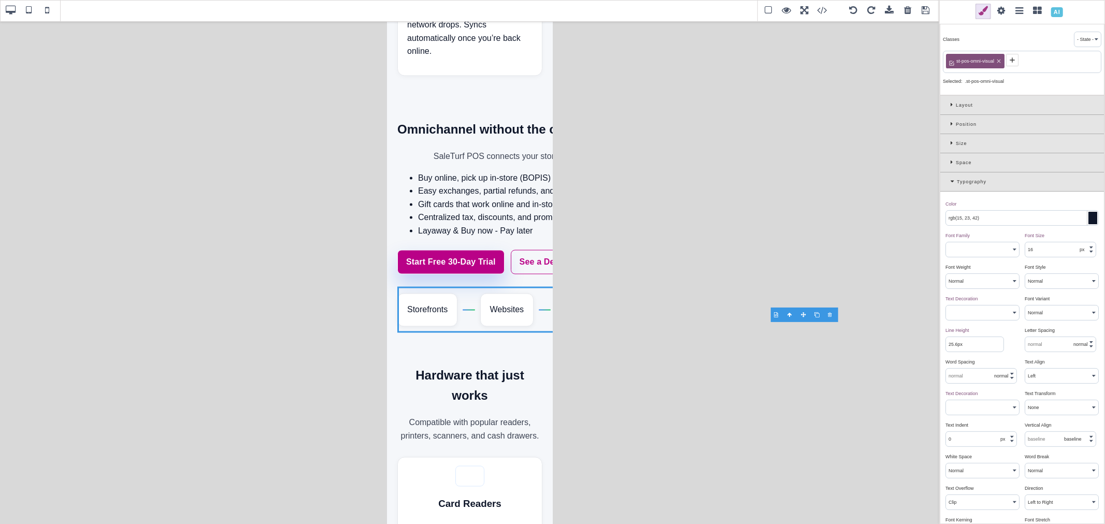
click at [950, 183] on div "Typography" at bounding box center [1022, 181] width 164 height 19
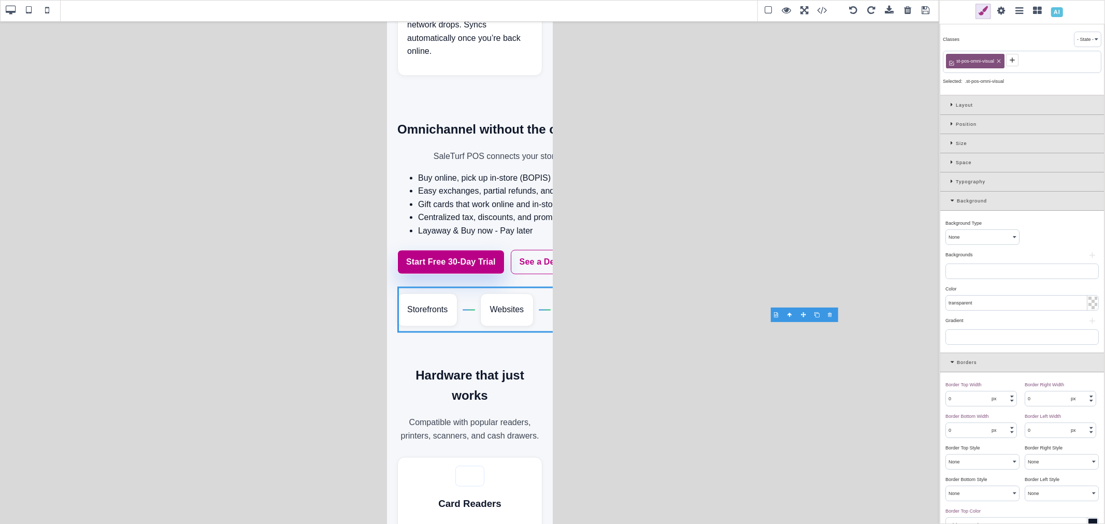
click at [950, 199] on div "Background" at bounding box center [1022, 201] width 164 height 19
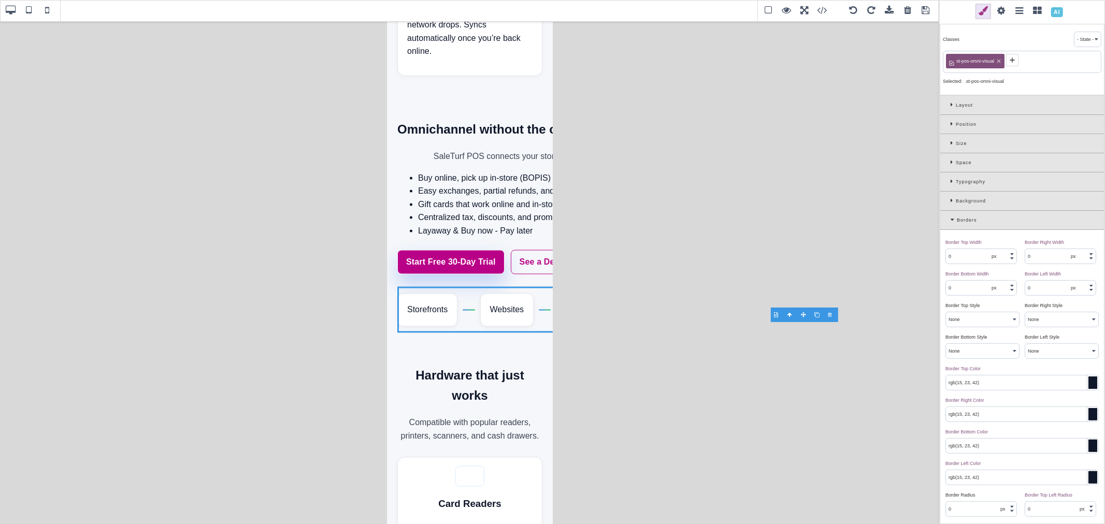
click at [952, 220] on icon at bounding box center [954, 220] width 6 height 6
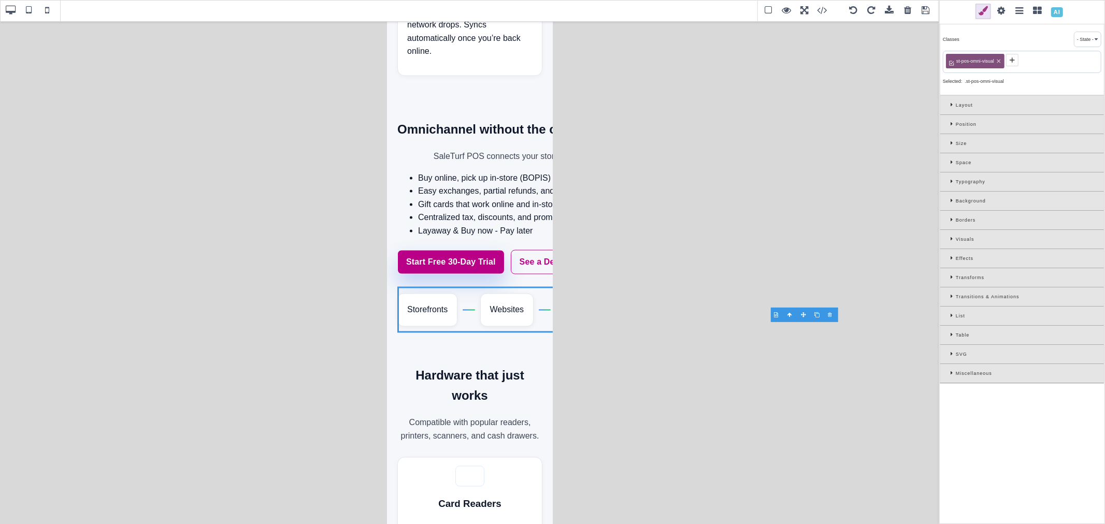
click at [950, 377] on div "Miscellaneous" at bounding box center [1022, 373] width 164 height 19
click at [1055, 510] on select "Auto Smooth" at bounding box center [1061, 504] width 73 height 15
click at [986, 509] on select "Auto Contain None" at bounding box center [982, 504] width 73 height 15
click at [951, 261] on icon at bounding box center [953, 258] width 5 height 6
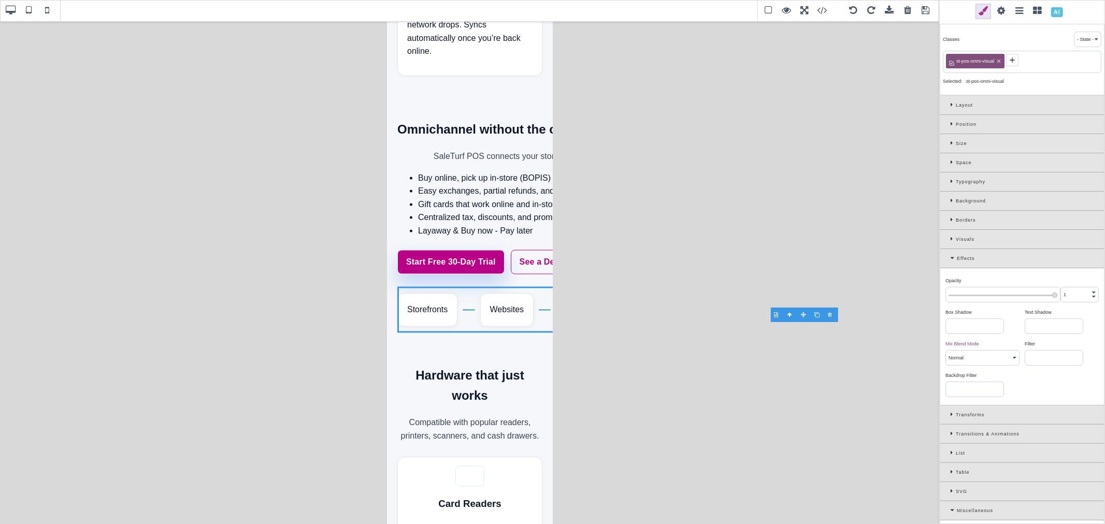
click at [951, 239] on icon at bounding box center [953, 239] width 5 height 6
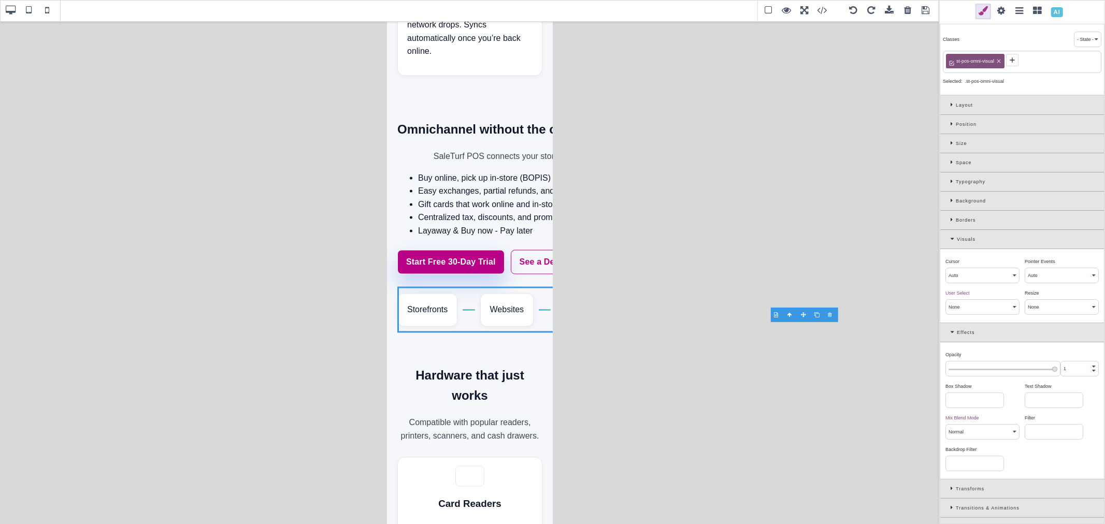
click at [951, 220] on icon at bounding box center [953, 220] width 5 height 6
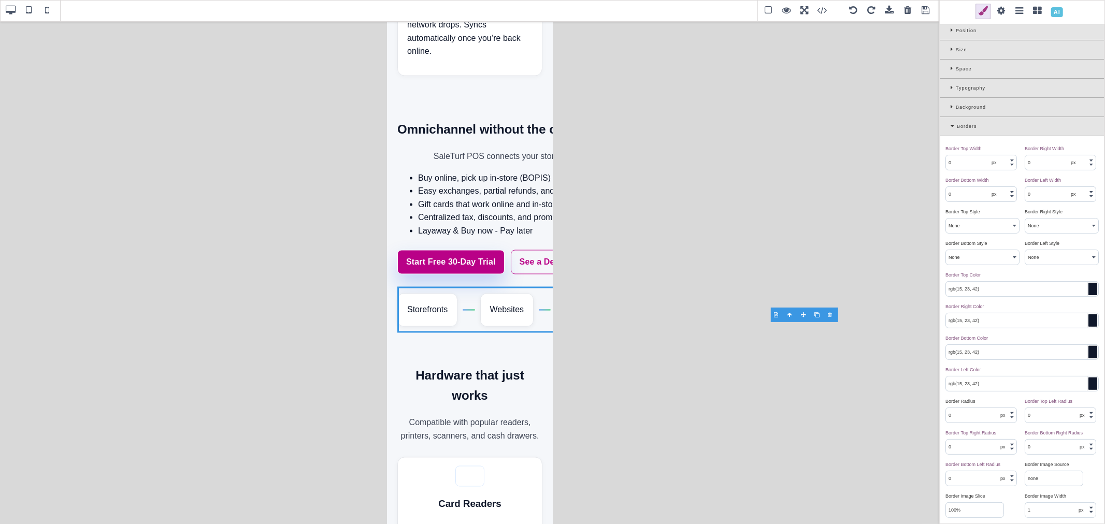
scroll to position [57, 0]
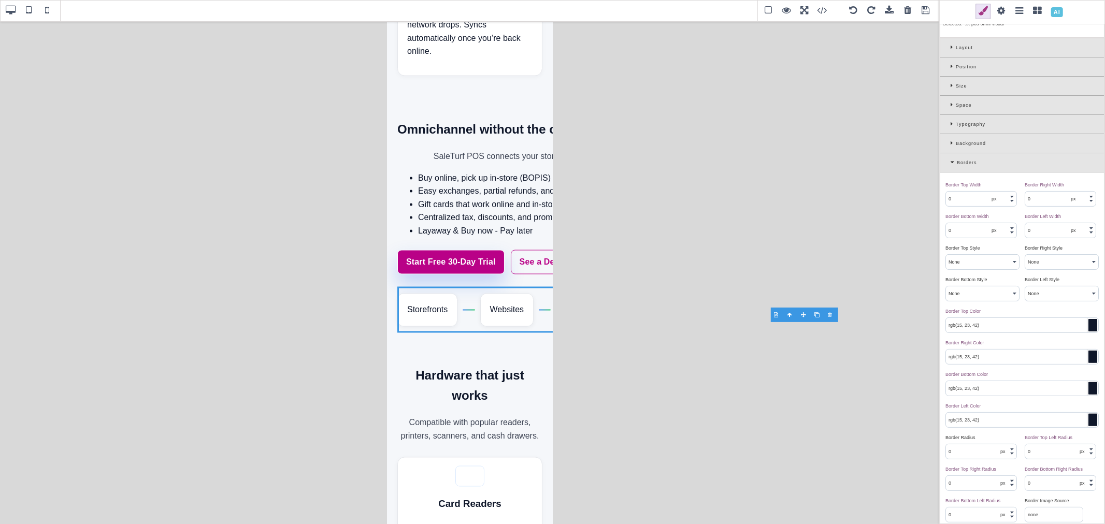
click at [949, 163] on div "Borders" at bounding box center [1022, 162] width 164 height 19
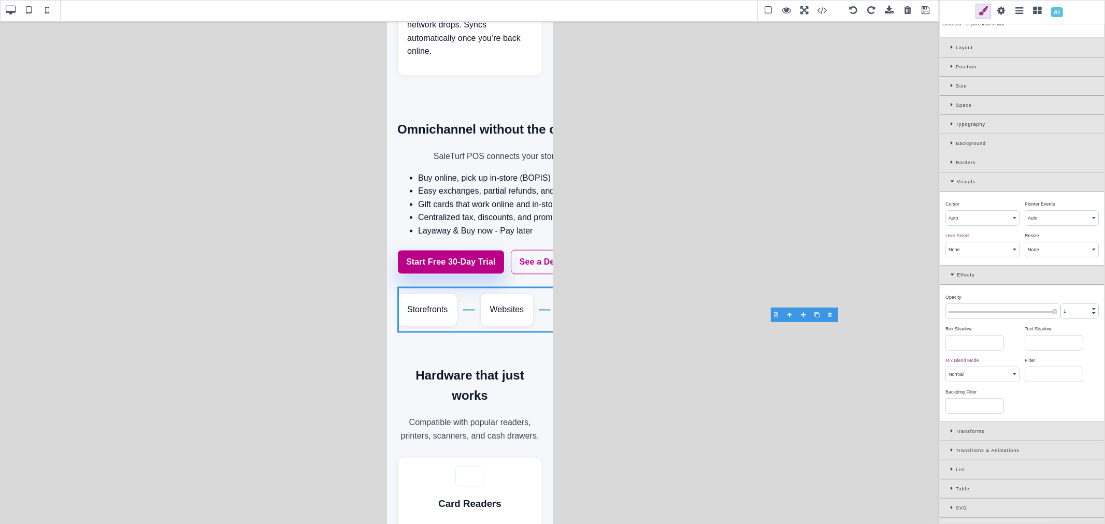
click at [950, 104] on div "Space" at bounding box center [1022, 105] width 164 height 19
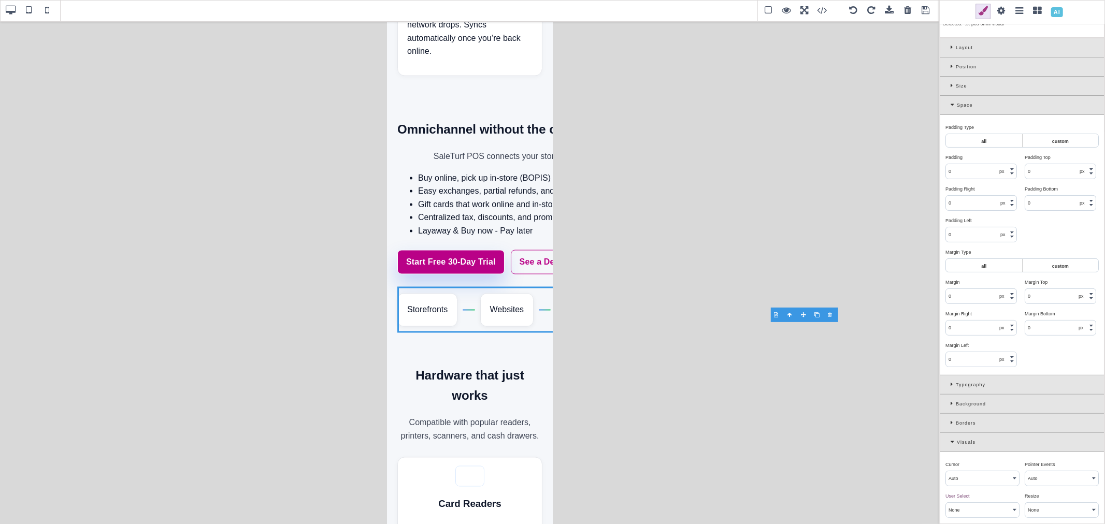
click at [951, 82] on div "Size" at bounding box center [1022, 86] width 164 height 19
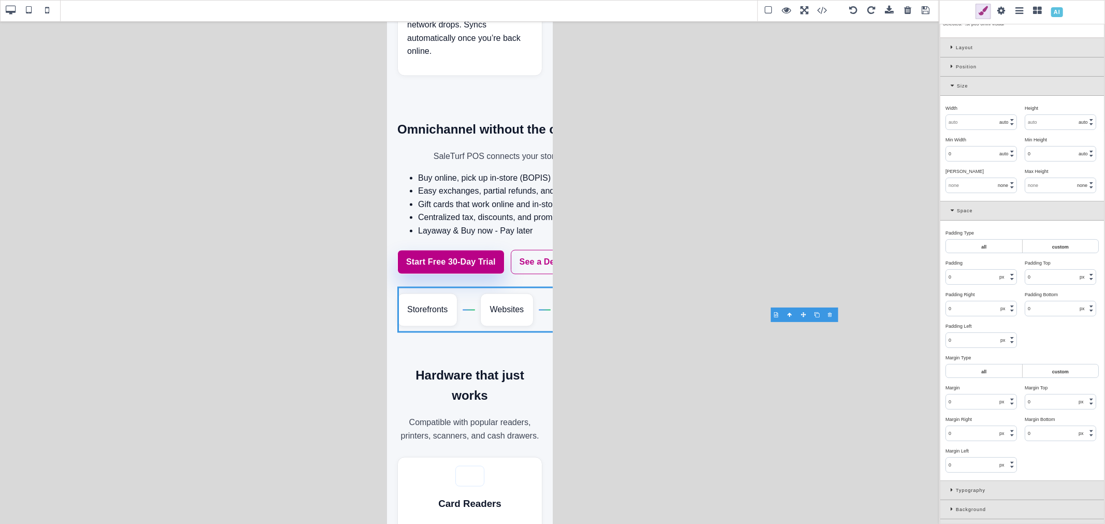
click at [949, 64] on div "Position" at bounding box center [1022, 66] width 164 height 19
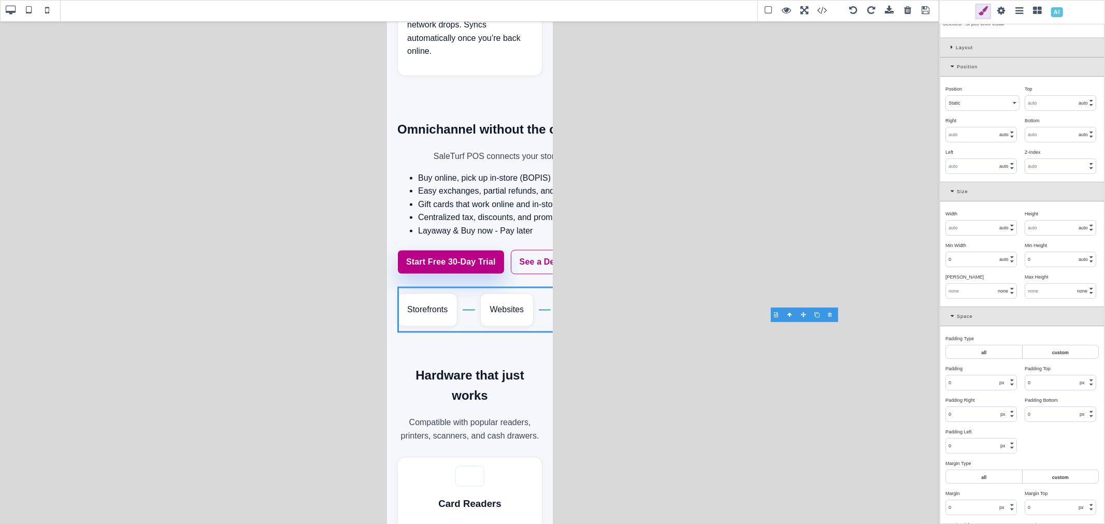
click at [949, 194] on div "Size" at bounding box center [1022, 191] width 164 height 19
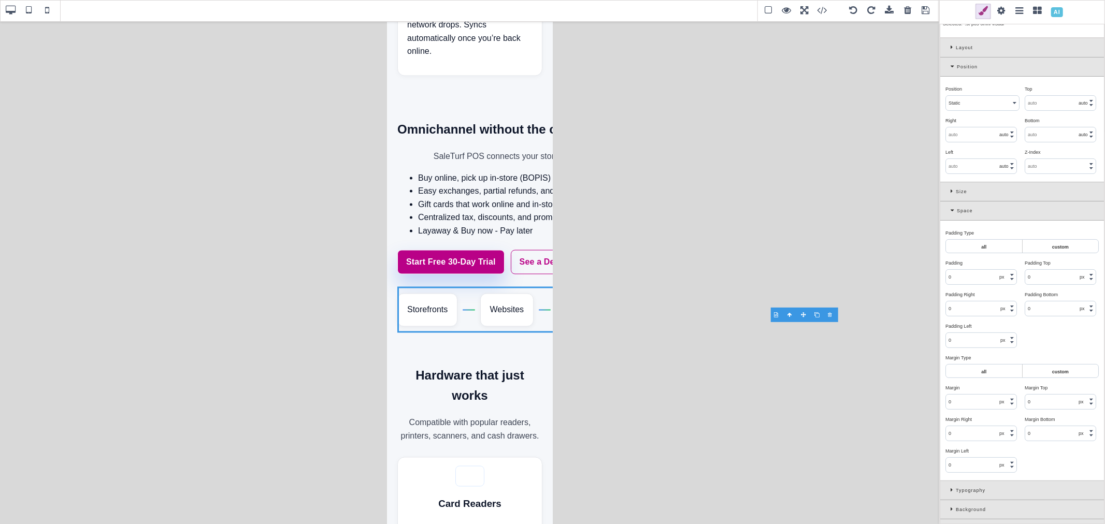
click at [952, 208] on icon at bounding box center [954, 211] width 6 height 6
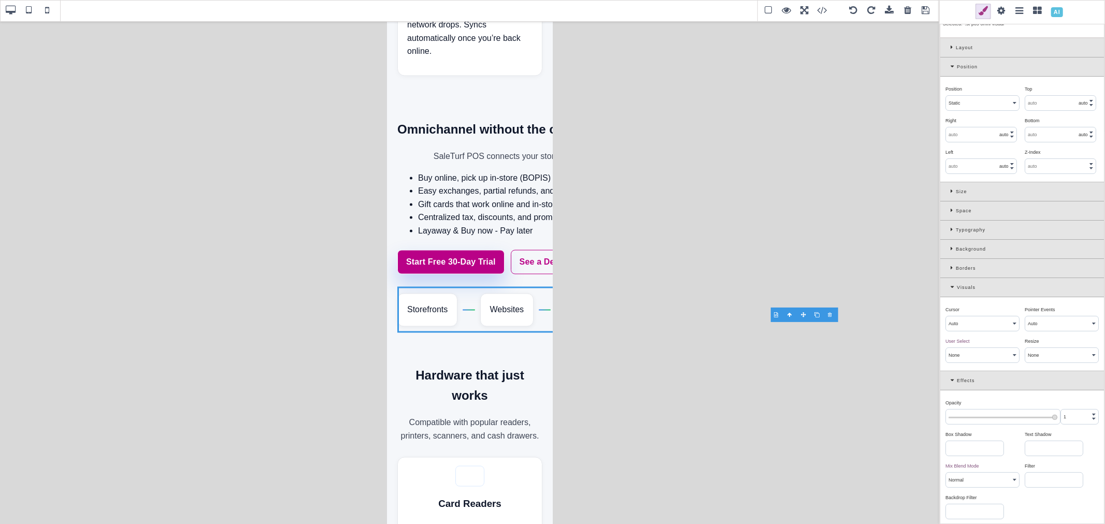
click at [947, 68] on div "Position" at bounding box center [1022, 66] width 164 height 19
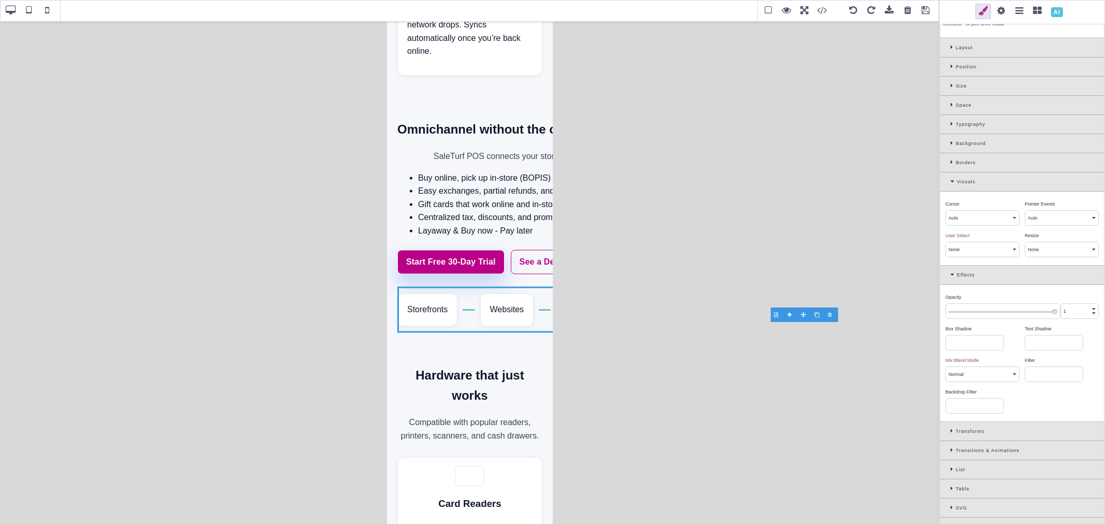
click at [951, 48] on icon at bounding box center [953, 48] width 5 height 6
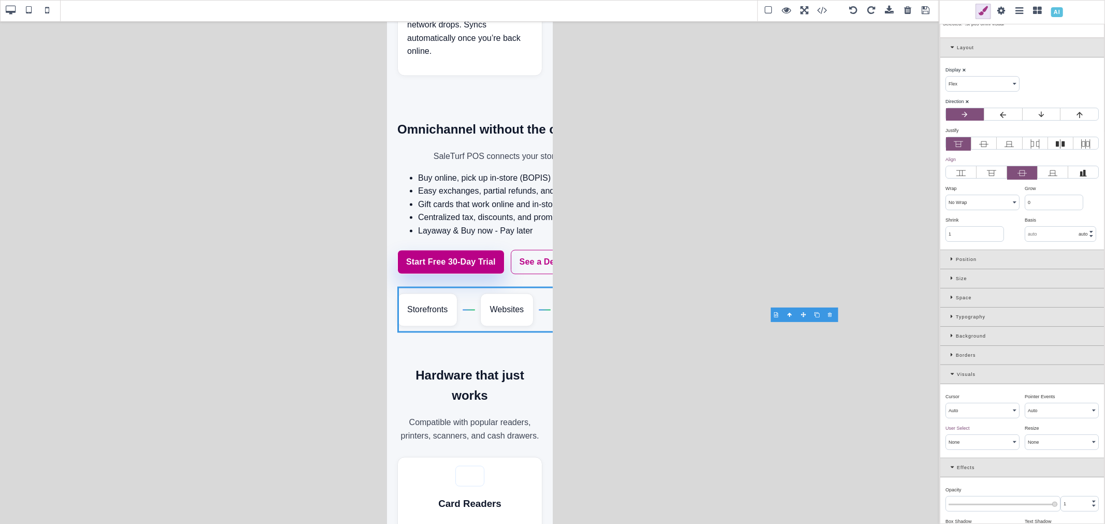
click at [987, 205] on select "No Wrap Wrap Wrap Reverse" at bounding box center [982, 202] width 73 height 15
click at [1074, 222] on div "Basis ⨯" at bounding box center [1060, 219] width 71 height 9
click at [971, 203] on select "No Wrap Wrap Wrap Reverse" at bounding box center [982, 202] width 73 height 15
click at [946, 196] on select "No Wrap Wrap Wrap Reverse" at bounding box center [982, 202] width 73 height 15
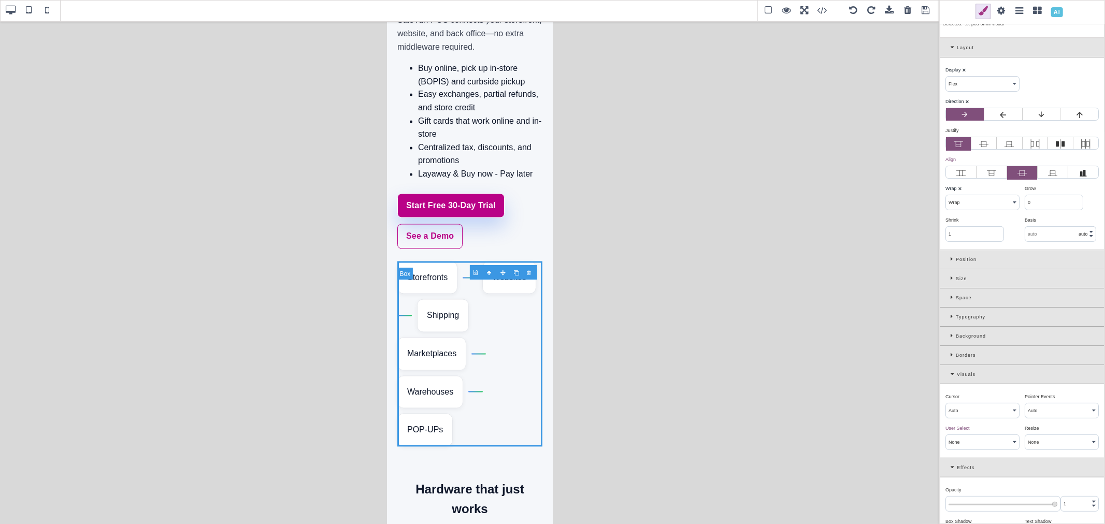
scroll to position [1603, 0]
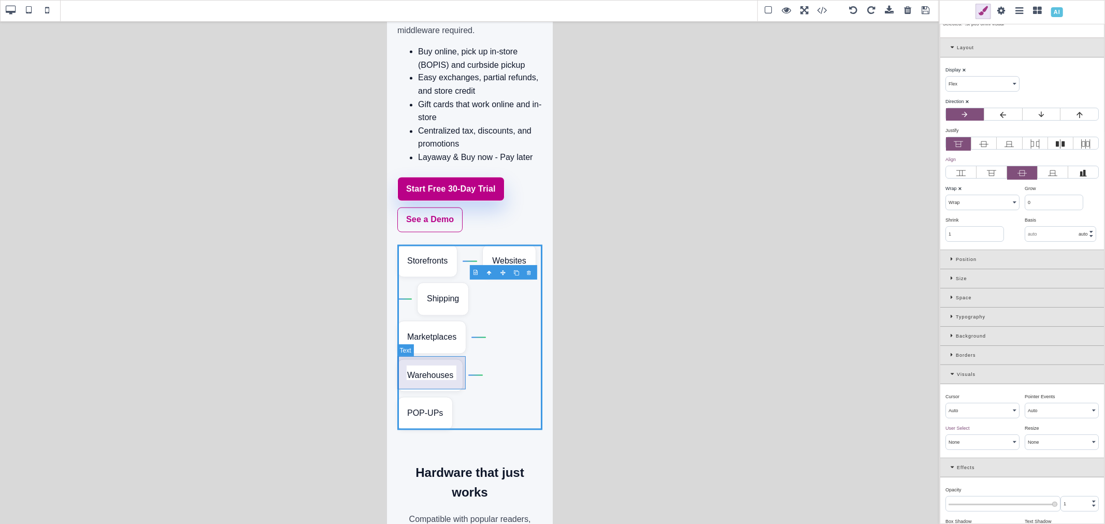
click at [411, 354] on div "Marketplaces" at bounding box center [431, 337] width 69 height 33
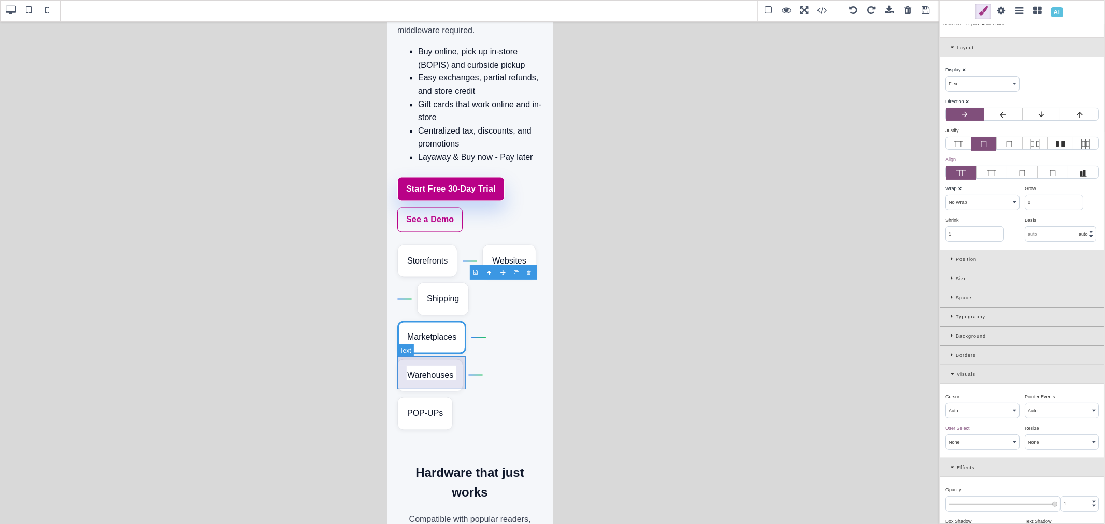
scroll to position [0, 0]
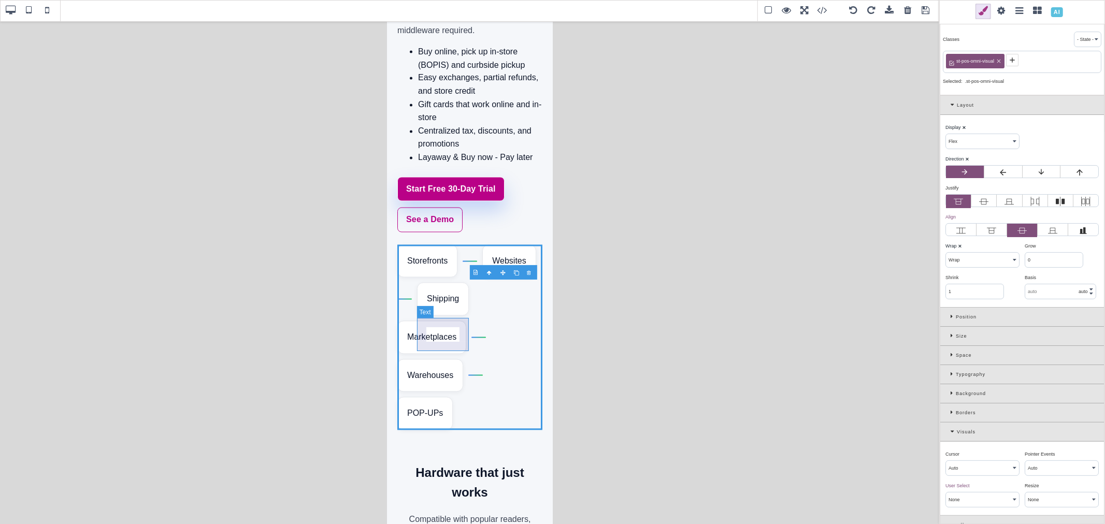
click at [456, 316] on div "Shipping" at bounding box center [442, 299] width 52 height 33
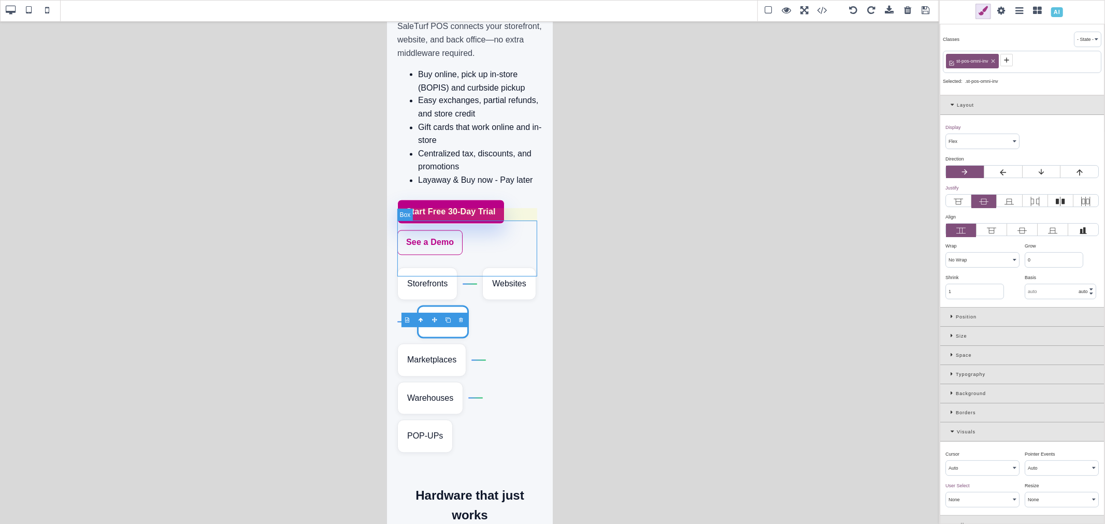
scroll to position [1603, 0]
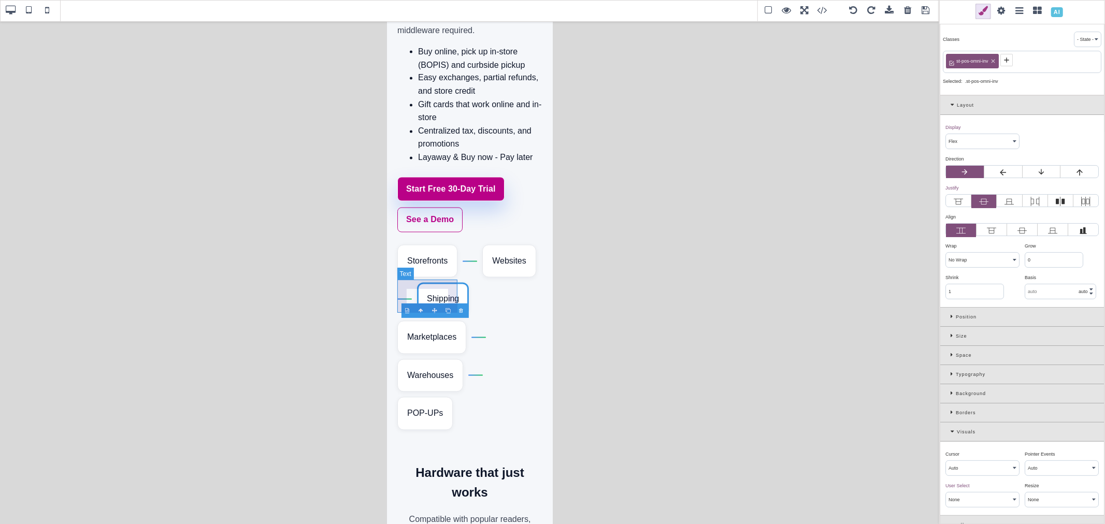
click at [406, 278] on div "Storefronts" at bounding box center [427, 261] width 60 height 33
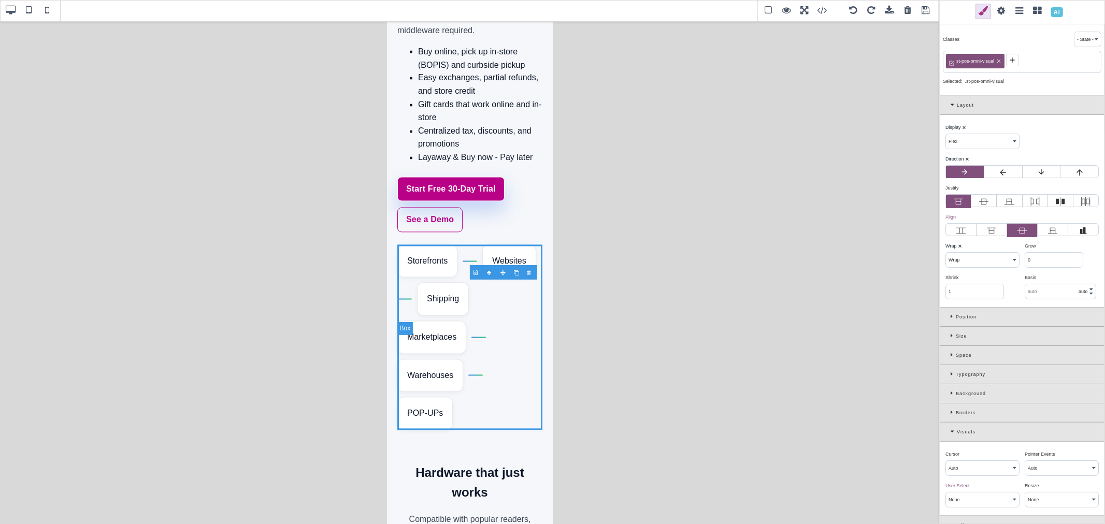
click at [407, 300] on div at bounding box center [404, 299] width 15 height 1
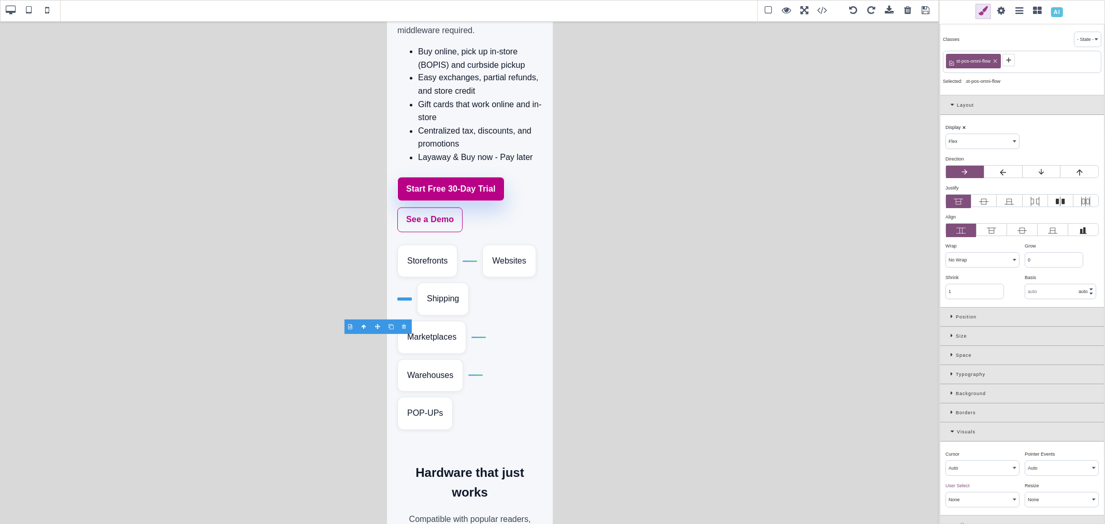
click at [23, 10] on span at bounding box center [29, 11] width 16 height 16
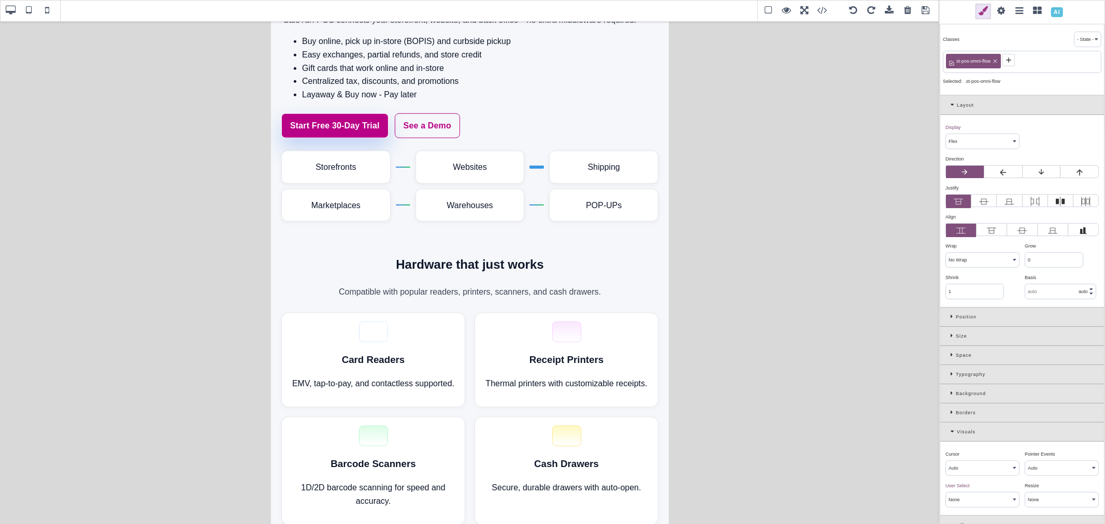
scroll to position [990, 0]
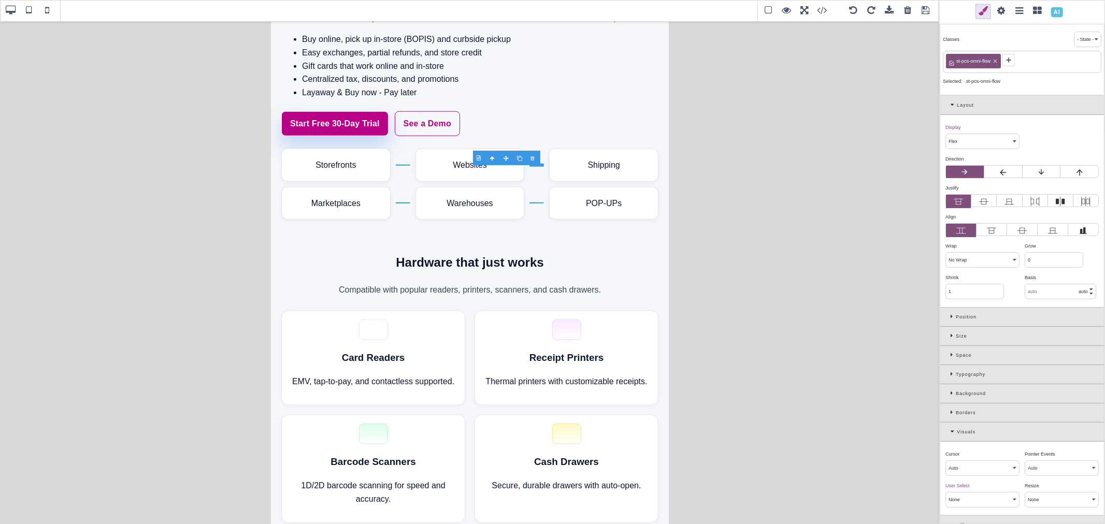
click at [49, 11] on span at bounding box center [47, 11] width 16 height 16
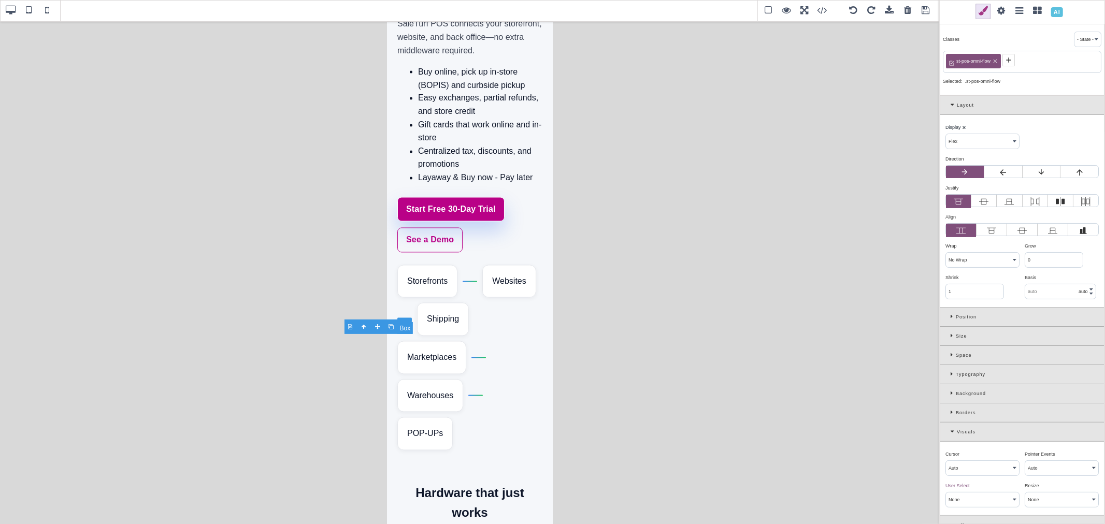
scroll to position [1603, 0]
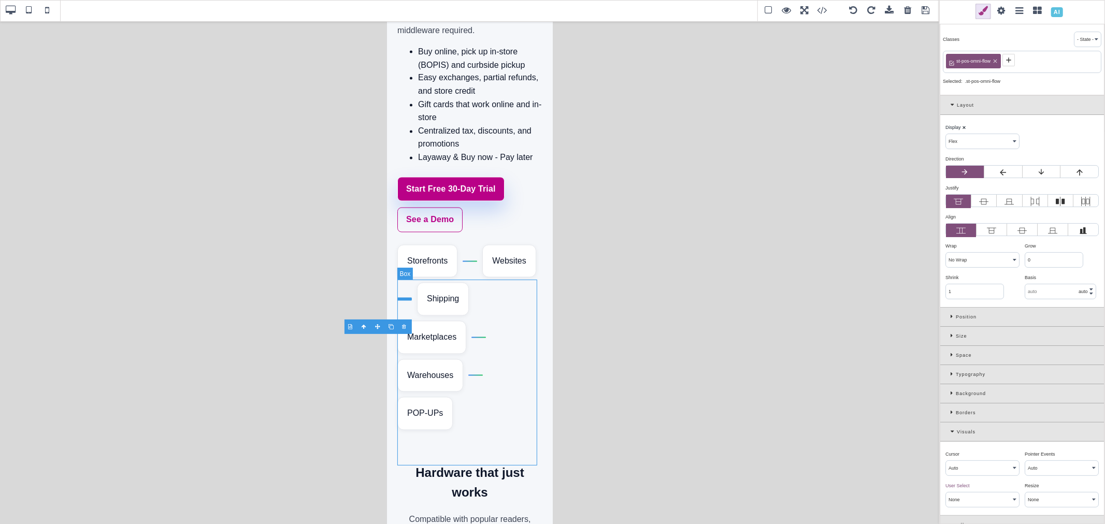
click at [464, 284] on div "Storefronts Websites Shipping Marketplaces Warehouses POP-UPs" at bounding box center [469, 337] width 145 height 185
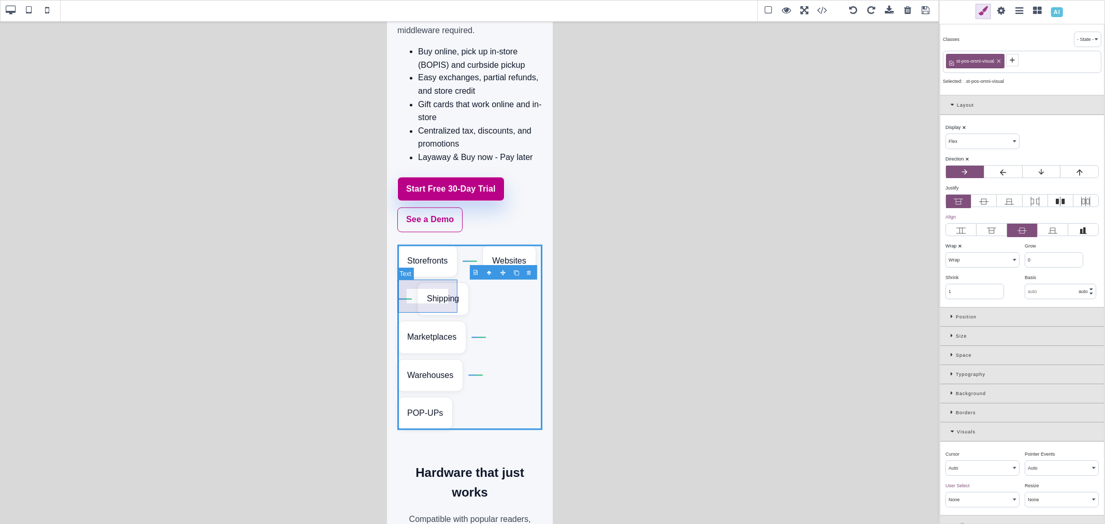
click at [453, 278] on div "Storefronts" at bounding box center [427, 261] width 60 height 33
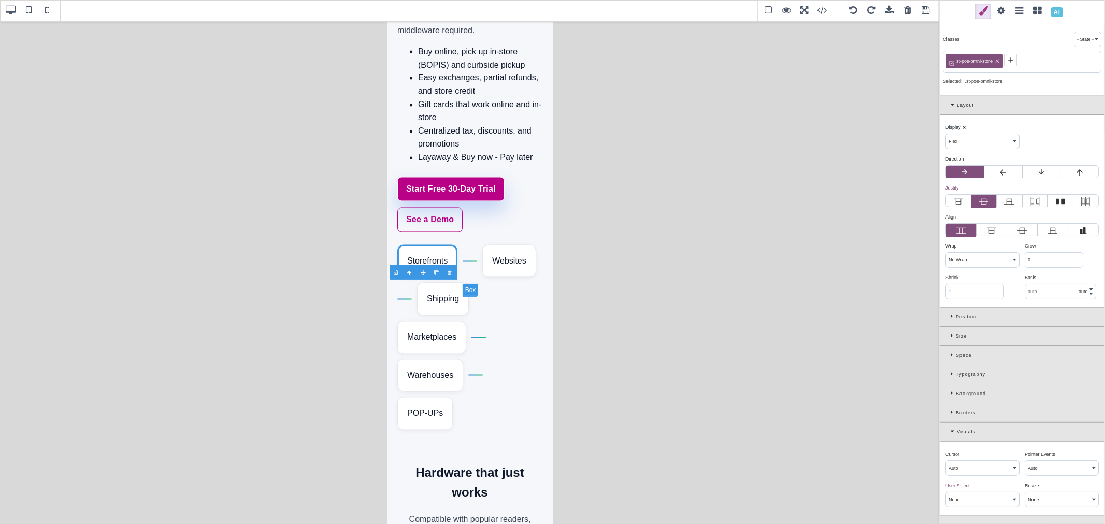
click at [466, 262] on div at bounding box center [469, 261] width 15 height 1
click at [421, 278] on div "Storefronts" at bounding box center [427, 261] width 60 height 33
click at [466, 262] on div at bounding box center [469, 261] width 15 height 1
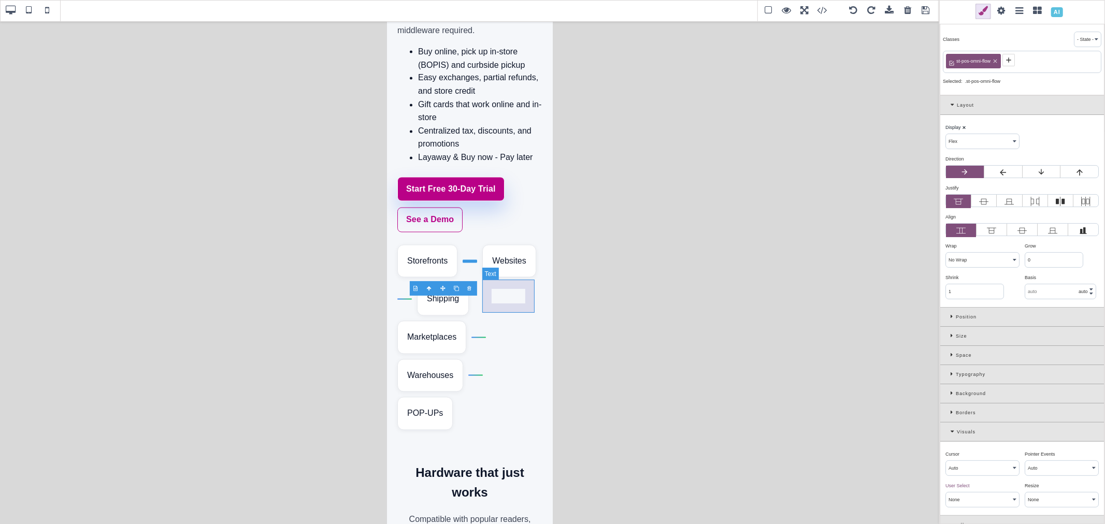
click at [511, 278] on div "Websites" at bounding box center [509, 261] width 54 height 33
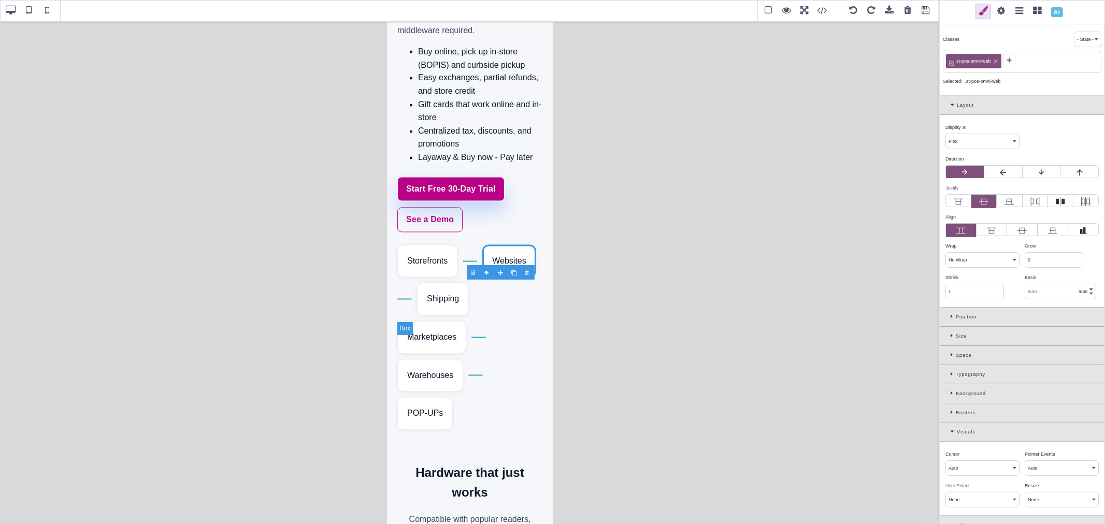
click at [405, 300] on div at bounding box center [404, 299] width 15 height 1
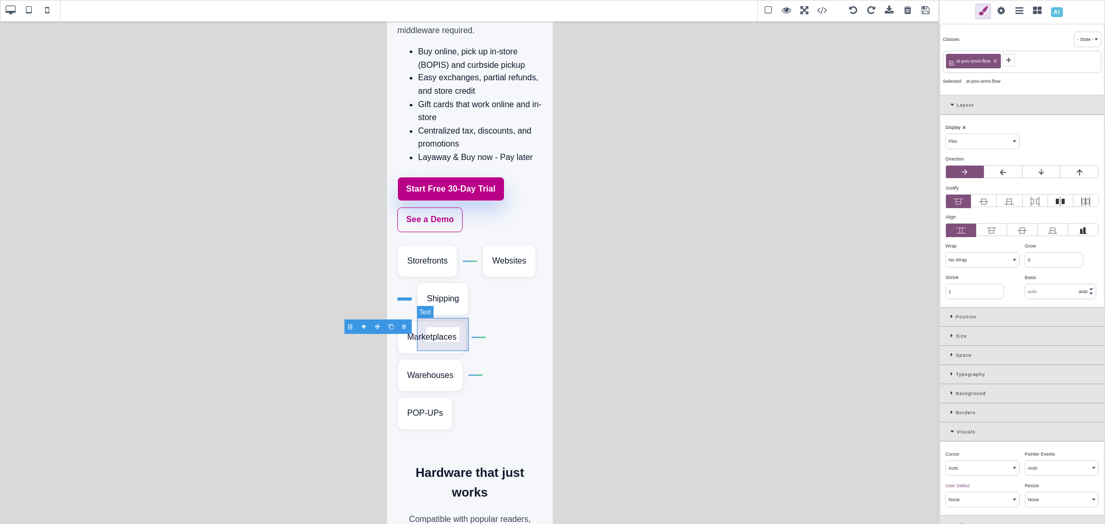
click at [453, 316] on div "Shipping" at bounding box center [442, 299] width 52 height 33
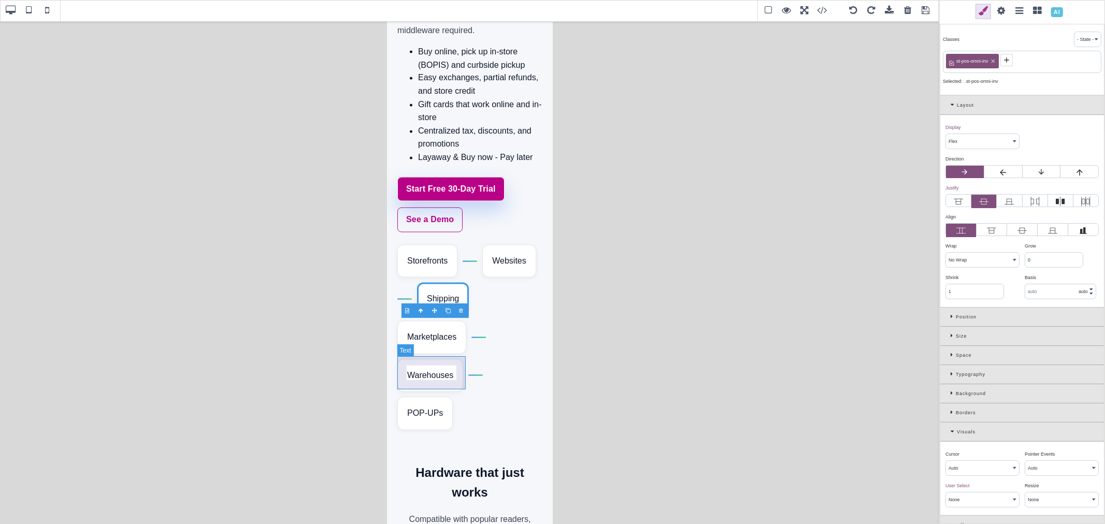
click at [422, 354] on div "Marketplaces" at bounding box center [431, 337] width 69 height 33
click at [478, 374] on div "Storefronts Websites Shipping Marketplaces Warehouses POP-UPs" at bounding box center [469, 337] width 145 height 185
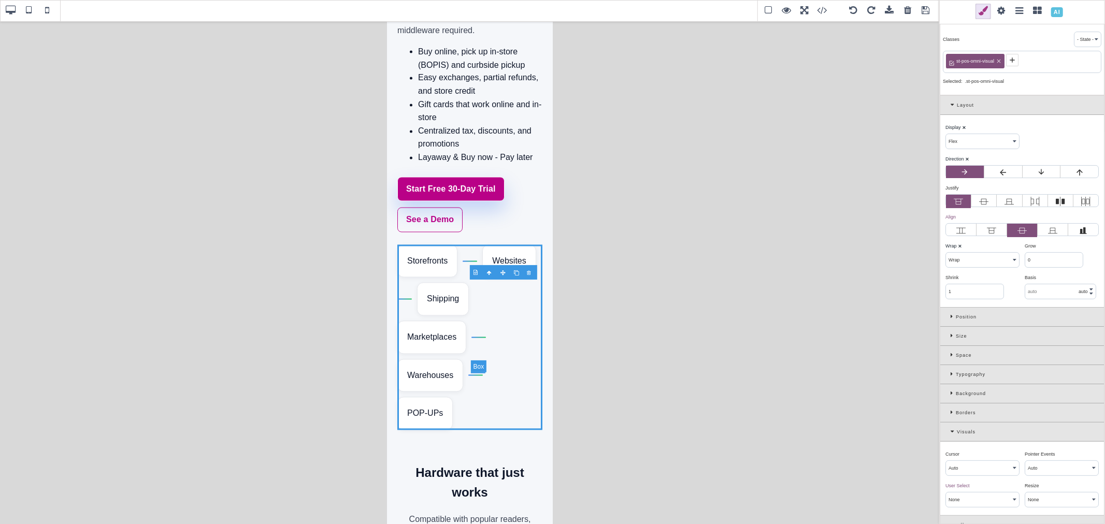
click at [478, 338] on div at bounding box center [478, 337] width 15 height 1
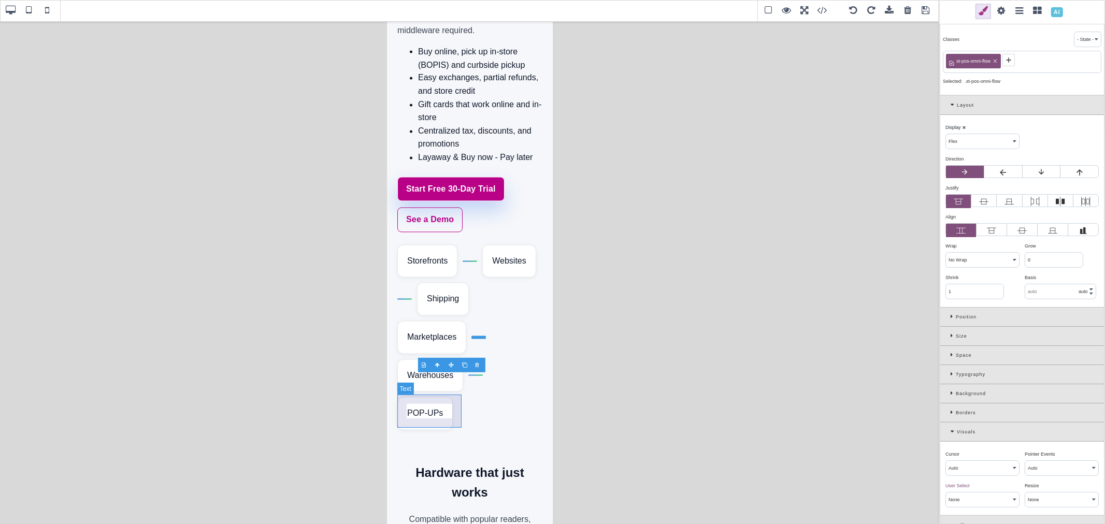
click at [430, 393] on div "Warehouses" at bounding box center [430, 375] width 66 height 33
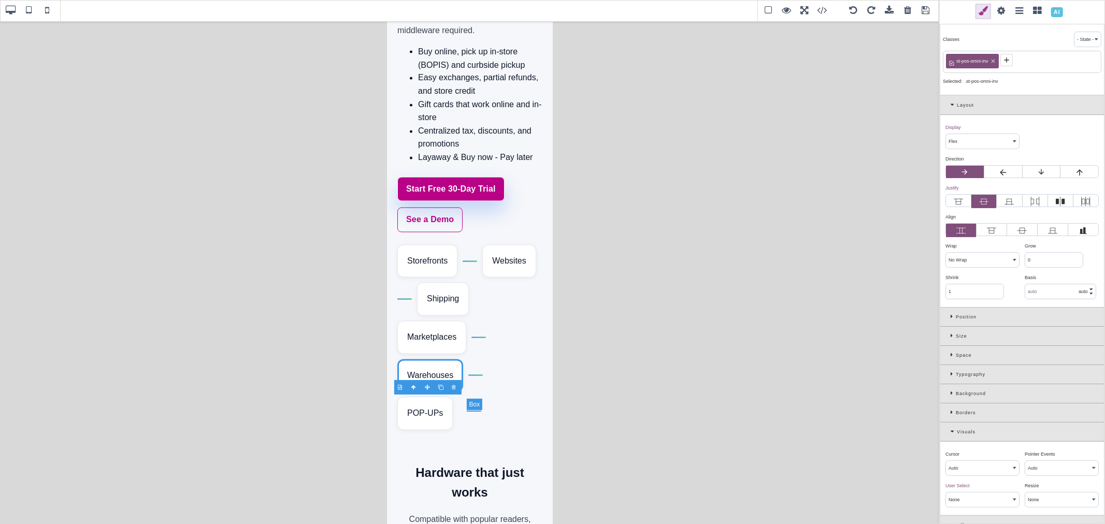
click at [468, 376] on div at bounding box center [475, 375] width 15 height 1
click at [416, 430] on div "Storefronts Websites Shipping Marketplaces Warehouses POP-UPs" at bounding box center [469, 337] width 145 height 185
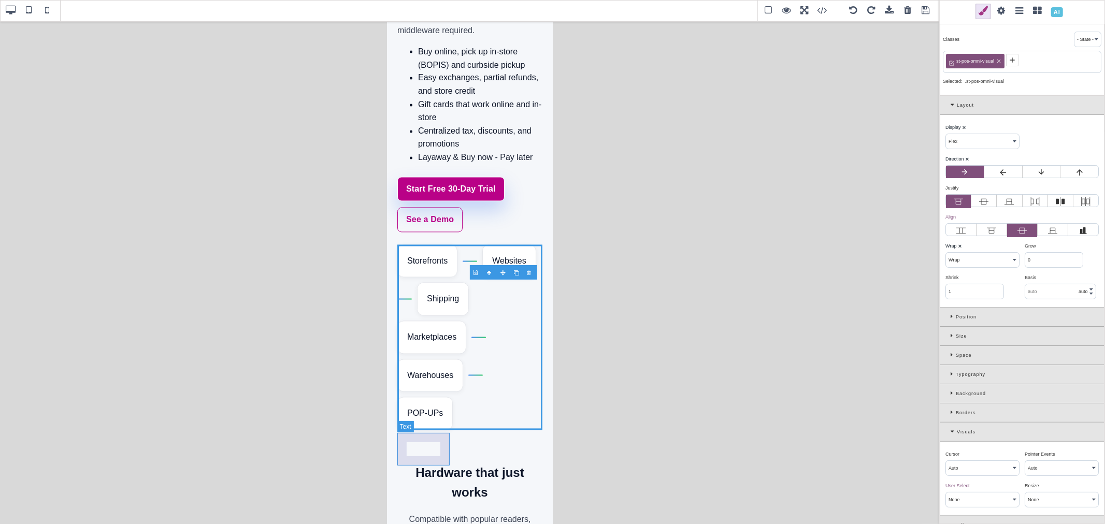
click at [416, 430] on div "POP-UPs" at bounding box center [424, 413] width 55 height 33
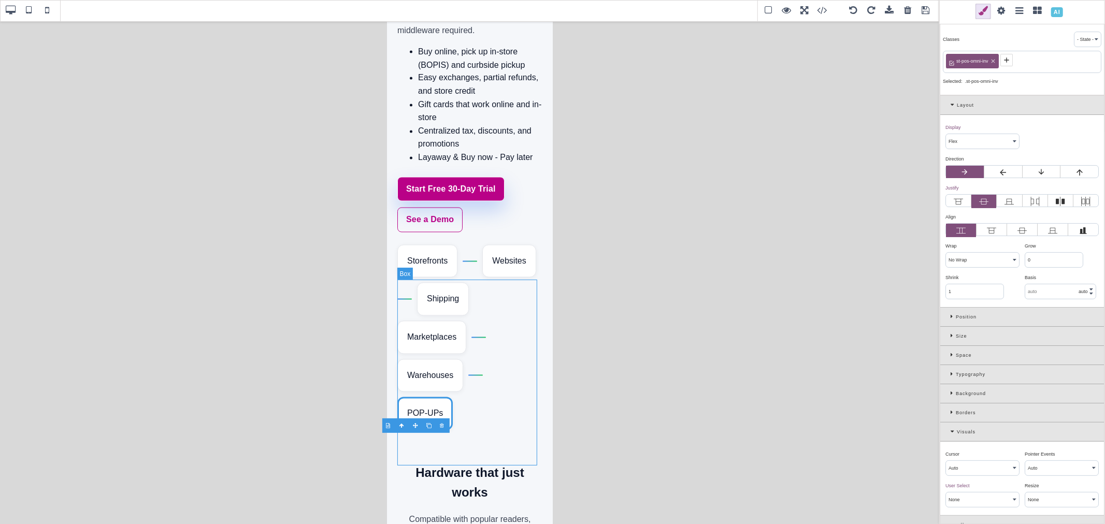
click at [471, 311] on div "Storefronts Websites Shipping Marketplaces Warehouses POP-UPs" at bounding box center [469, 337] width 145 height 185
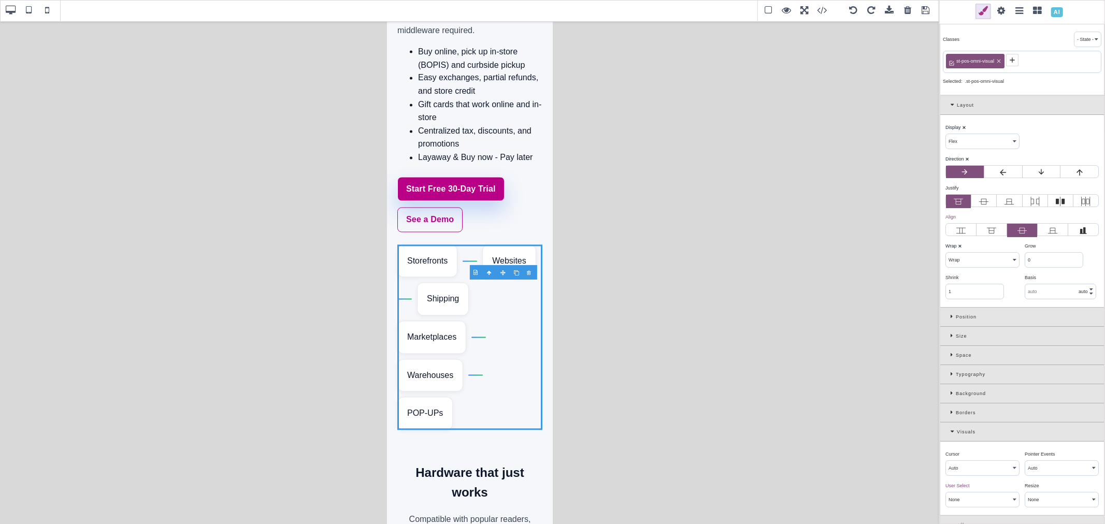
click at [951, 433] on icon at bounding box center [954, 432] width 6 height 6
click at [951, 336] on icon at bounding box center [953, 336] width 5 height 6
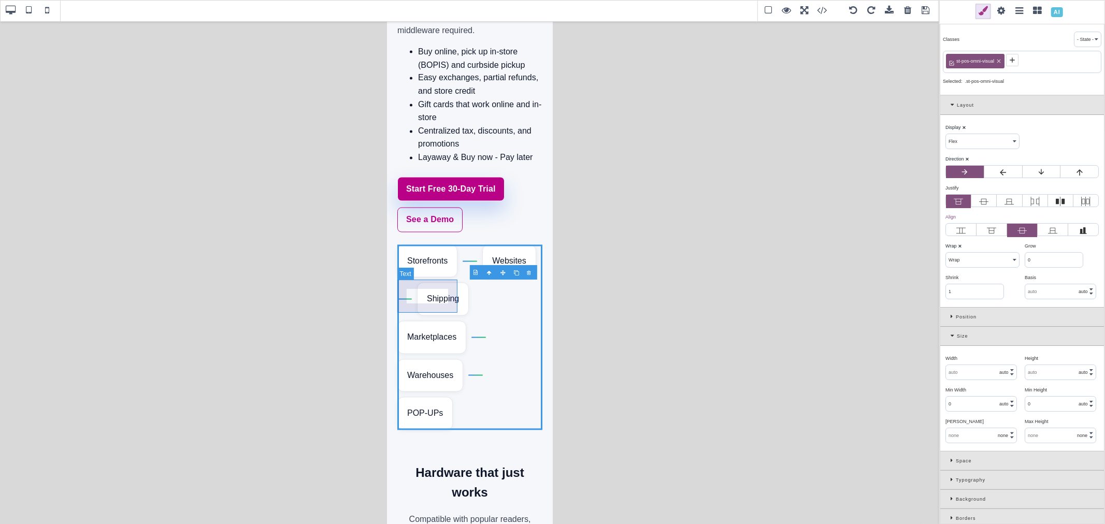
click at [449, 278] on div "Storefronts" at bounding box center [427, 261] width 60 height 33
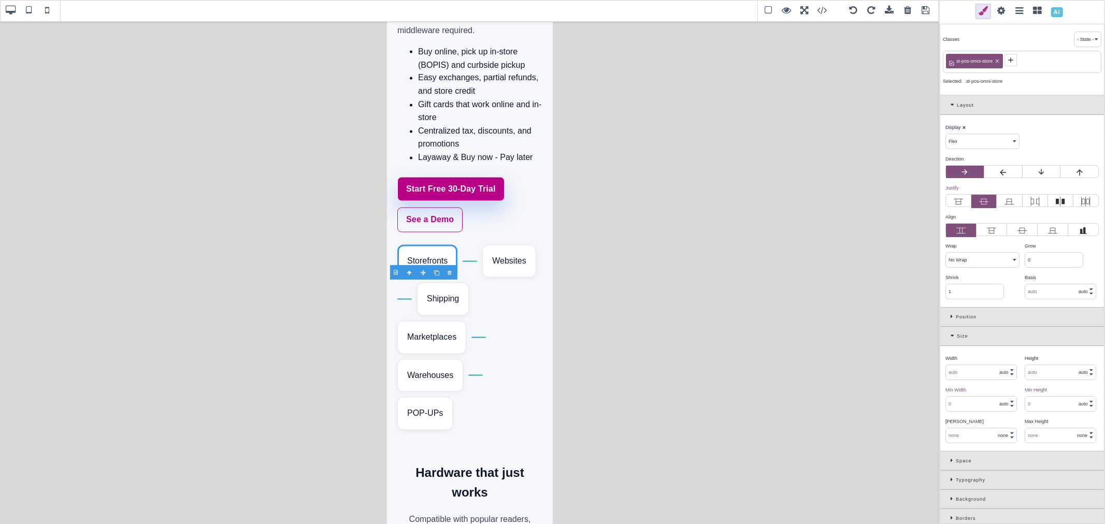
click at [953, 337] on icon at bounding box center [954, 336] width 6 height 6
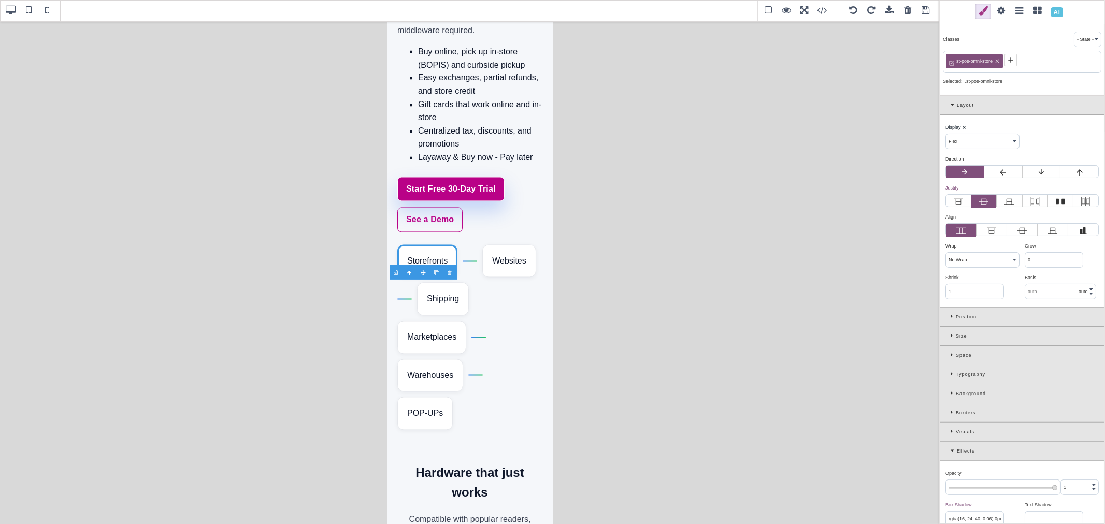
click at [950, 356] on div "Space" at bounding box center [1022, 355] width 164 height 19
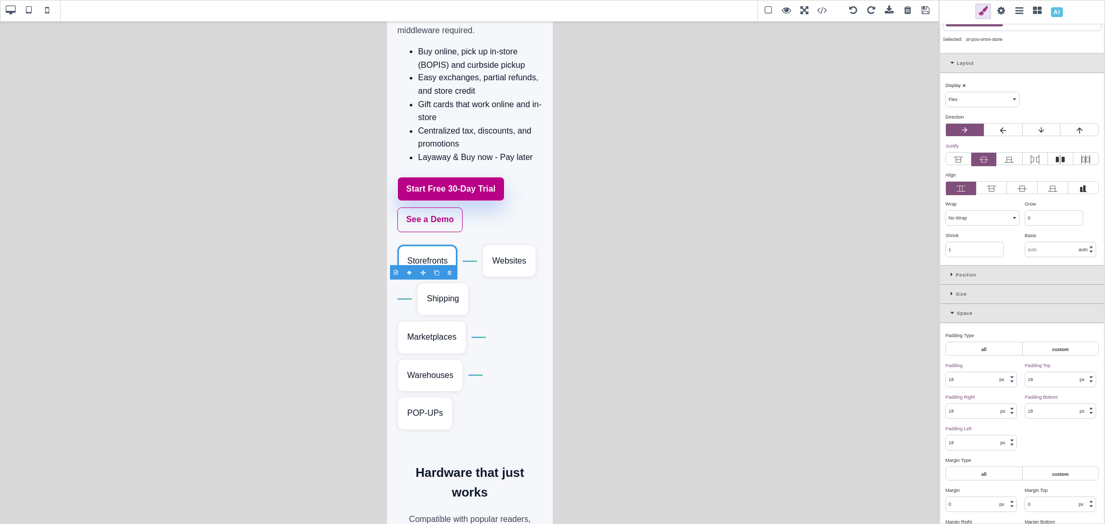
scroll to position [115, 0]
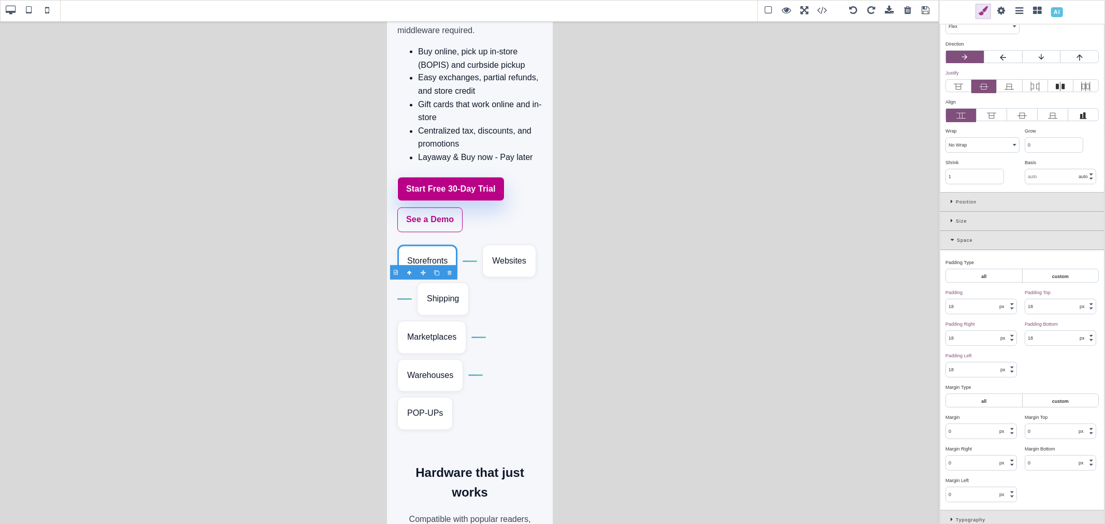
click at [963, 312] on input "18" at bounding box center [981, 306] width 70 height 15
click at [963, 312] on input "10" at bounding box center [981, 306] width 70 height 15
click at [976, 297] on div "Padding ⨯" at bounding box center [980, 292] width 71 height 9
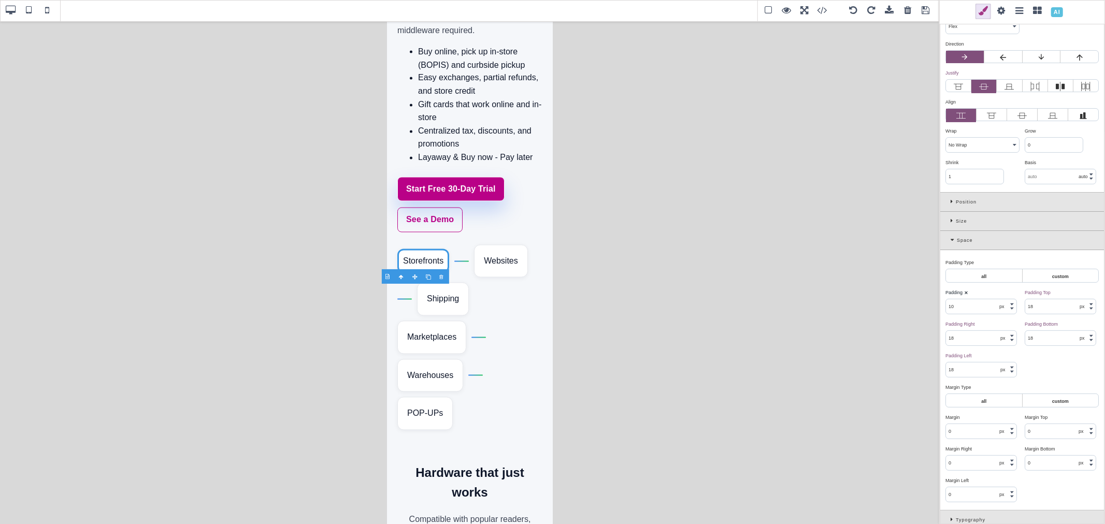
click at [1038, 308] on input "18" at bounding box center [1060, 306] width 70 height 15
paste input "0"
click at [1037, 335] on input "18" at bounding box center [1060, 338] width 70 height 15
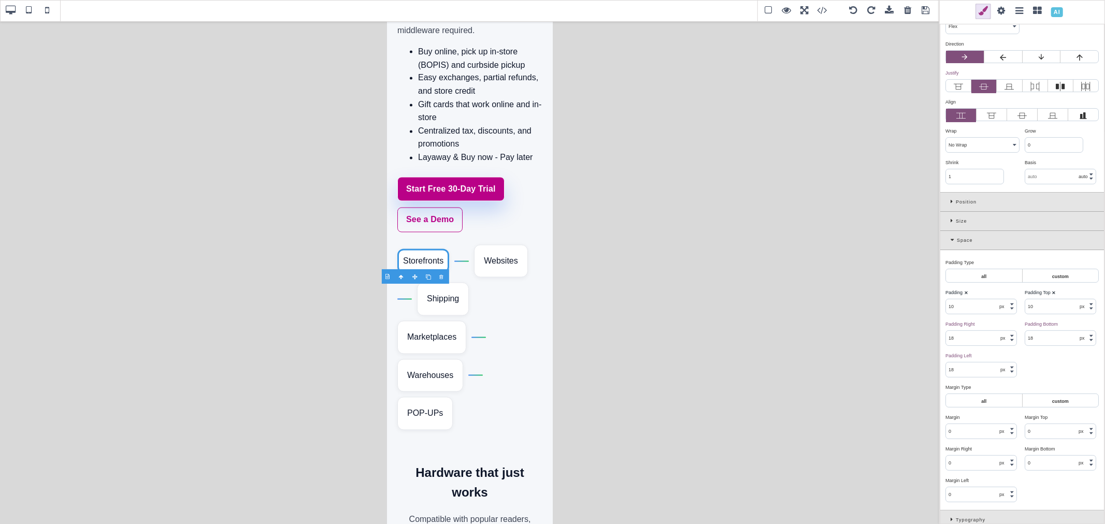
click at [1037, 335] on input "18" at bounding box center [1060, 338] width 70 height 15
paste input "0"
click at [972, 342] on input "18" at bounding box center [981, 338] width 70 height 15
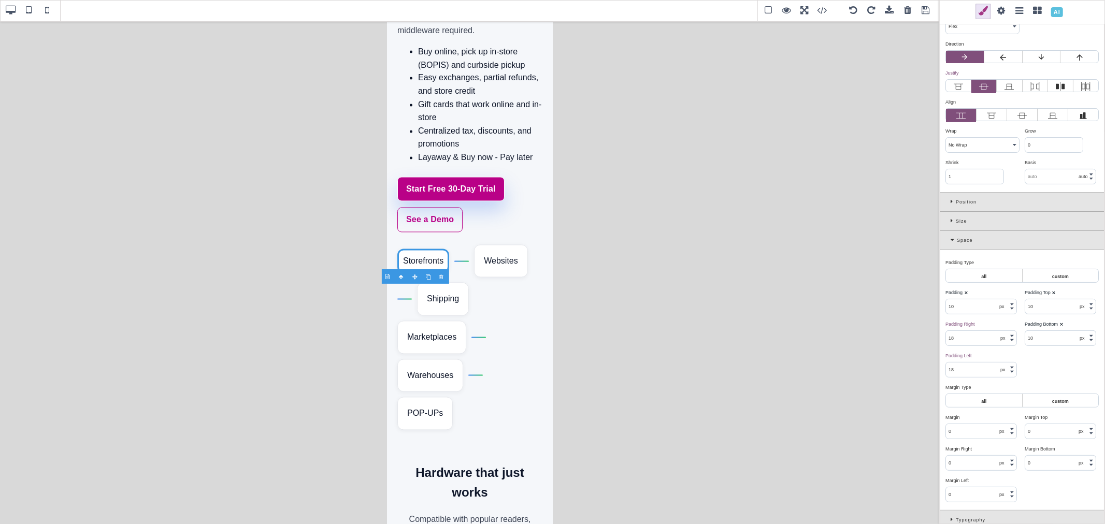
paste input "0"
click at [988, 323] on div "Padding Right ⨯" at bounding box center [980, 324] width 71 height 9
click at [959, 371] on input "18" at bounding box center [981, 370] width 70 height 15
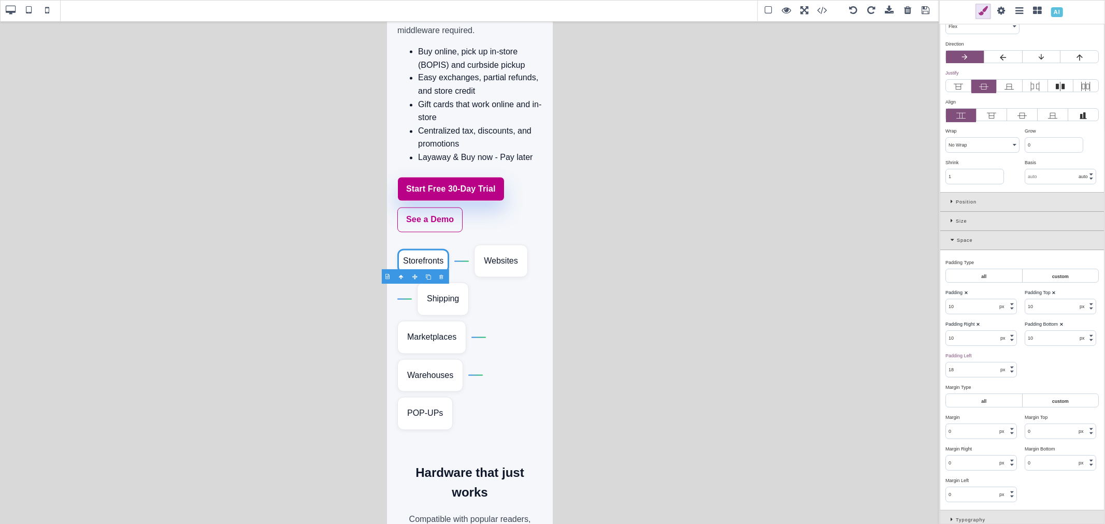
paste input "0"
click at [1003, 350] on div "Padding Left ⨯ 10 px % em rem" at bounding box center [982, 363] width 79 height 29
click at [494, 278] on div "Websites" at bounding box center [500, 261] width 54 height 33
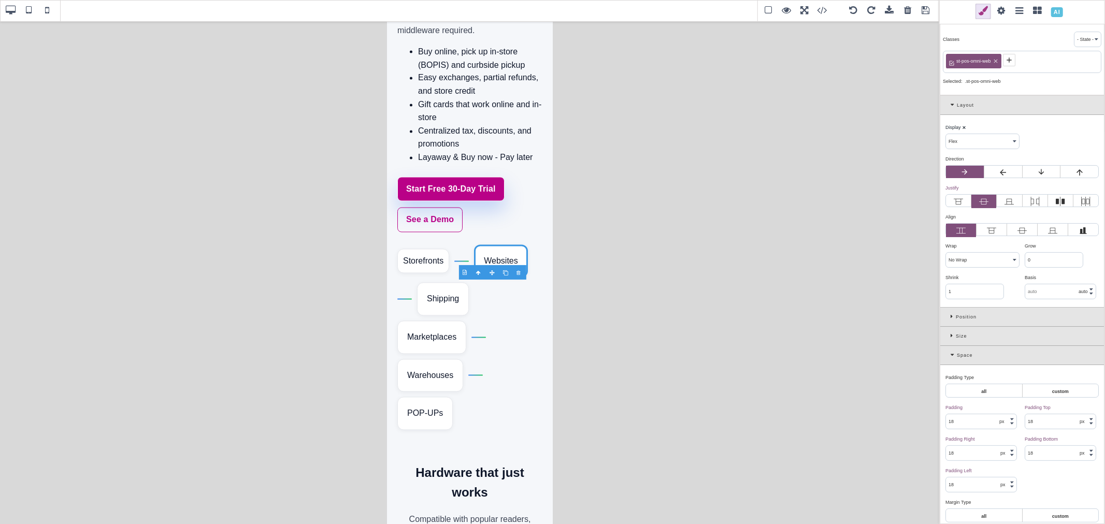
click at [952, 353] on icon at bounding box center [954, 355] width 6 height 6
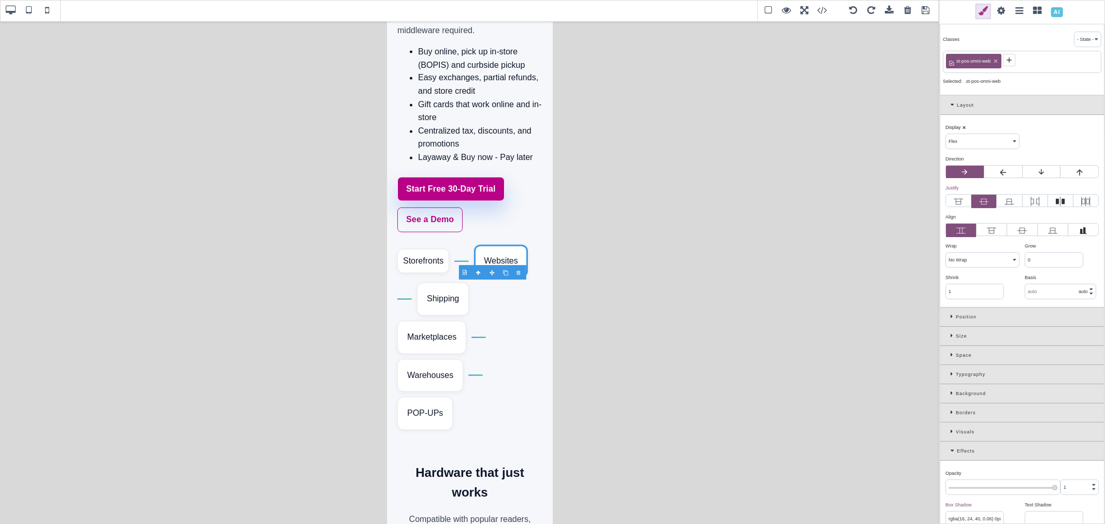
click at [951, 355] on icon at bounding box center [953, 355] width 5 height 6
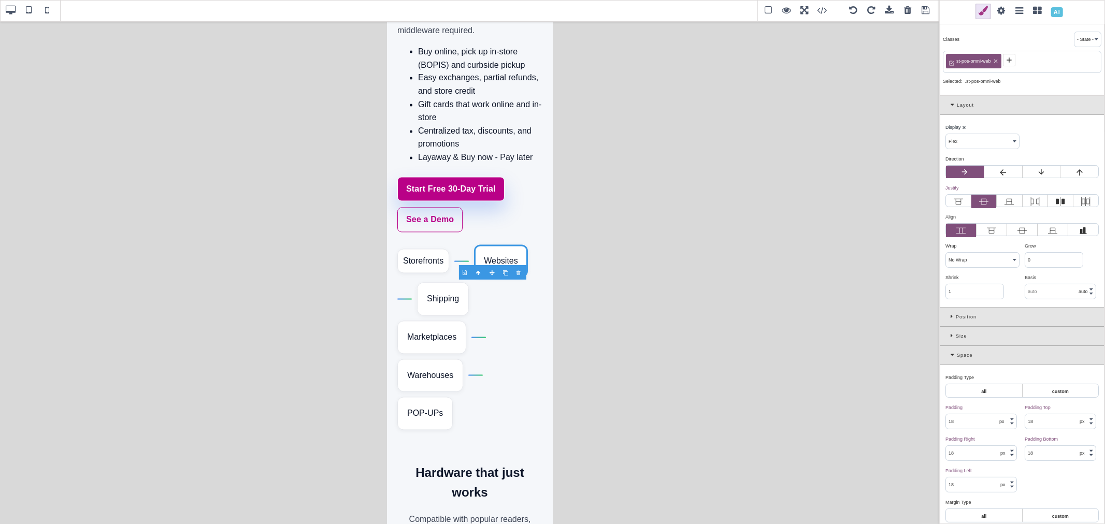
click at [949, 106] on div "Layout" at bounding box center [1022, 105] width 164 height 19
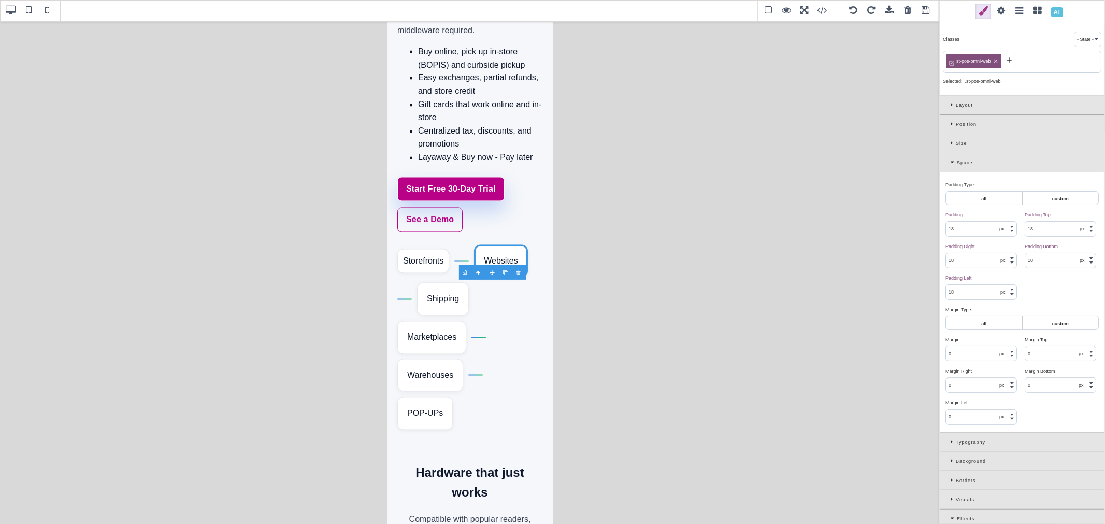
click at [967, 228] on input "18" at bounding box center [981, 229] width 70 height 15
paste input "0"
click at [1025, 225] on input "18" at bounding box center [1060, 229] width 70 height 15
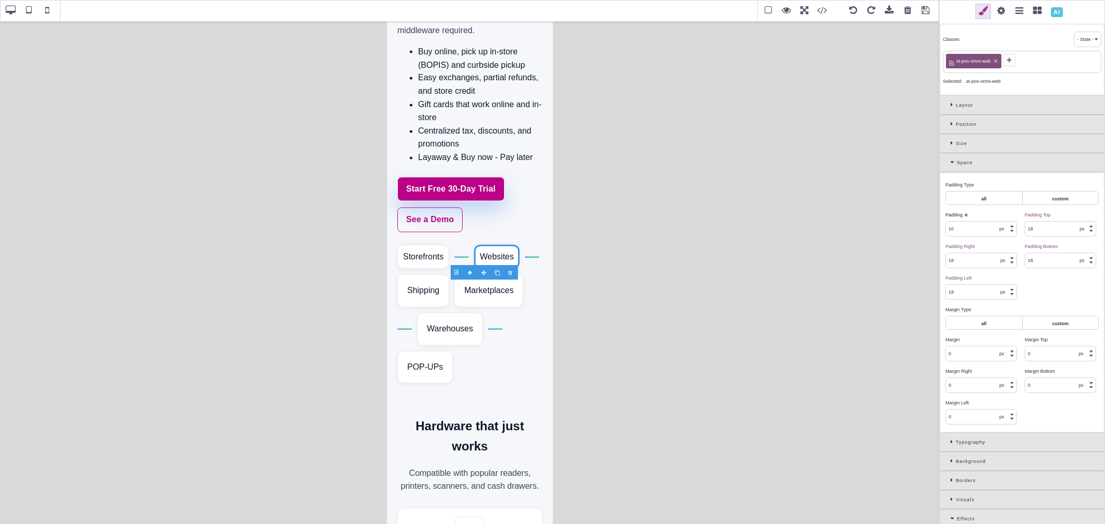
click at [1025, 225] on input "18" at bounding box center [1060, 229] width 70 height 15
paste input "0"
click at [980, 260] on input "18" at bounding box center [981, 260] width 70 height 15
paste input "0"
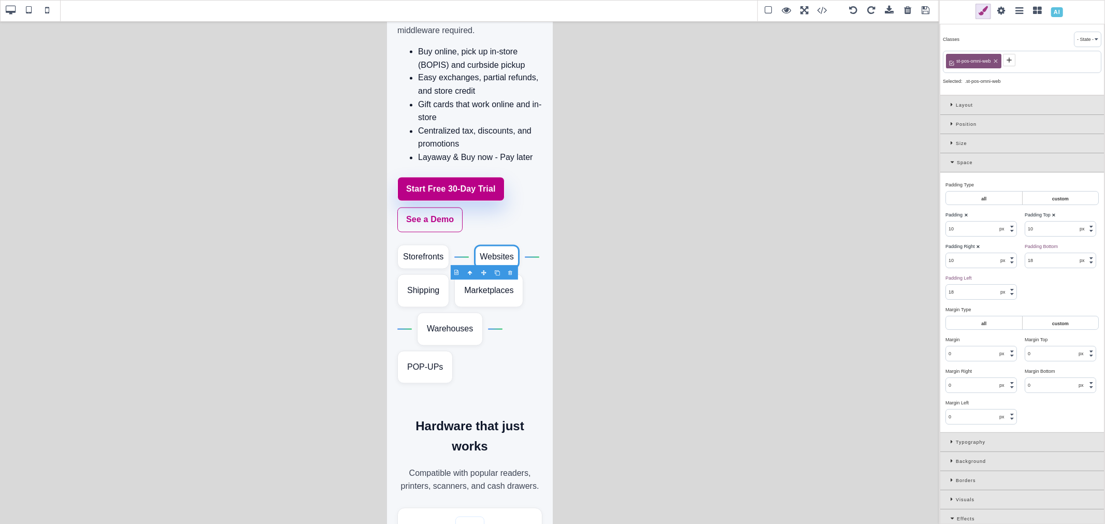
click at [1033, 261] on input "18" at bounding box center [1060, 260] width 70 height 15
paste input "0"
click at [962, 293] on input "18" at bounding box center [981, 292] width 70 height 15
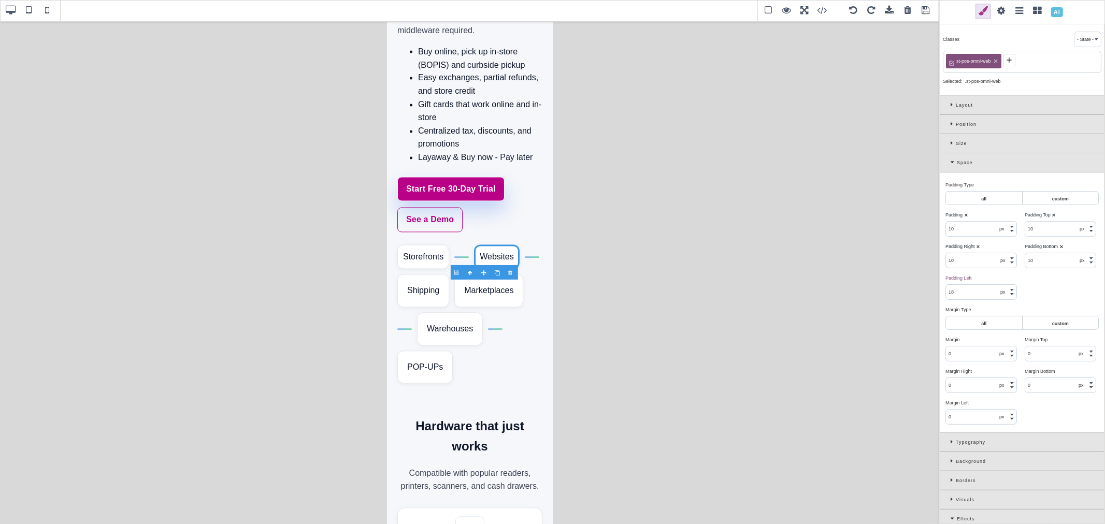
paste input "0"
click at [436, 308] on div "Shipping" at bounding box center [423, 291] width 52 height 33
click at [967, 231] on input "18" at bounding box center [981, 229] width 70 height 15
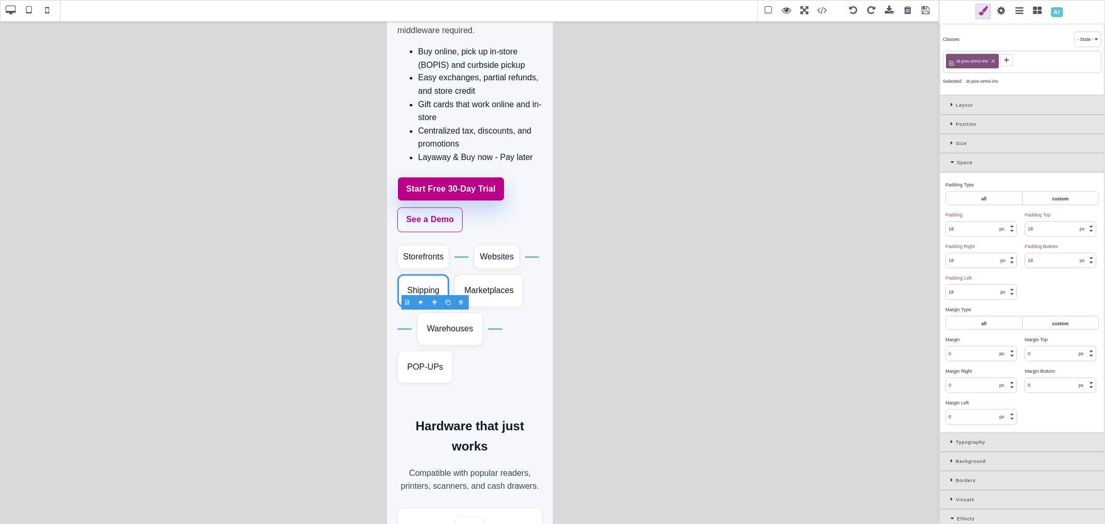
paste input "0"
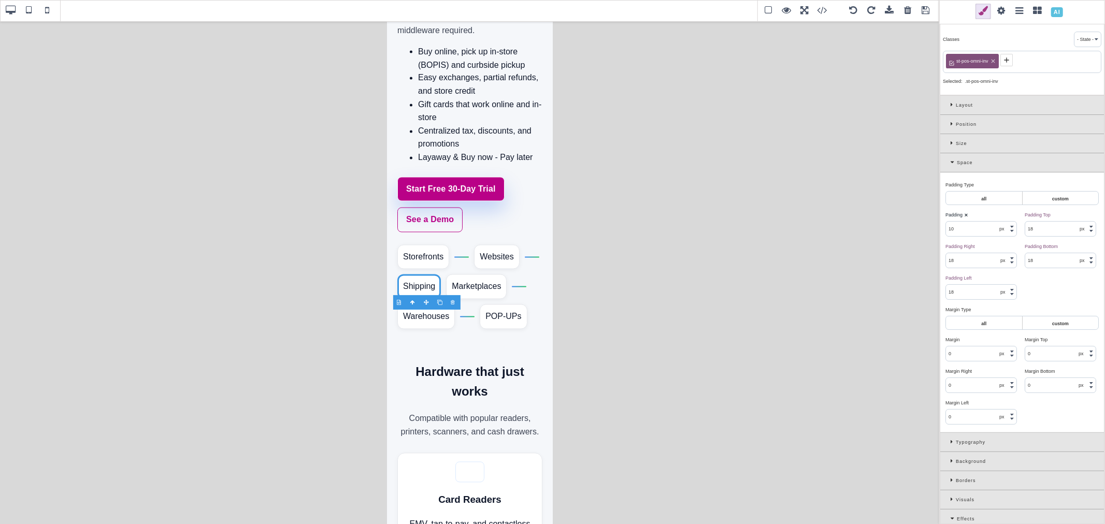
click at [1034, 226] on input "18" at bounding box center [1060, 229] width 70 height 15
paste input "0"
click at [1039, 259] on input "18" at bounding box center [1060, 260] width 70 height 15
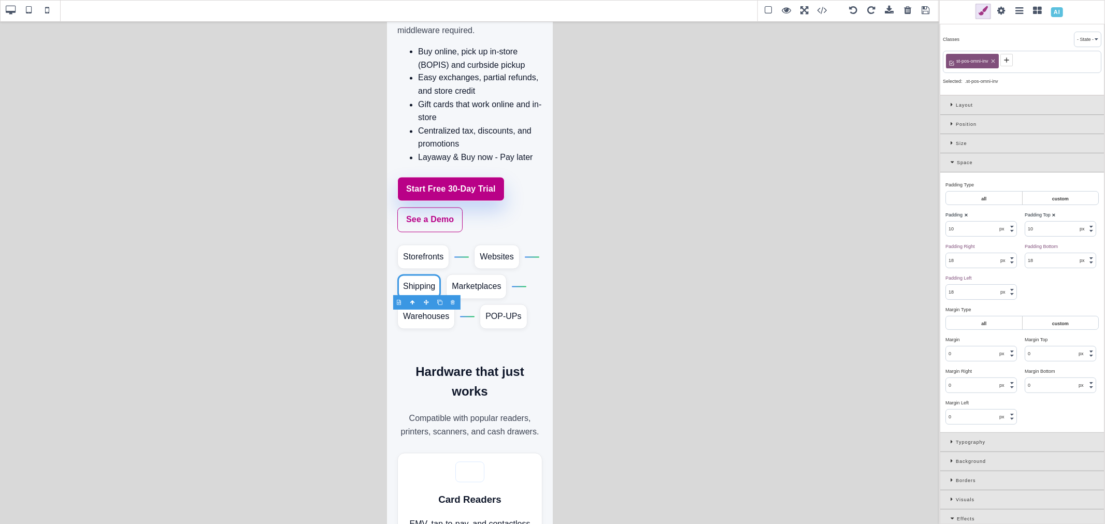
paste input "0"
click at [971, 261] on input "18" at bounding box center [981, 260] width 70 height 15
paste input "0"
click at [479, 299] on div "Marketplaces" at bounding box center [475, 287] width 61 height 25
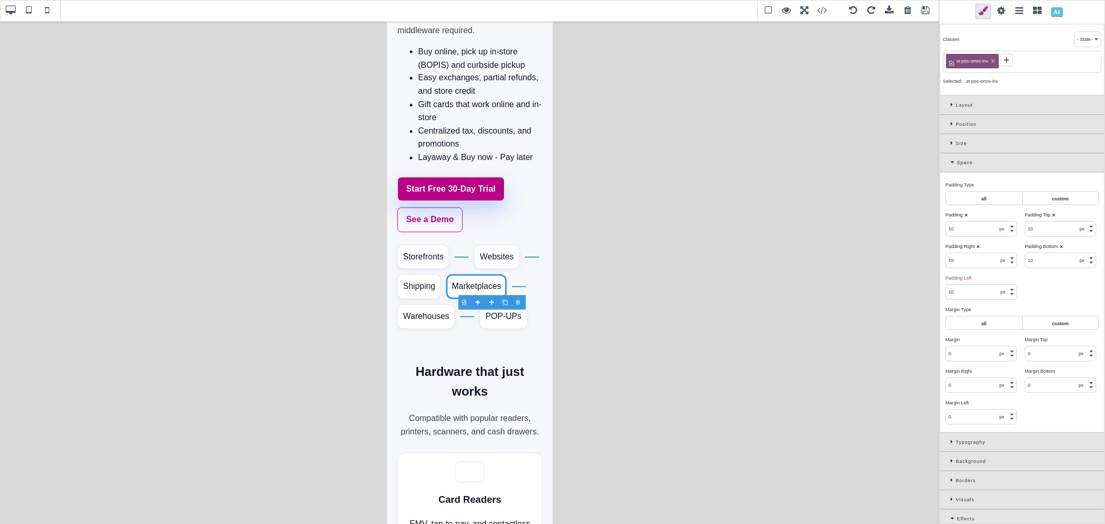
click at [975, 226] on input "10" at bounding box center [981, 229] width 70 height 15
click at [1025, 231] on input "10" at bounding box center [1060, 229] width 70 height 15
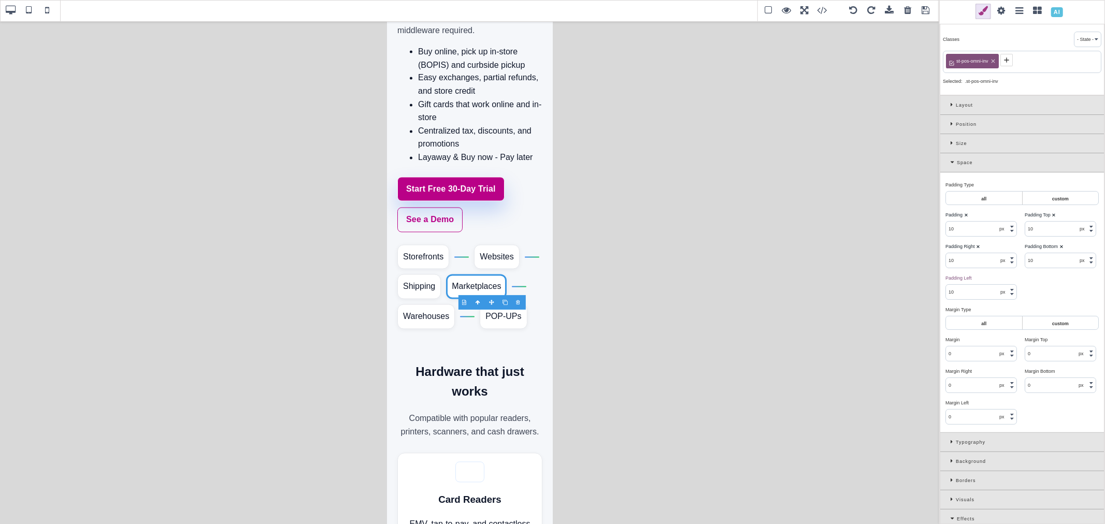
click at [987, 264] on input "10" at bounding box center [981, 260] width 70 height 15
click at [1035, 262] on input "10" at bounding box center [1060, 260] width 70 height 15
click at [454, 329] on div "Warehouses" at bounding box center [425, 317] width 57 height 25
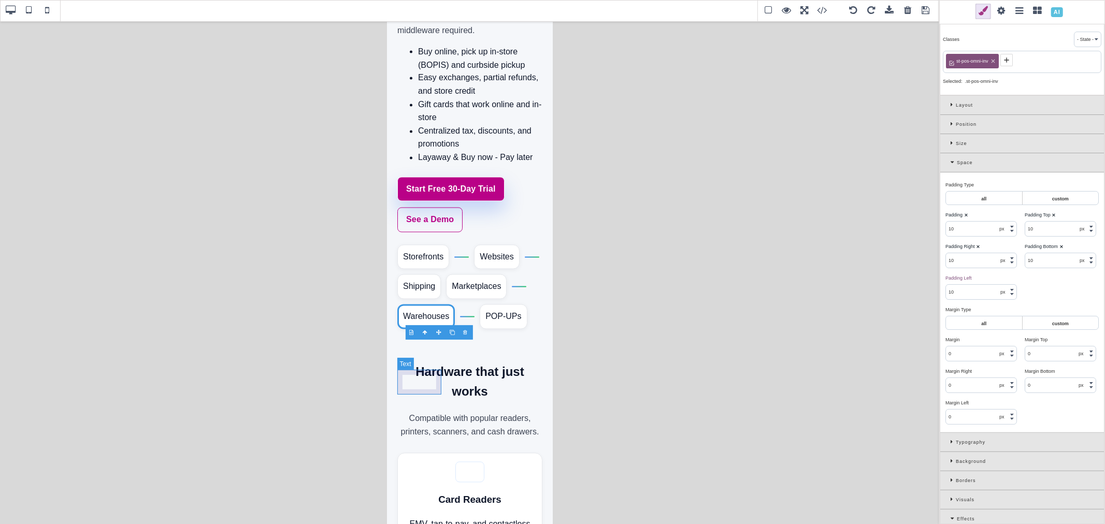
click at [479, 329] on div "POP-UPs" at bounding box center [502, 317] width 47 height 25
click at [524, 258] on div at bounding box center [531, 257] width 15 height 1
click at [949, 161] on div "Space" at bounding box center [1022, 162] width 164 height 19
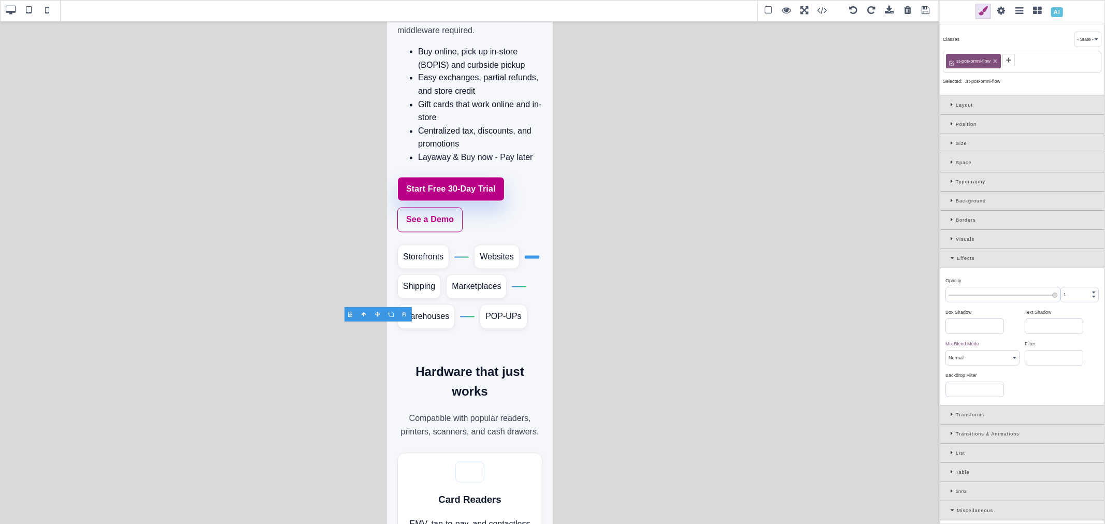
click at [951, 100] on div "Layout" at bounding box center [1022, 105] width 164 height 19
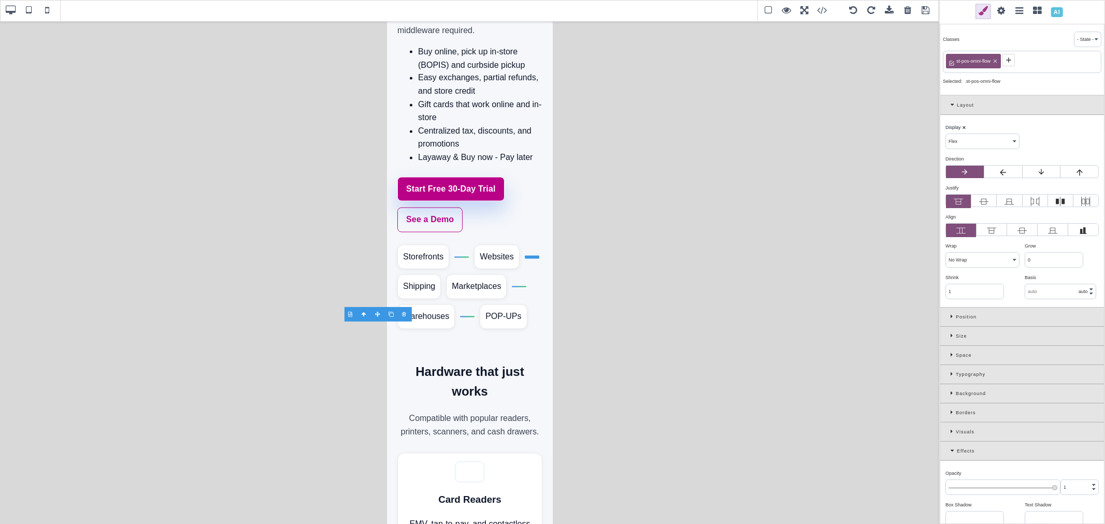
click at [966, 137] on select "Block Inline Inline Block Flex None Contents Table Table Row Table Cell" at bounding box center [982, 141] width 73 height 15
click at [946, 135] on select "Block Inline Inline Block Flex None Contents Table Table Row Table Cell" at bounding box center [982, 141] width 73 height 15
click at [507, 300] on div "Storefronts Websites Shipping Marketplaces Warehouses POP-UPs" at bounding box center [469, 287] width 145 height 84
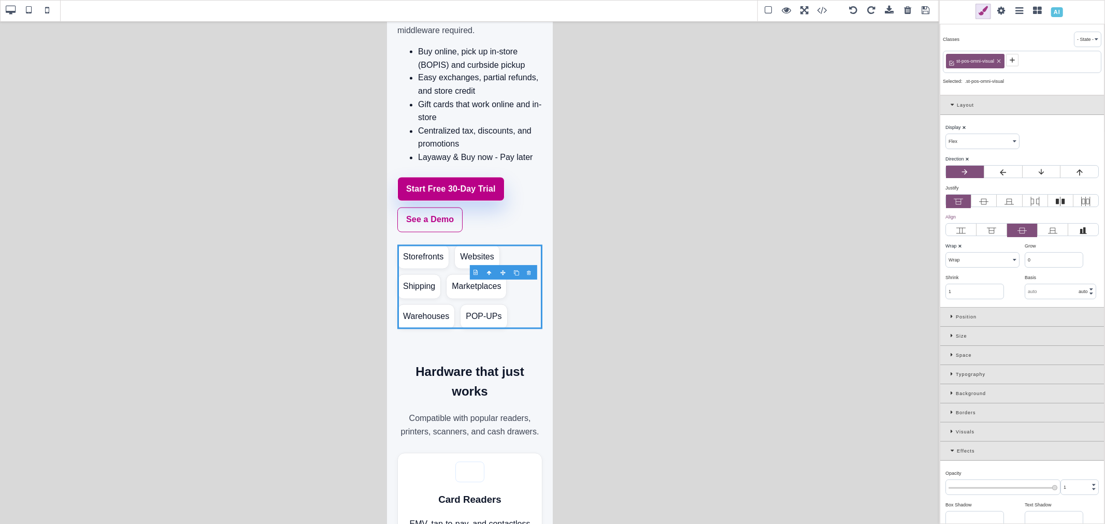
click at [982, 205] on icon at bounding box center [983, 201] width 9 height 9
click at [0, 0] on input "radio" at bounding box center [0, 0] width 0 height 0
click at [1031, 203] on icon at bounding box center [1034, 201] width 9 height 9
click at [0, 0] on input "radio" at bounding box center [0, 0] width 0 height 0
click at [1056, 201] on icon at bounding box center [1060, 201] width 9 height 9
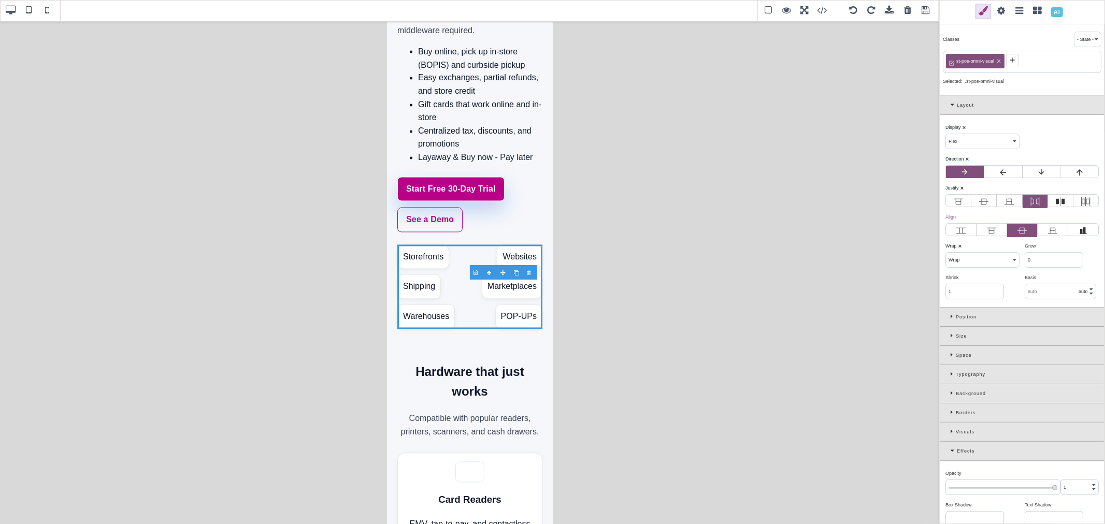
click at [0, 0] on input "radio" at bounding box center [0, 0] width 0 height 0
click at [1073, 200] on label at bounding box center [1085, 201] width 25 height 13
click at [0, 0] on input "radio" at bounding box center [0, 0] width 0 height 0
click at [1060, 200] on icon at bounding box center [1060, 201] width 9 height 9
click at [0, 0] on input "radio" at bounding box center [0, 0] width 0 height 0
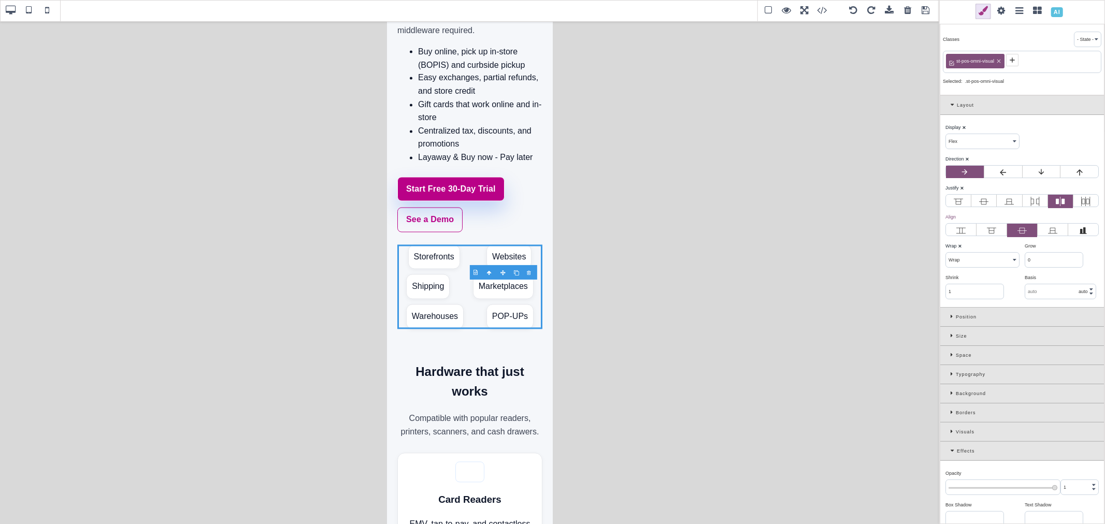
click at [1011, 203] on icon at bounding box center [1008, 201] width 9 height 9
click at [0, 0] on input "radio" at bounding box center [0, 0] width 0 height 0
click at [983, 204] on icon at bounding box center [983, 201] width 9 height 9
click at [0, 0] on input "radio" at bounding box center [0, 0] width 0 height 0
click at [960, 204] on icon at bounding box center [958, 201] width 9 height 9
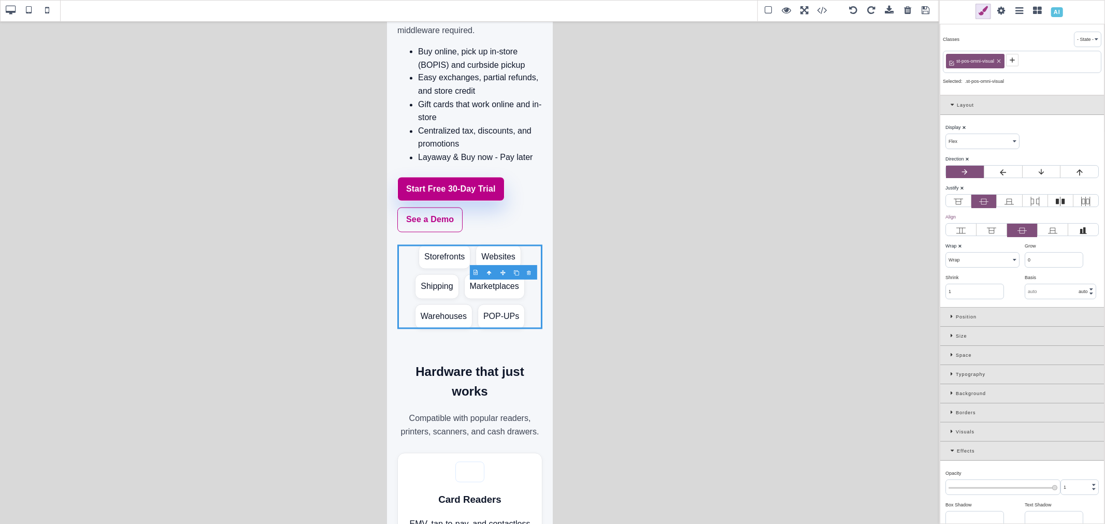
click at [0, 0] on input "radio" at bounding box center [0, 0] width 0 height 0
click at [1082, 200] on icon at bounding box center [1085, 201] width 9 height 9
click at [0, 0] on input "radio" at bounding box center [0, 0] width 0 height 0
click at [963, 233] on icon at bounding box center [960, 230] width 9 height 9
click at [0, 0] on input "radio" at bounding box center [0, 0] width 0 height 0
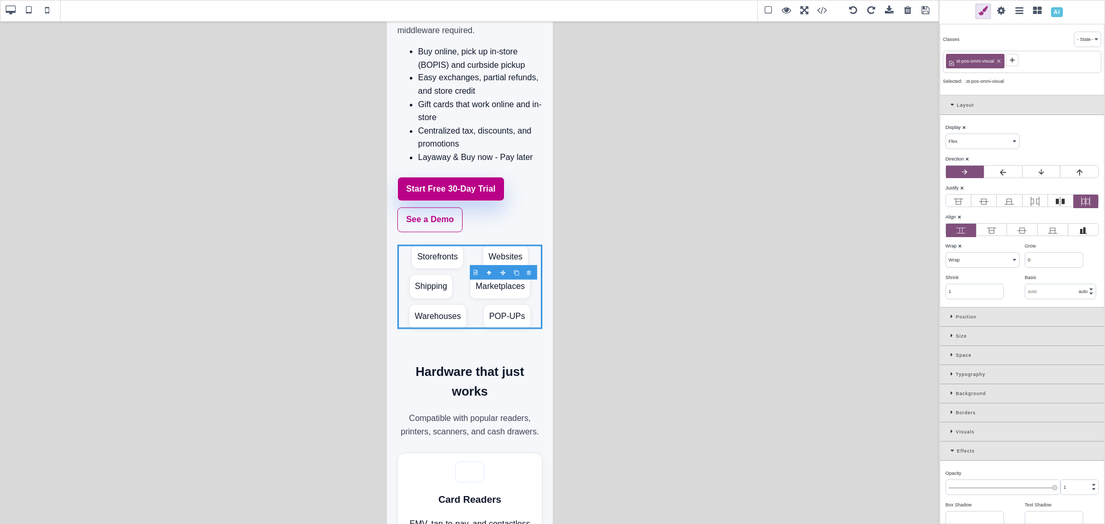
click at [963, 233] on icon at bounding box center [960, 230] width 9 height 9
click at [0, 0] on input "radio" at bounding box center [0, 0] width 0 height 0
click at [1017, 232] on icon at bounding box center [1021, 230] width 9 height 9
click at [0, 0] on input "radio" at bounding box center [0, 0] width 0 height 0
click at [1073, 233] on label at bounding box center [1083, 230] width 30 height 13
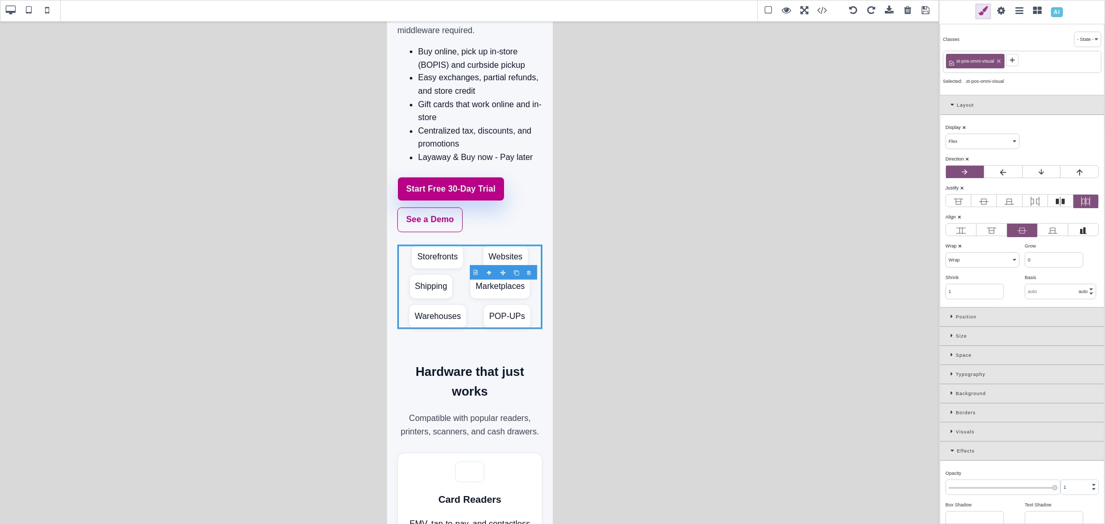
click at [0, 0] on input "radio" at bounding box center [0, 0] width 0 height 0
click at [996, 234] on label at bounding box center [991, 230] width 30 height 13
click at [0, 0] on input "radio" at bounding box center [0, 0] width 0 height 0
click at [1013, 231] on label at bounding box center [1022, 230] width 30 height 13
click at [0, 0] on input "radio" at bounding box center [0, 0] width 0 height 0
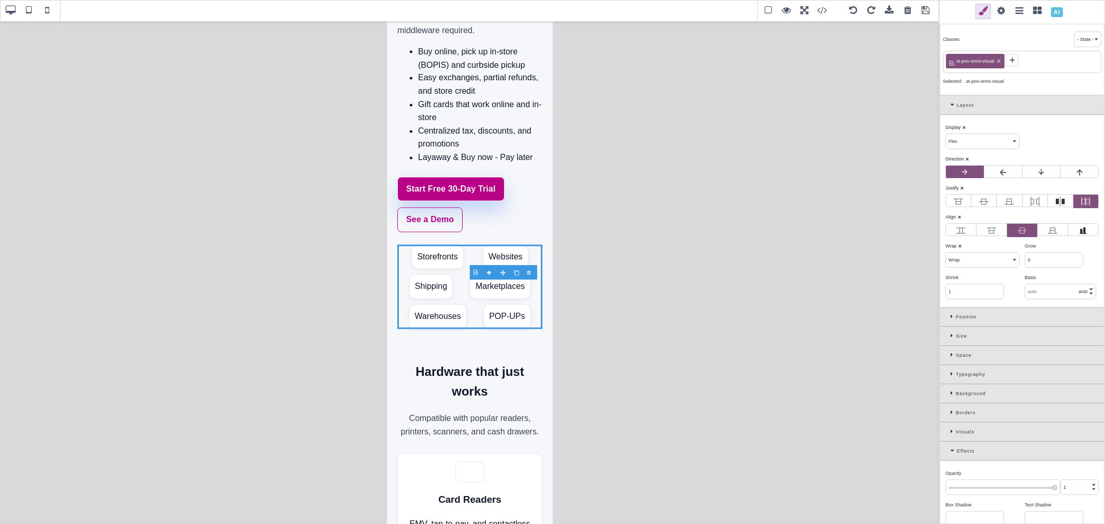
click at [8, 5] on span at bounding box center [11, 11] width 16 height 16
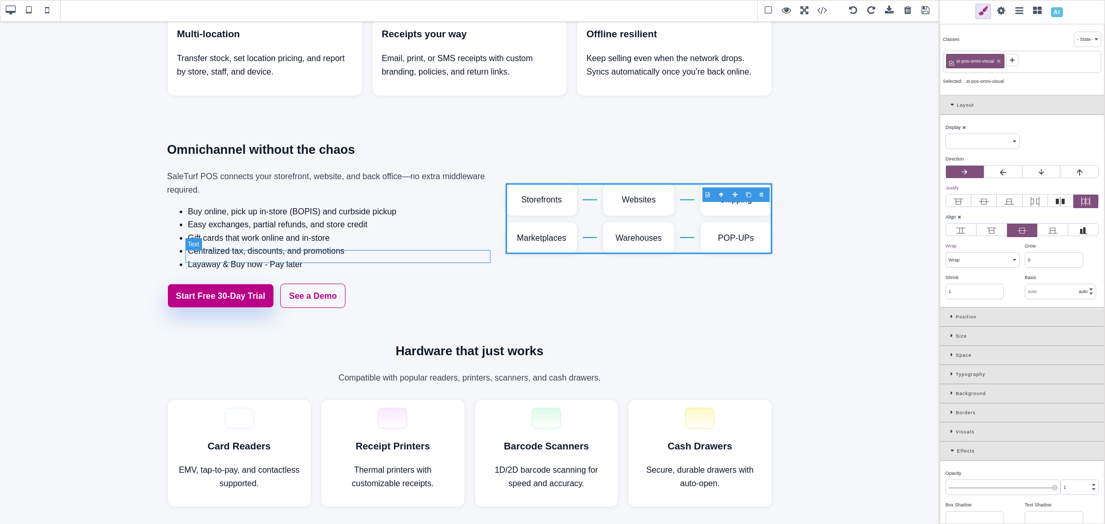
scroll to position [705, 0]
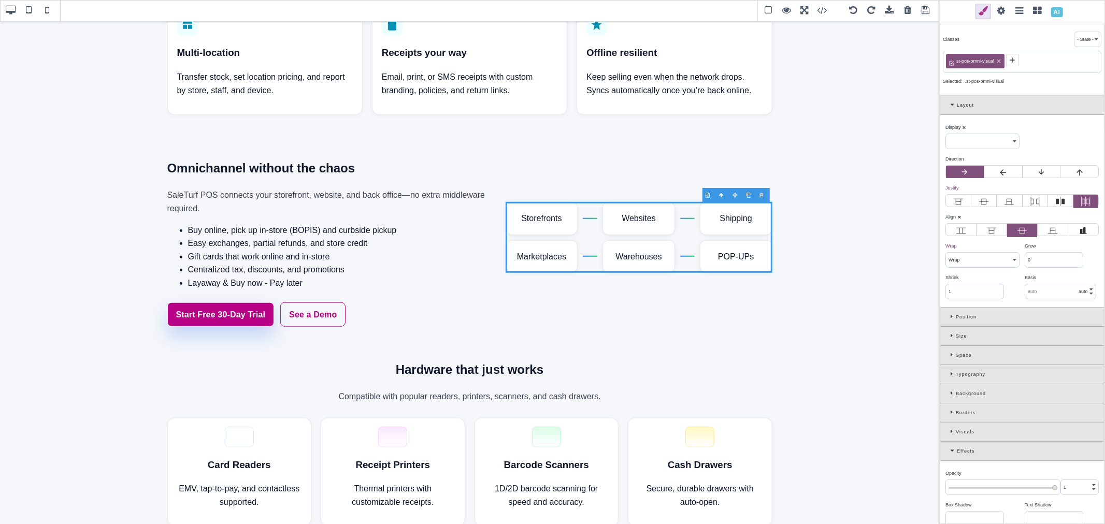
click at [927, 12] on span at bounding box center [926, 11] width 16 height 16
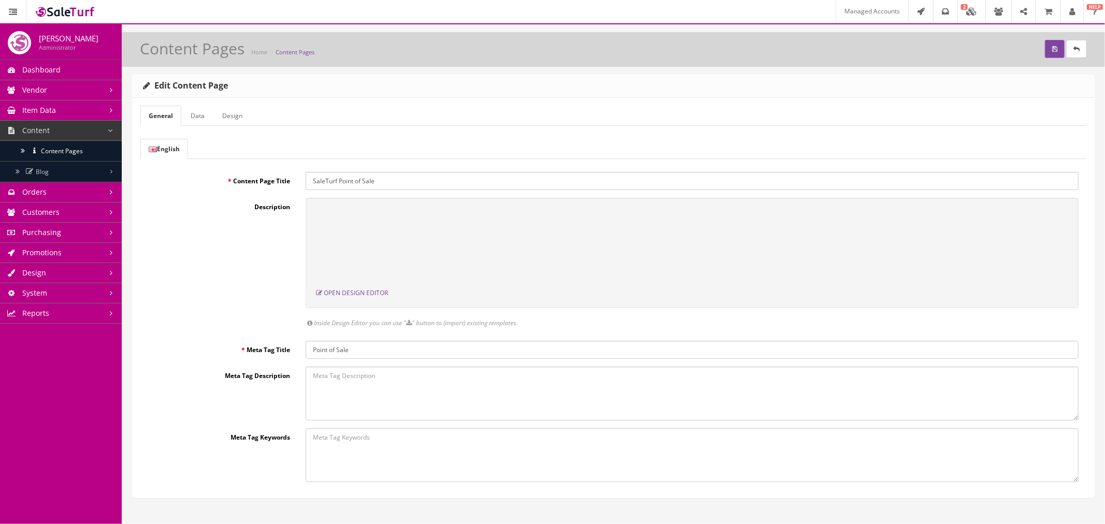
scroll to position [0, 0]
click at [1048, 47] on button "submit" at bounding box center [1055, 49] width 20 height 18
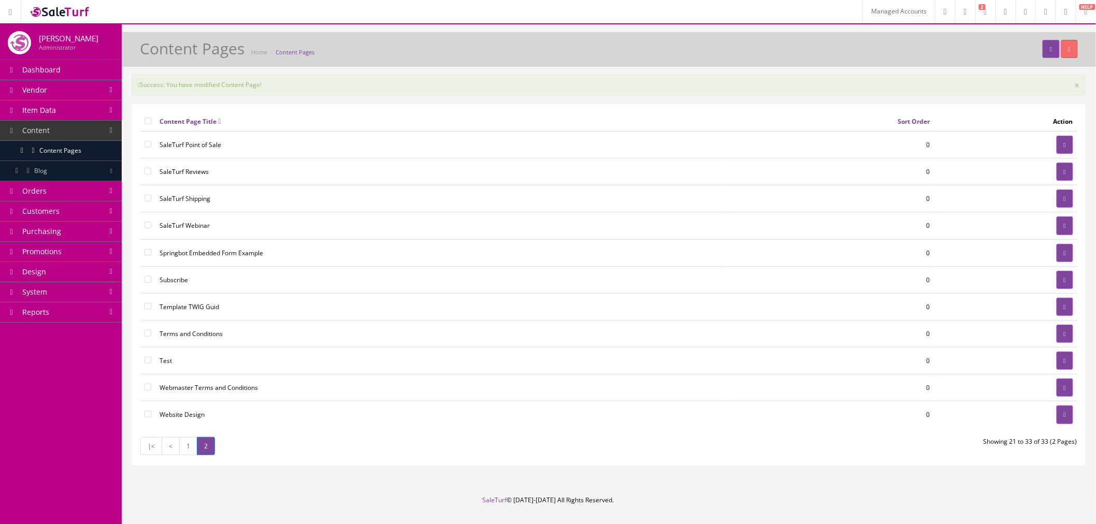
click at [184, 451] on link "1" at bounding box center [188, 446] width 18 height 18
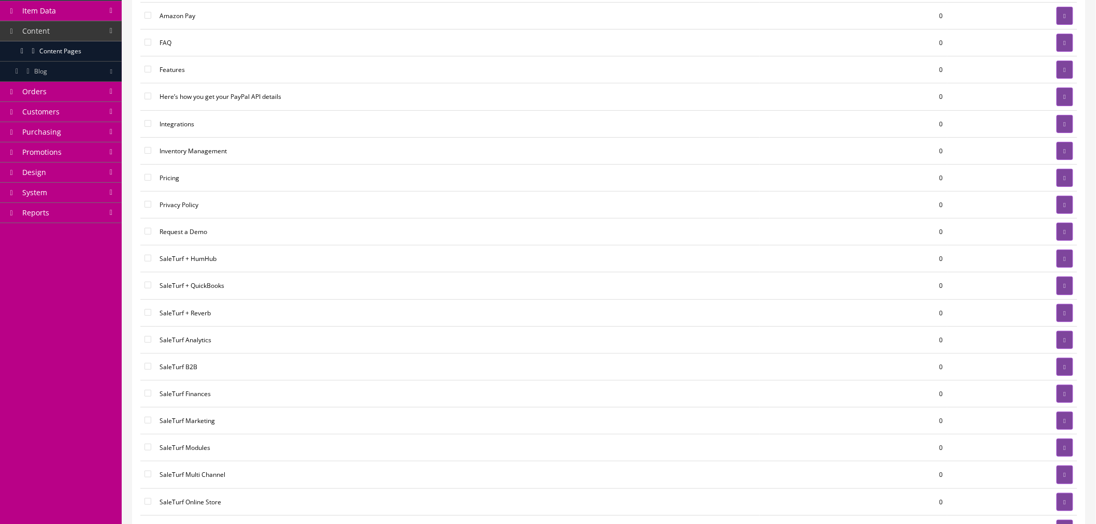
scroll to position [115, 0]
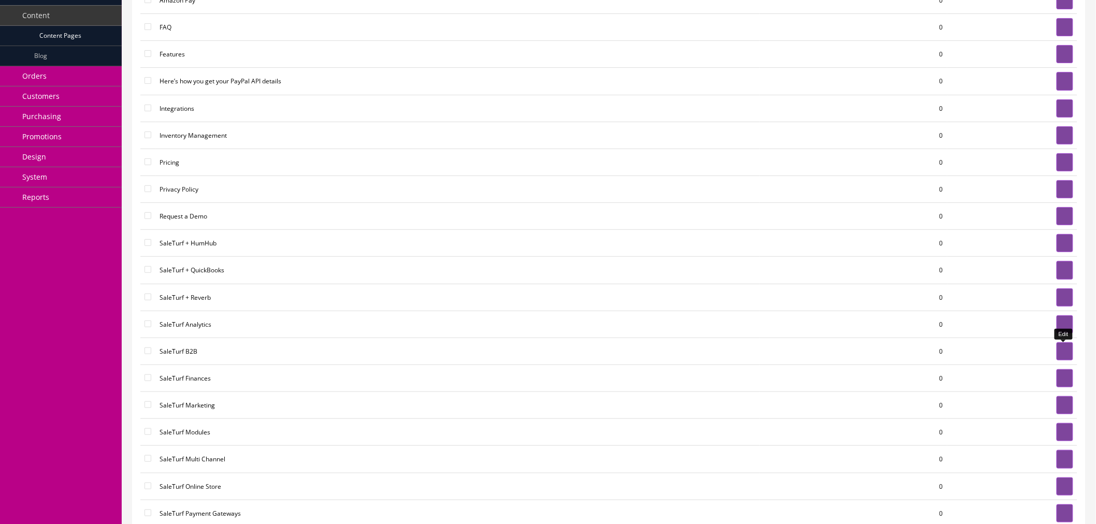
click at [1060, 354] on link at bounding box center [1065, 351] width 17 height 18
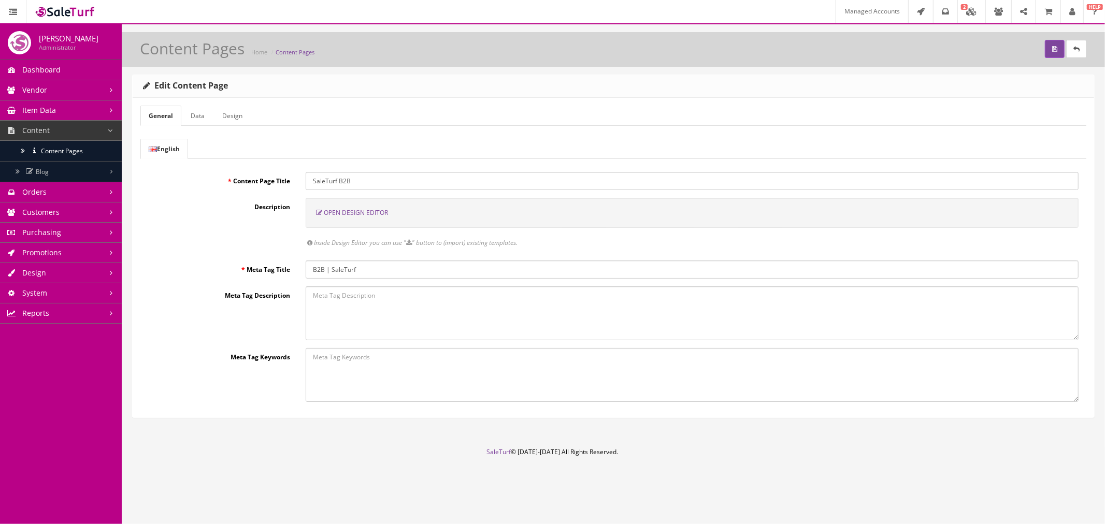
click at [382, 214] on span "Open Design Editor" at bounding box center [356, 212] width 64 height 9
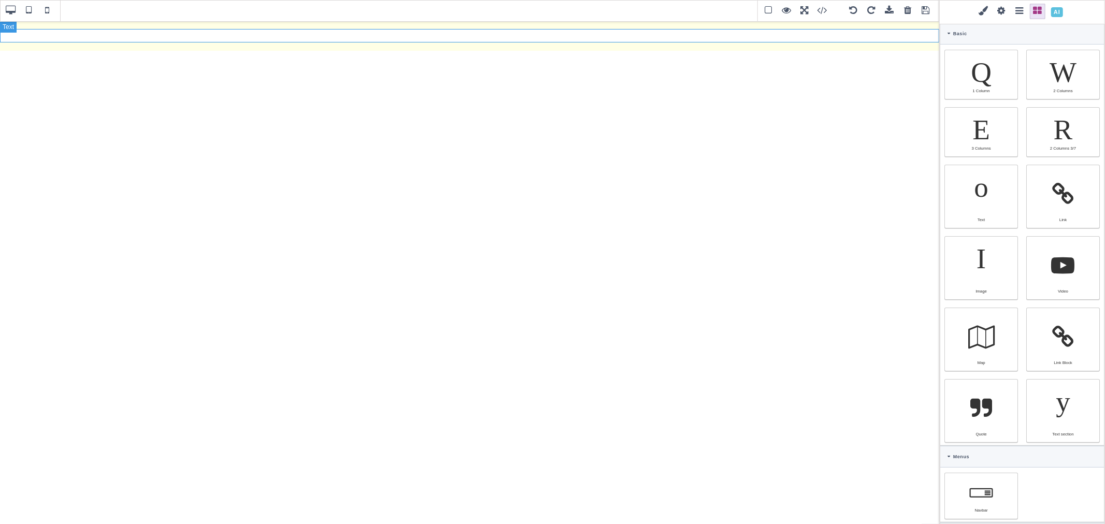
click at [379, 33] on p at bounding box center [469, 35] width 939 height 13
type input "16"
type input "rgb(15, 23, 42)"
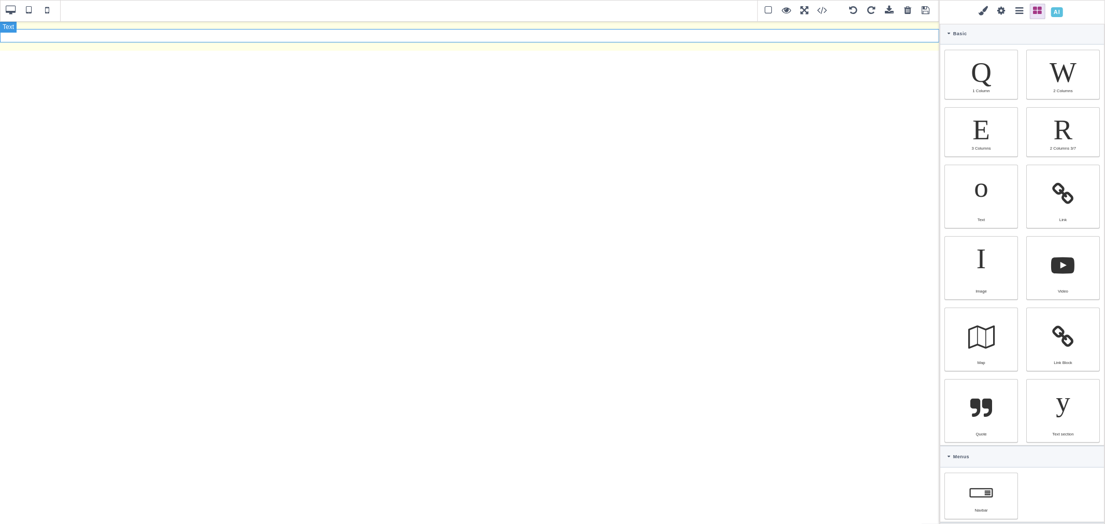
select select
type input "16"
select select "px"
select select
type input "25.6px"
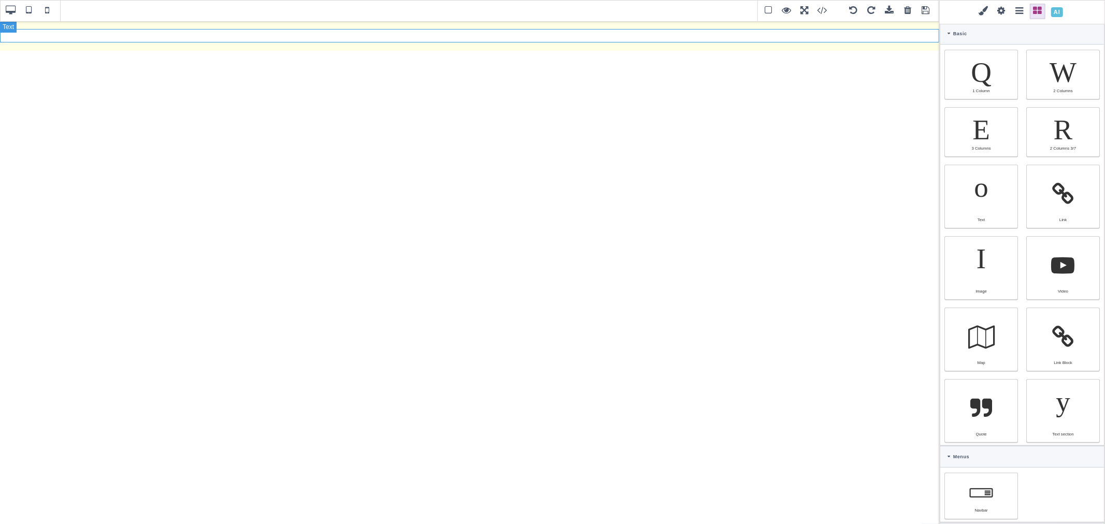
select select
type input "0"
select select "px"
type input "0"
select select "px"
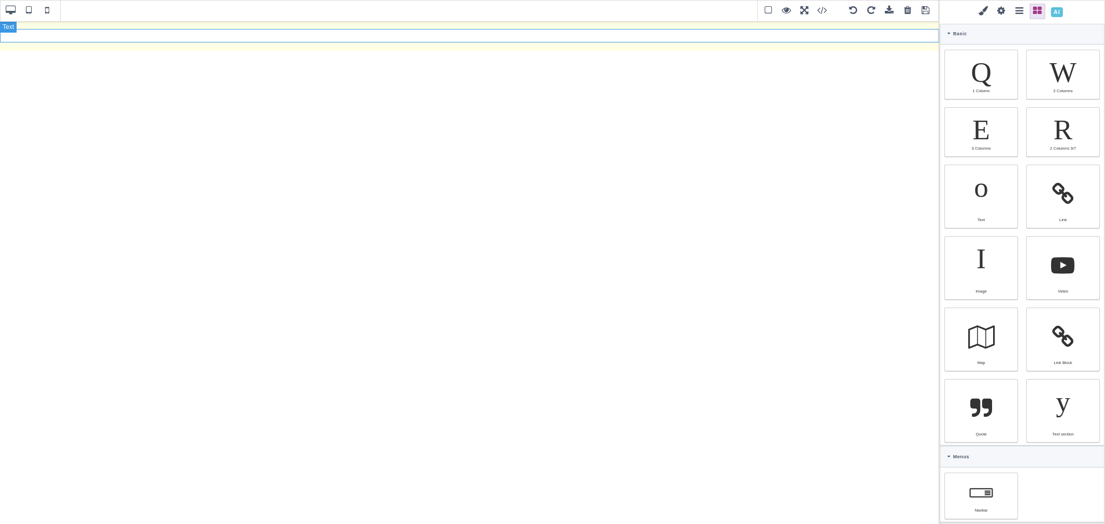
type input "0"
select select "px"
type input "0"
select select "px"
type input "rgb(15, 23, 42)"
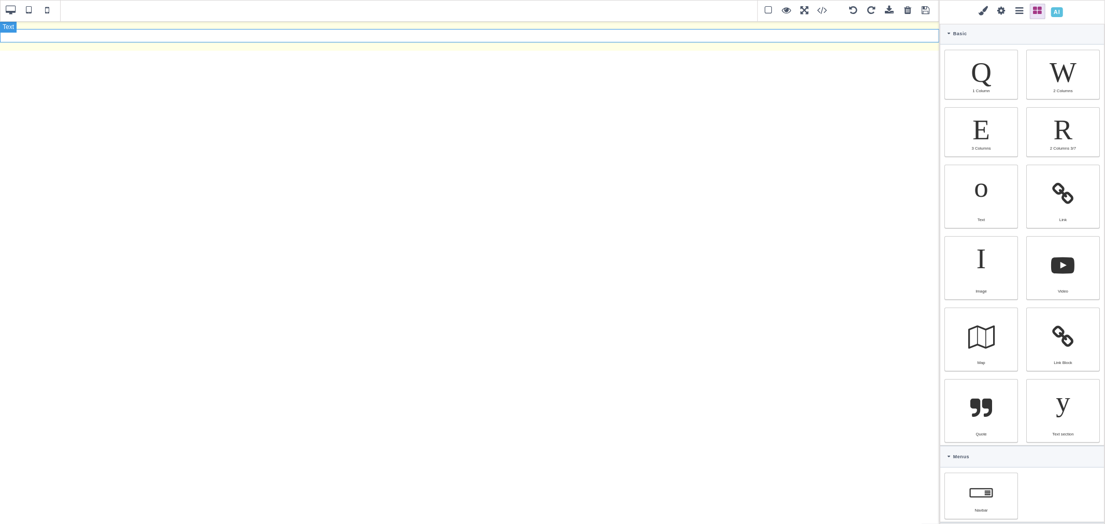
type input "rgb(15, 23, 42)"
type input "2.22222"
select select "px"
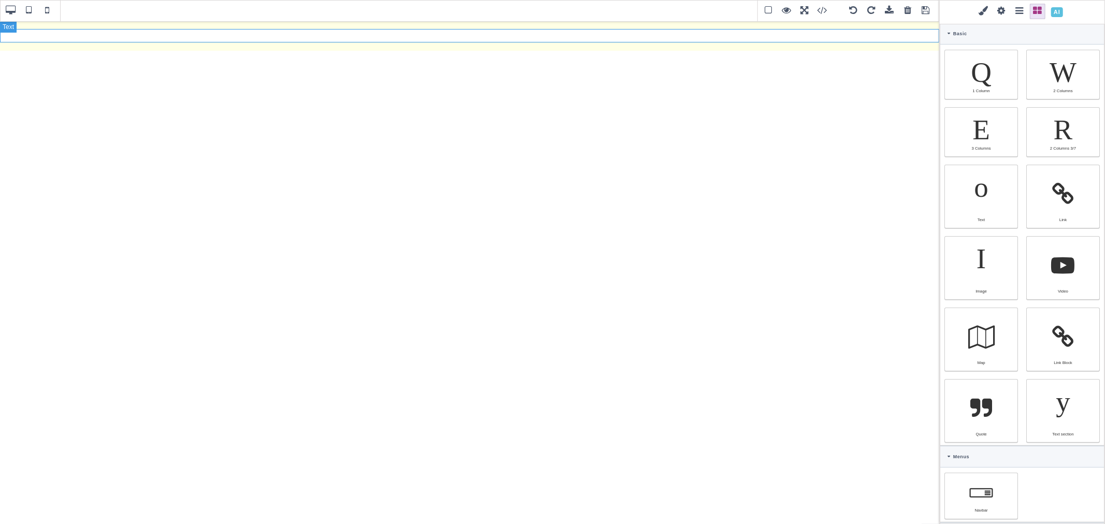
select select "solid"
type input "rgb(59, 151, 227)"
type input "-3.00347"
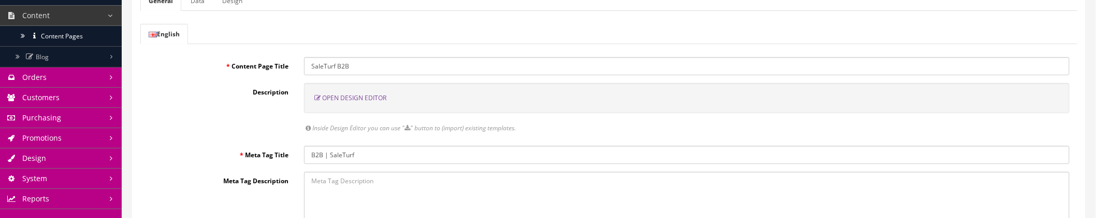
click at [373, 101] on span "Open Design Editor" at bounding box center [354, 97] width 64 height 9
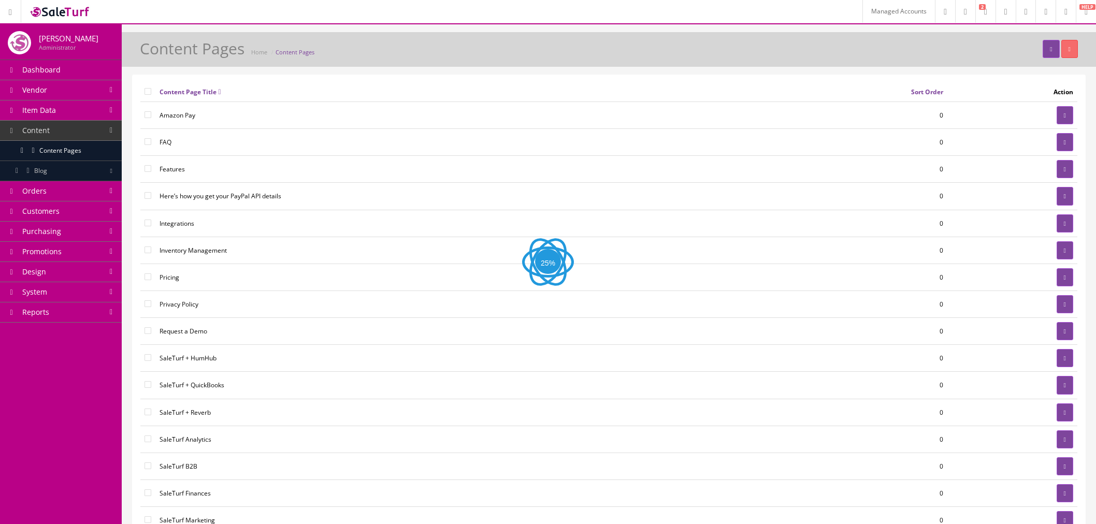
scroll to position [115, 0]
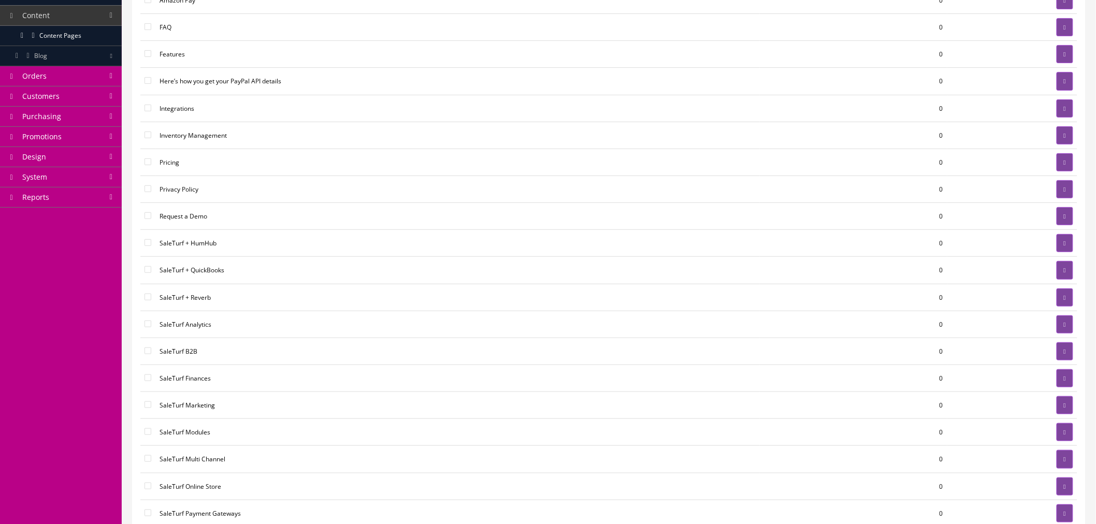
click at [61, 158] on link "Design" at bounding box center [61, 157] width 122 height 20
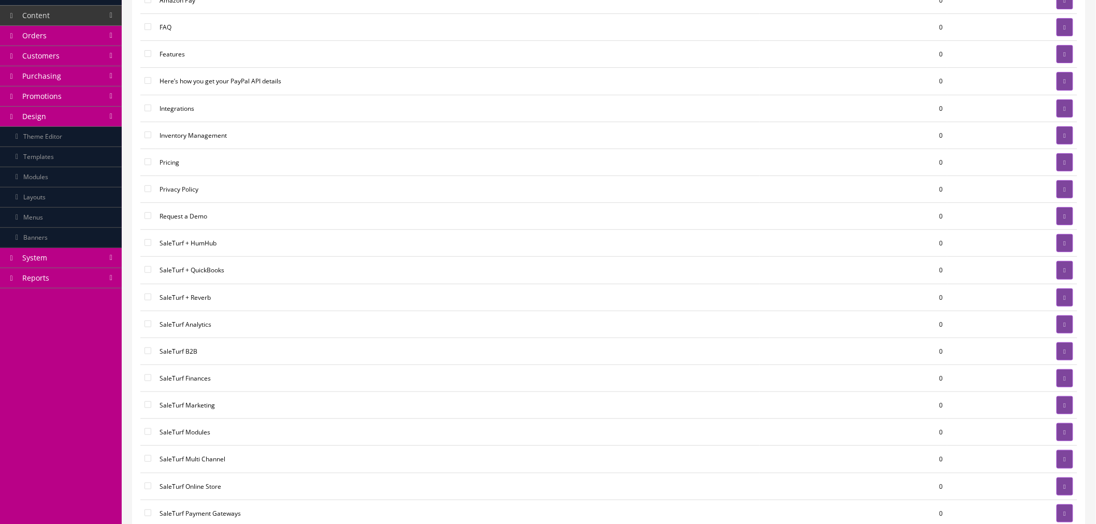
click at [66, 175] on link "Modules" at bounding box center [61, 177] width 122 height 20
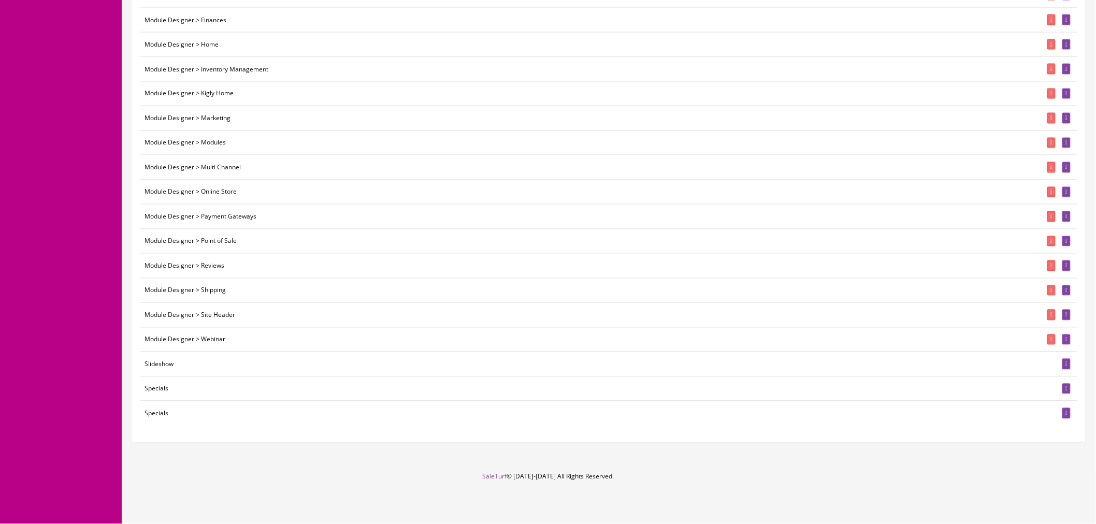
scroll to position [681, 0]
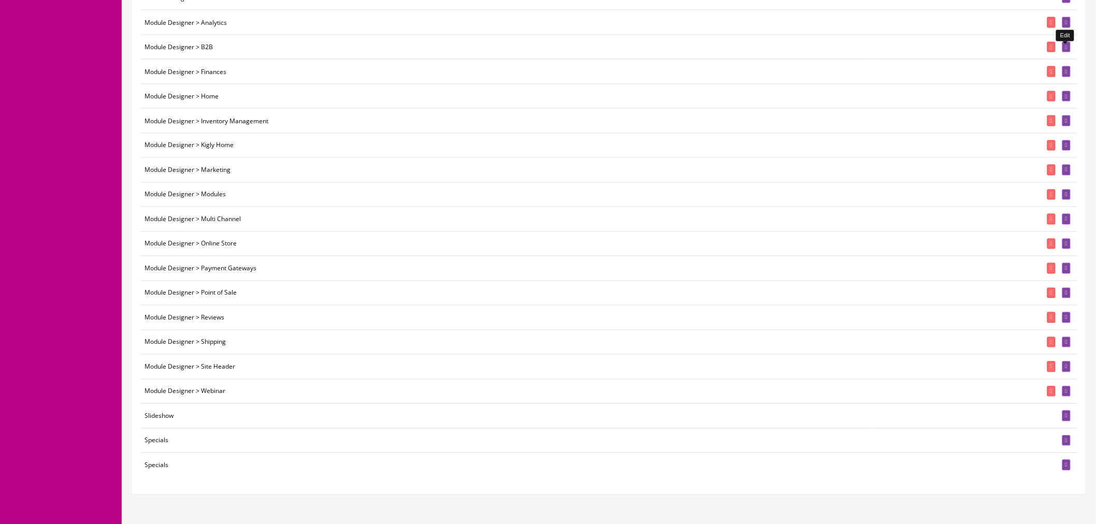
click at [1066, 50] on icon at bounding box center [1067, 48] width 2 height 6
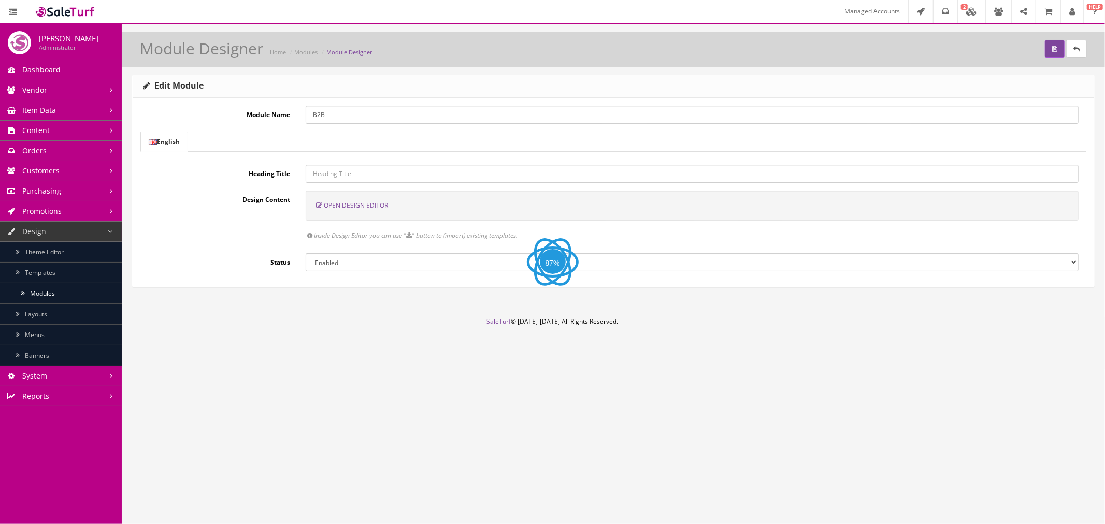
click at [370, 204] on span "Open Design Editor" at bounding box center [356, 205] width 64 height 9
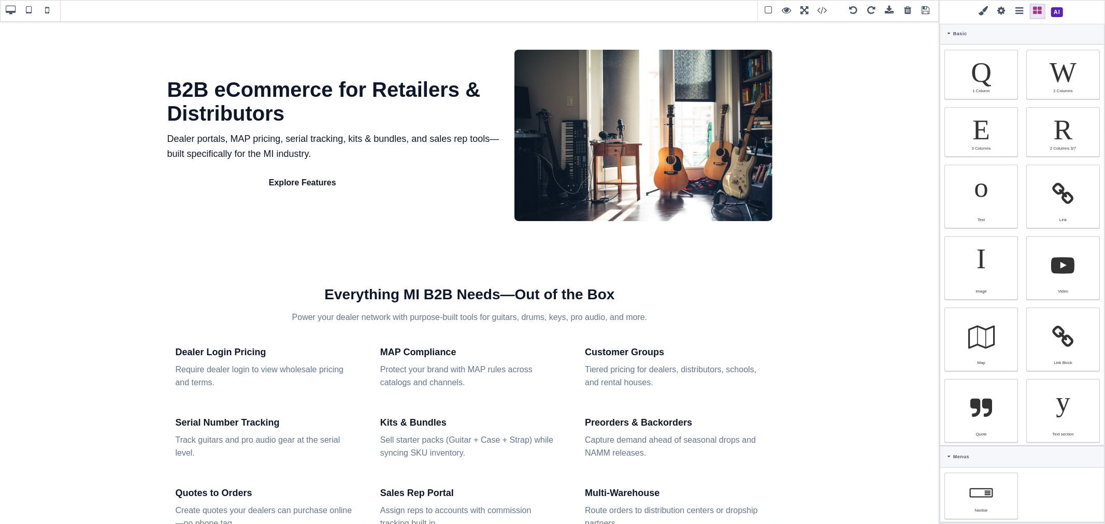
click at [819, 11] on span at bounding box center [829, 11] width 28 height 16
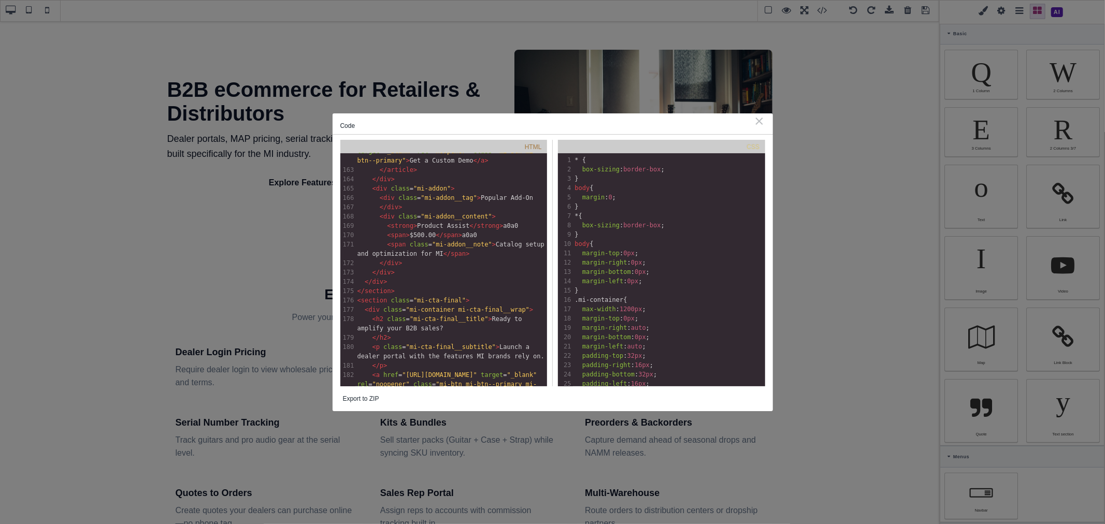
scroll to position [2004, 0]
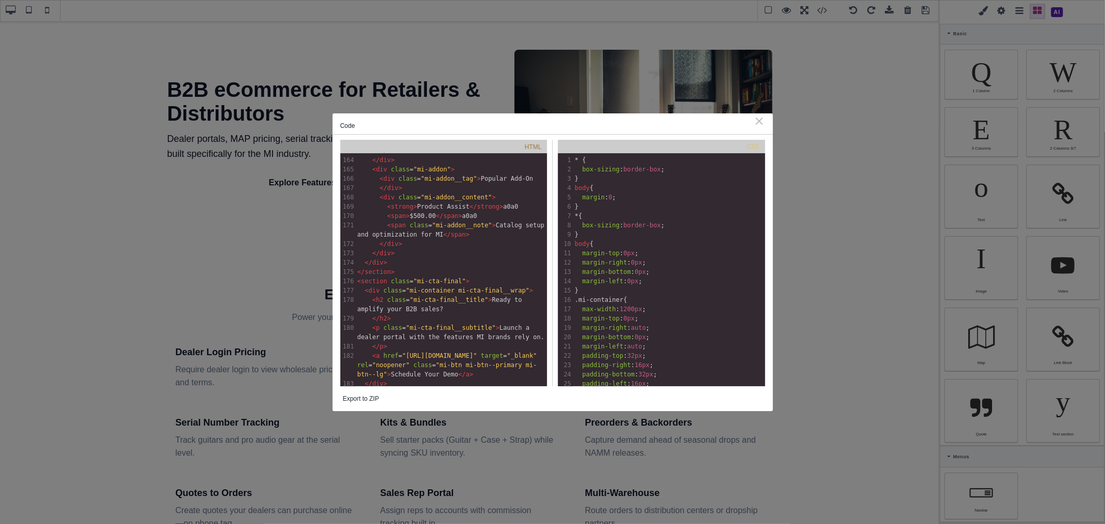
click at [857, 360] on div "Code ⨯ HTML xxxxxxxxxx 184 < section class = "mi-hero" > 141 </ li > 142 < li >…" at bounding box center [552, 262] width 1105 height 524
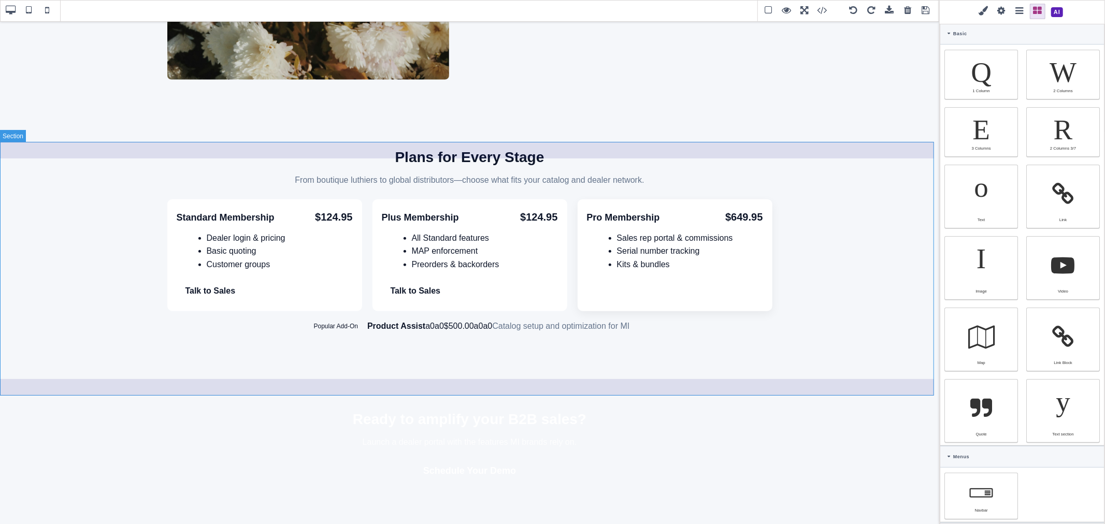
scroll to position [903, 0]
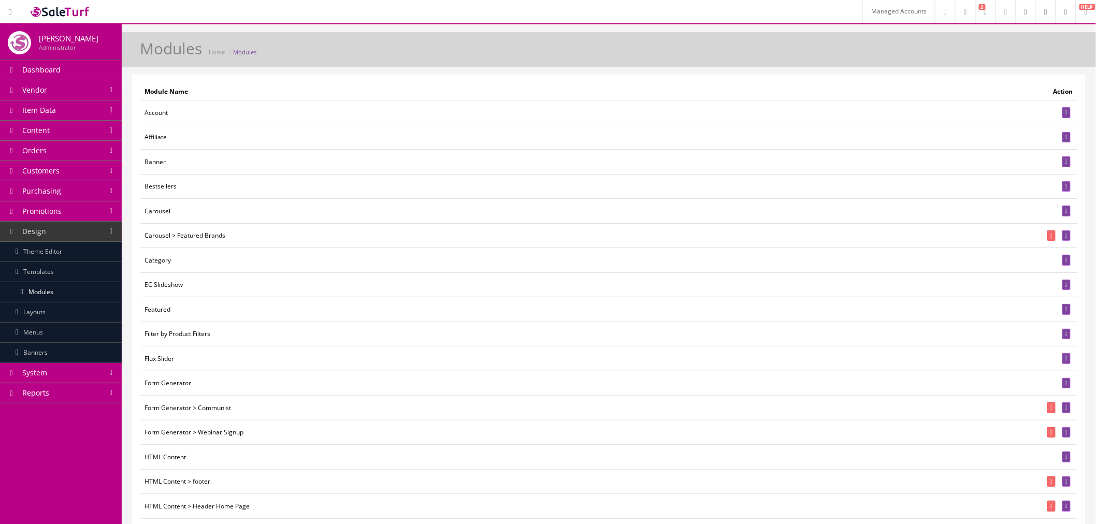
click at [63, 126] on link "Content" at bounding box center [61, 131] width 122 height 20
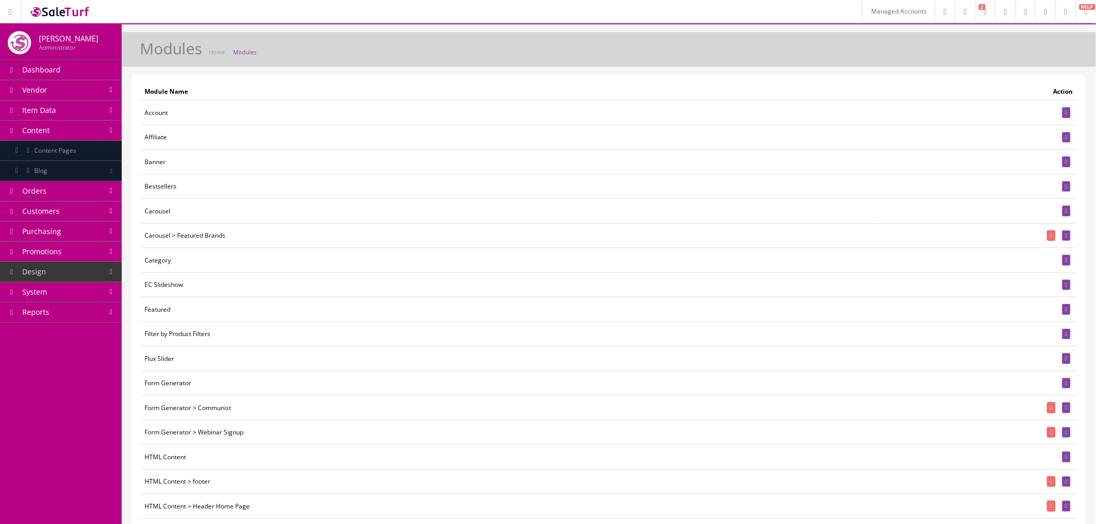
click at [68, 143] on link "Content Pages" at bounding box center [61, 151] width 122 height 20
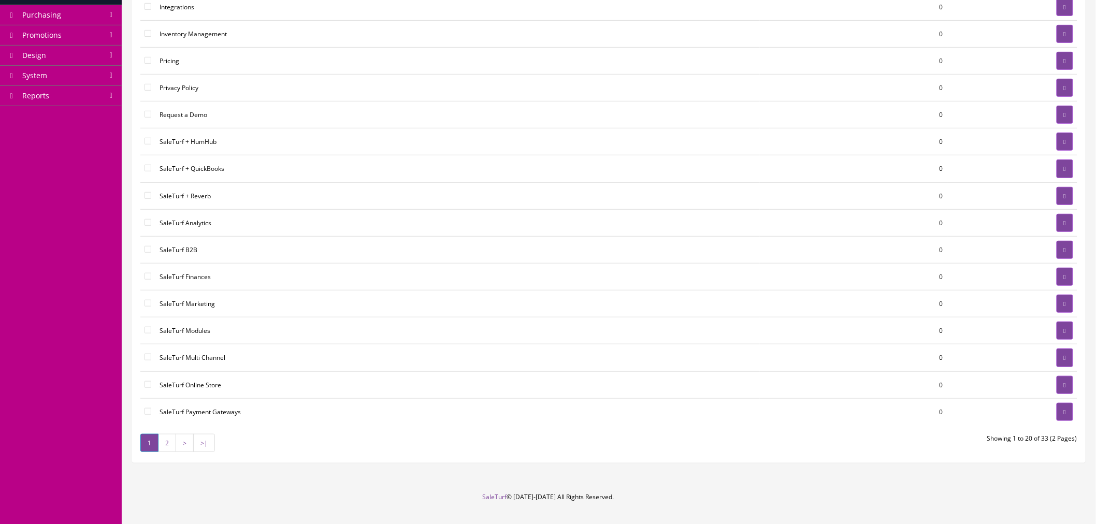
scroll to position [230, 0]
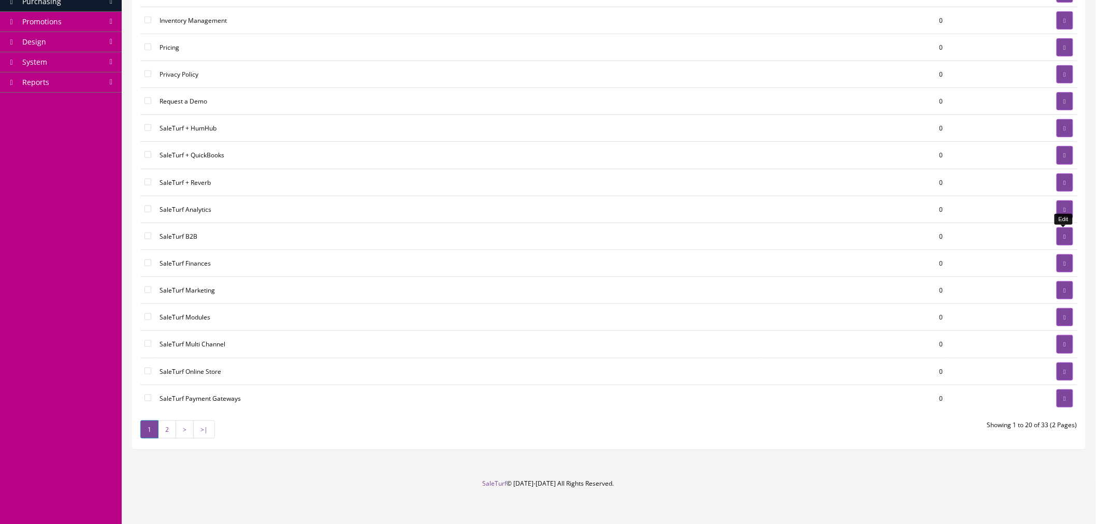
click at [1064, 240] on icon at bounding box center [1065, 237] width 2 height 6
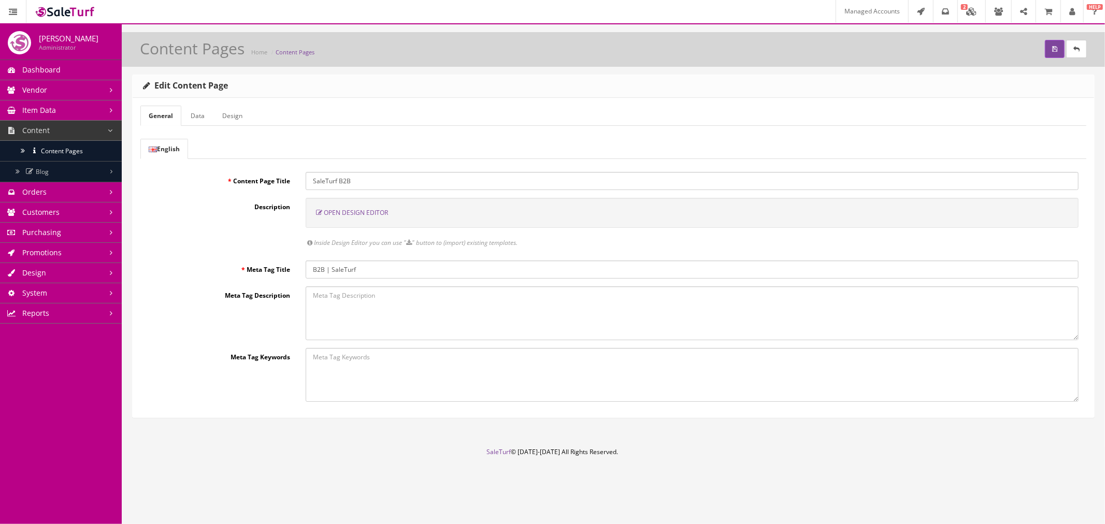
click at [57, 291] on link "System" at bounding box center [61, 293] width 122 height 20
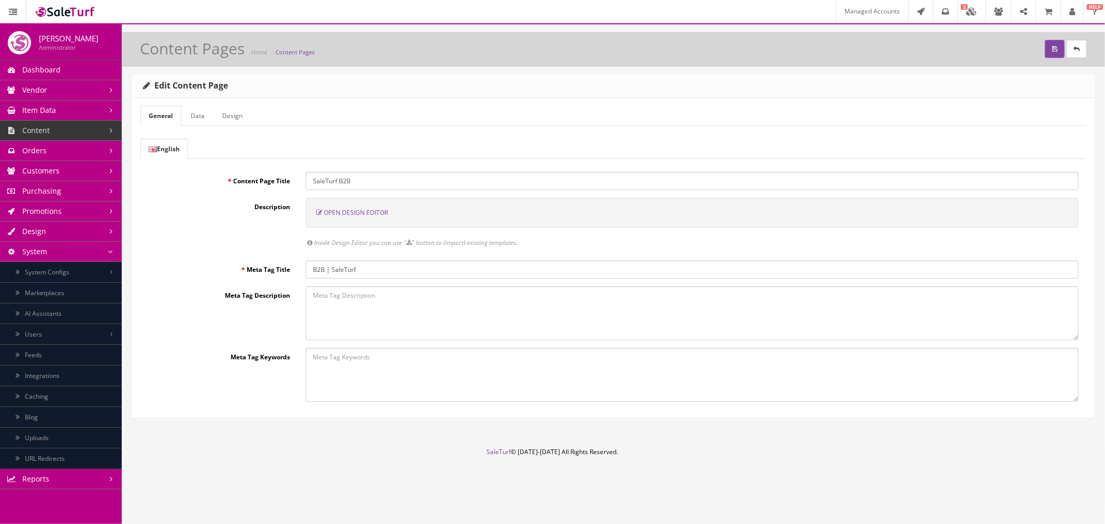
click at [93, 277] on link "System Configs" at bounding box center [61, 272] width 122 height 21
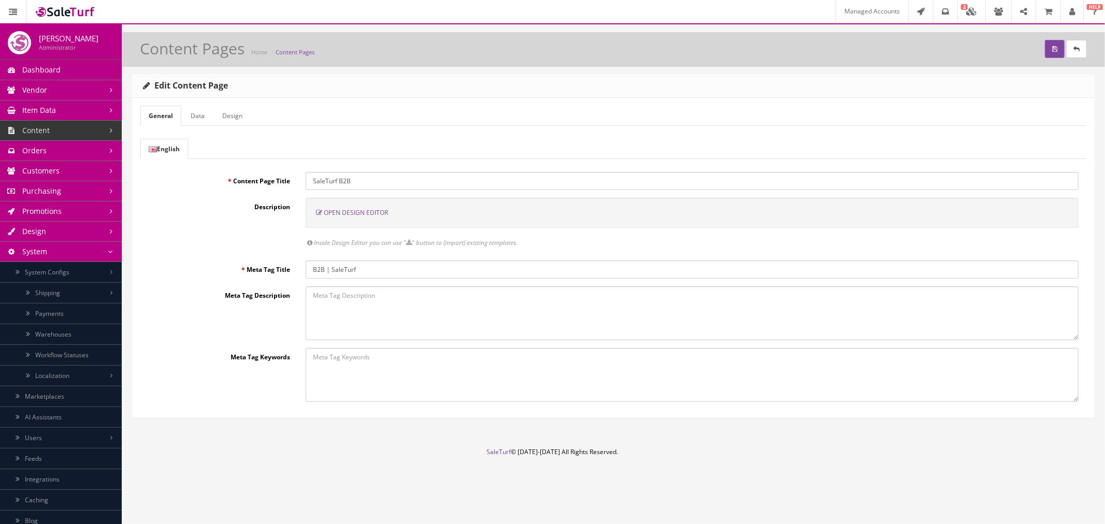
click at [13, 272] on link "System Configs" at bounding box center [61, 272] width 122 height 21
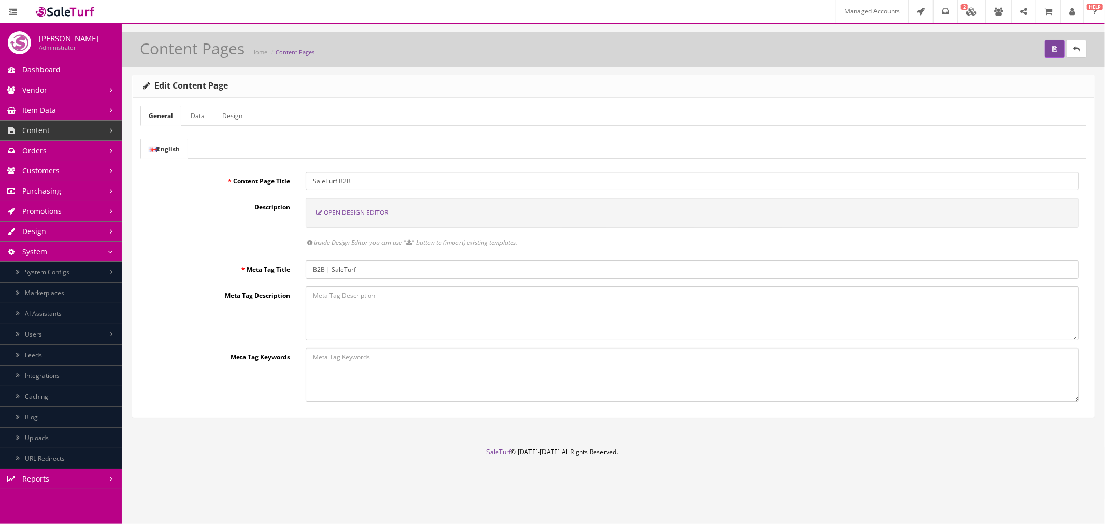
click at [18, 308] on link "AI Assistants" at bounding box center [61, 314] width 122 height 21
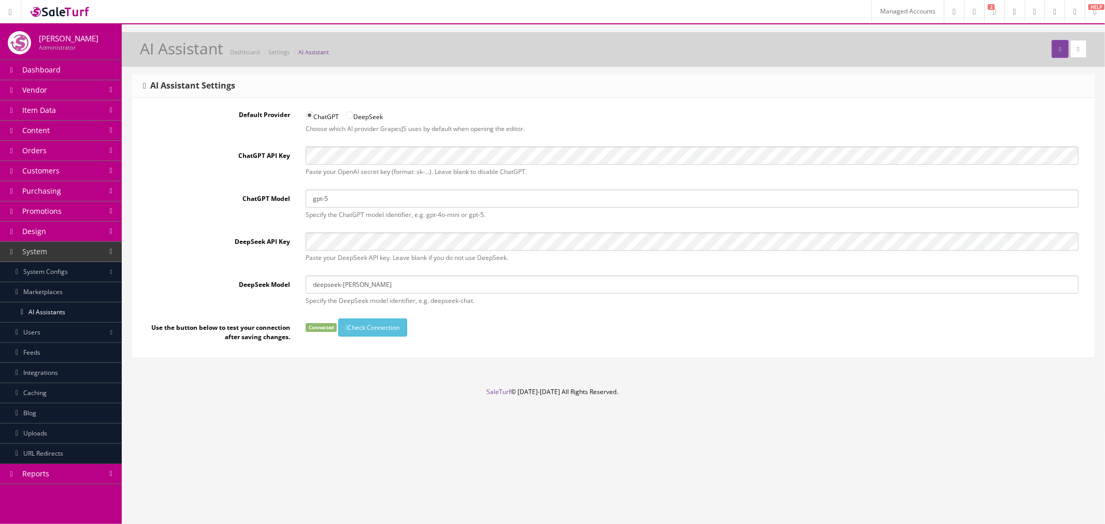
click at [1047, 18] on link at bounding box center [1054, 11] width 20 height 23
click at [825, 35] on div "AI Assistant Dashboard Settings AI Assistant" at bounding box center [613, 49] width 983 height 35
click at [78, 94] on link "Vendor" at bounding box center [61, 90] width 122 height 20
